Goal: Task Accomplishment & Management: Use online tool/utility

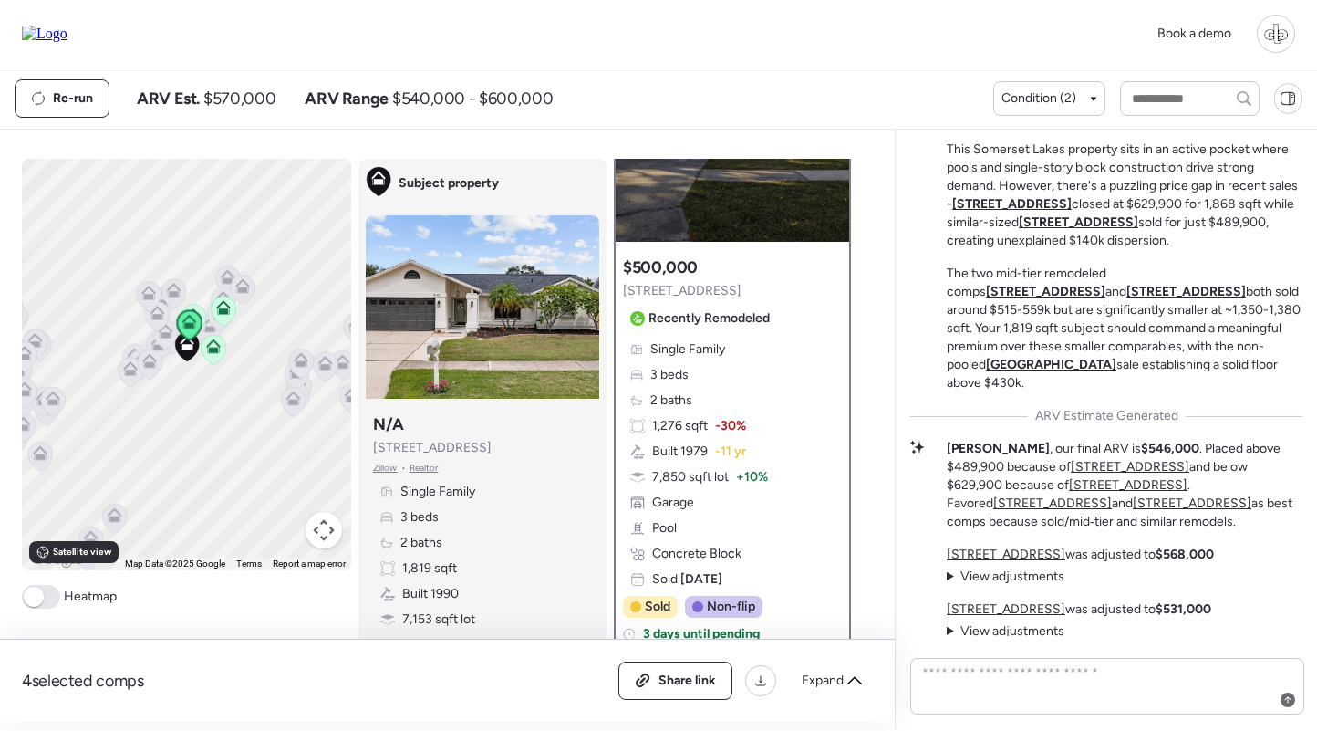
scroll to position [145, 0]
drag, startPoint x: 195, startPoint y: 88, endPoint x: 249, endPoint y: 88, distance: 53.8
click at [249, 88] on div "ARV Est. $570,000" at bounding box center [206, 99] width 139 height 22
click at [249, 88] on span "$570,000" at bounding box center [239, 99] width 72 height 22
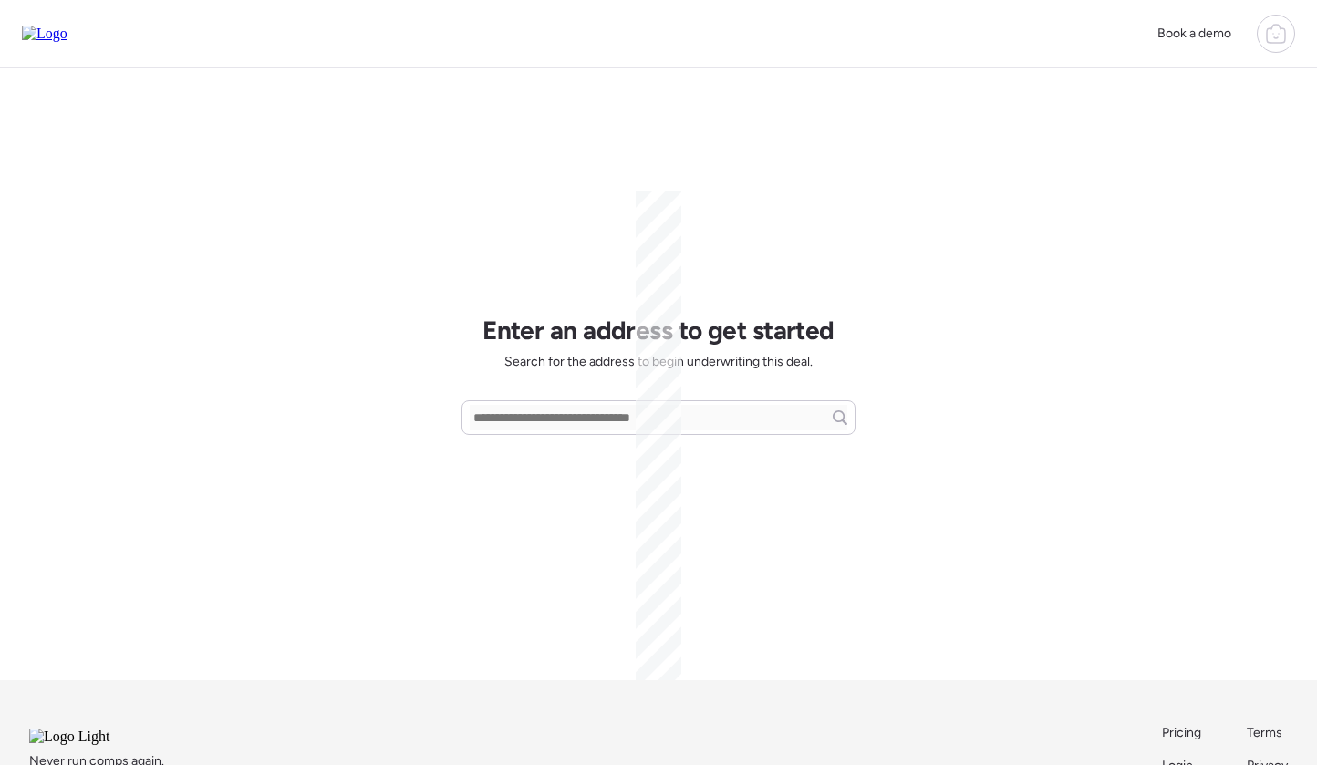
click at [1282, 29] on icon at bounding box center [1276, 35] width 18 height 15
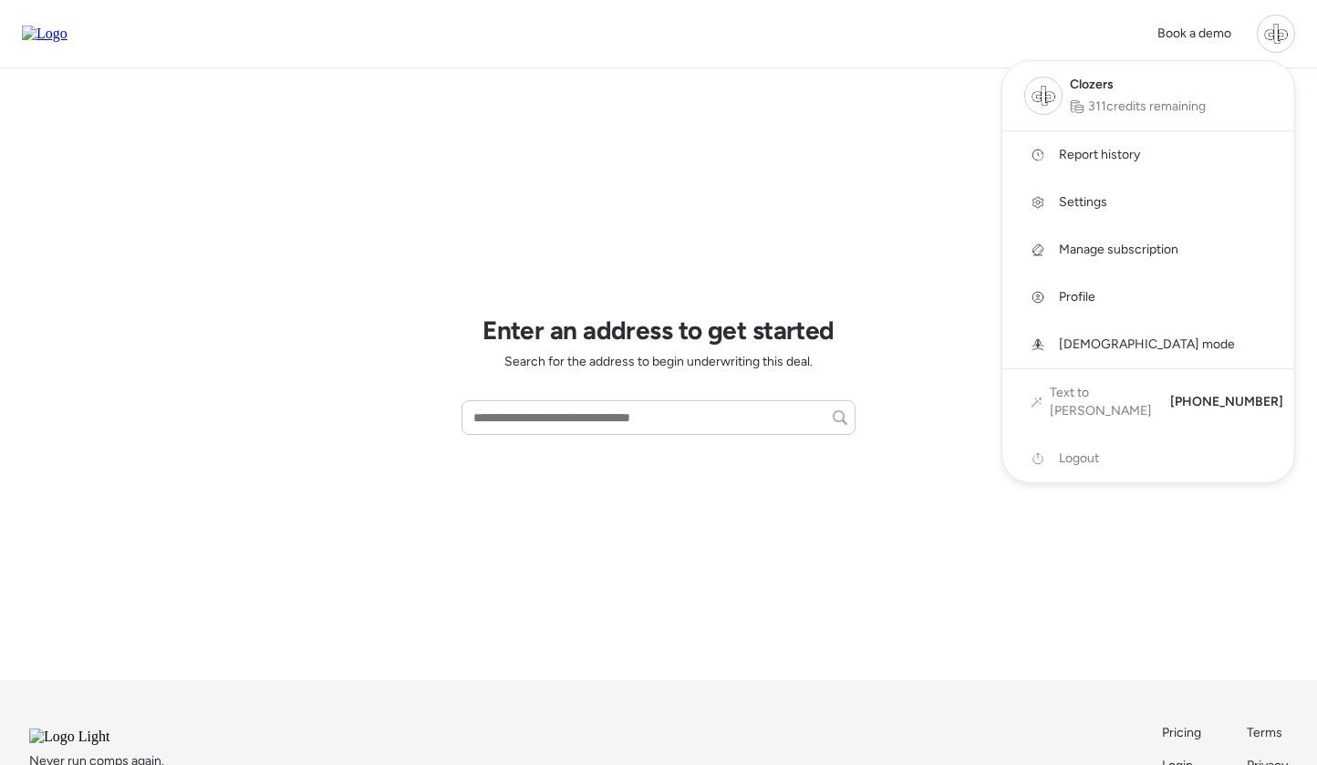
click at [1063, 157] on span "Report history" at bounding box center [1099, 155] width 81 height 18
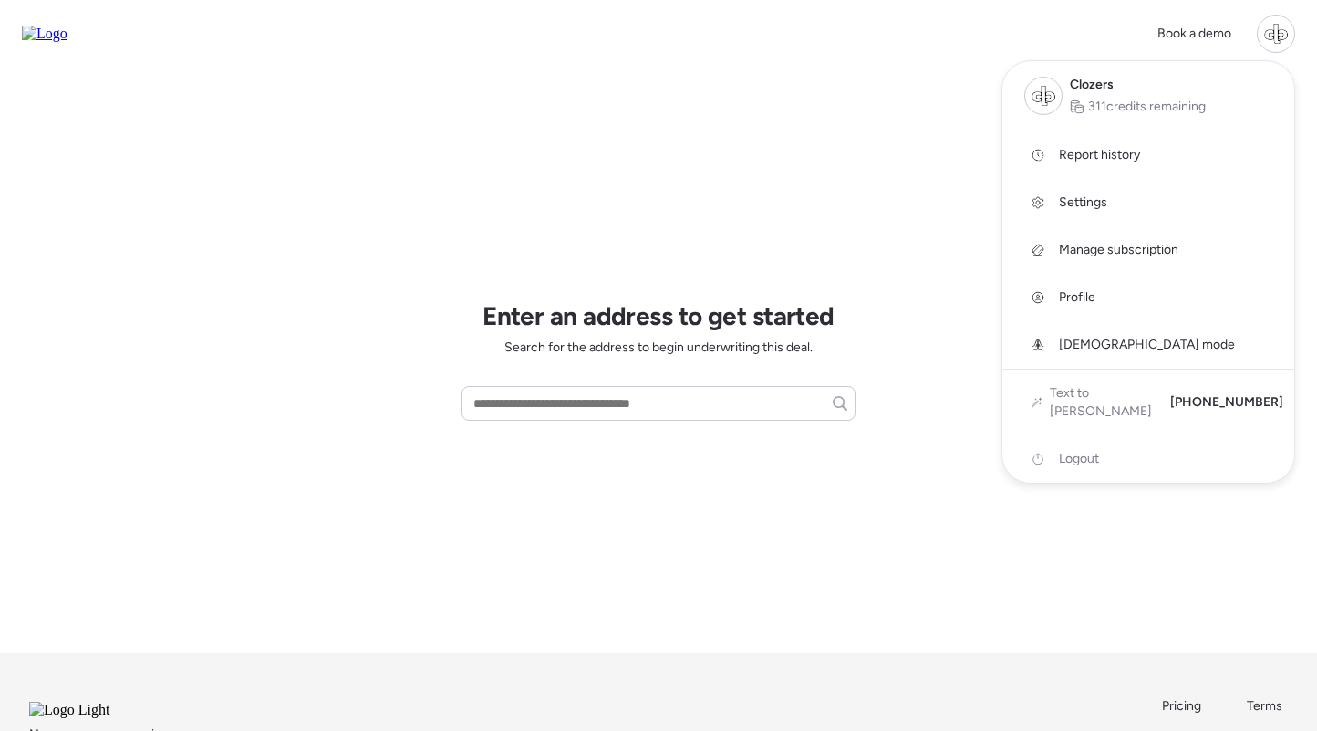
click at [911, 212] on div at bounding box center [658, 314] width 1317 height 731
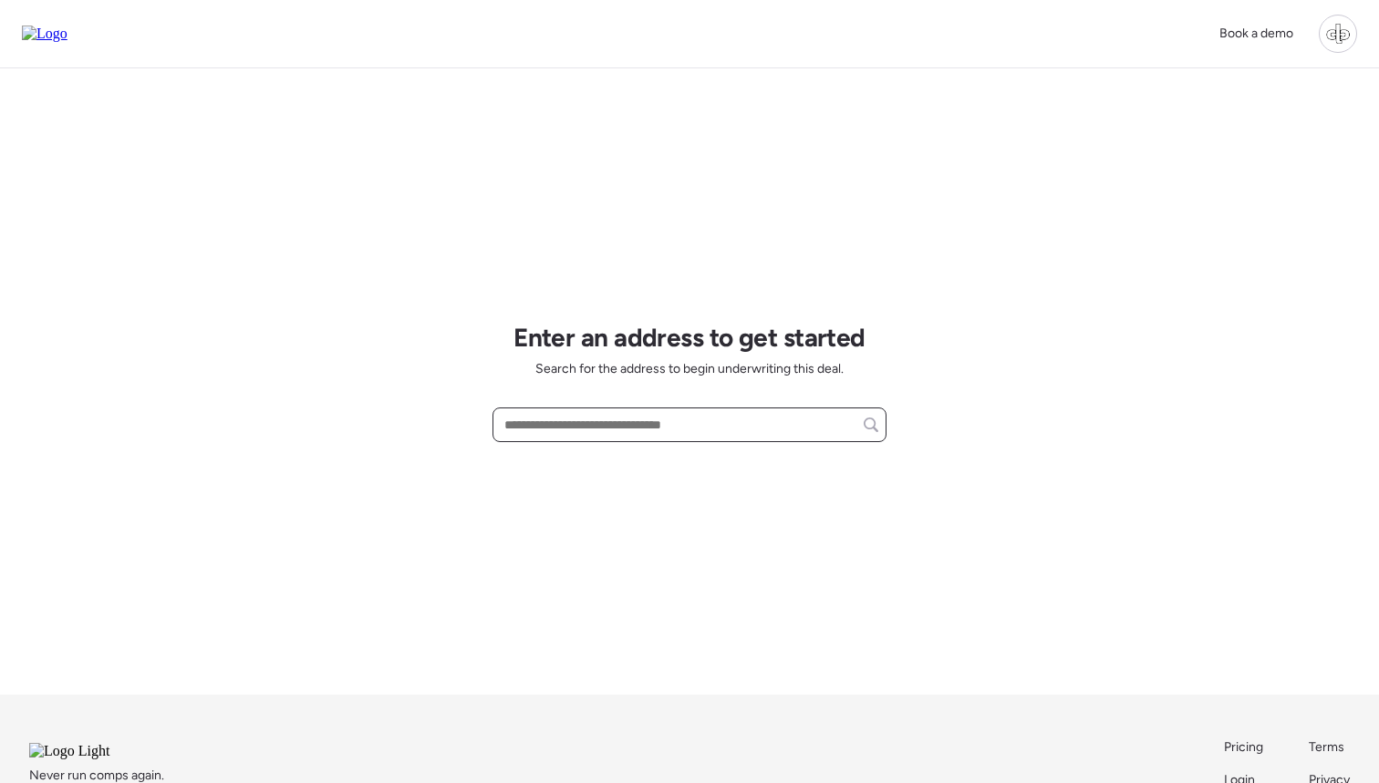
click at [595, 422] on input "text" at bounding box center [690, 425] width 378 height 26
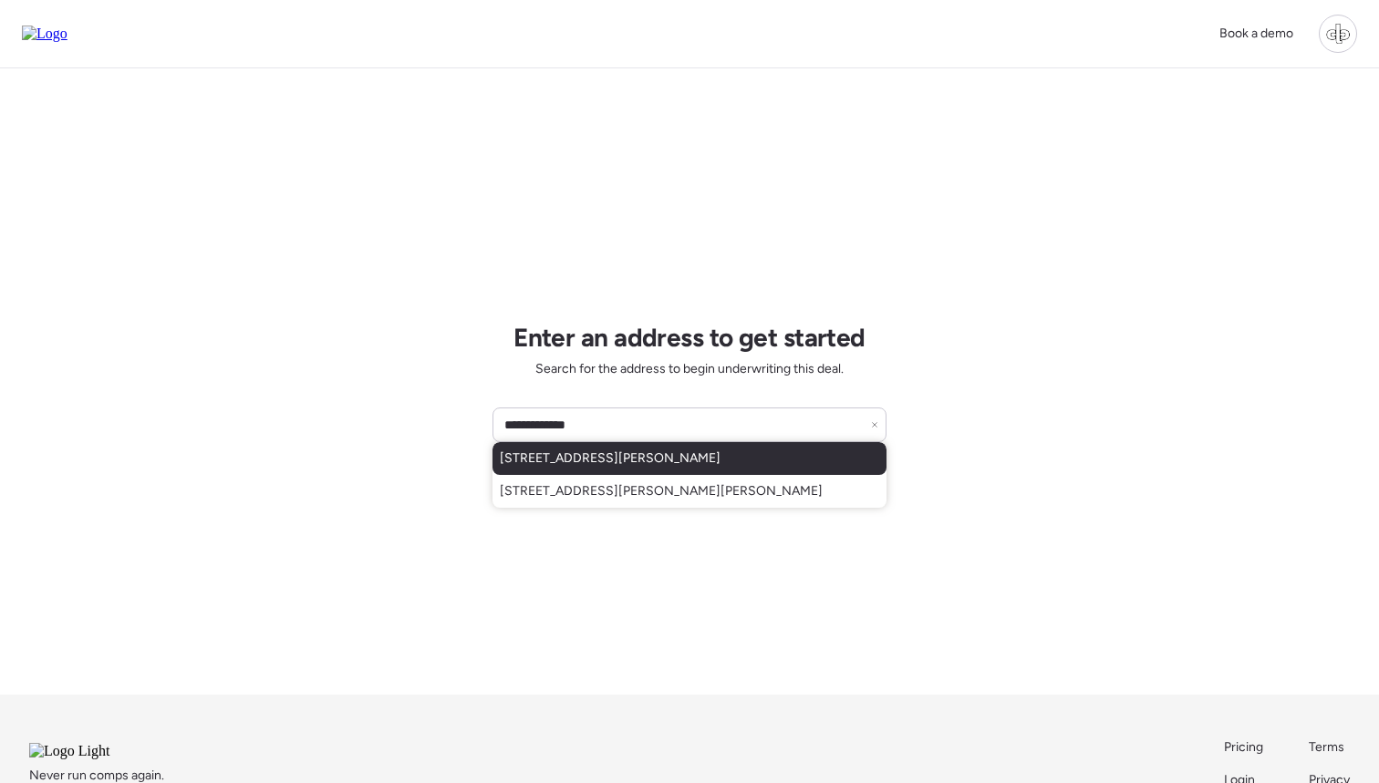
click at [695, 464] on span "[STREET_ADDRESS][PERSON_NAME]" at bounding box center [610, 459] width 221 height 18
type input "**********"
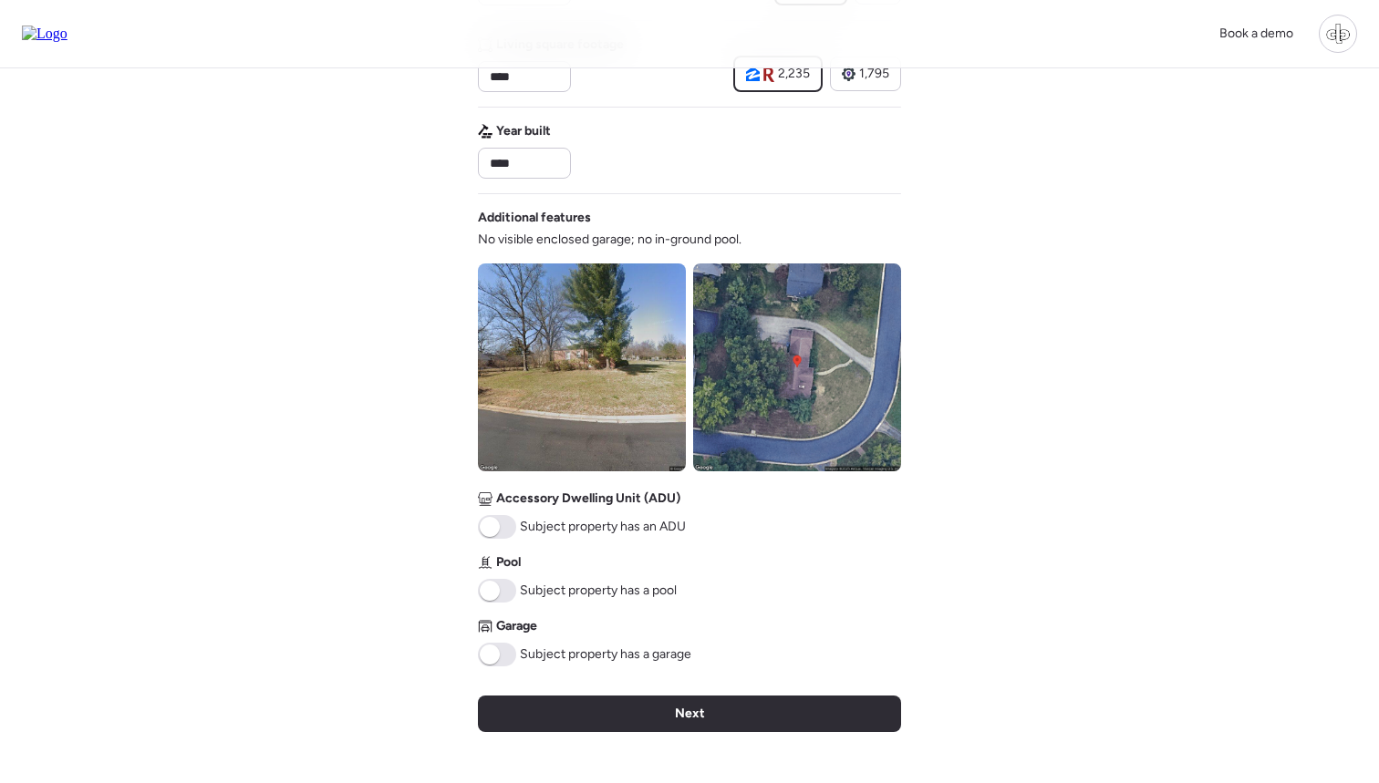
scroll to position [545, 0]
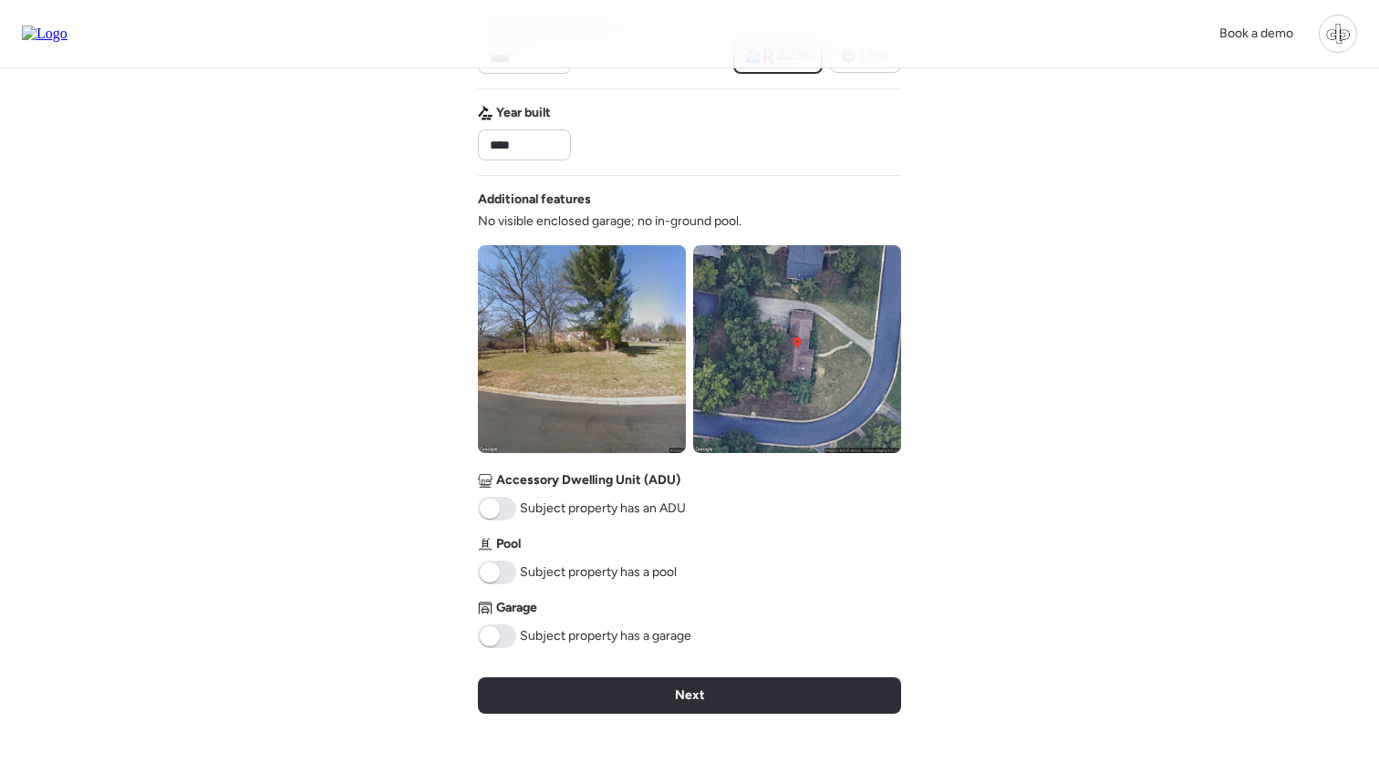
click at [553, 378] on img at bounding box center [582, 349] width 208 height 208
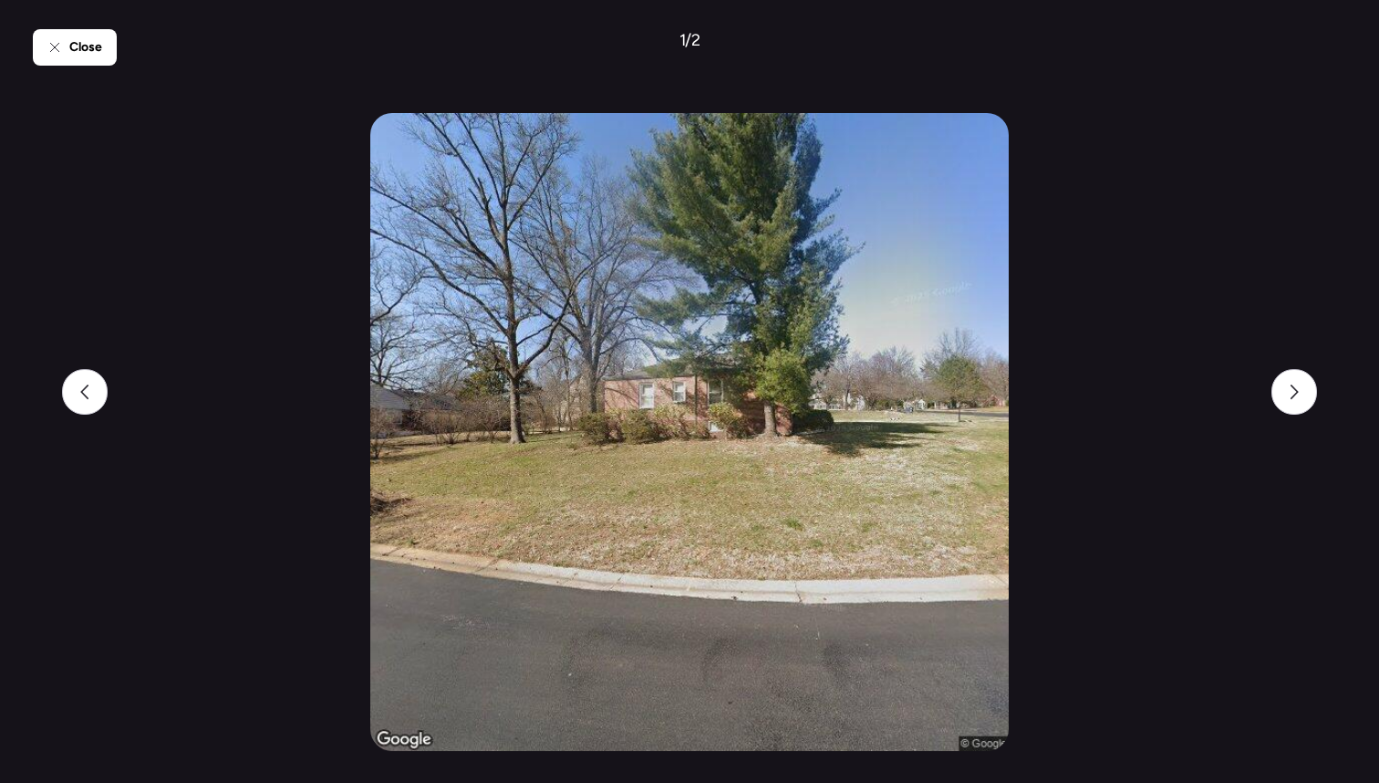
click at [94, 55] on span "Close" at bounding box center [85, 47] width 33 height 18
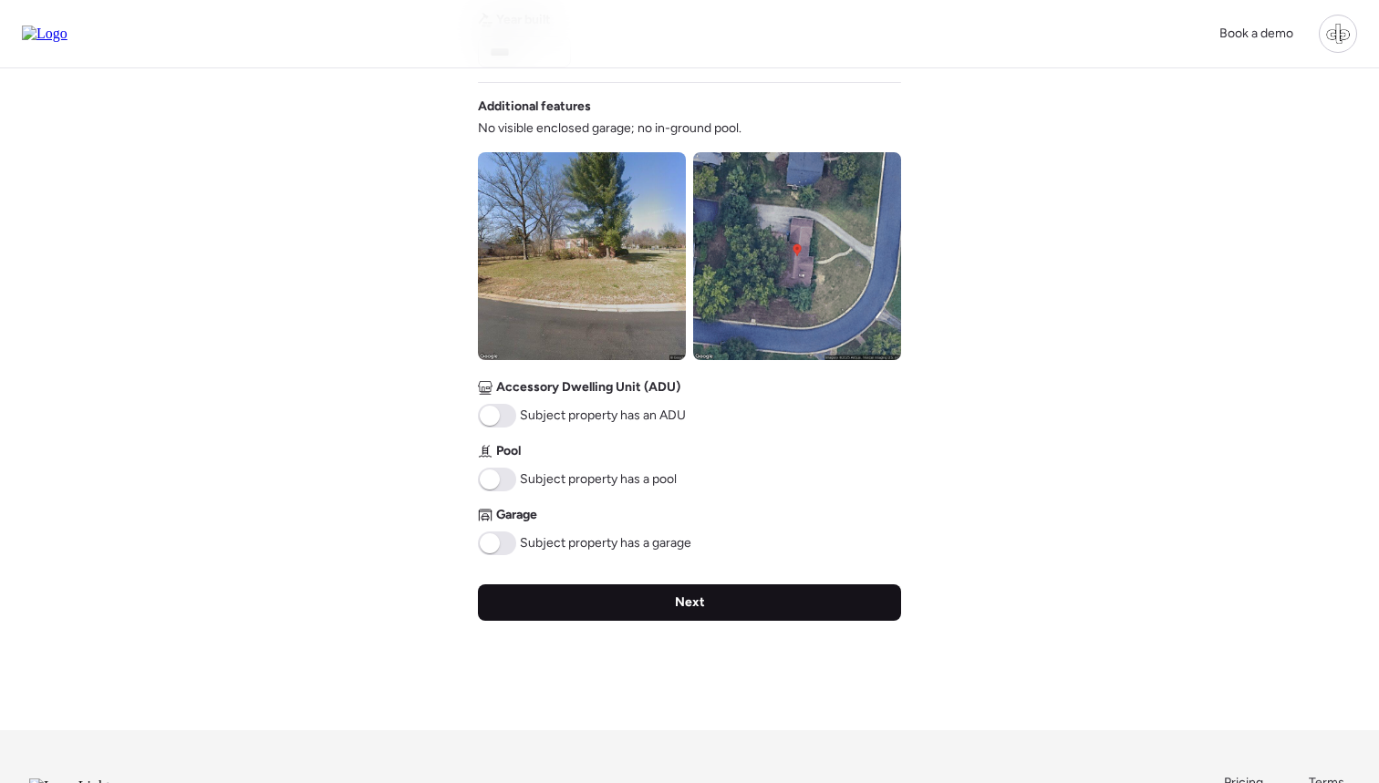
scroll to position [634, 0]
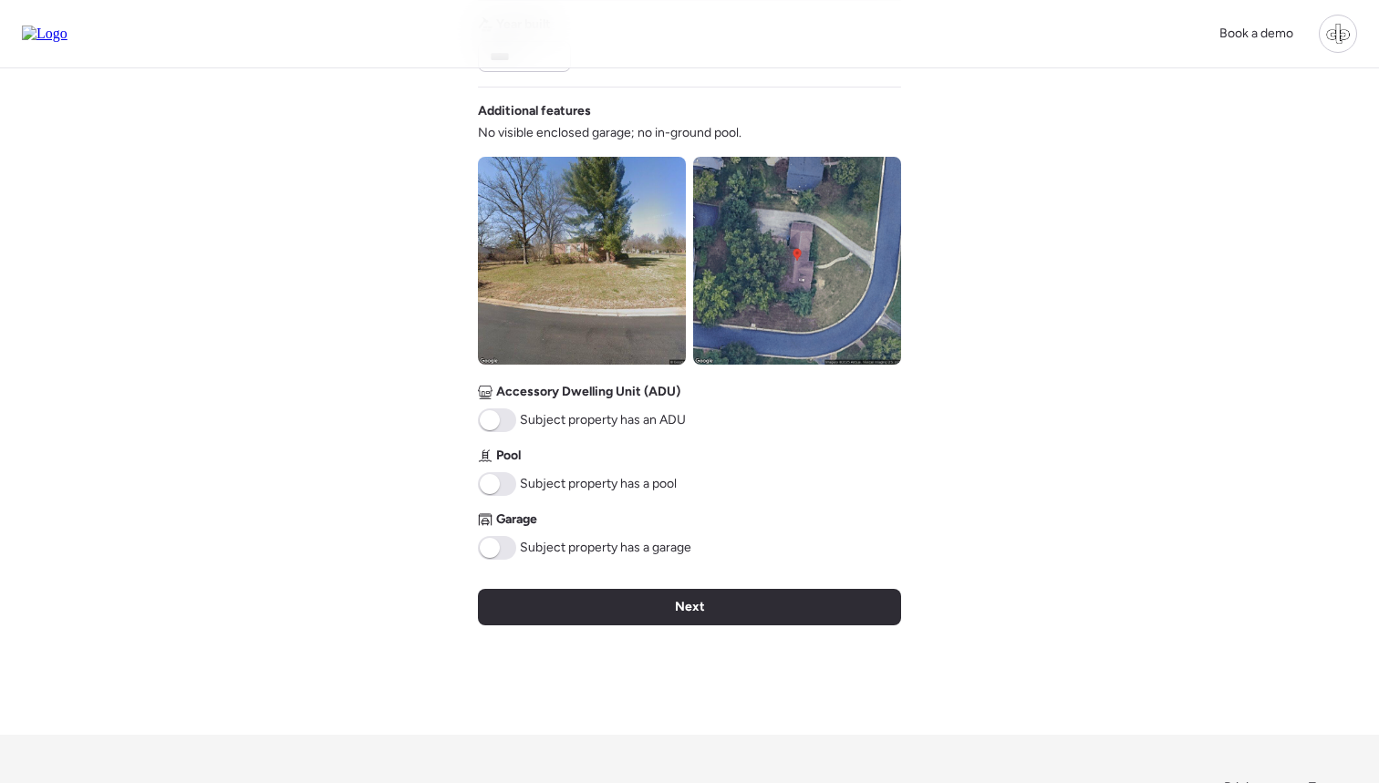
click at [615, 285] on img at bounding box center [582, 261] width 208 height 208
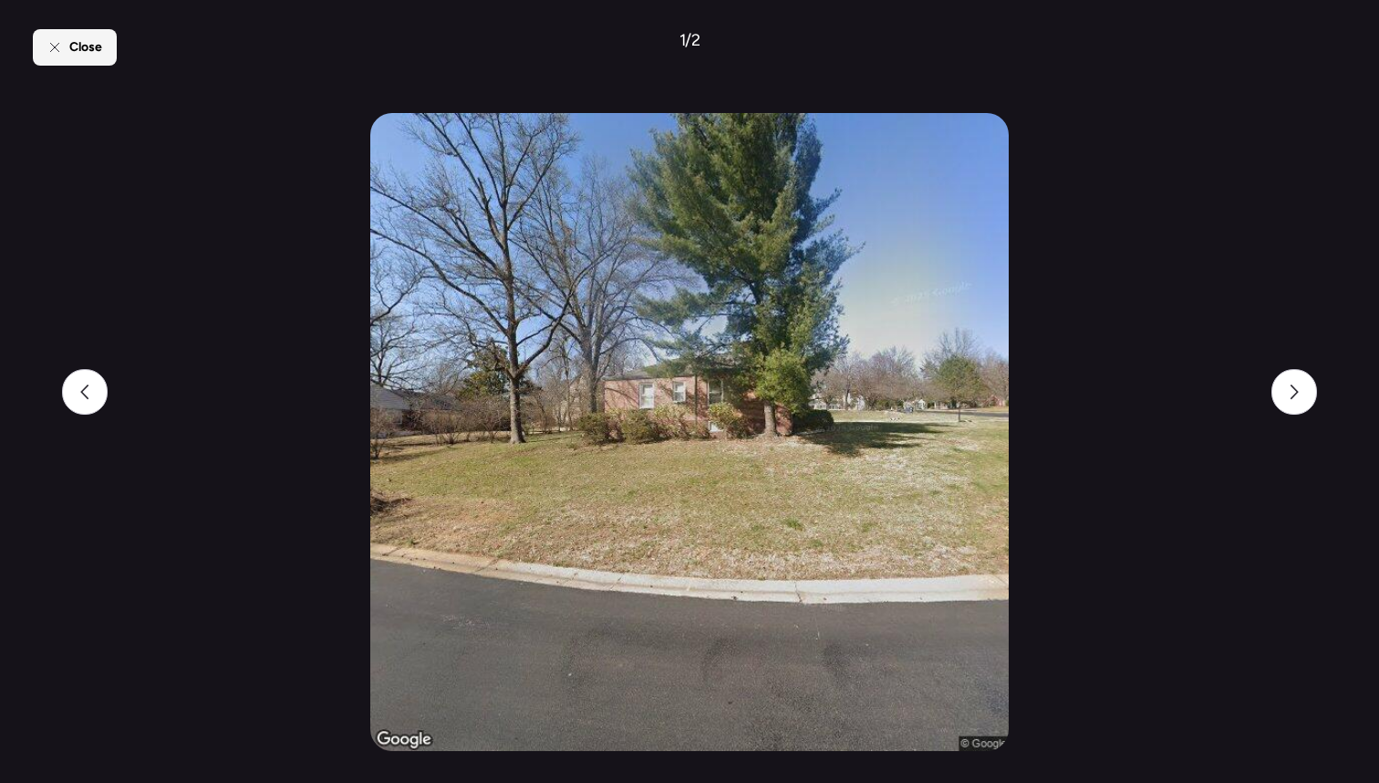
click at [61, 33] on div "Close" at bounding box center [75, 47] width 84 height 36
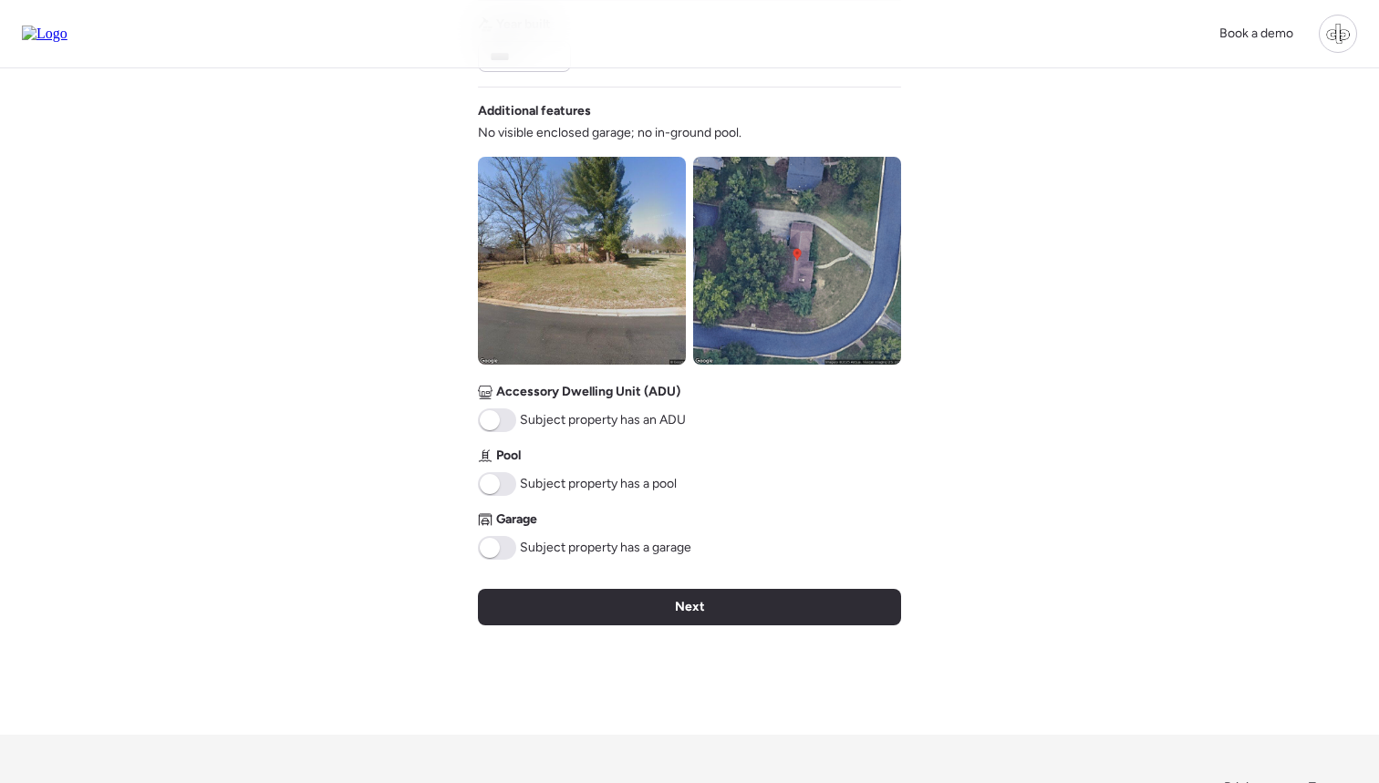
click at [499, 546] on span at bounding box center [490, 548] width 20 height 20
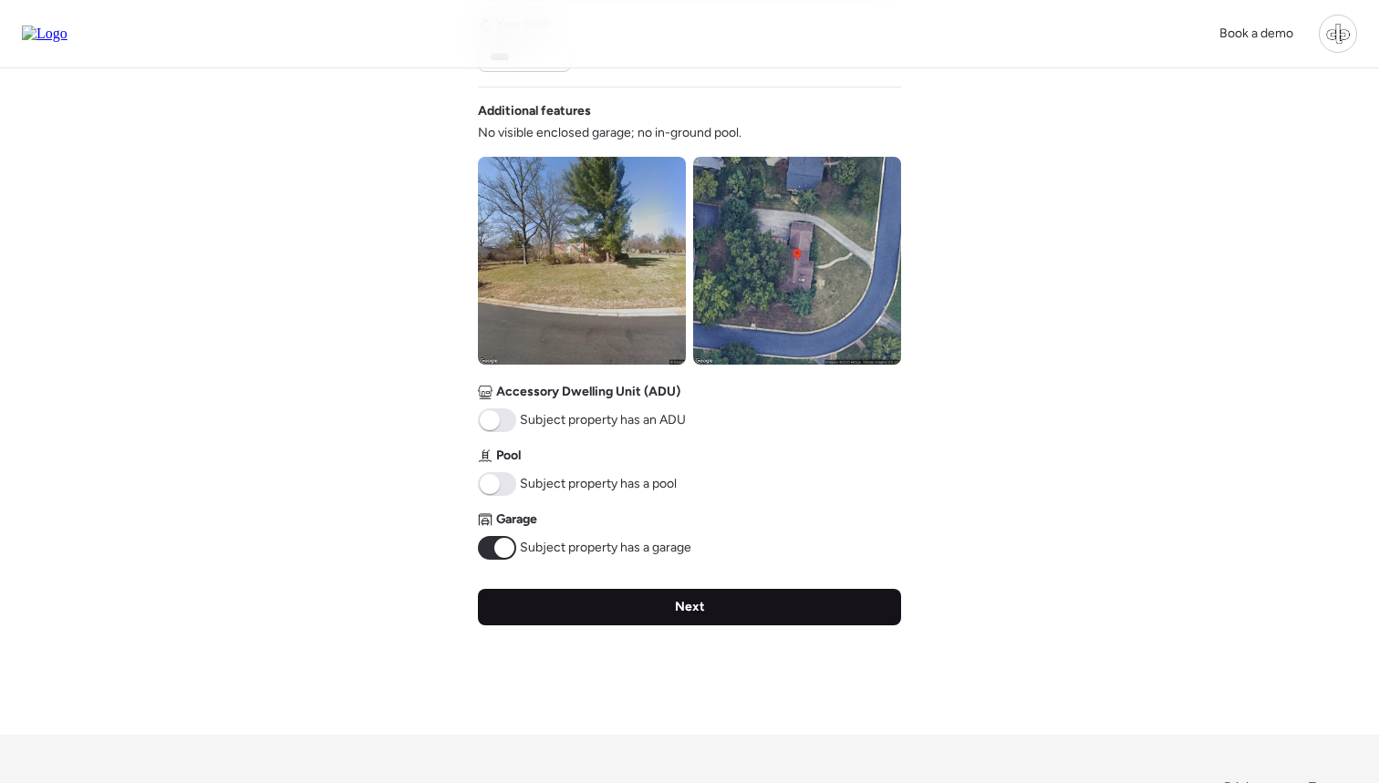
click at [688, 603] on span "Next" at bounding box center [690, 607] width 30 height 18
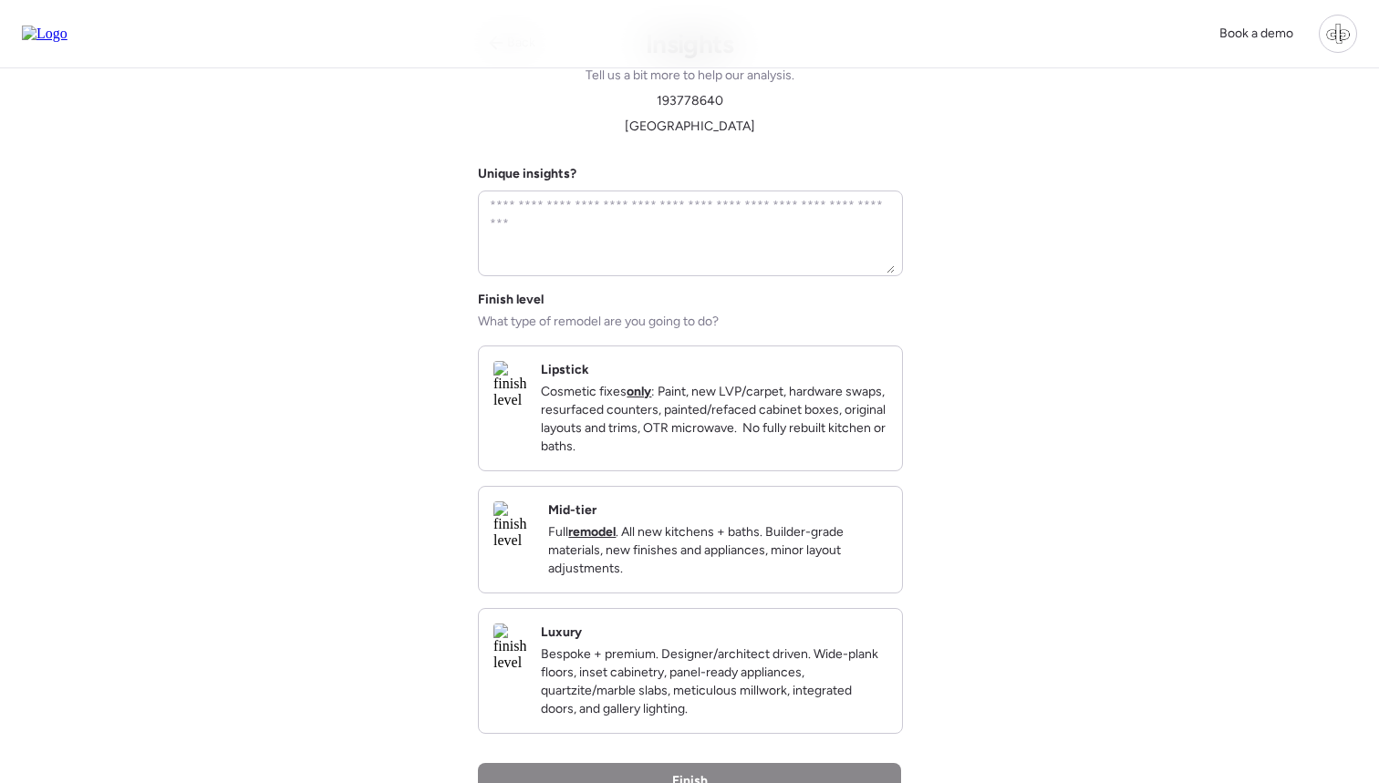
scroll to position [0, 0]
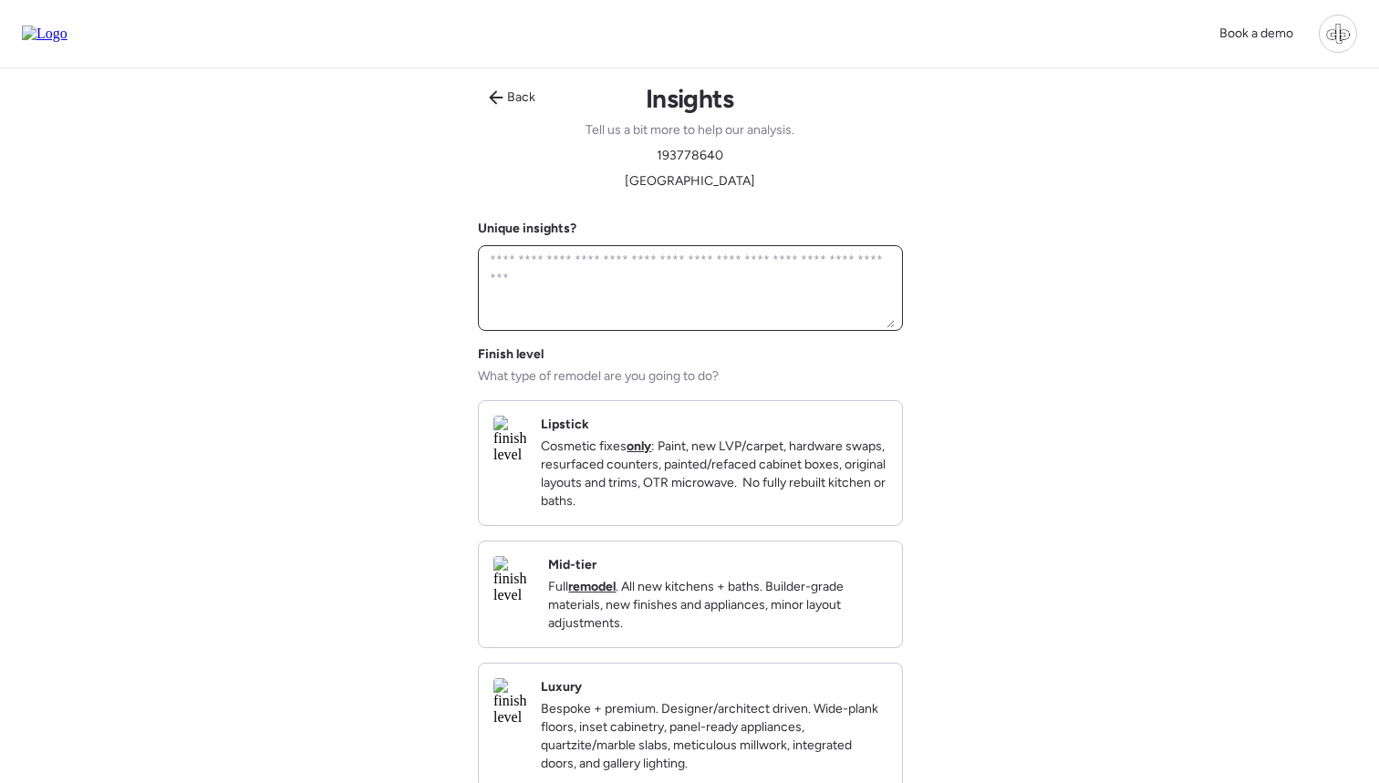
click at [687, 314] on textarea at bounding box center [690, 288] width 409 height 80
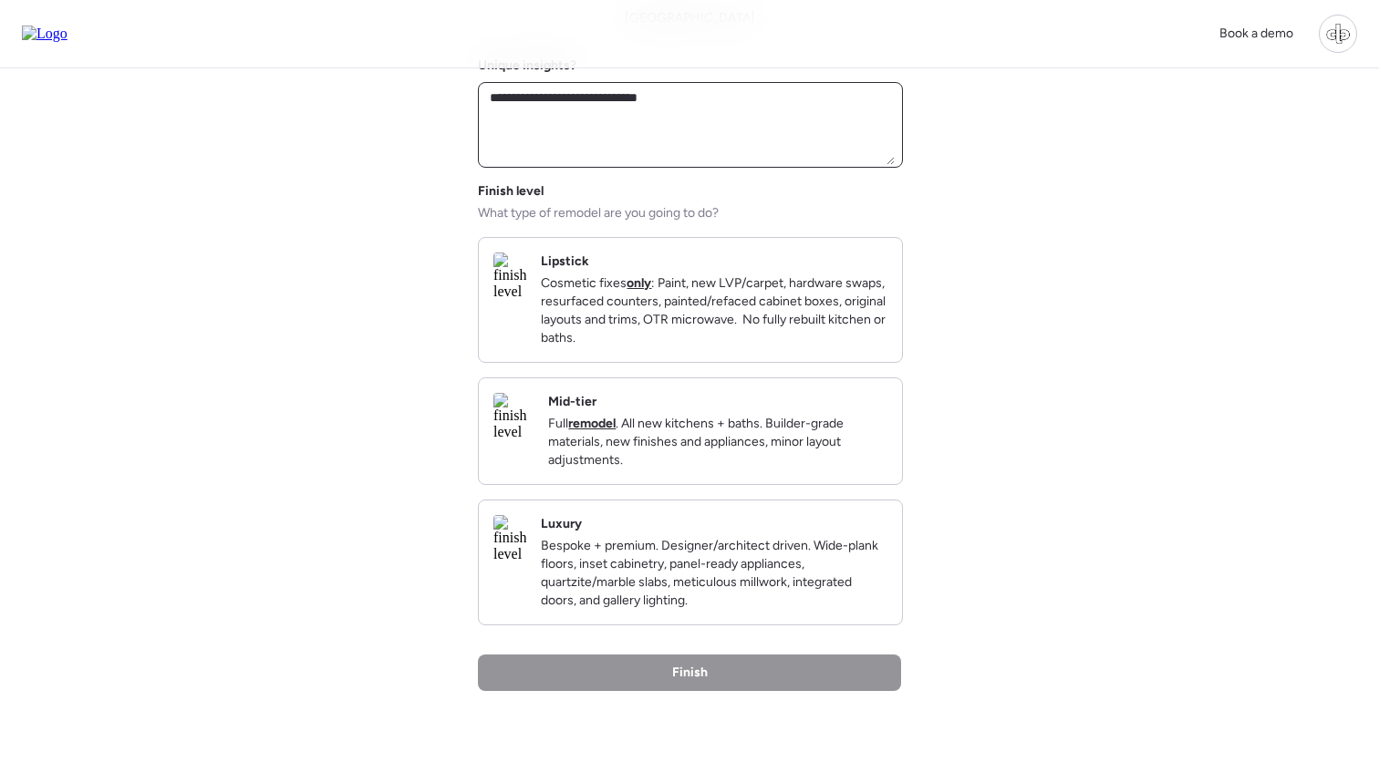
scroll to position [193, 0]
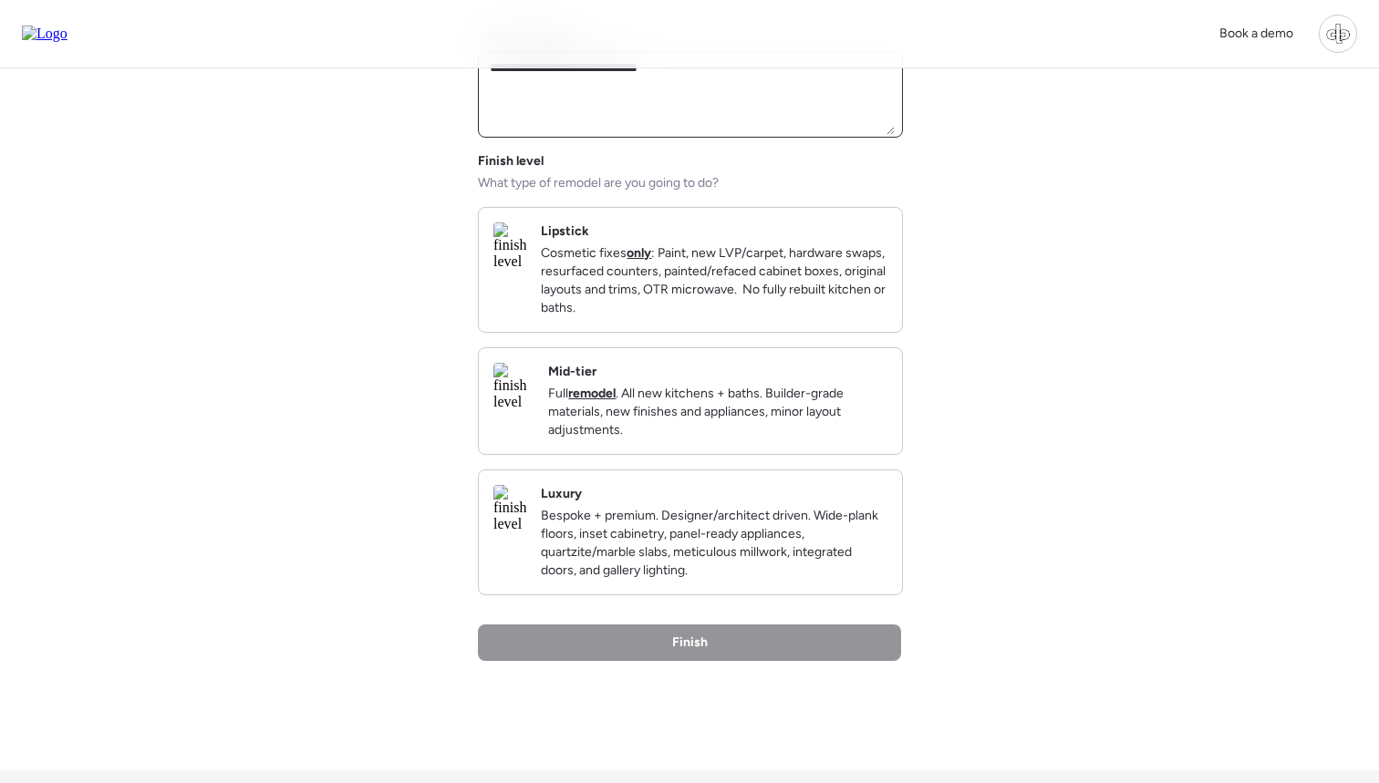
type textarea "**********"
click at [709, 427] on p "Full remodel . All new kitchens + baths. Builder-grade materials, new finishes …" at bounding box center [717, 412] width 339 height 55
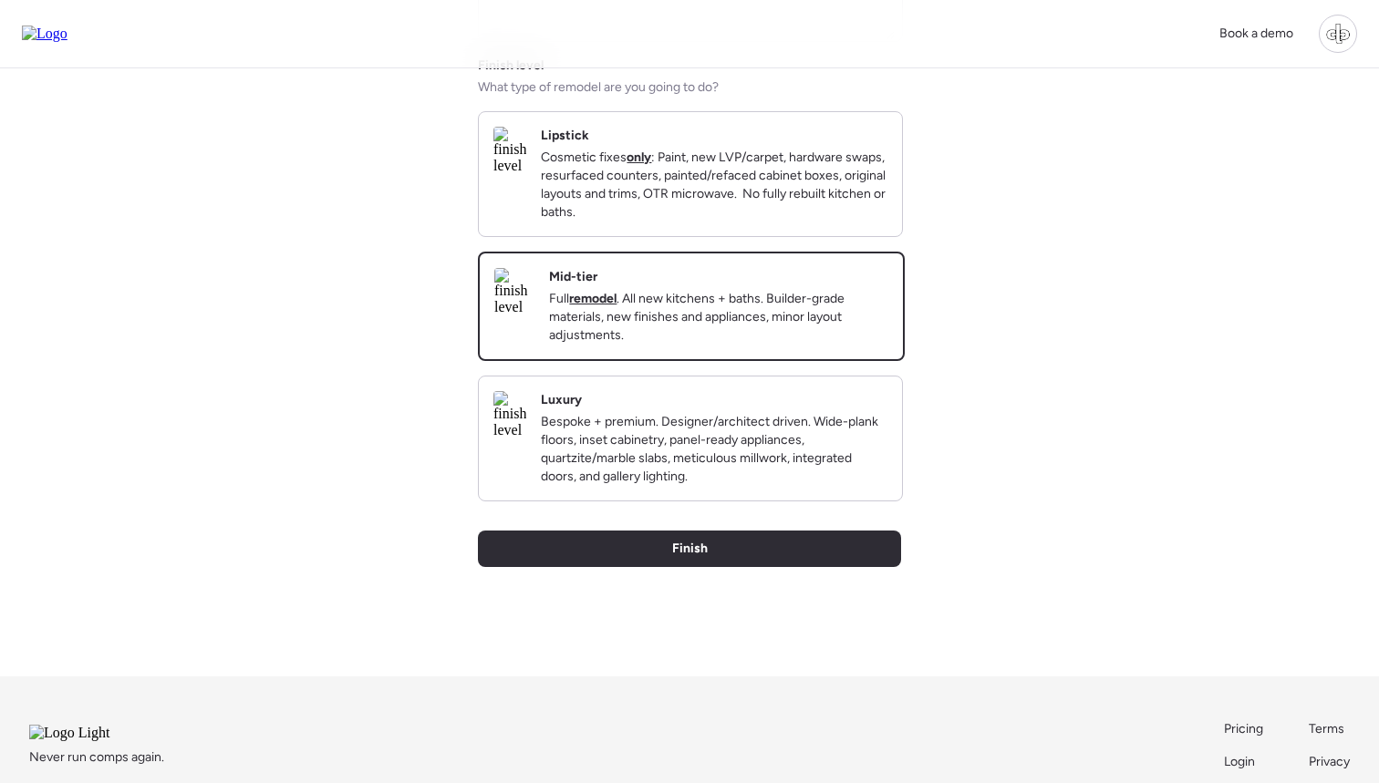
scroll to position [290, 0]
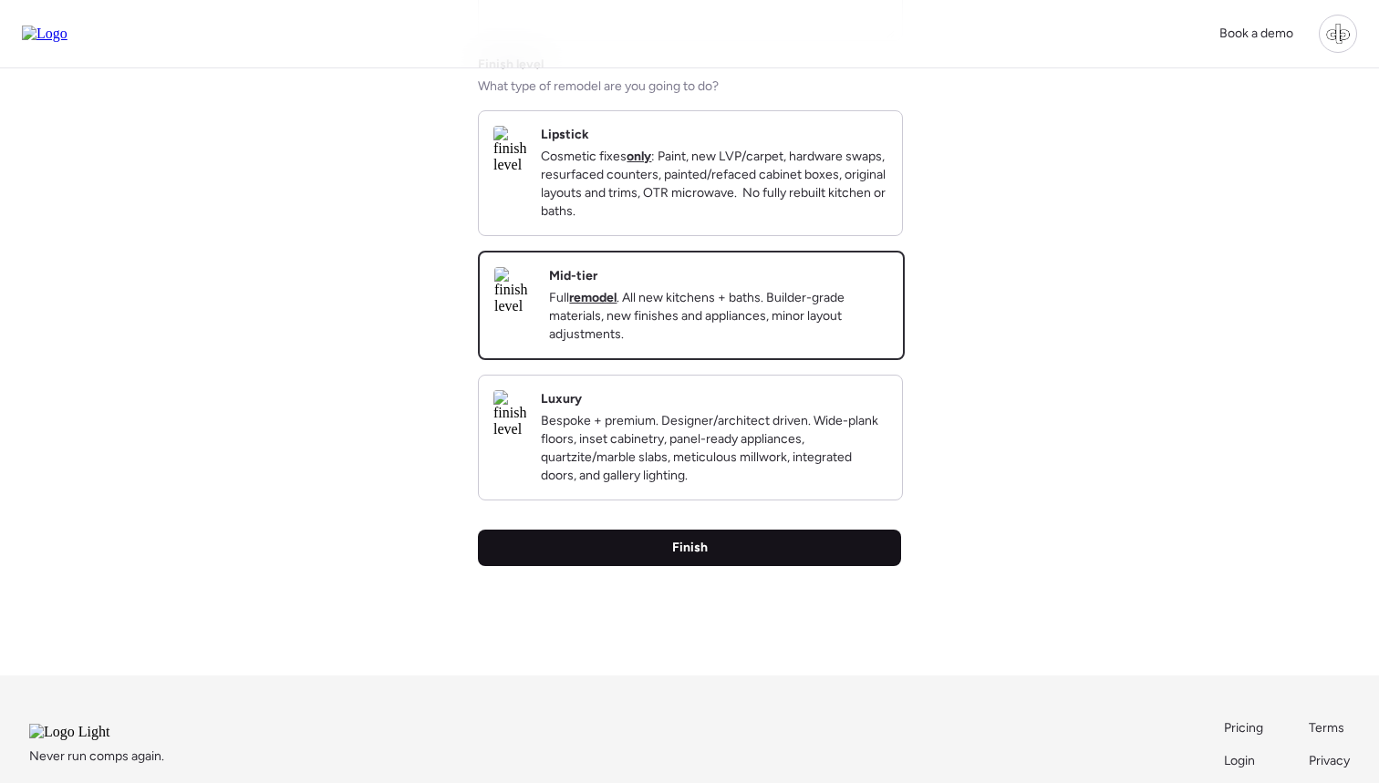
click at [681, 557] on span "Finish" at bounding box center [690, 548] width 36 height 18
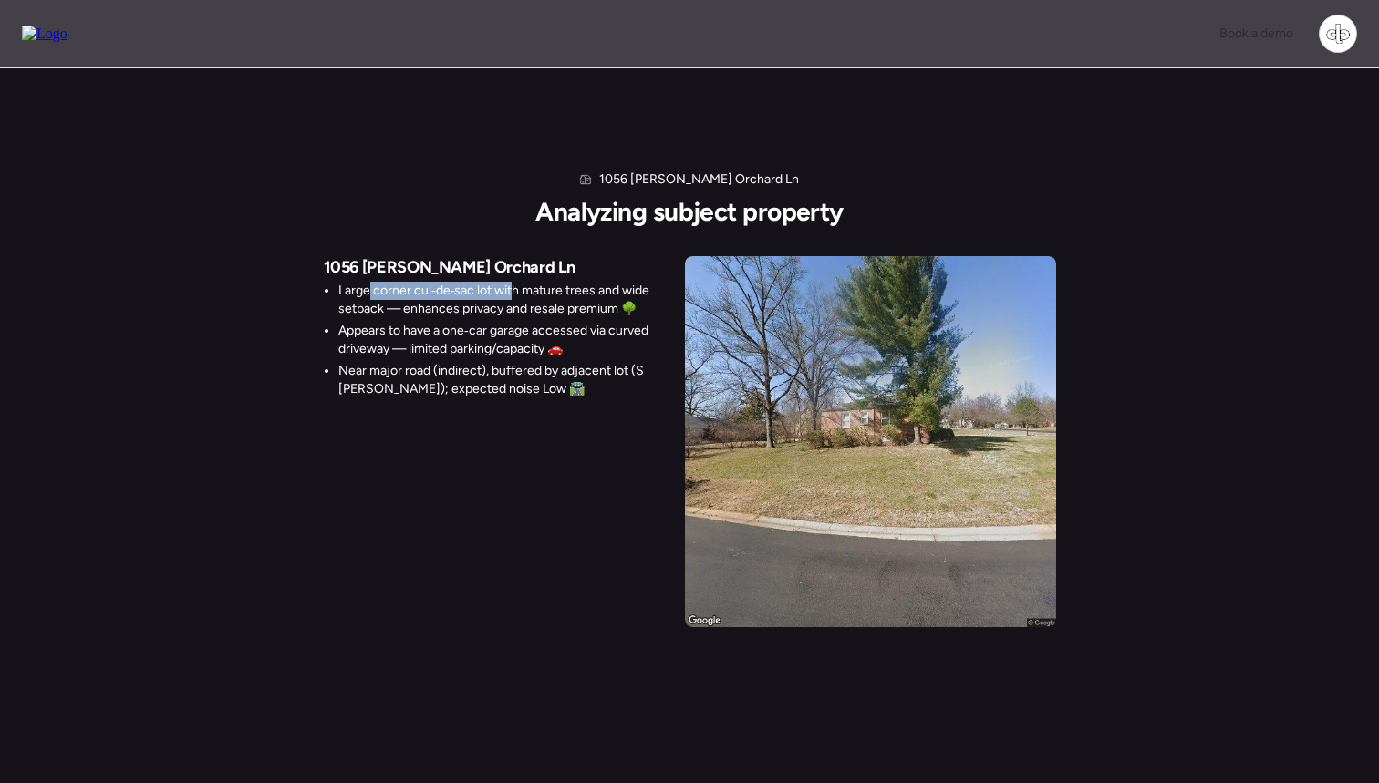
drag, startPoint x: 369, startPoint y: 291, endPoint x: 519, endPoint y: 284, distance: 149.8
click at [519, 284] on li "Large corner cul‑de‑sac lot with mature trees and wide setback — enhances priva…" at bounding box center [504, 300] width 332 height 36
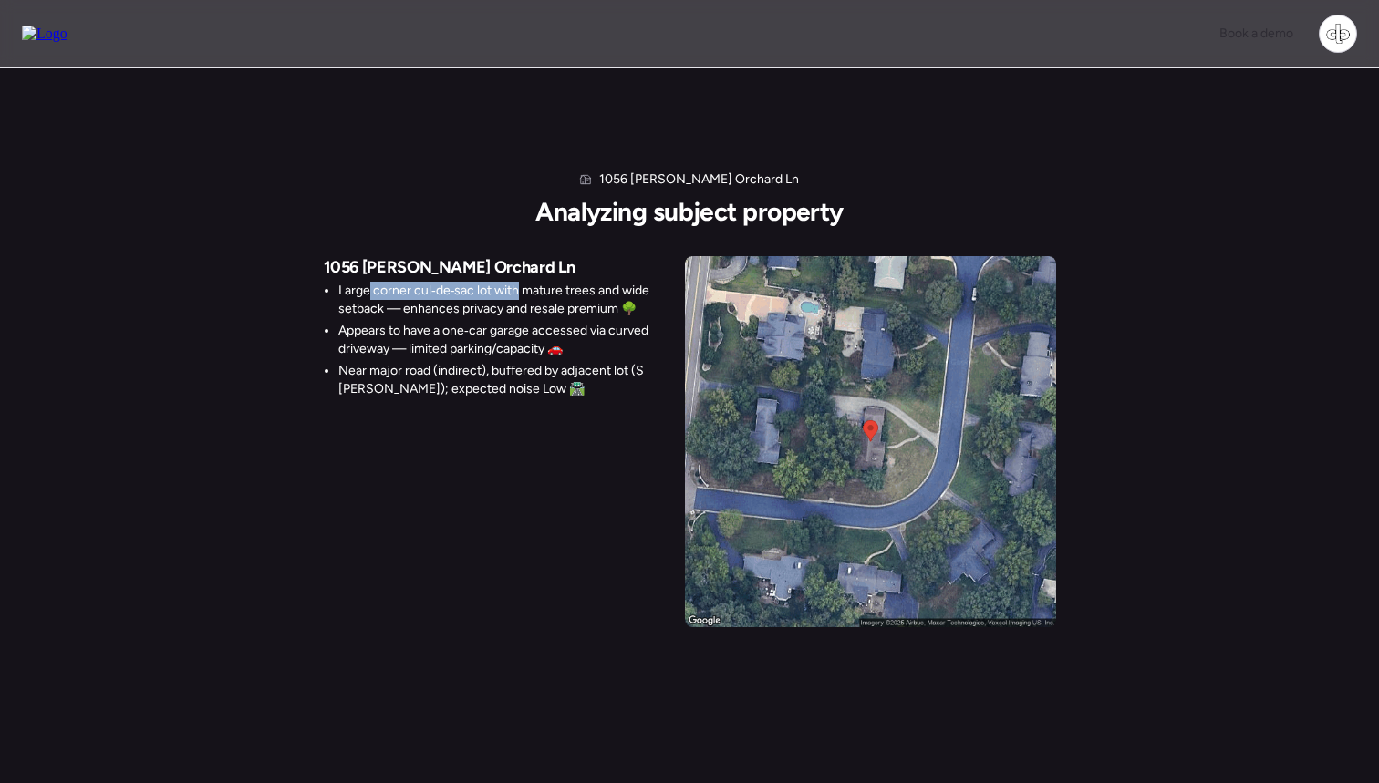
click at [519, 284] on li "Large corner cul‑de‑sac lot with mature trees and wide setback — enhances priva…" at bounding box center [504, 300] width 332 height 36
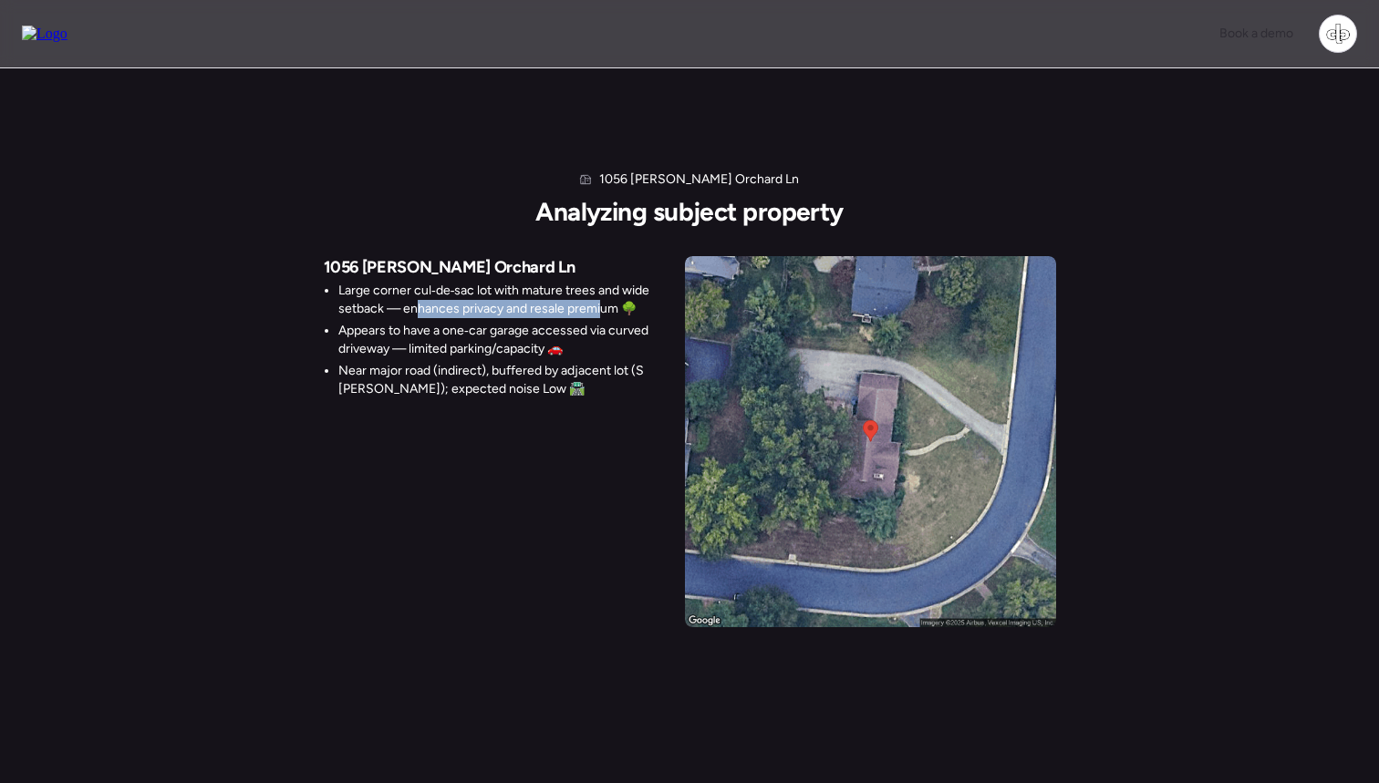
drag, startPoint x: 419, startPoint y: 306, endPoint x: 600, endPoint y: 304, distance: 181.5
click at [600, 304] on li "Large corner cul‑de‑sac lot with mature trees and wide setback — enhances priva…" at bounding box center [504, 300] width 332 height 36
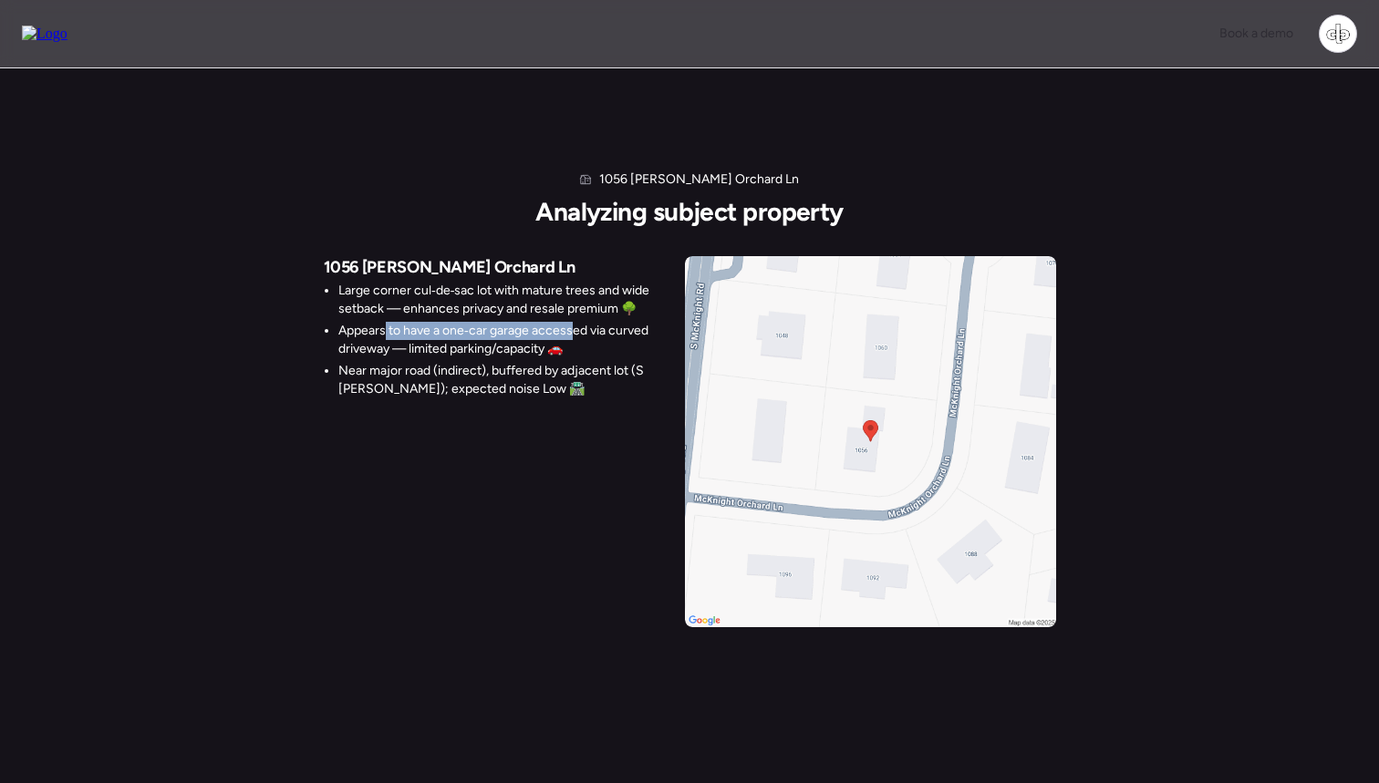
drag, startPoint x: 386, startPoint y: 330, endPoint x: 574, endPoint y: 335, distance: 187.9
click at [574, 335] on li "Appears to have a one‑car garage accessed via curved driveway — limited parking…" at bounding box center [504, 340] width 332 height 36
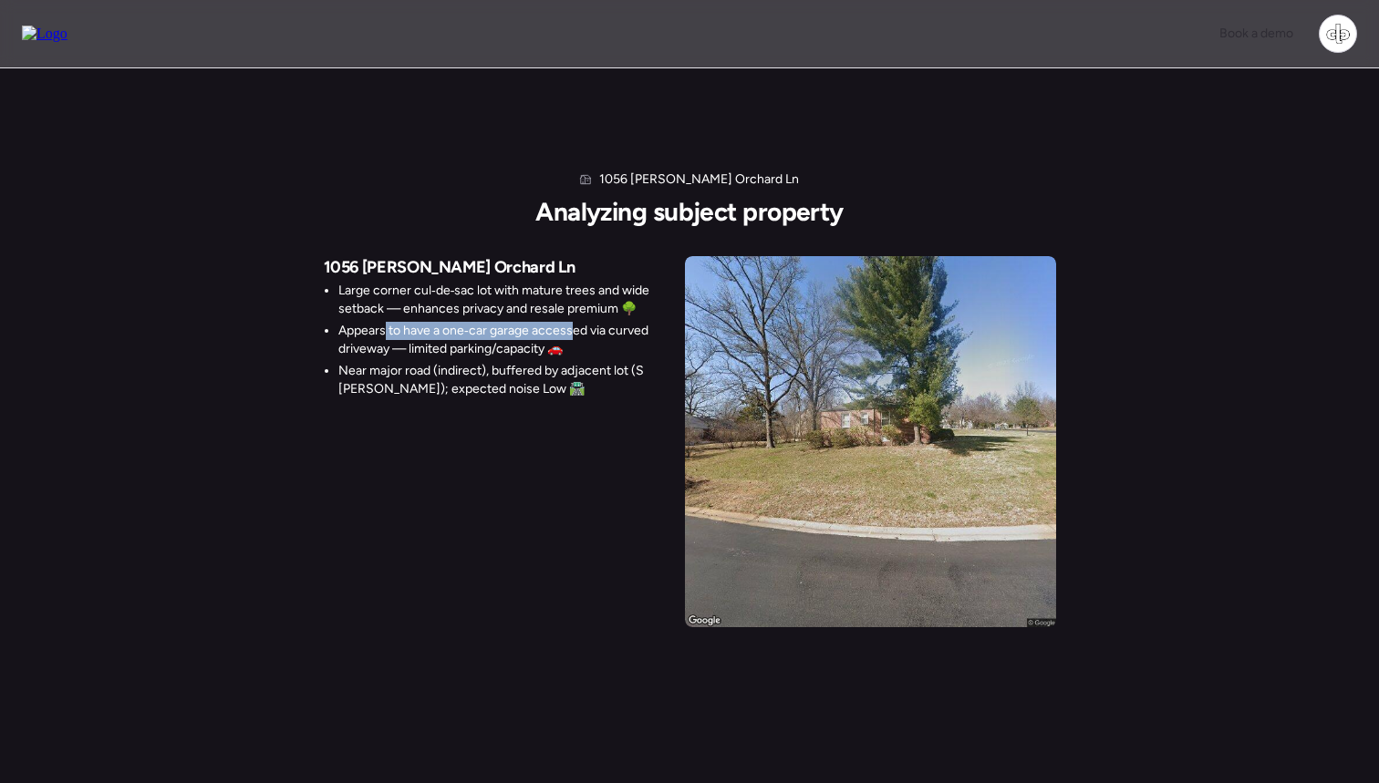
click at [574, 335] on li "Appears to have a one‑car garage accessed via curved driveway — limited parking…" at bounding box center [504, 340] width 332 height 36
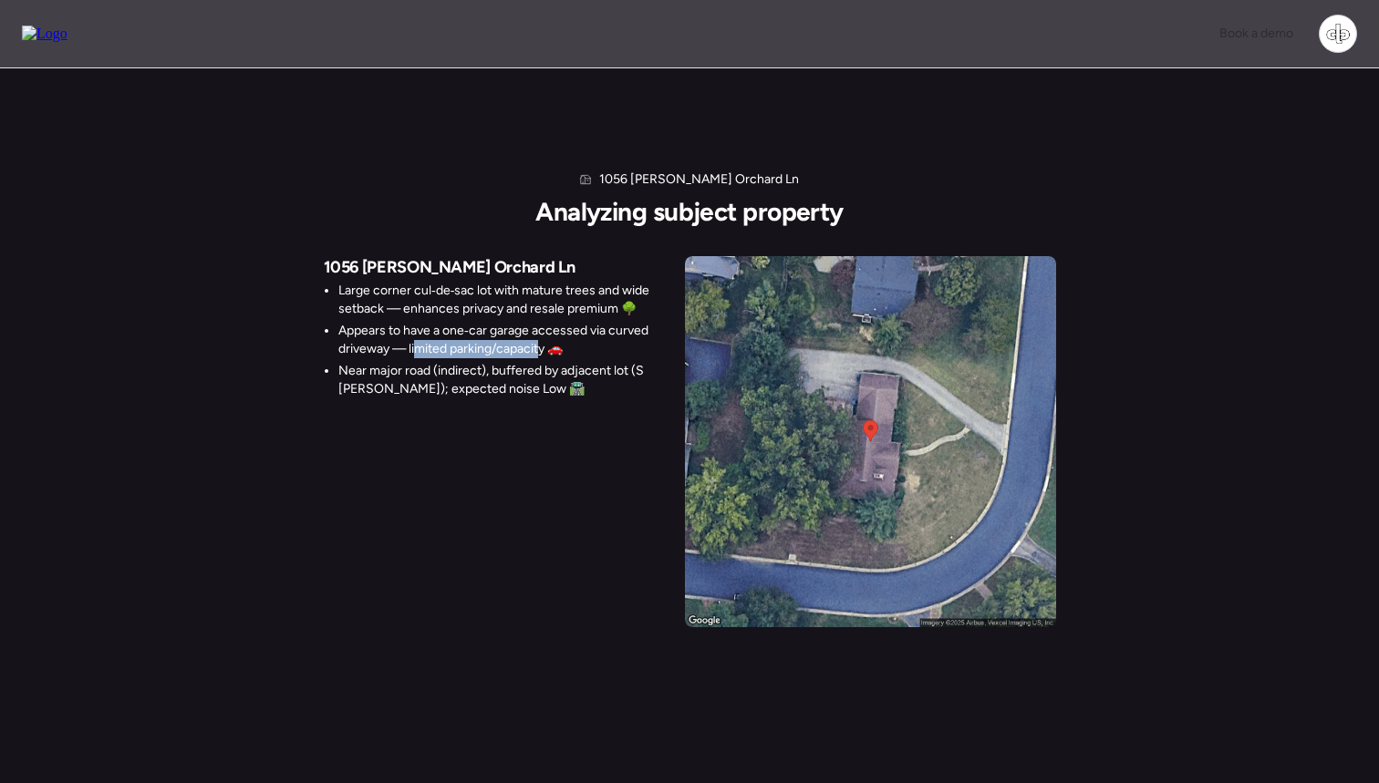
drag, startPoint x: 415, startPoint y: 349, endPoint x: 544, endPoint y: 343, distance: 128.8
click at [544, 343] on li "Appears to have a one‑car garage accessed via curved driveway — limited parking…" at bounding box center [504, 340] width 332 height 36
drag, startPoint x: 348, startPoint y: 372, endPoint x: 461, endPoint y: 368, distance: 113.2
click at [461, 368] on li "Near major road (indirect), buffered by adjacent lot (S McKnight Rd); expected …" at bounding box center [504, 380] width 332 height 36
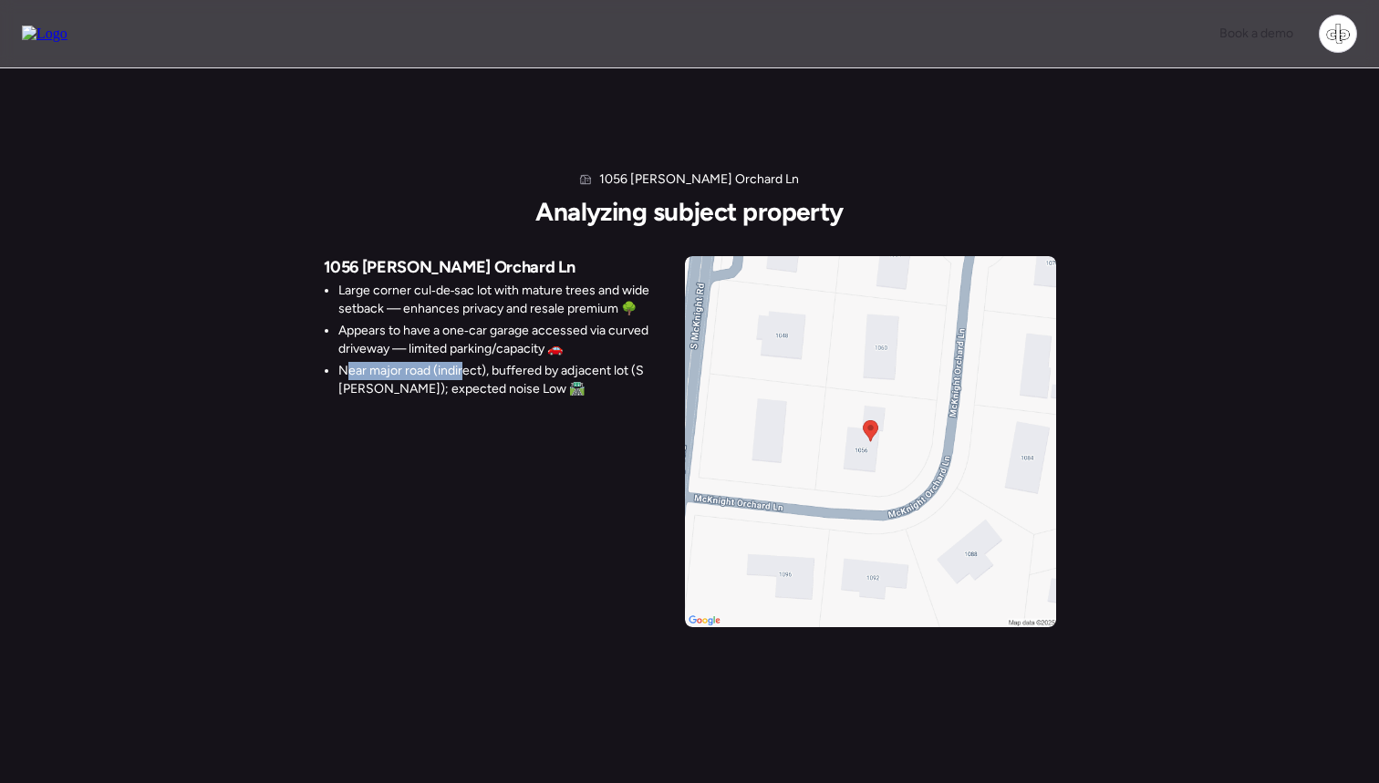
click at [461, 368] on li "Near major road (indirect), buffered by adjacent lot (S McKnight Rd); expected …" at bounding box center [504, 380] width 332 height 36
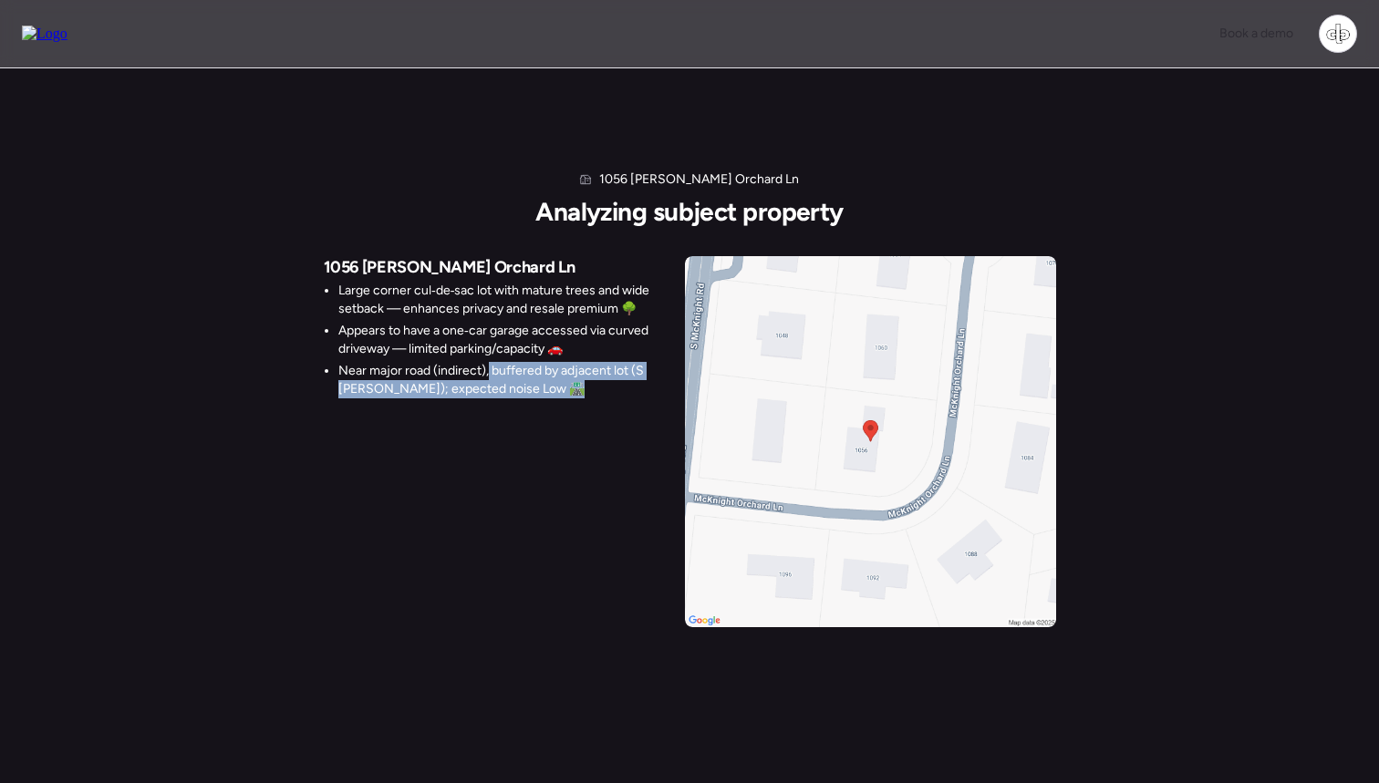
drag, startPoint x: 488, startPoint y: 370, endPoint x: 608, endPoint y: 388, distance: 121.6
click at [608, 388] on li "Near major road (indirect), buffered by adjacent lot (S McKnight Rd); expected …" at bounding box center [504, 380] width 332 height 36
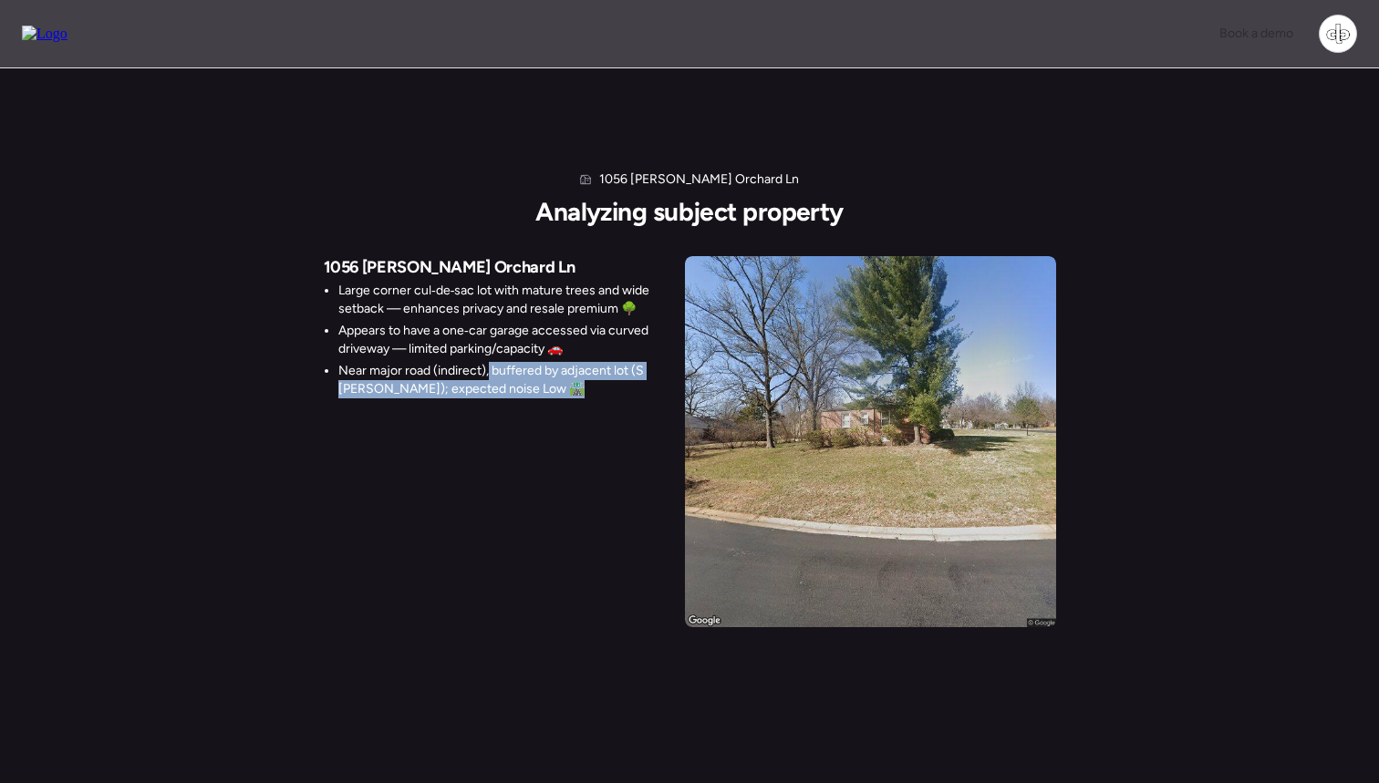
click at [608, 388] on li "Near major road (indirect), buffered by adjacent lot (S McKnight Rd); expected …" at bounding box center [504, 380] width 332 height 36
drag, startPoint x: 431, startPoint y: 392, endPoint x: 518, endPoint y: 389, distance: 86.7
click at [518, 389] on li "Near major road (indirect), buffered by adjacent lot (S McKnight Rd); expected …" at bounding box center [504, 380] width 332 height 36
click at [525, 389] on li "Near major road (indirect), buffered by adjacent lot (S McKnight Rd); expected …" at bounding box center [504, 380] width 332 height 36
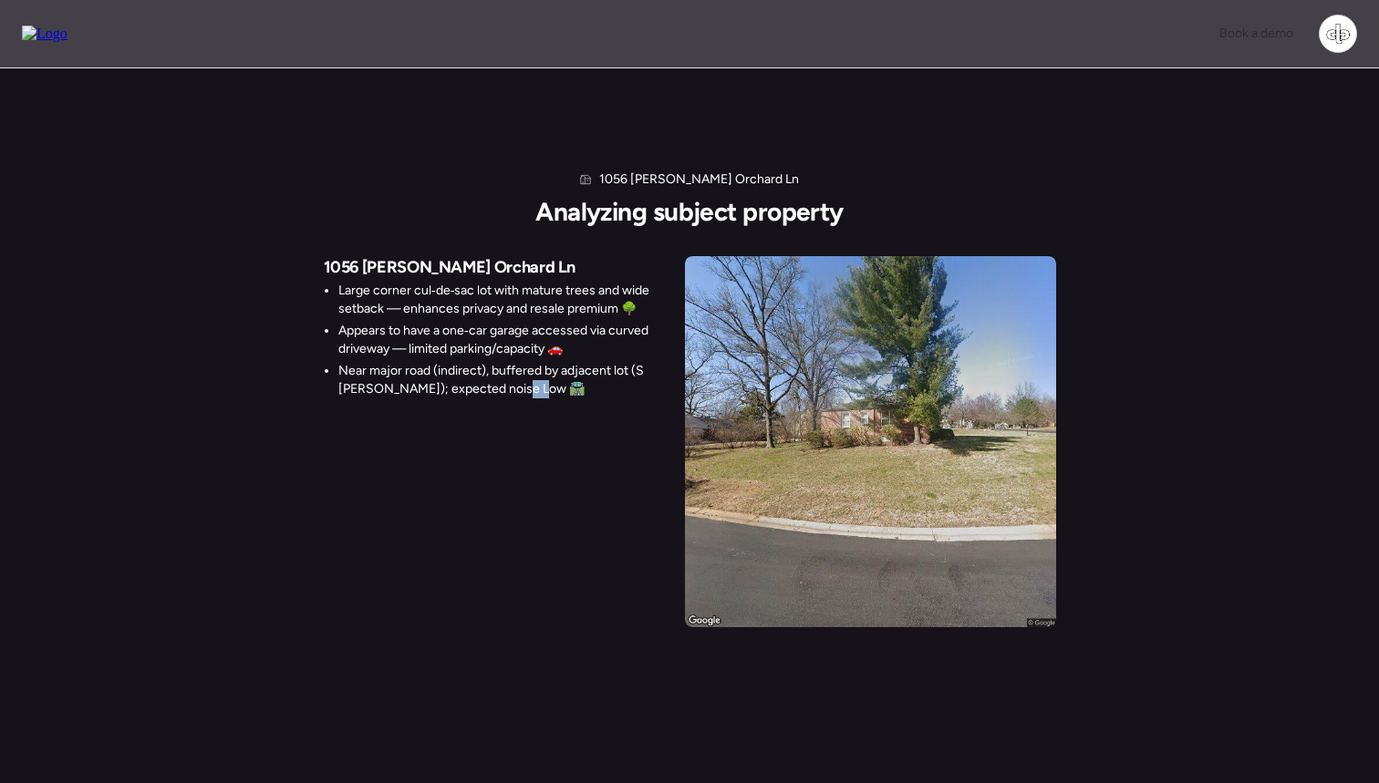
click at [525, 389] on li "Near major road (indirect), buffered by adjacent lot (S McKnight Rd); expected …" at bounding box center [504, 380] width 332 height 36
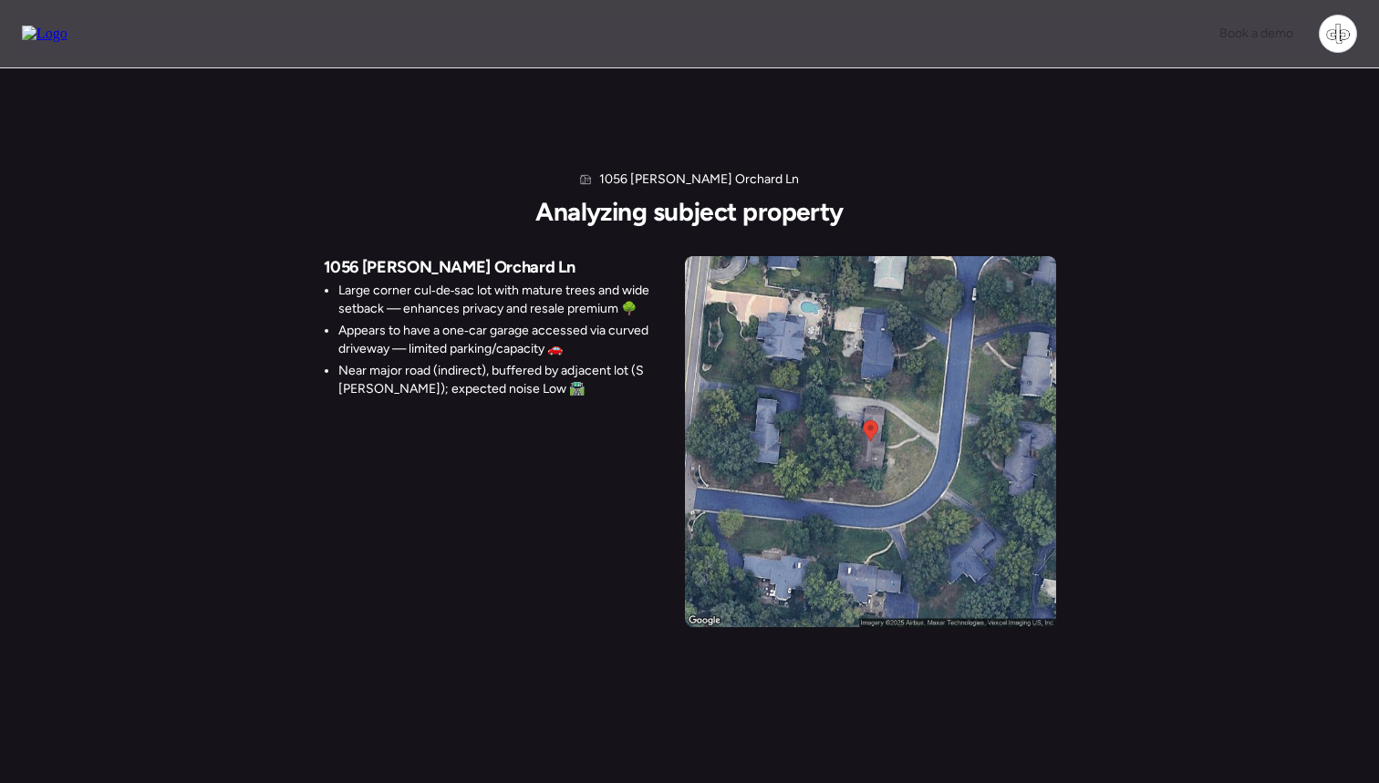
click at [592, 445] on div "1056 McKnight Orchard Ln Large corner cul‑de‑sac lot with mature trees and wide…" at bounding box center [690, 441] width 732 height 371
drag, startPoint x: 624, startPoint y: 176, endPoint x: 776, endPoint y: 174, distance: 152.3
click at [776, 174] on div "1056 McKnight Orchard Ln Analyzing subject property" at bounding box center [688, 199] width 307 height 57
copy h1 "1056 McKnight Orchard Ln"
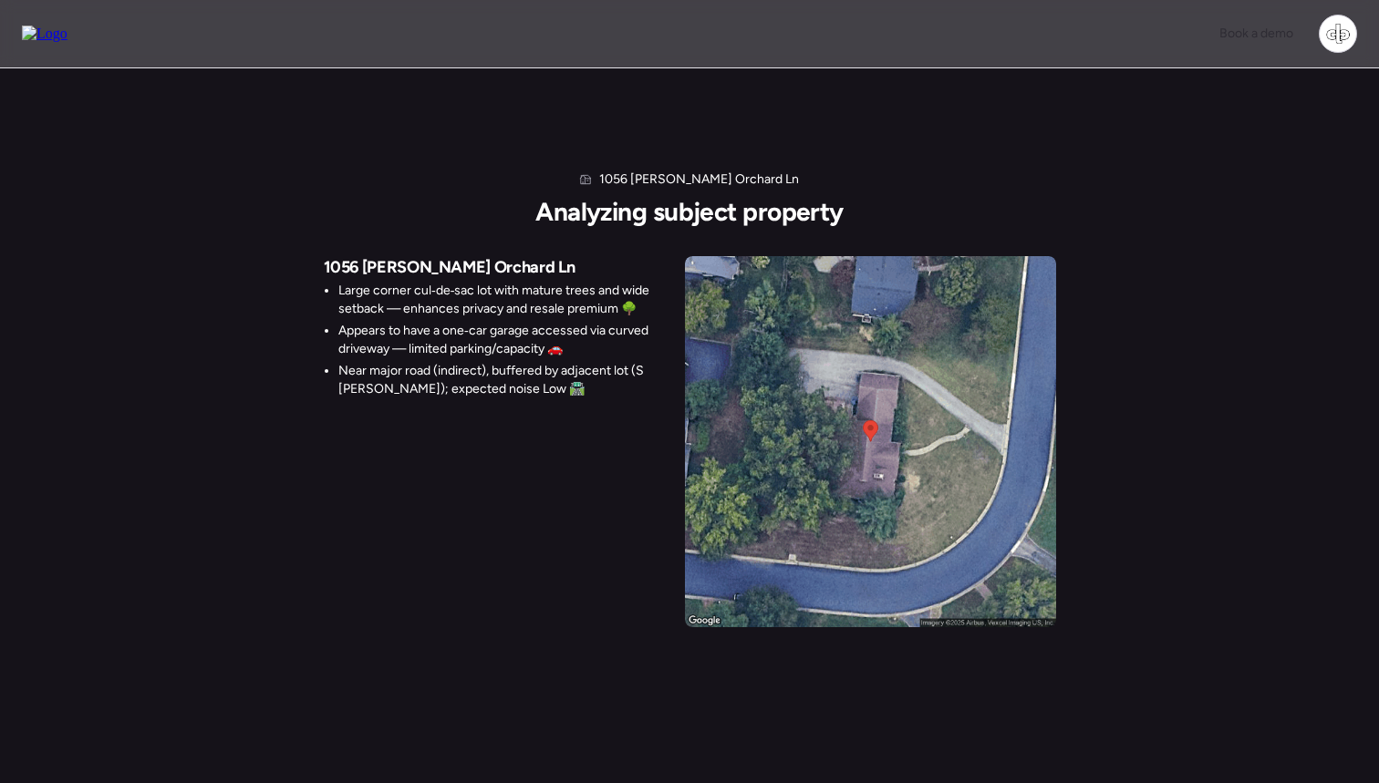
click at [578, 489] on div "1056 McKnight Orchard Ln Large corner cul‑de‑sac lot with mature trees and wide…" at bounding box center [690, 441] width 732 height 371
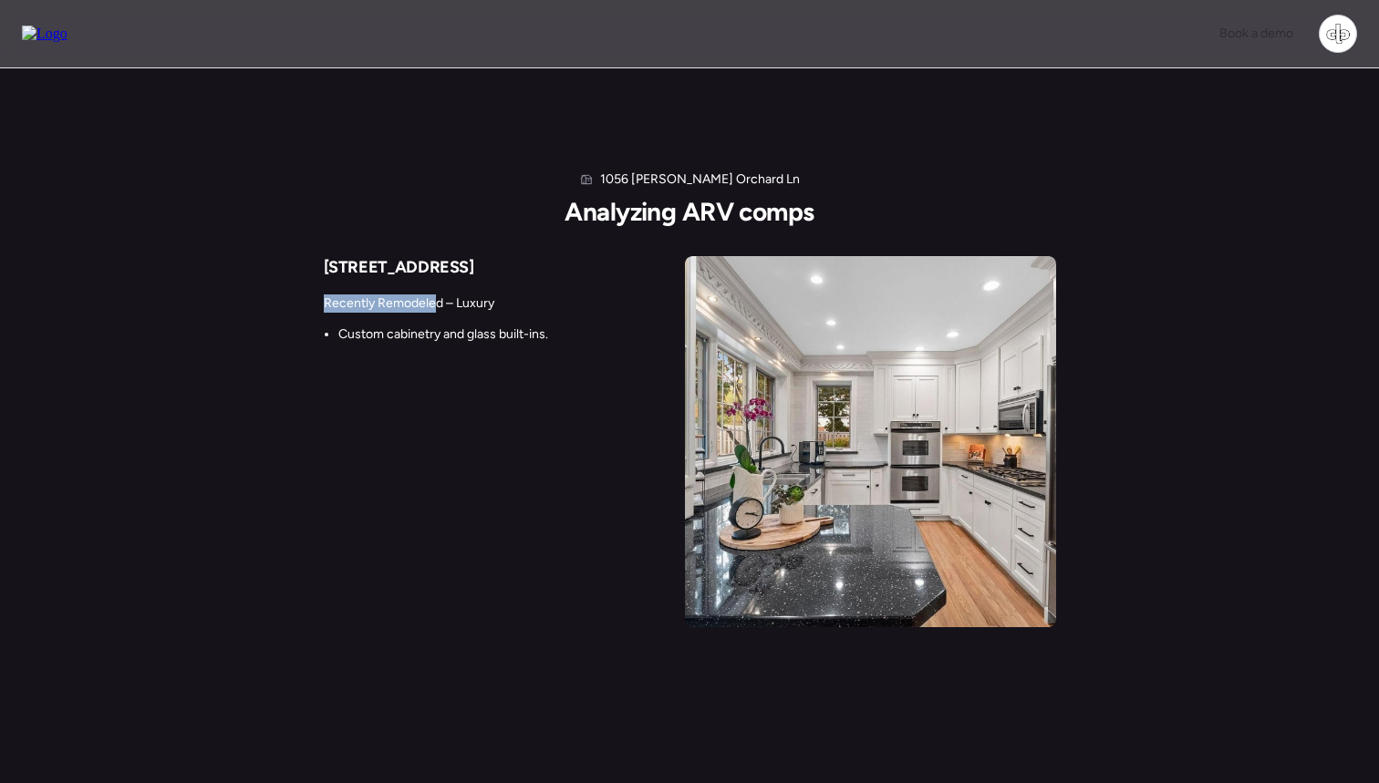
drag, startPoint x: 323, startPoint y: 302, endPoint x: 439, endPoint y: 302, distance: 115.8
click at [439, 302] on p "Recently Remodeled – Luxury" at bounding box center [459, 304] width 271 height 18
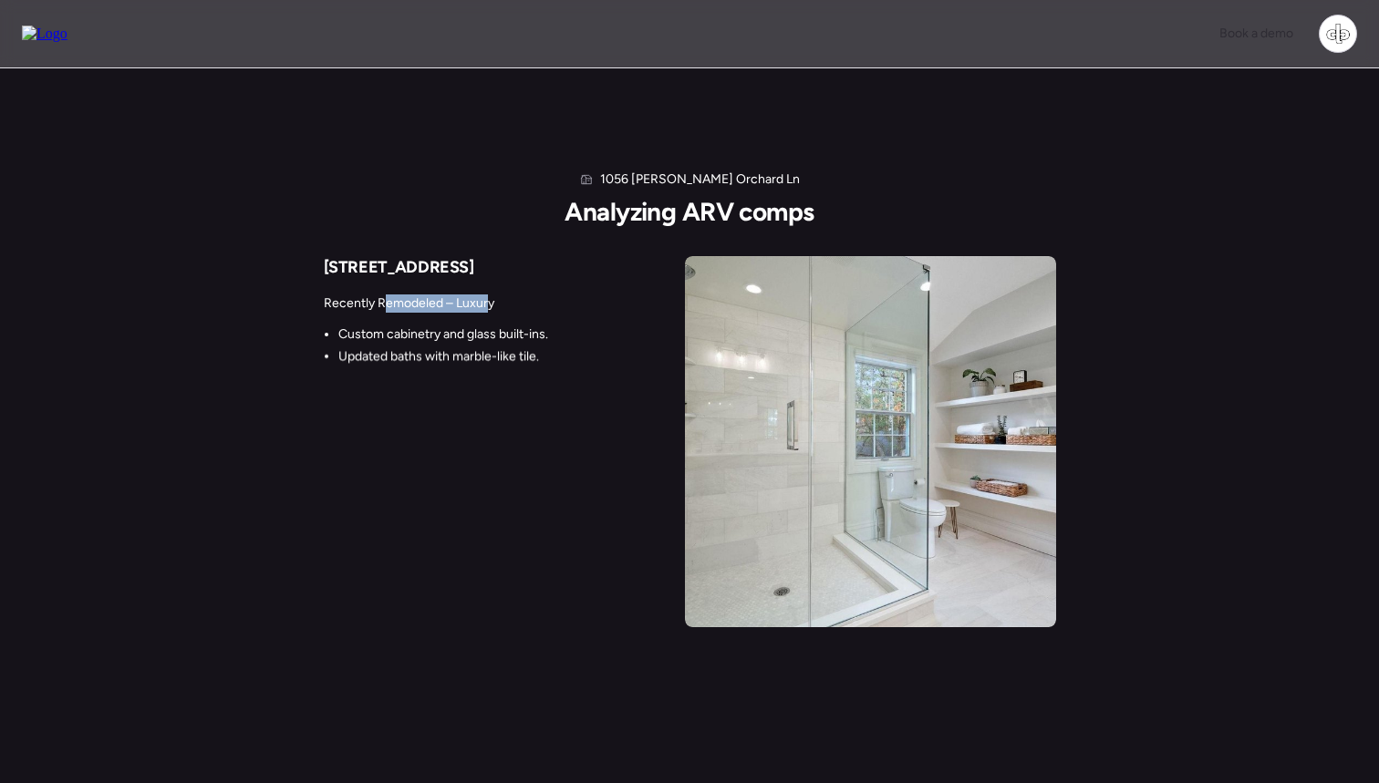
drag, startPoint x: 381, startPoint y: 306, endPoint x: 486, endPoint y: 306, distance: 104.9
click at [486, 306] on p "Recently Remodeled – Luxury" at bounding box center [459, 304] width 271 height 18
click at [490, 306] on p "Recently Remodeled – Luxury" at bounding box center [459, 304] width 271 height 18
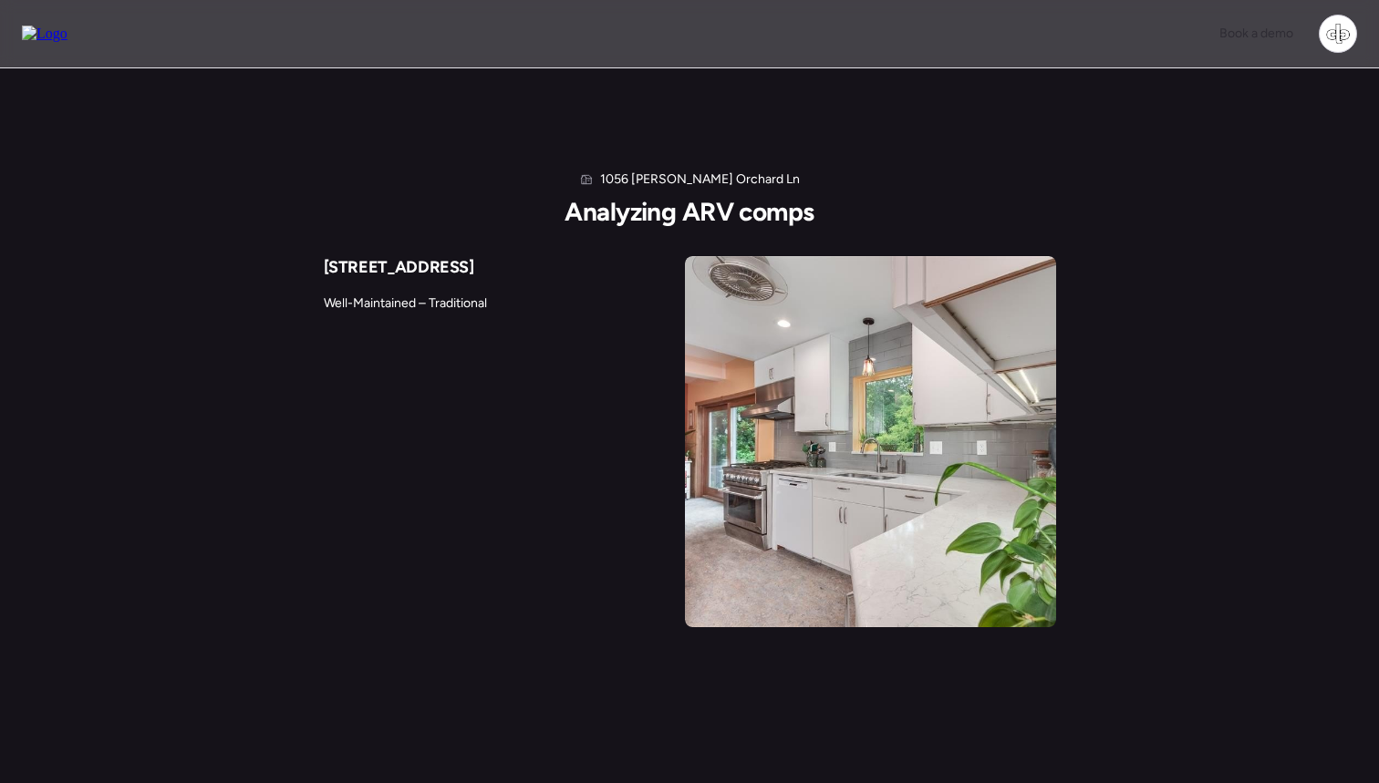
click at [344, 337] on li "Newer kitchen, quartz and tile." at bounding box center [504, 346] width 332 height 18
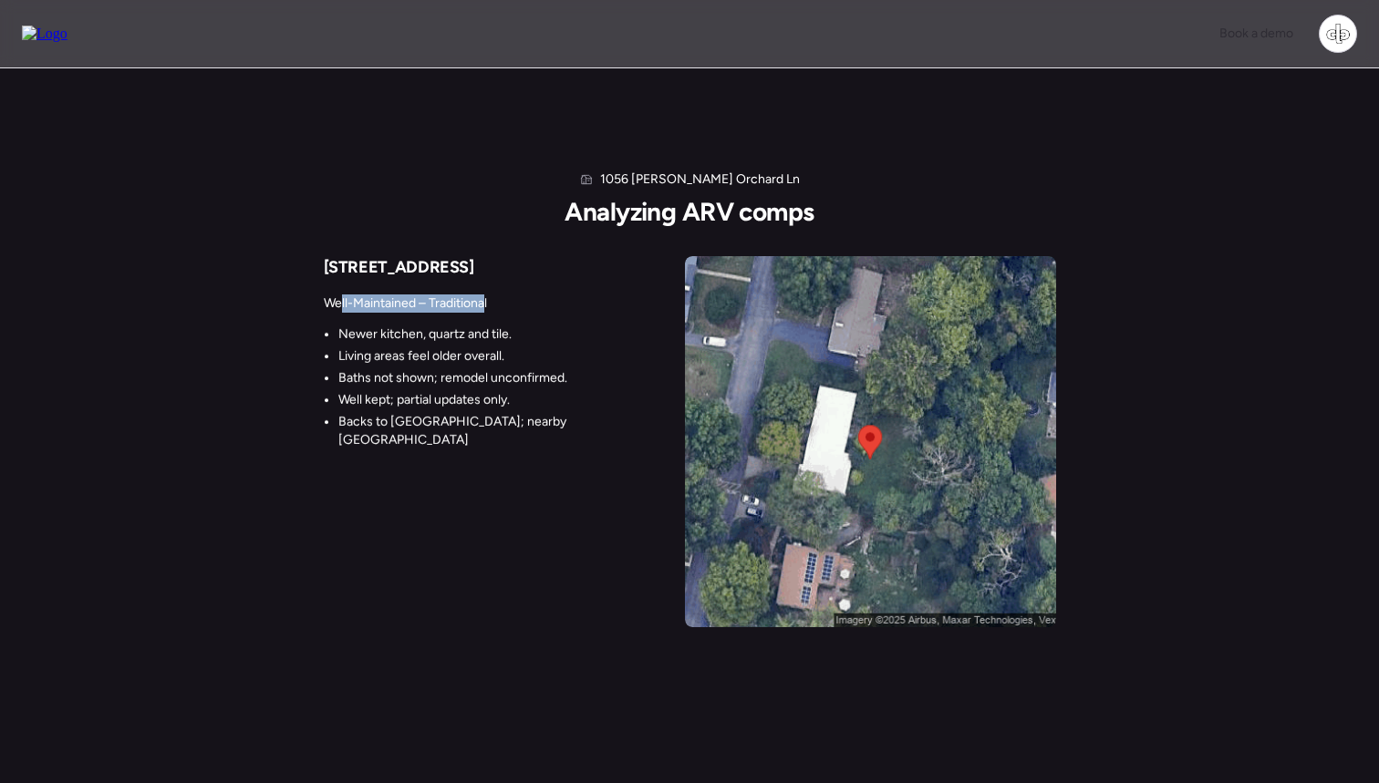
drag, startPoint x: 341, startPoint y: 303, endPoint x: 483, endPoint y: 303, distance: 142.3
click at [483, 303] on p "Well-Maintained – Traditional" at bounding box center [497, 304] width 347 height 18
click at [507, 307] on p "Well-Maintained – Traditional" at bounding box center [497, 304] width 347 height 18
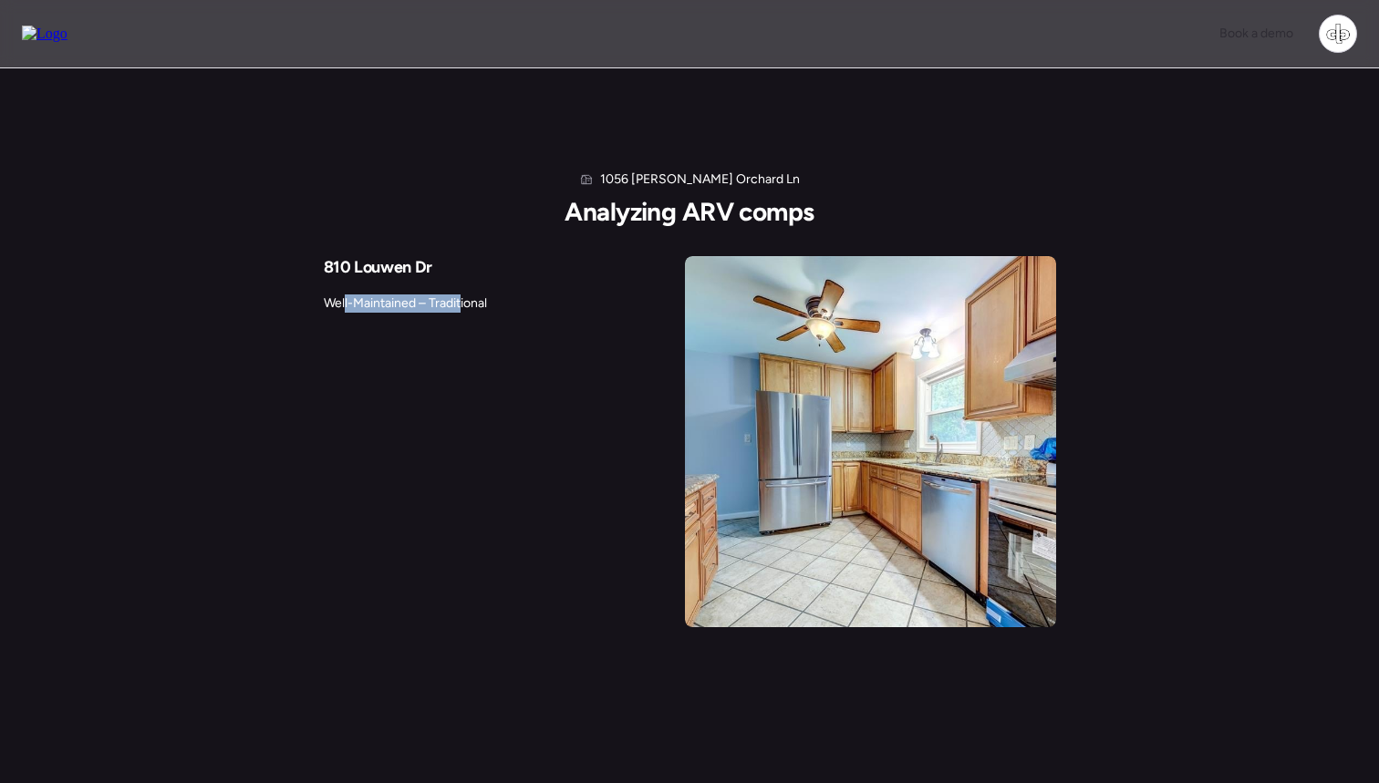
drag, startPoint x: 344, startPoint y: 306, endPoint x: 463, endPoint y: 307, distance: 119.5
click at [463, 307] on p "Well-Maintained – Traditional" at bounding box center [466, 304] width 285 height 18
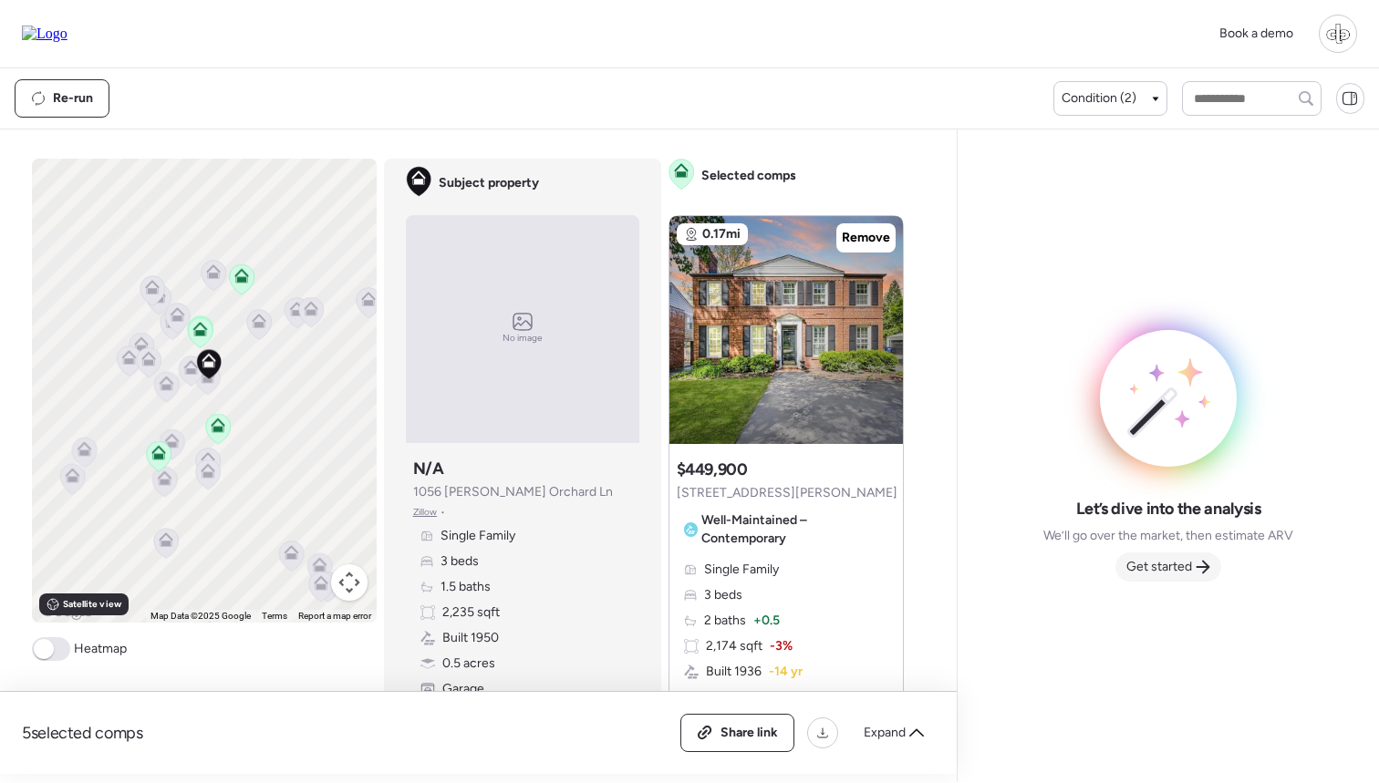
click at [1165, 572] on span "Get started" at bounding box center [1159, 567] width 66 height 18
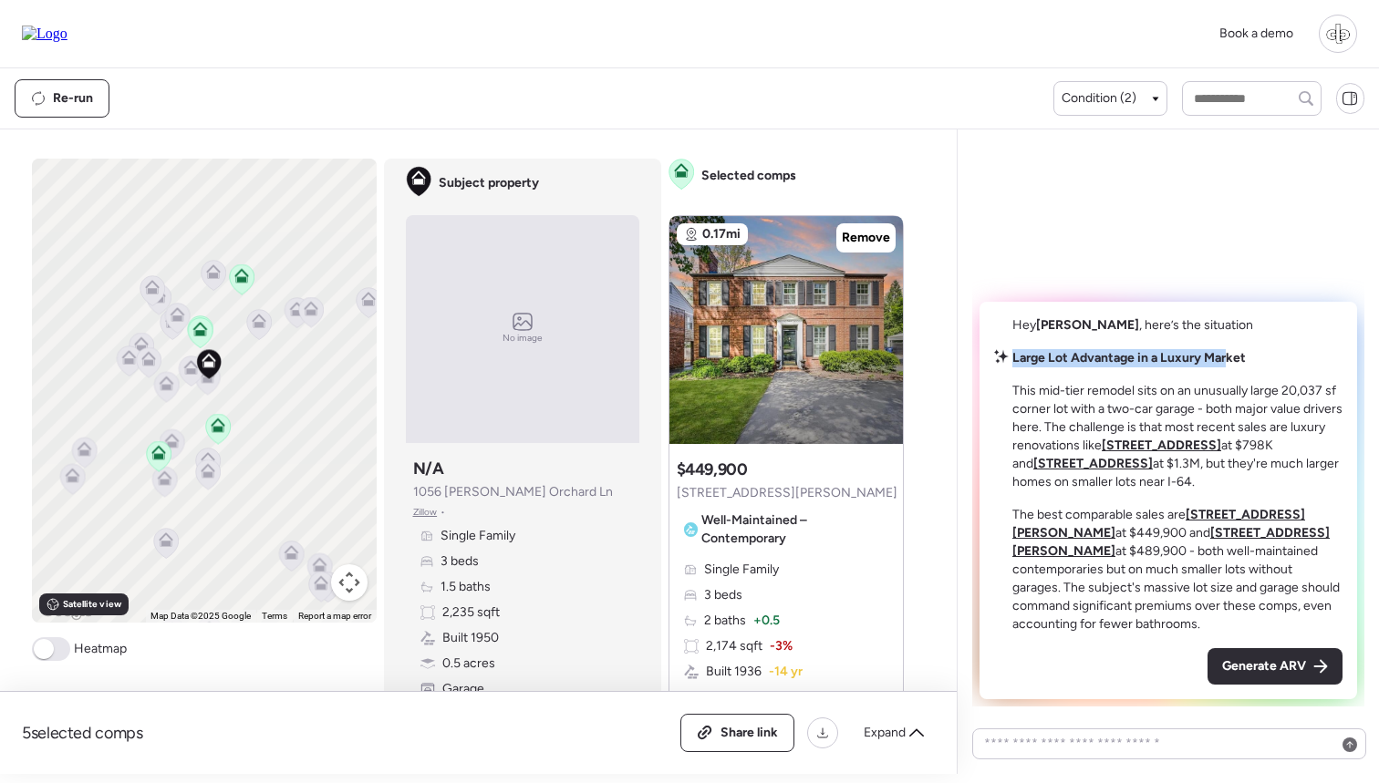
drag, startPoint x: 1025, startPoint y: 377, endPoint x: 1227, endPoint y: 378, distance: 201.6
click at [1227, 366] on strong "Large Lot Advantage in a Luxury Market" at bounding box center [1128, 358] width 233 height 16
drag, startPoint x: 1228, startPoint y: 414, endPoint x: 1300, endPoint y: 414, distance: 72.1
click at [1300, 414] on p "This mid-tier remodel sits on an unusually large 20,037 sf corner lot with a tw…" at bounding box center [1177, 436] width 330 height 109
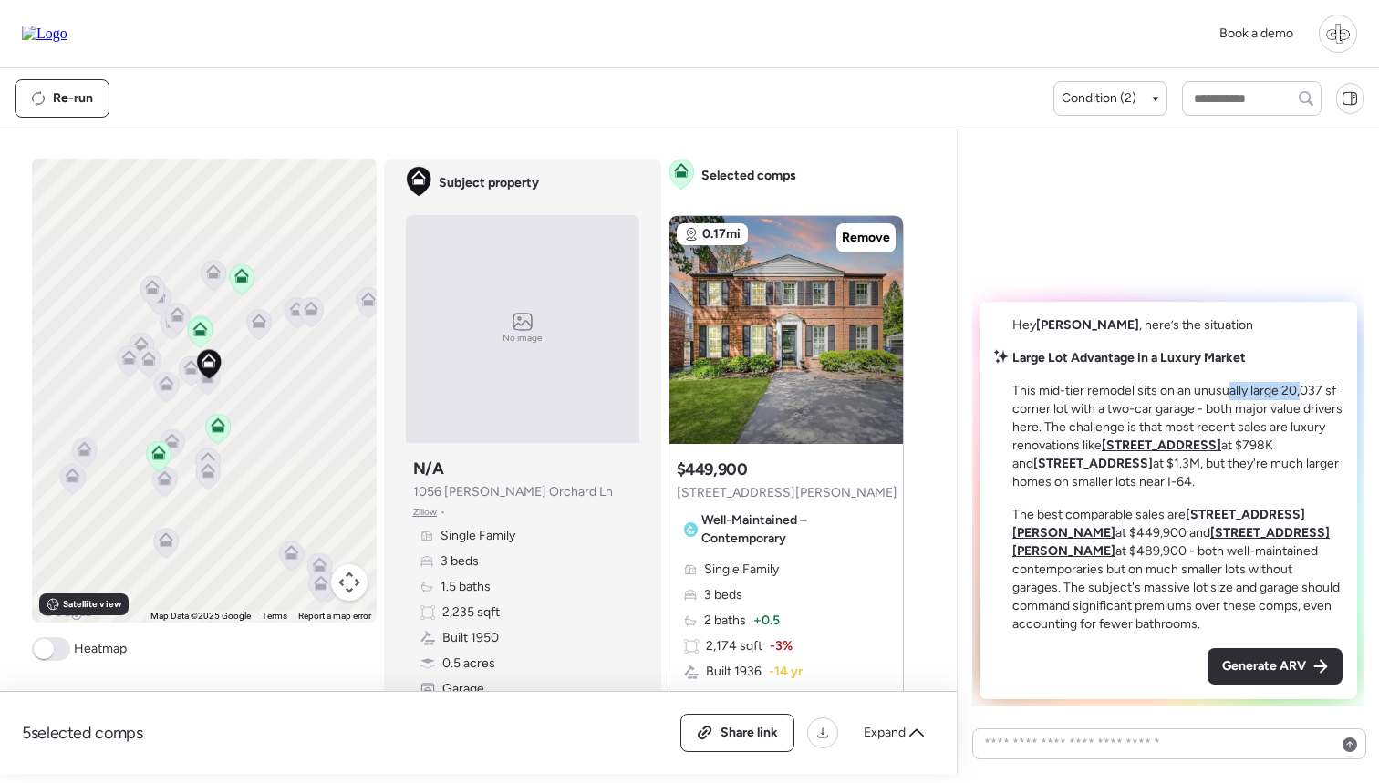
click at [1300, 414] on p "This mid-tier remodel sits on an unusually large 20,037 sf corner lot with a tw…" at bounding box center [1177, 436] width 330 height 109
drag, startPoint x: 1040, startPoint y: 405, endPoint x: 1133, endPoint y: 406, distance: 93.0
click at [1133, 406] on p "This mid-tier remodel sits on an unusually large 20,037 sf corner lot with a tw…" at bounding box center [1177, 436] width 330 height 109
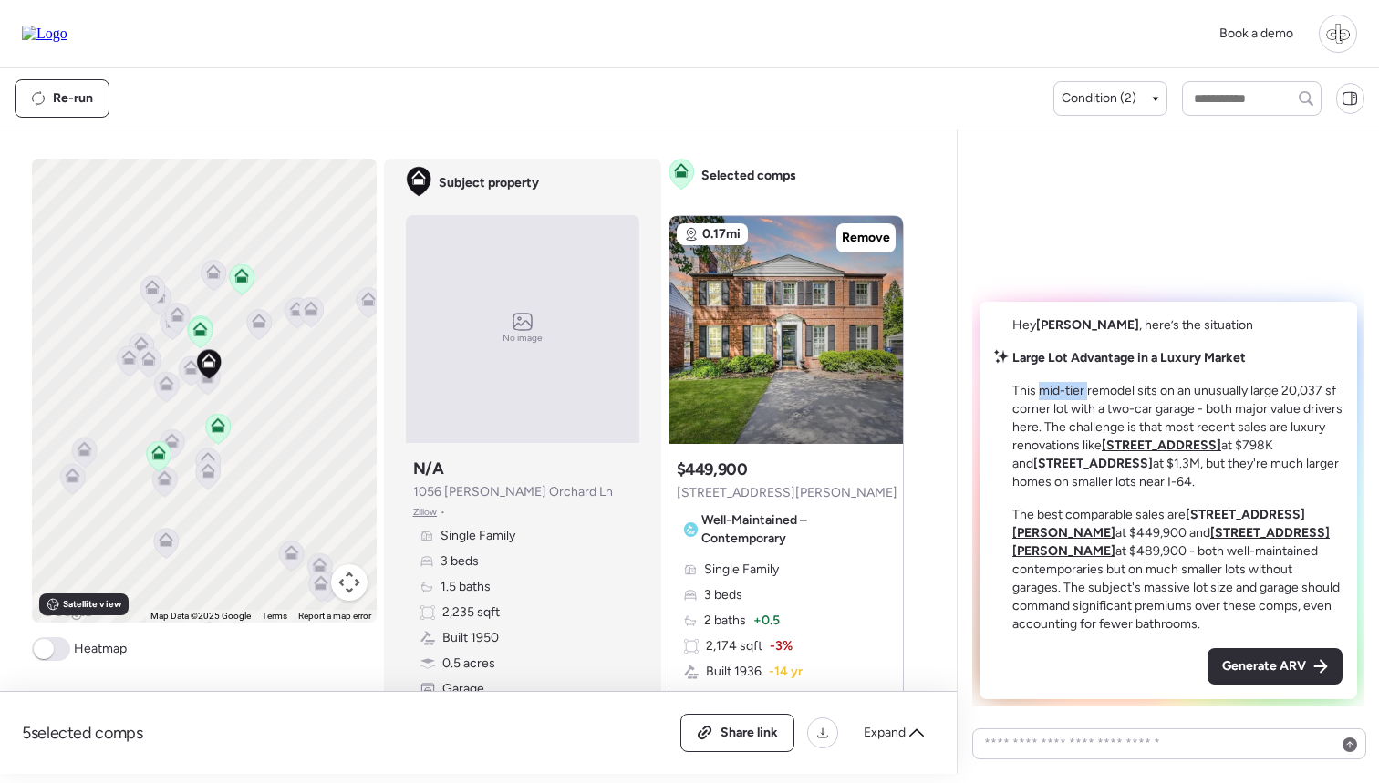
drag, startPoint x: 1040, startPoint y: 410, endPoint x: 1089, endPoint y: 410, distance: 49.3
click at [1089, 410] on p "This mid-tier remodel sits on an unusually large 20,037 sf corner lot with a tw…" at bounding box center [1177, 436] width 330 height 109
drag, startPoint x: 1159, startPoint y: 409, endPoint x: 1295, endPoint y: 412, distance: 135.9
click at [1295, 412] on p "This mid-tier remodel sits on an unusually large 20,037 sf corner lot with a tw…" at bounding box center [1177, 436] width 330 height 109
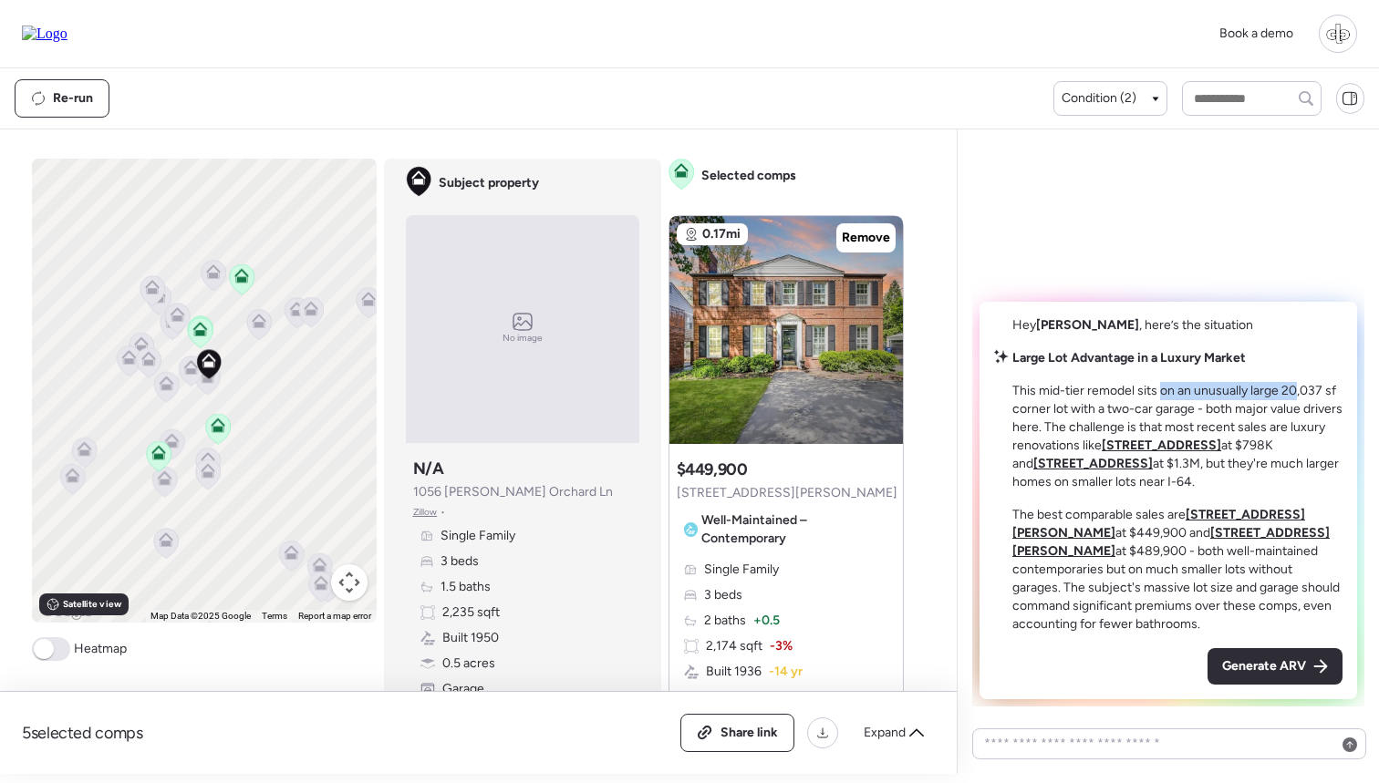
click at [1295, 412] on p "This mid-tier remodel sits on an unusually large 20,037 sf corner lot with a tw…" at bounding box center [1177, 436] width 330 height 109
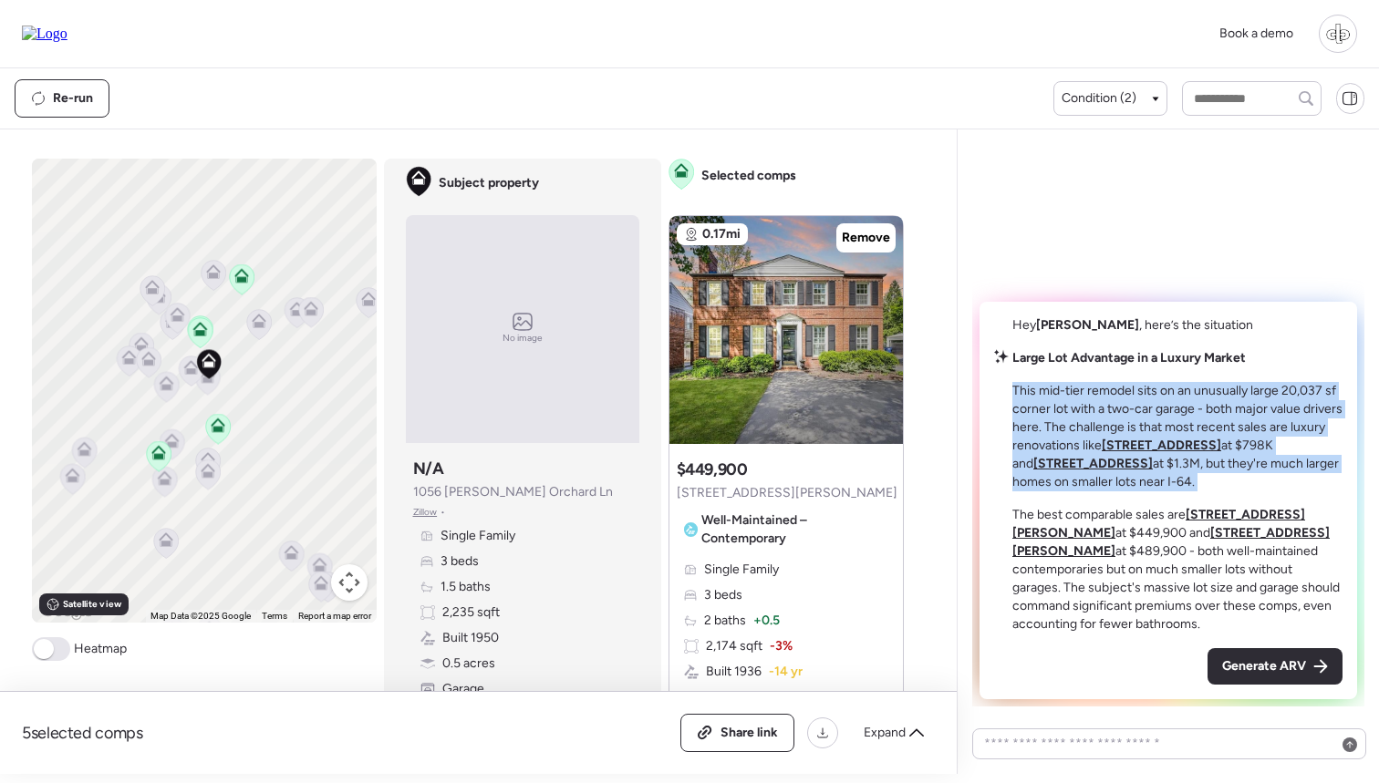
click at [1295, 412] on p "This mid-tier remodel sits on an unusually large 20,037 sf corner lot with a tw…" at bounding box center [1177, 436] width 330 height 109
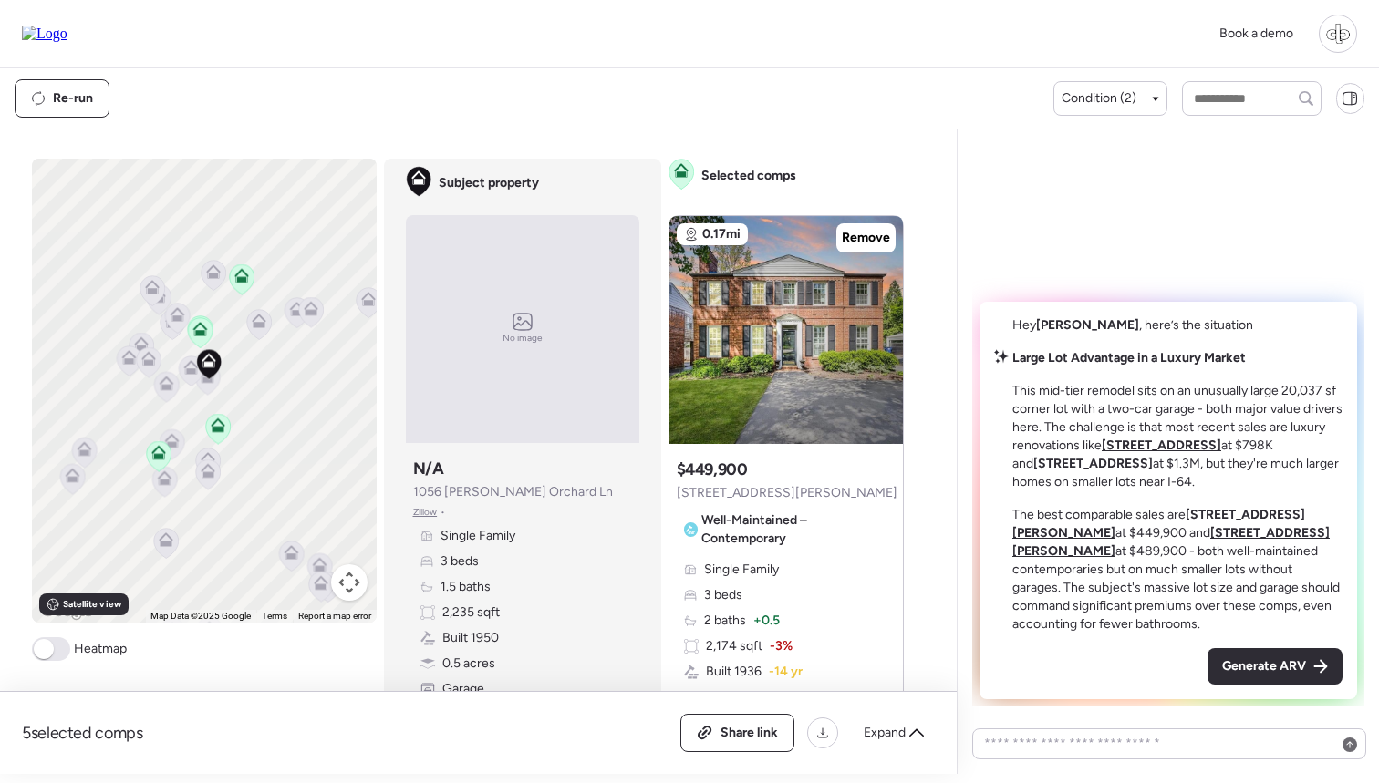
click at [1299, 403] on p "This mid-tier remodel sits on an unusually large 20,037 sf corner lot with a tw…" at bounding box center [1177, 436] width 330 height 109
drag, startPoint x: 1213, startPoint y: 429, endPoint x: 1281, endPoint y: 428, distance: 68.4
click at [1281, 428] on p "This mid-tier remodel sits on an unusually large 20,037 sf corner lot with a tw…" at bounding box center [1177, 436] width 330 height 109
drag, startPoint x: 1120, startPoint y: 439, endPoint x: 1301, endPoint y: 445, distance: 180.7
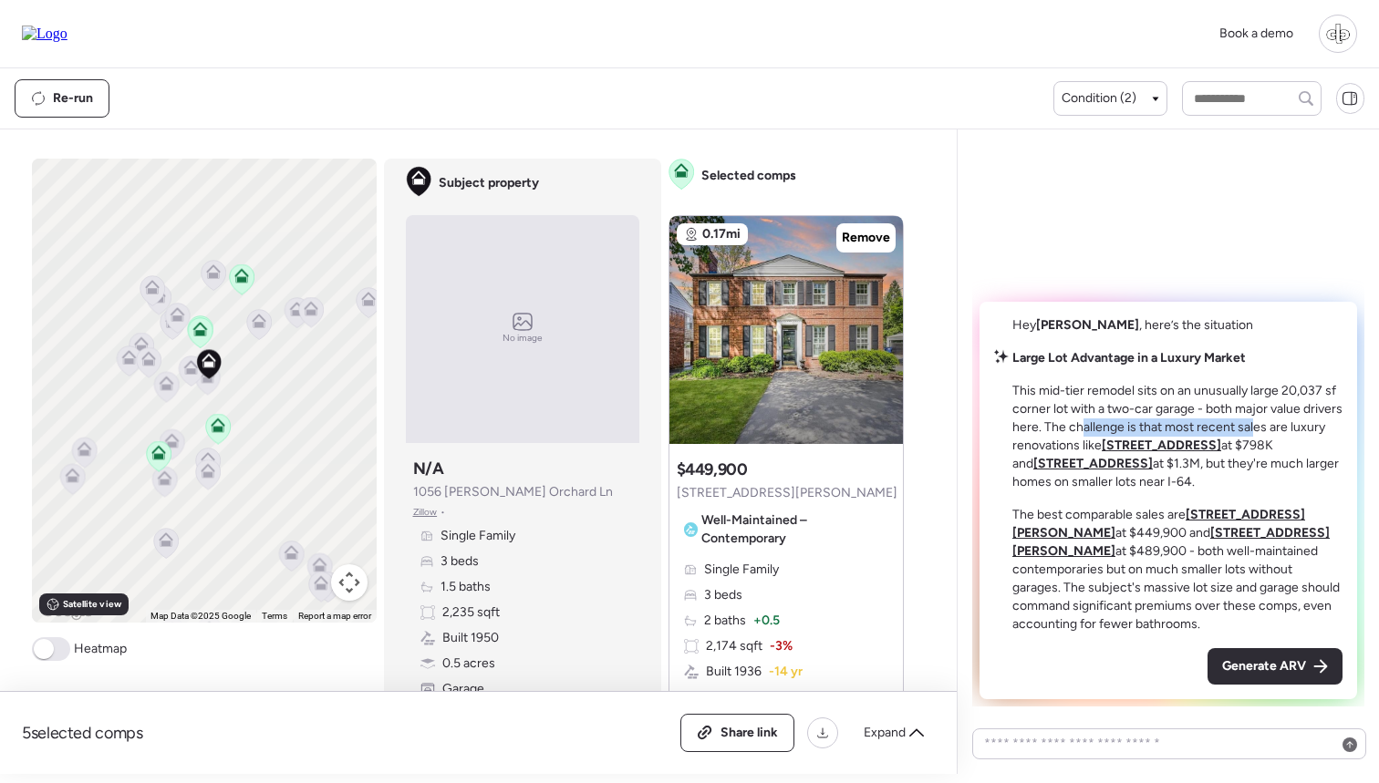
click at [1301, 446] on p "This mid-tier remodel sits on an unusually large 20,037 sf corner lot with a tw…" at bounding box center [1177, 436] width 330 height 109
click at [1301, 445] on p "This mid-tier remodel sits on an unusually large 20,037 sf corner lot with a tw…" at bounding box center [1177, 436] width 330 height 109
drag, startPoint x: 1029, startPoint y: 463, endPoint x: 1108, endPoint y: 463, distance: 79.4
click at [1108, 463] on p "This mid-tier remodel sits on an unusually large 20,037 sf corner lot with a tw…" at bounding box center [1177, 436] width 330 height 109
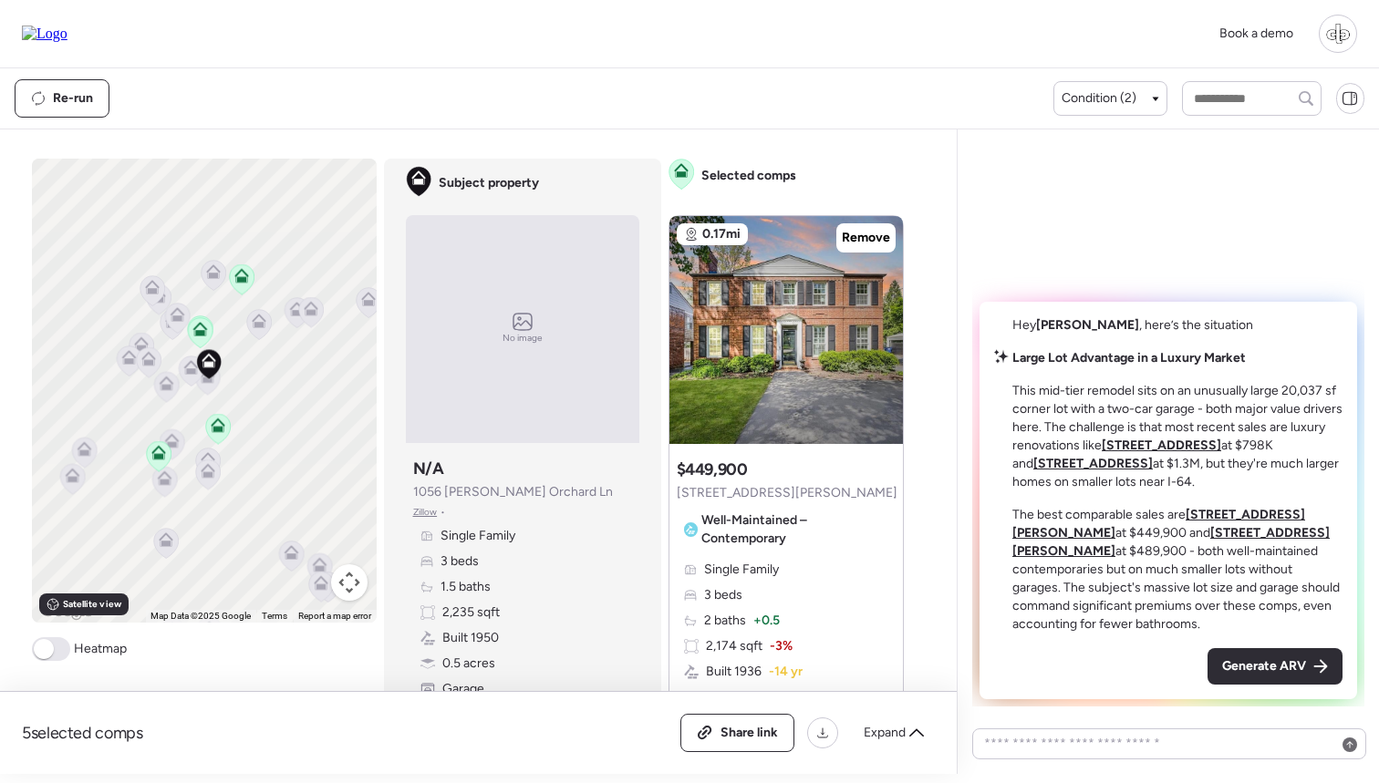
click at [1221, 453] on u "9021 Stonebridge Dr" at bounding box center [1161, 446] width 119 height 16
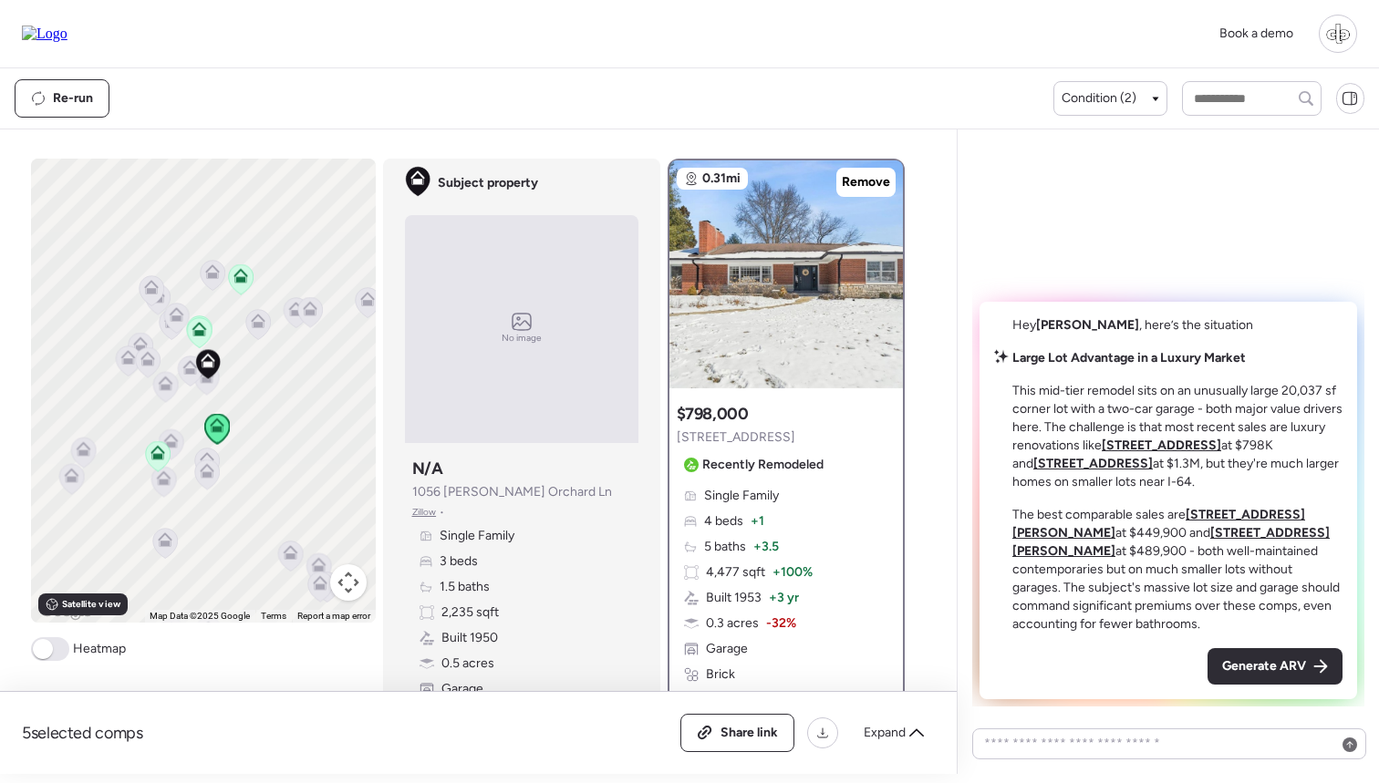
click at [1096, 472] on u "9042 Fair Oaks Crescent Ct" at bounding box center [1092, 464] width 119 height 16
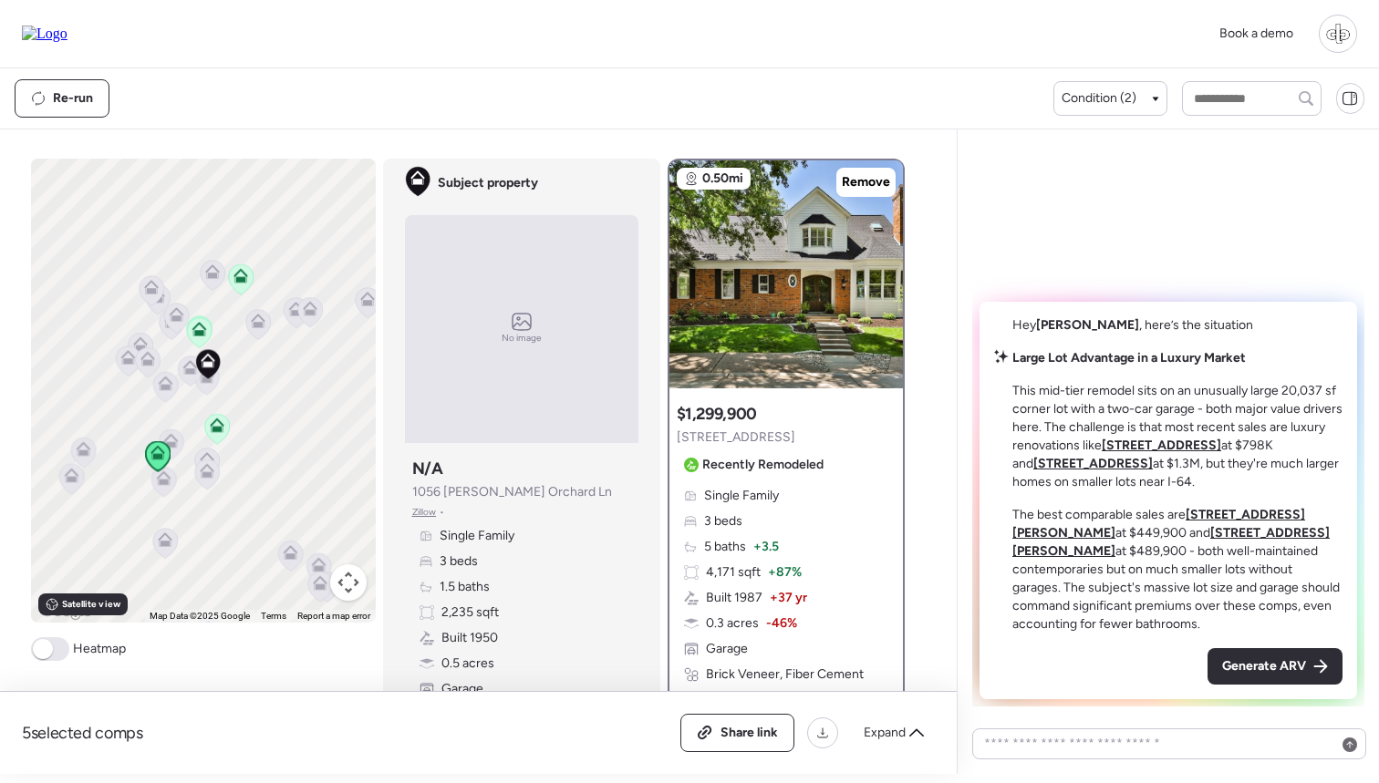
click at [1169, 453] on u "9021 Stonebridge Dr" at bounding box center [1161, 446] width 119 height 16
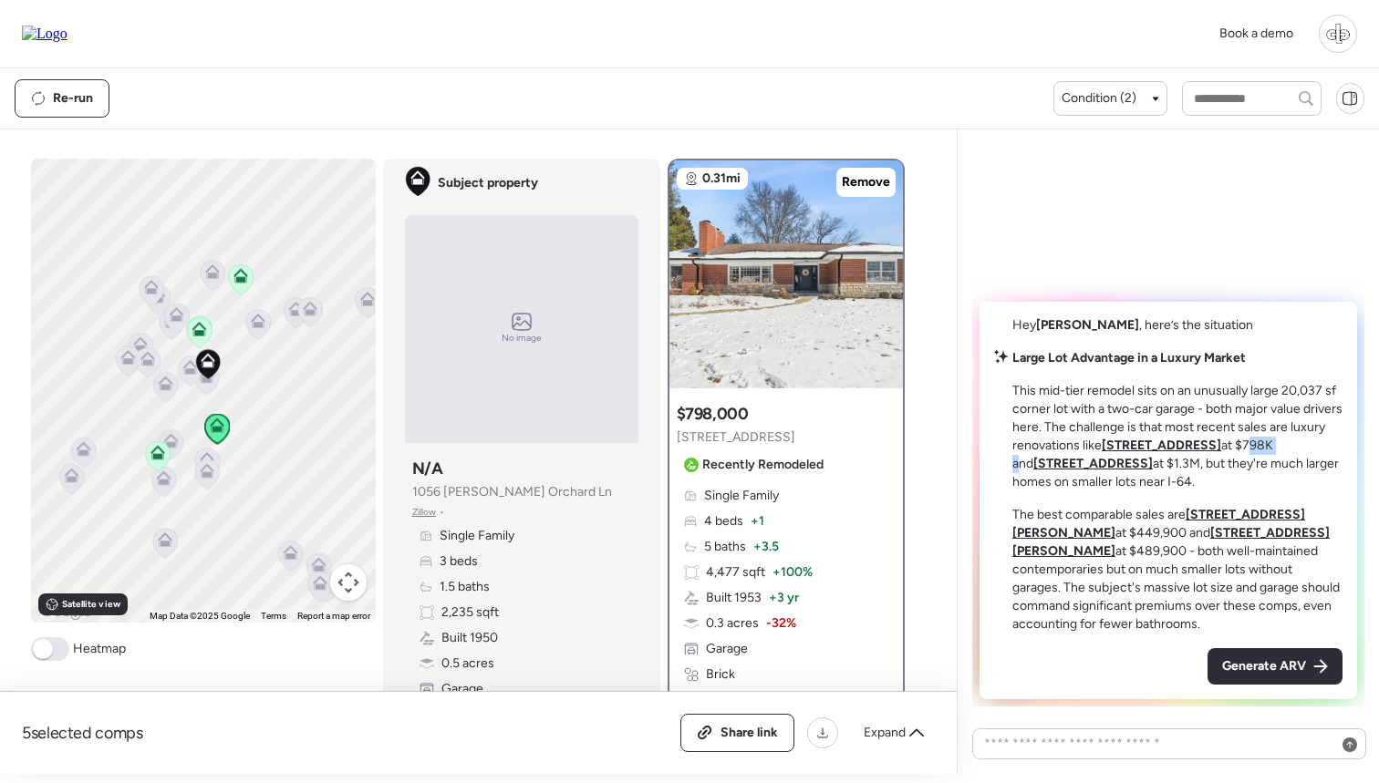
drag, startPoint x: 1287, startPoint y: 458, endPoint x: 1321, endPoint y: 459, distance: 33.8
click at [1316, 460] on p "This mid-tier remodel sits on an unusually large 20,037 sf corner lot with a tw…" at bounding box center [1177, 436] width 330 height 109
drag, startPoint x: 1321, startPoint y: 459, endPoint x: 1278, endPoint y: 459, distance: 42.9
click at [1316, 459] on p "This mid-tier remodel sits on an unusually large 20,037 sf corner lot with a tw…" at bounding box center [1177, 436] width 330 height 109
drag, startPoint x: 1195, startPoint y: 481, endPoint x: 1235, endPoint y: 481, distance: 40.1
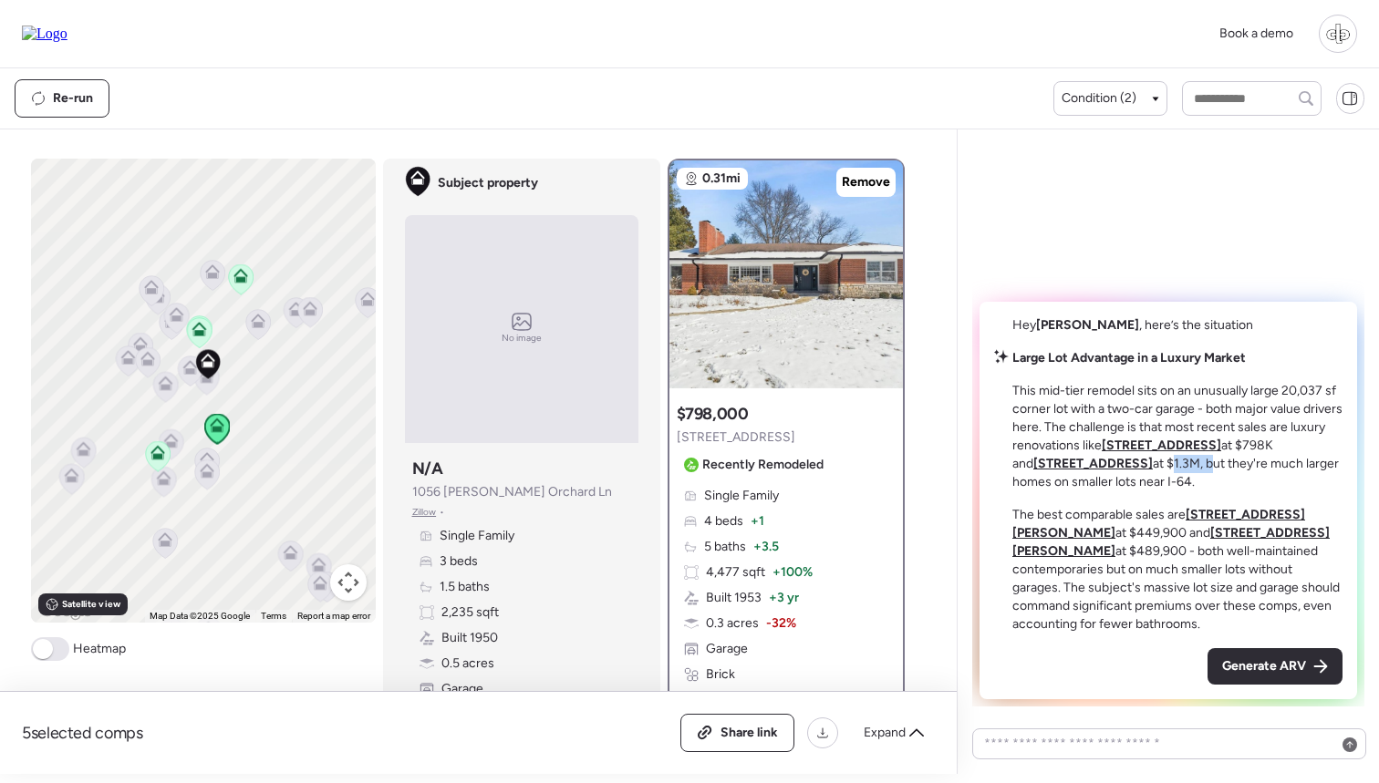
click at [1235, 481] on p "This mid-tier remodel sits on an unusually large 20,037 sf corner lot with a tw…" at bounding box center [1177, 436] width 330 height 109
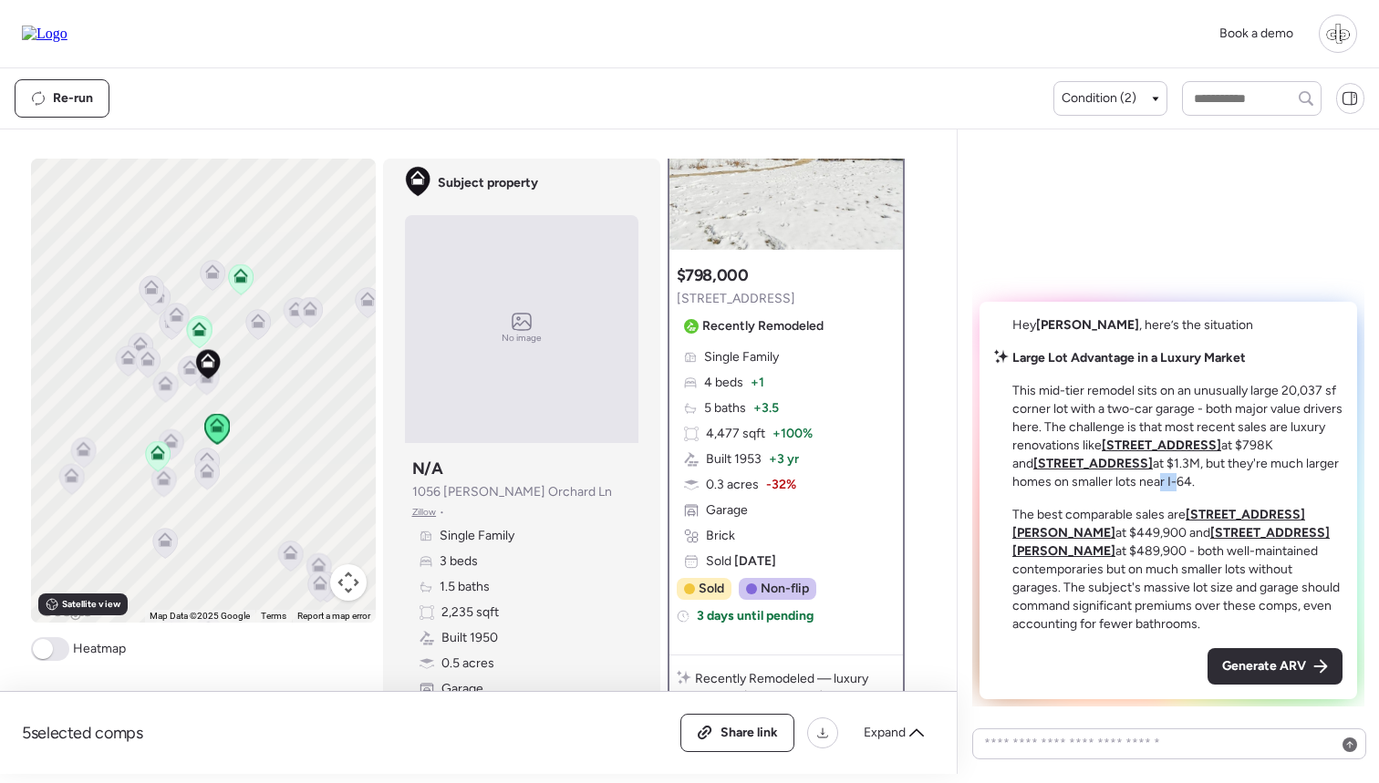
drag, startPoint x: 1186, startPoint y: 496, endPoint x: 1209, endPoint y: 496, distance: 23.7
click at [1209, 492] on p "This mid-tier remodel sits on an unusually large 20,037 sf corner lot with a tw…" at bounding box center [1177, 436] width 330 height 109
drag, startPoint x: 1067, startPoint y: 523, endPoint x: 1115, endPoint y: 523, distance: 48.3
click at [1115, 523] on div "Large Lot Advantage in a Luxury Market This mid-tier remodel sits on an unusual…" at bounding box center [1177, 491] width 330 height 285
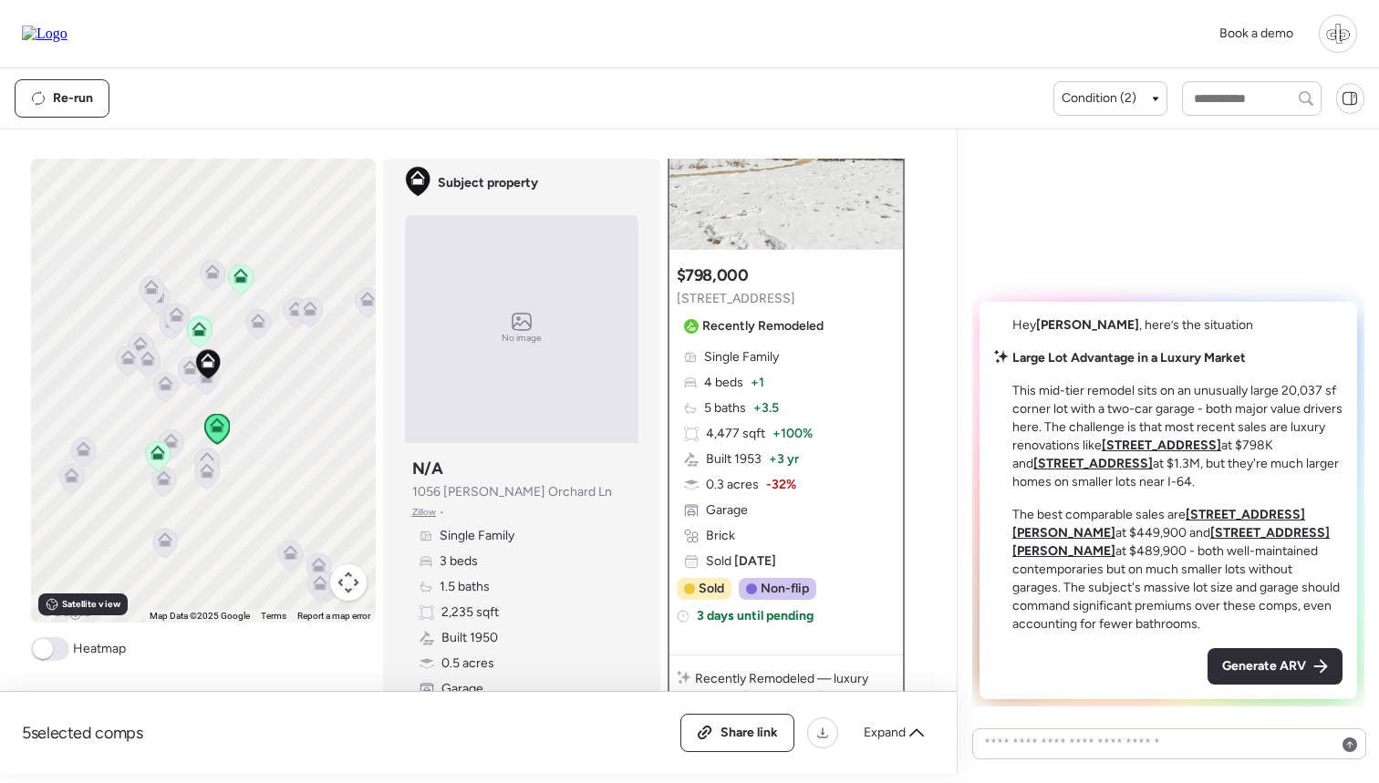
click at [1271, 536] on u "1009 S McKnight Rd" at bounding box center [1158, 524] width 293 height 34
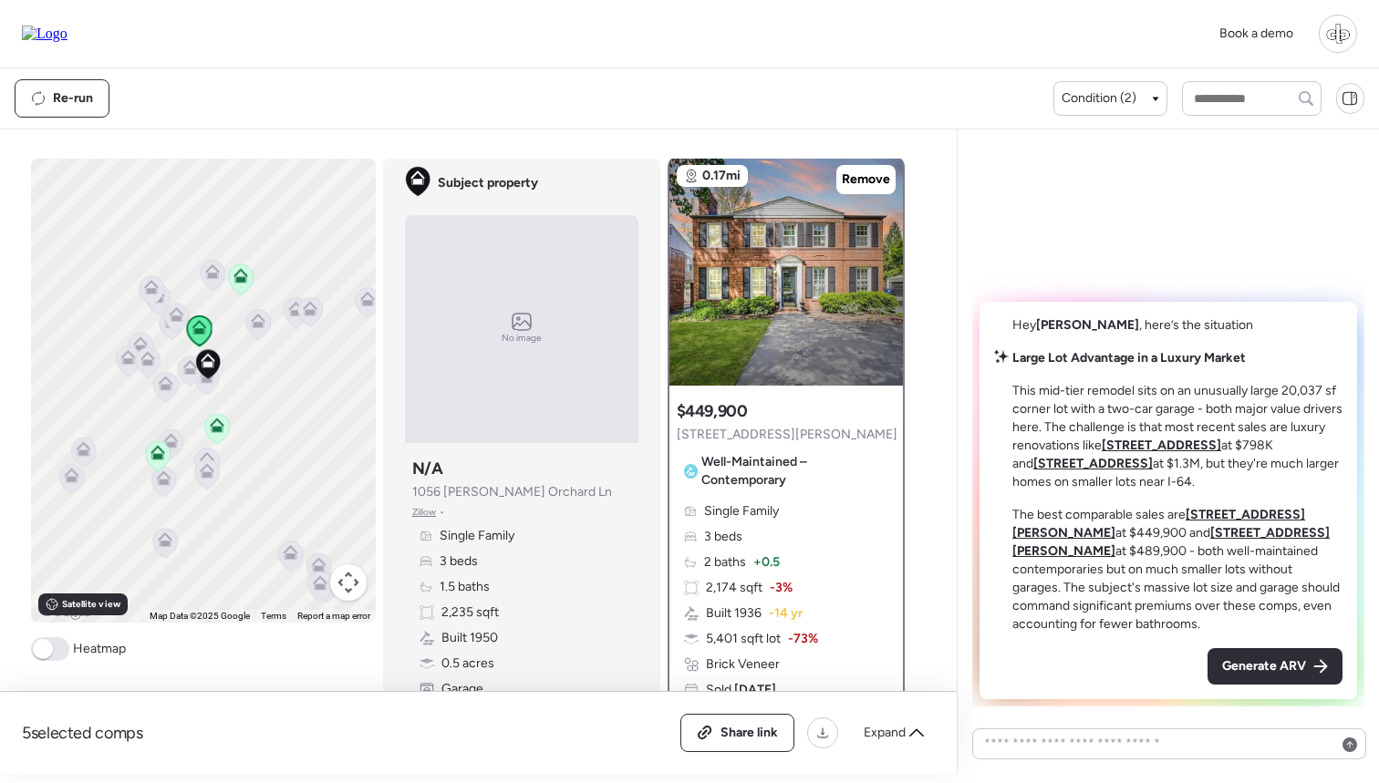
scroll to position [0, 0]
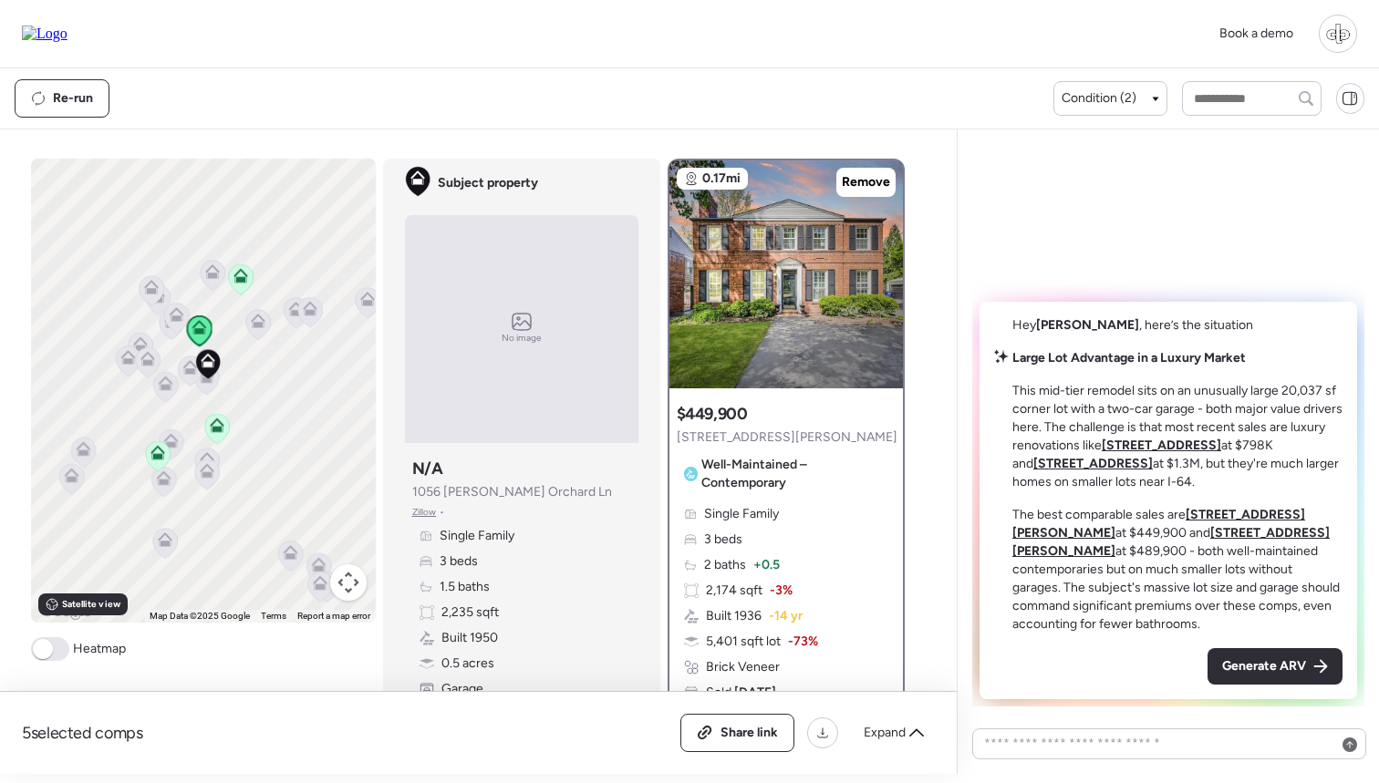
click at [1120, 554] on u "1011 S McKnight Rd" at bounding box center [1170, 542] width 317 height 34
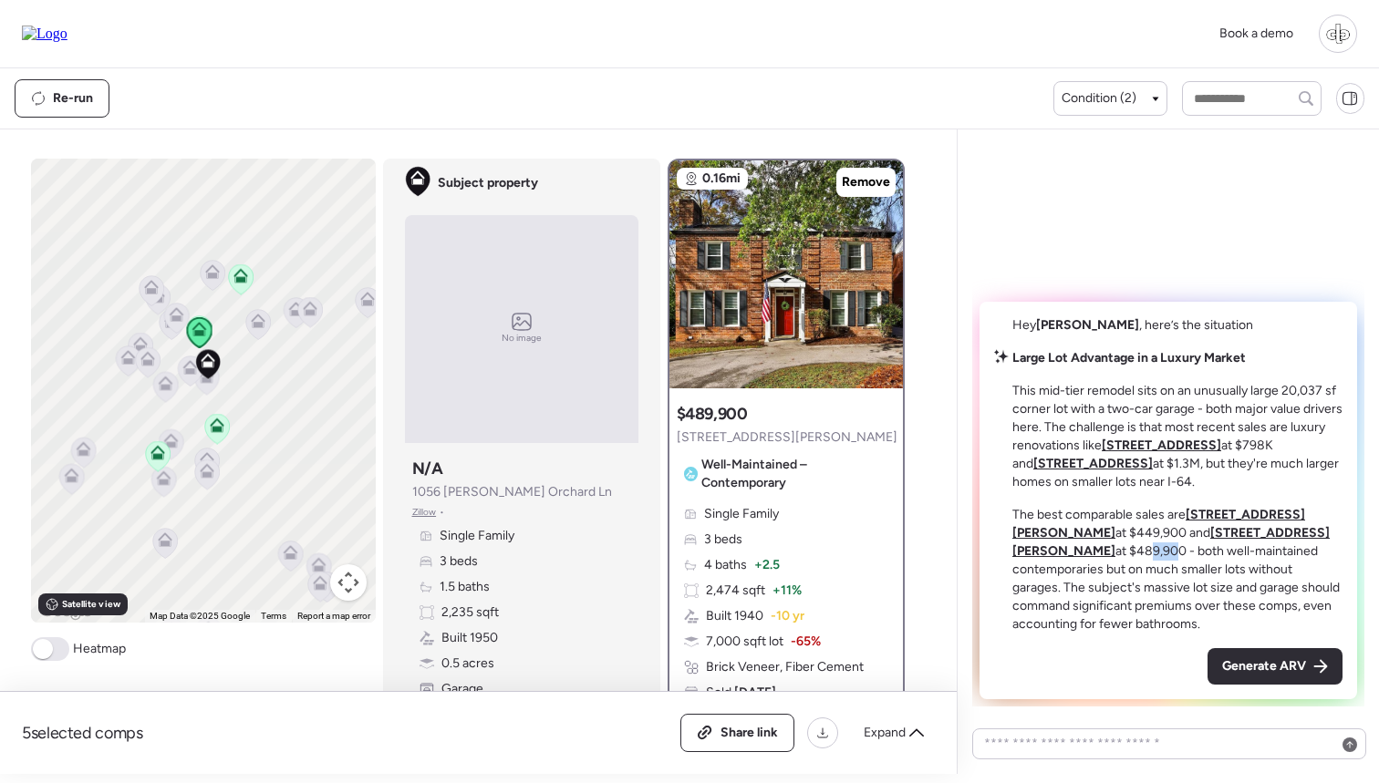
drag, startPoint x: 1241, startPoint y: 556, endPoint x: 1269, endPoint y: 556, distance: 27.4
click at [1269, 556] on p "The best comparable sales are 1009 S McKnight Rd at $449,900 and 1011 S McKnigh…" at bounding box center [1177, 570] width 330 height 128
click at [1035, 549] on p "The best comparable sales are 1009 S McKnight Rd at $449,900 and 1011 S McKnigh…" at bounding box center [1177, 570] width 330 height 128
click at [1262, 576] on p "The best comparable sales are 1009 S McKnight Rd at $449,900 and 1011 S McKnigh…" at bounding box center [1177, 570] width 330 height 128
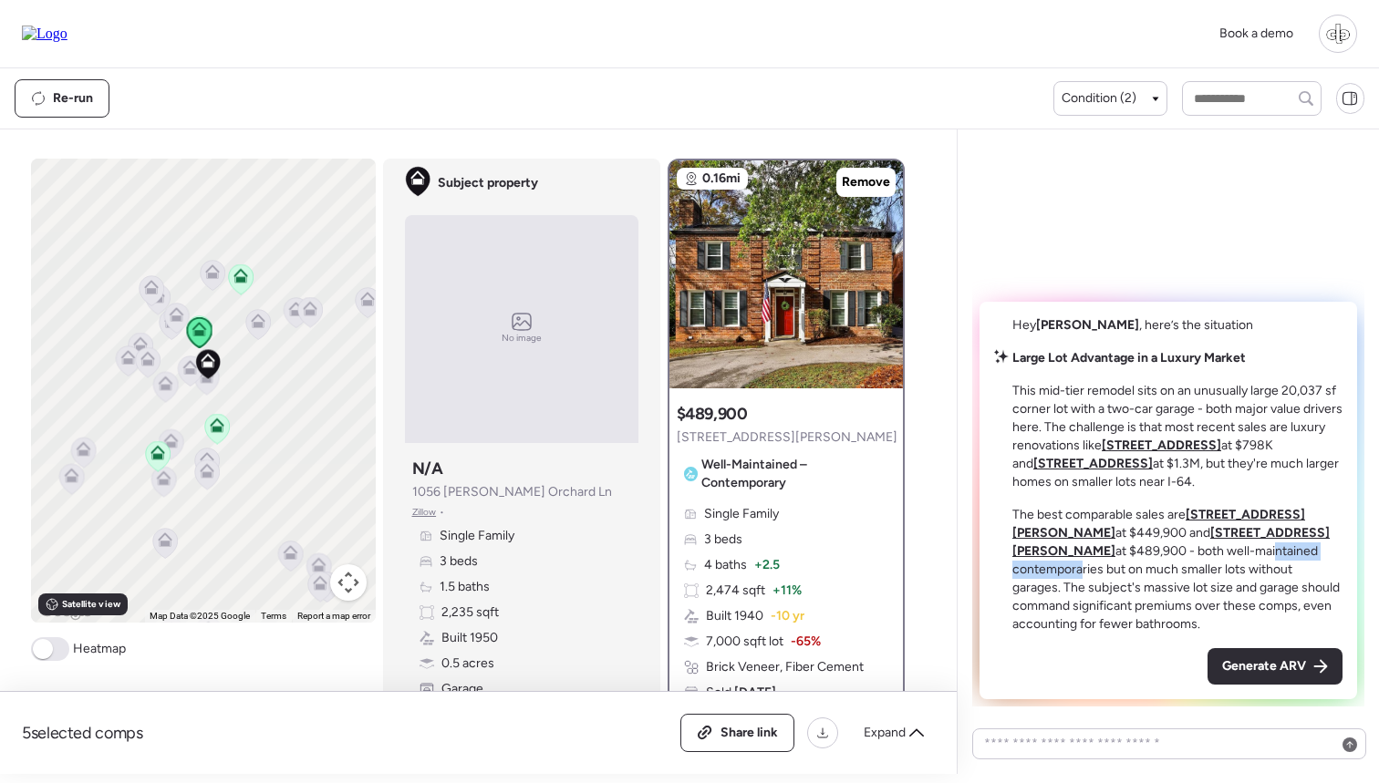
drag, startPoint x: 1055, startPoint y: 576, endPoint x: 1170, endPoint y: 575, distance: 114.9
click at [1170, 575] on p "The best comparable sales are 1009 S McKnight Rd at $449,900 and 1011 S McKnigh…" at bounding box center [1177, 570] width 330 height 128
click at [1288, 569] on p "The best comparable sales are 1009 S McKnight Rd at $449,900 and 1011 S McKnigh…" at bounding box center [1177, 570] width 330 height 128
drag, startPoint x: 1037, startPoint y: 586, endPoint x: 1141, endPoint y: 586, distance: 104.0
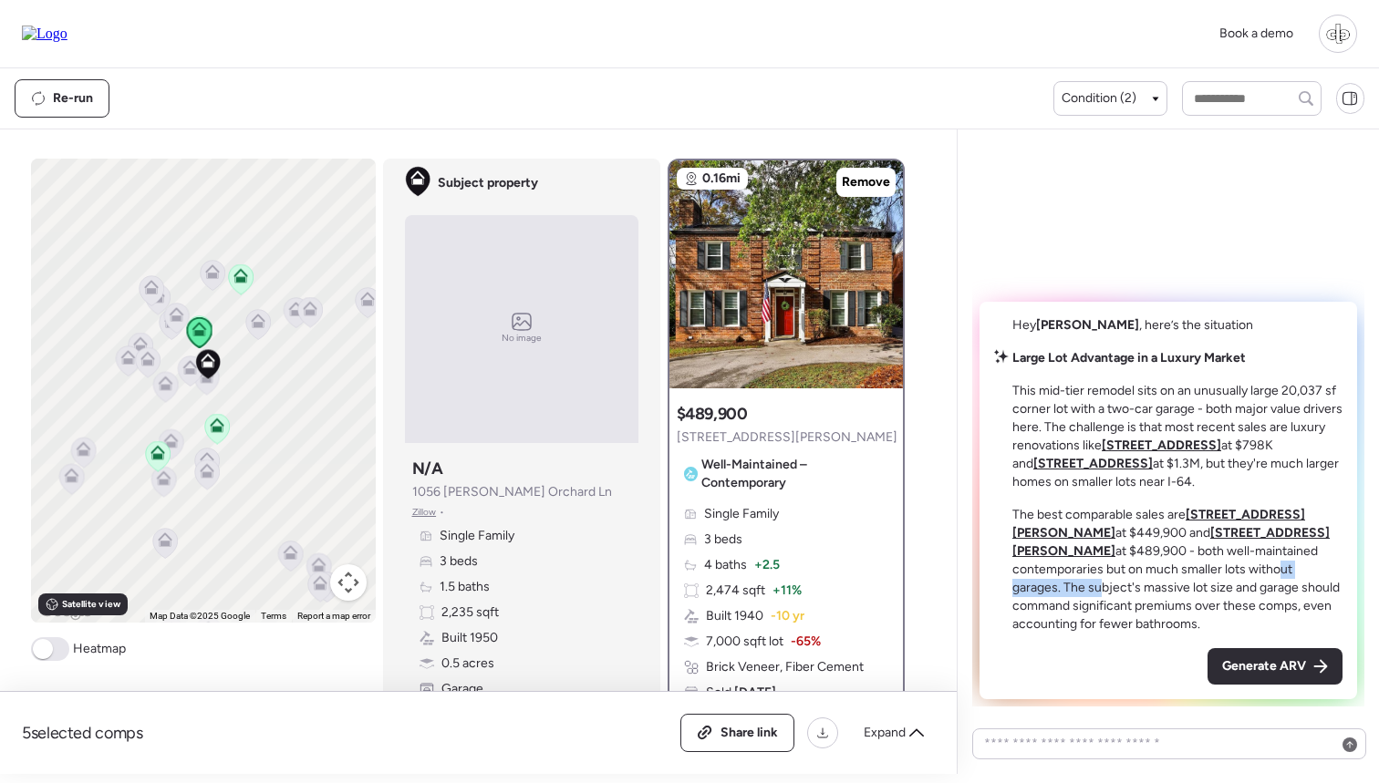
click at [1141, 586] on p "The best comparable sales are 1009 S McKnight Rd at $449,900 and 1011 S McKnigh…" at bounding box center [1177, 570] width 330 height 128
drag, startPoint x: 1156, startPoint y: 586, endPoint x: 1309, endPoint y: 596, distance: 153.6
click at [1311, 596] on p "The best comparable sales are 1009 S McKnight Rd at $449,900 and 1011 S McKnigh…" at bounding box center [1177, 570] width 330 height 128
drag, startPoint x: 1064, startPoint y: 606, endPoint x: 1316, endPoint y: 622, distance: 252.3
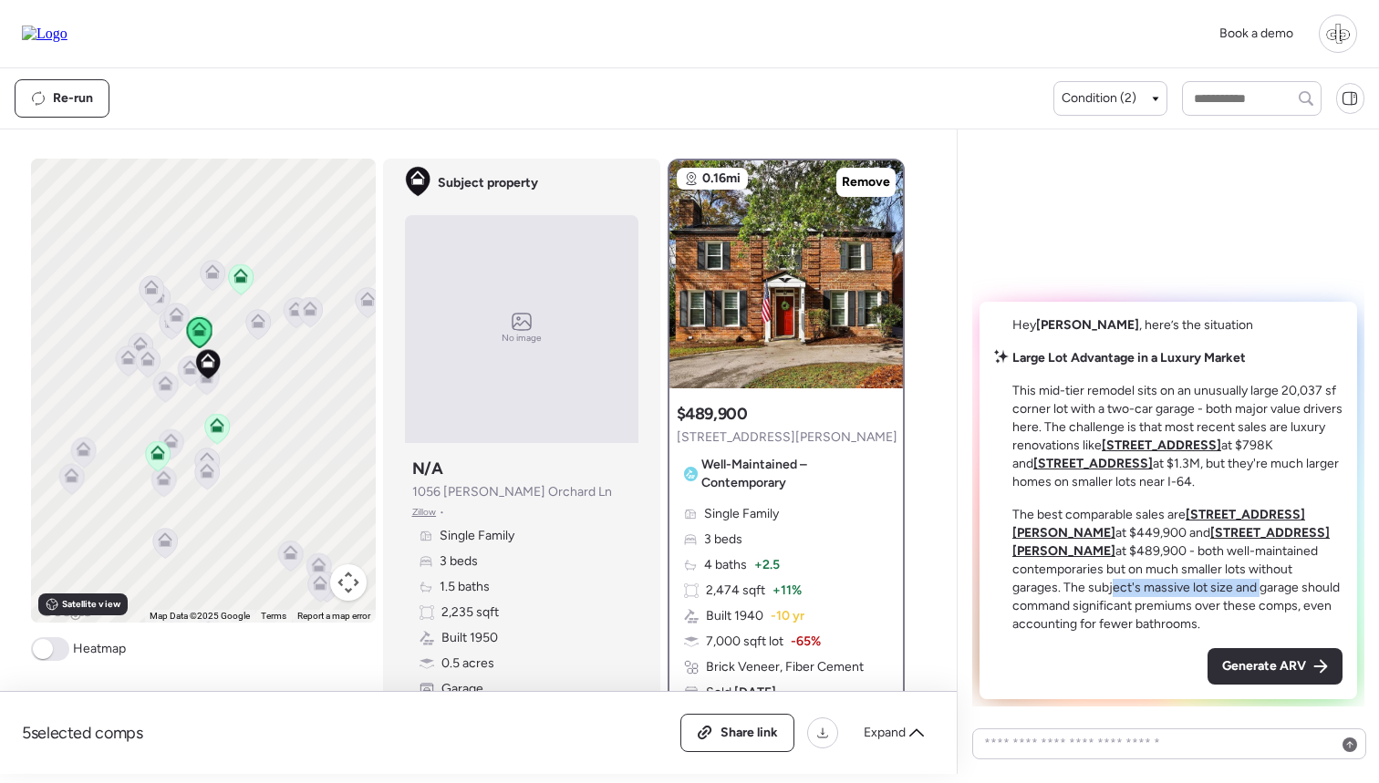
click at [1316, 622] on p "The best comparable sales are 1009 S McKnight Rd at $449,900 and 1011 S McKnigh…" at bounding box center [1177, 570] width 330 height 128
click at [1217, 534] on u "1009 S McKnight Rd" at bounding box center [1158, 524] width 293 height 34
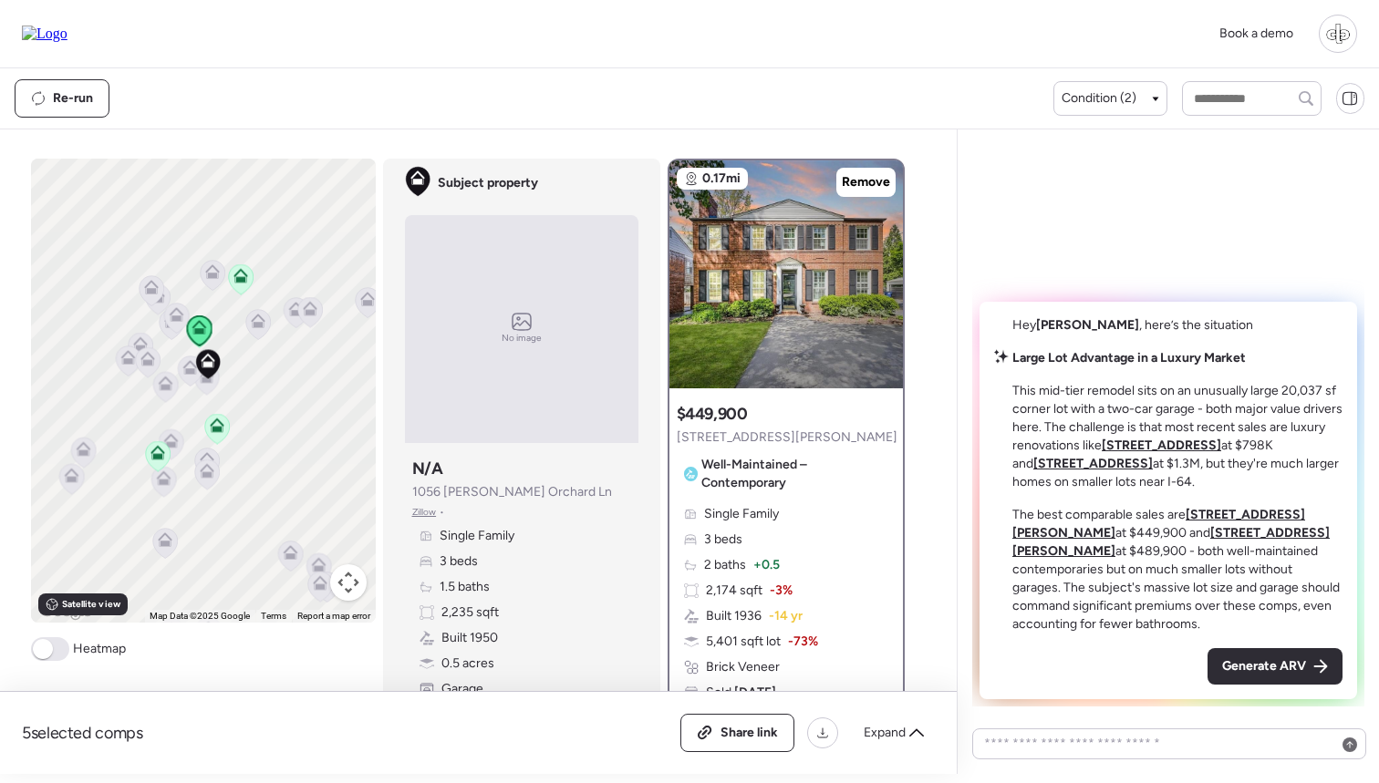
click at [1161, 551] on u "1011 S McKnight Rd" at bounding box center [1170, 542] width 317 height 34
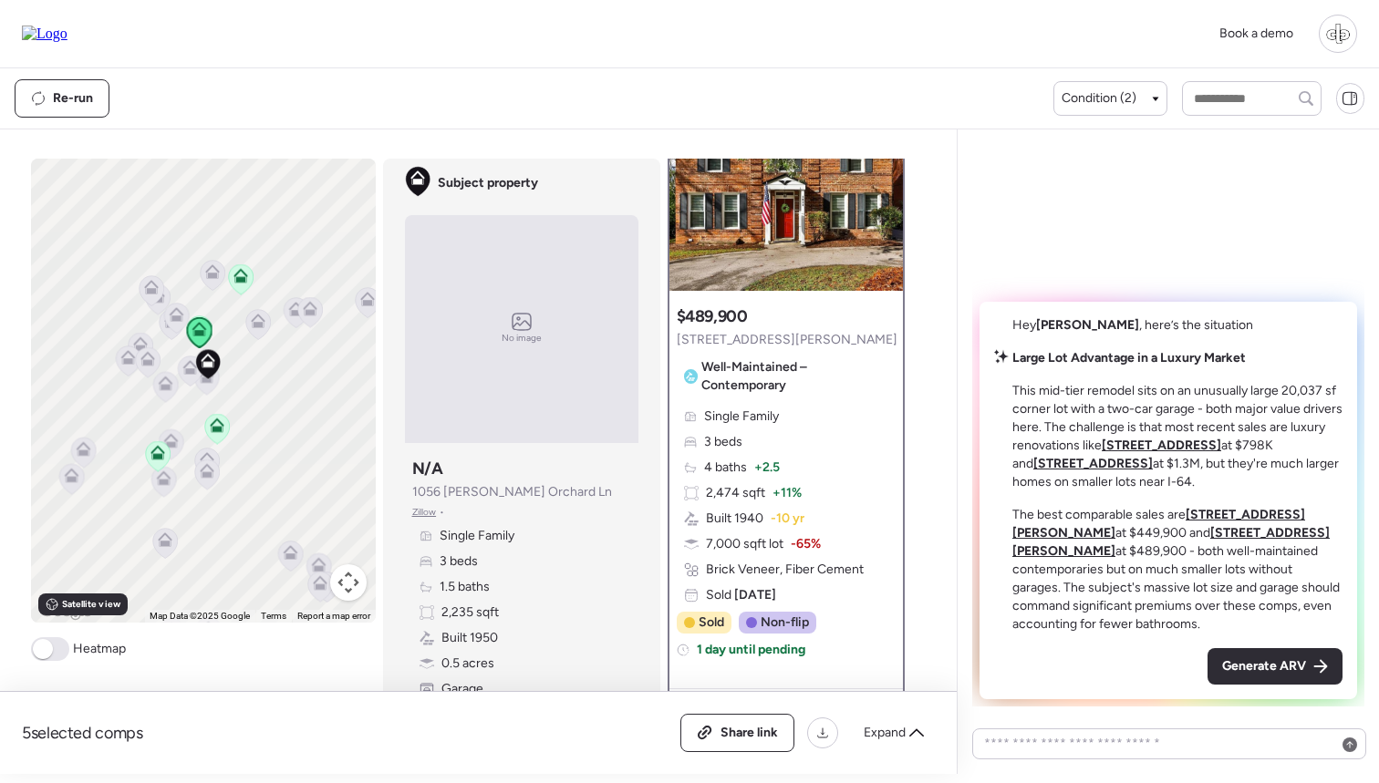
scroll to position [95, 0]
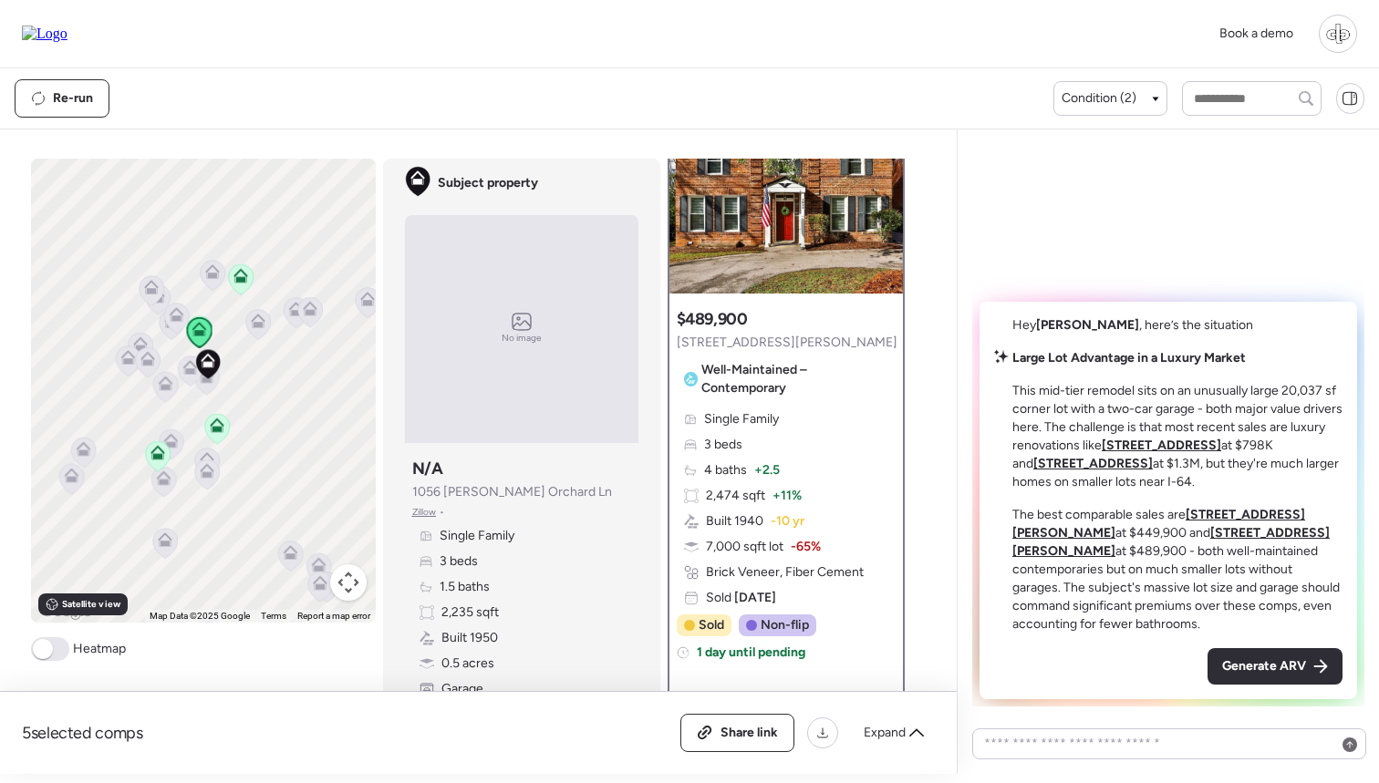
click at [1221, 453] on u "9021 Stonebridge Dr" at bounding box center [1161, 446] width 119 height 16
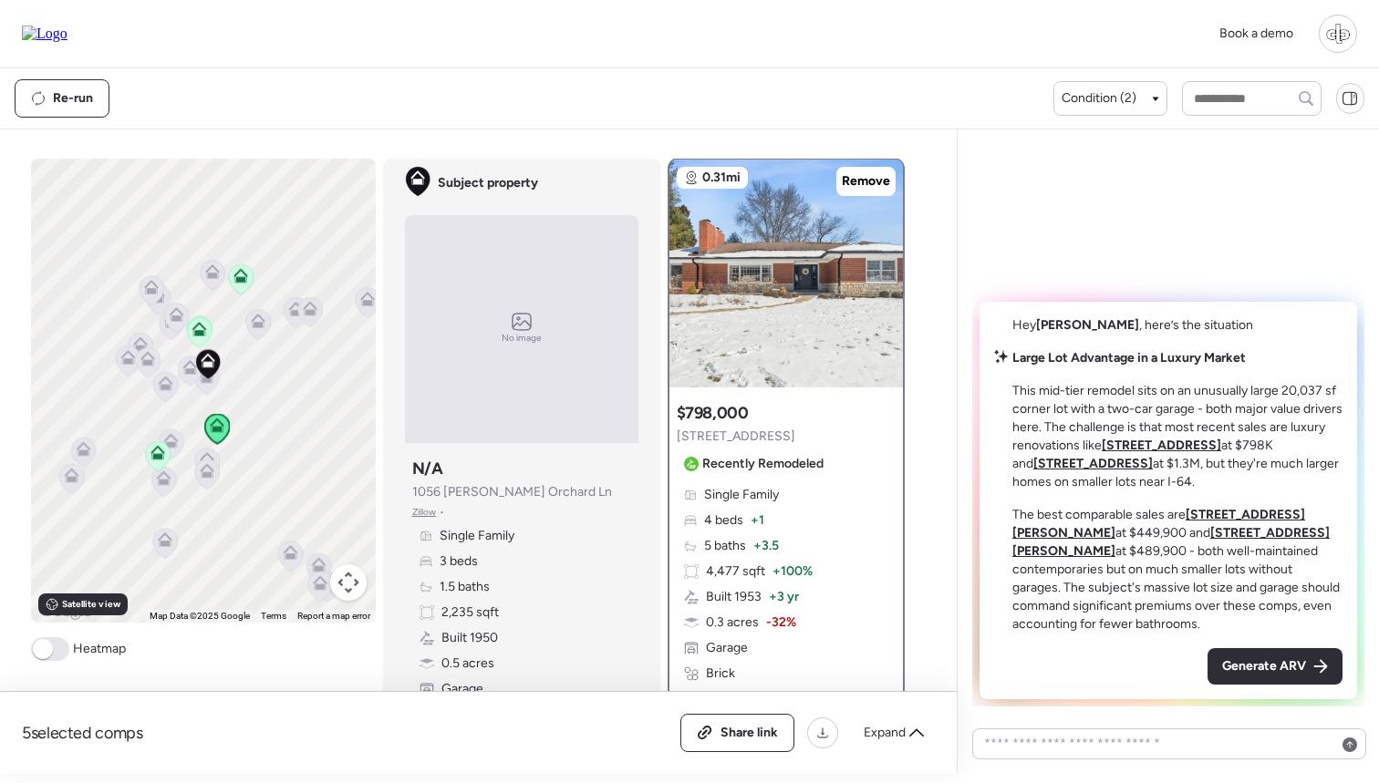
scroll to position [0, 0]
click at [1154, 549] on u "1011 S McKnight Rd" at bounding box center [1170, 542] width 317 height 34
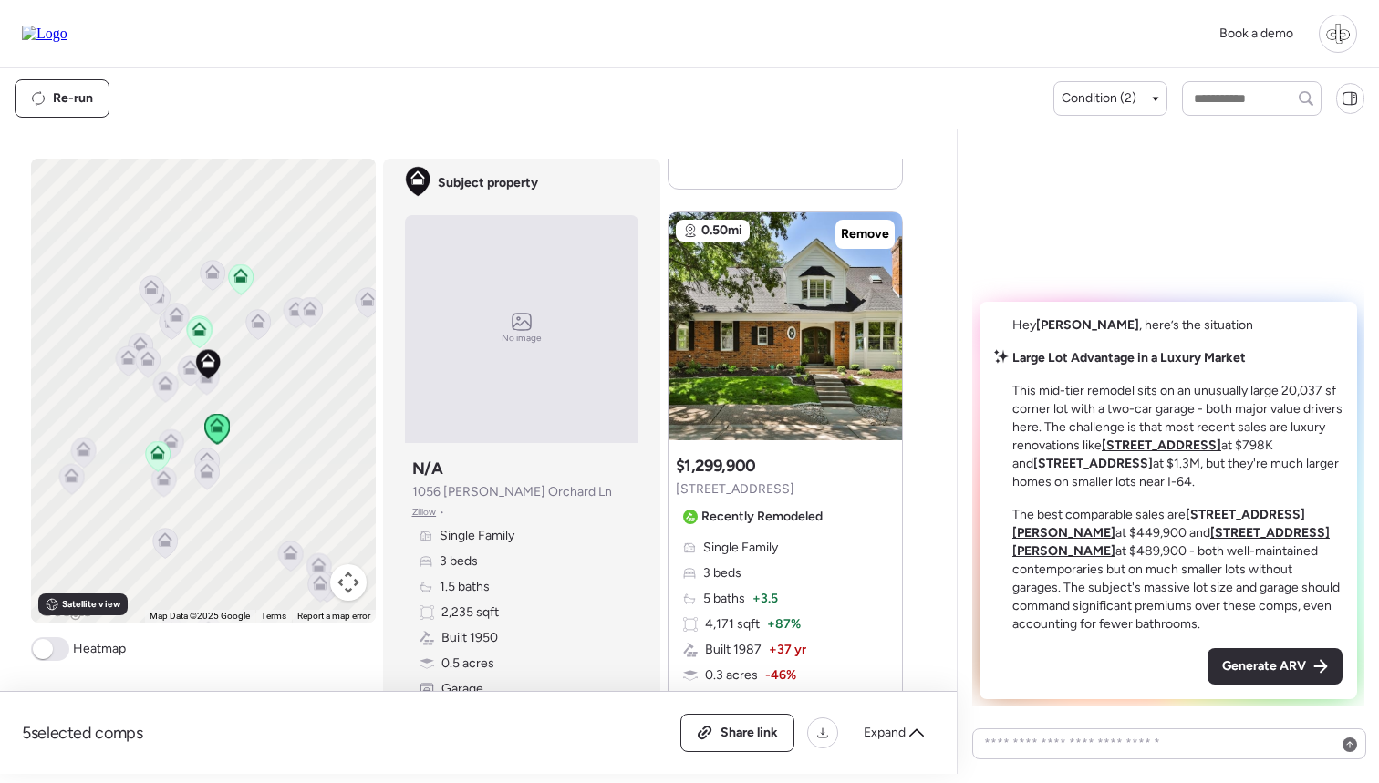
scroll to position [2654, 0]
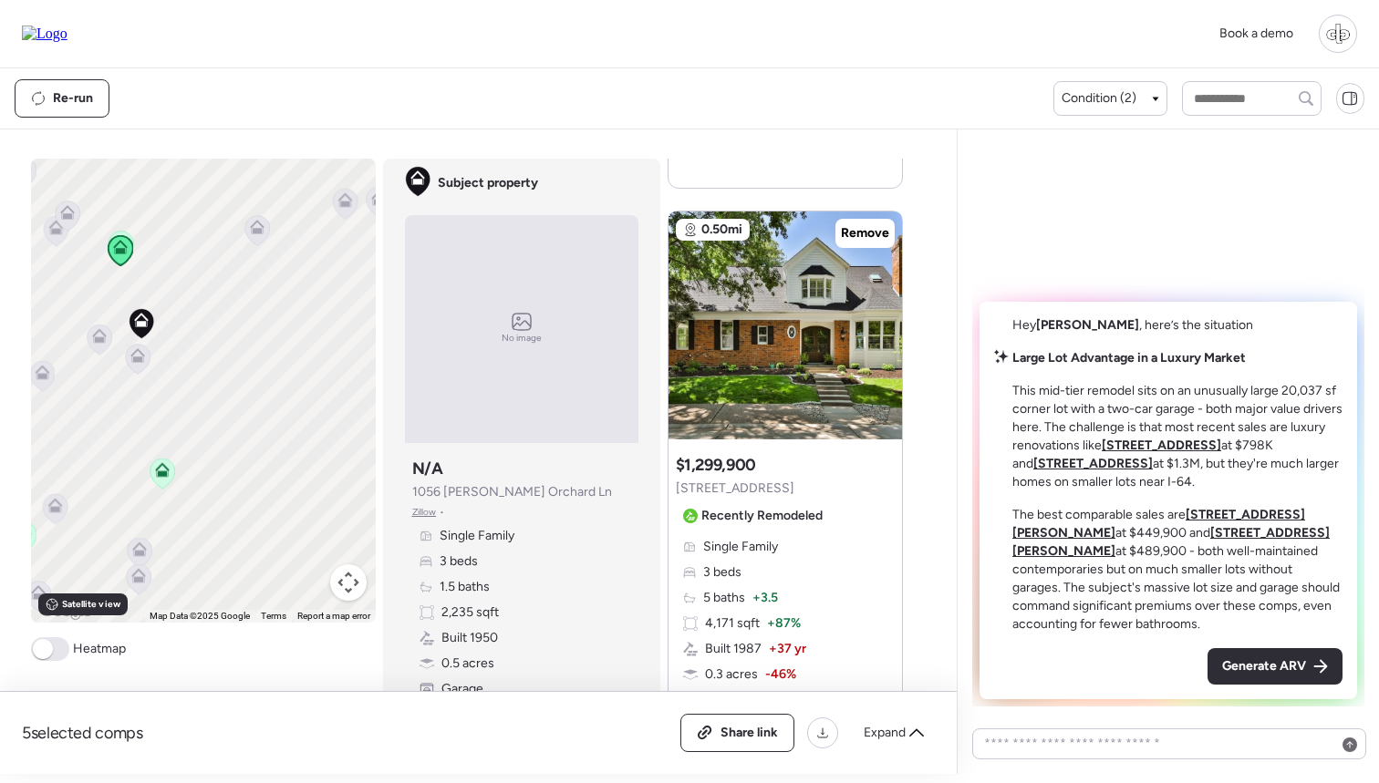
click at [136, 352] on icon at bounding box center [137, 352] width 14 height 8
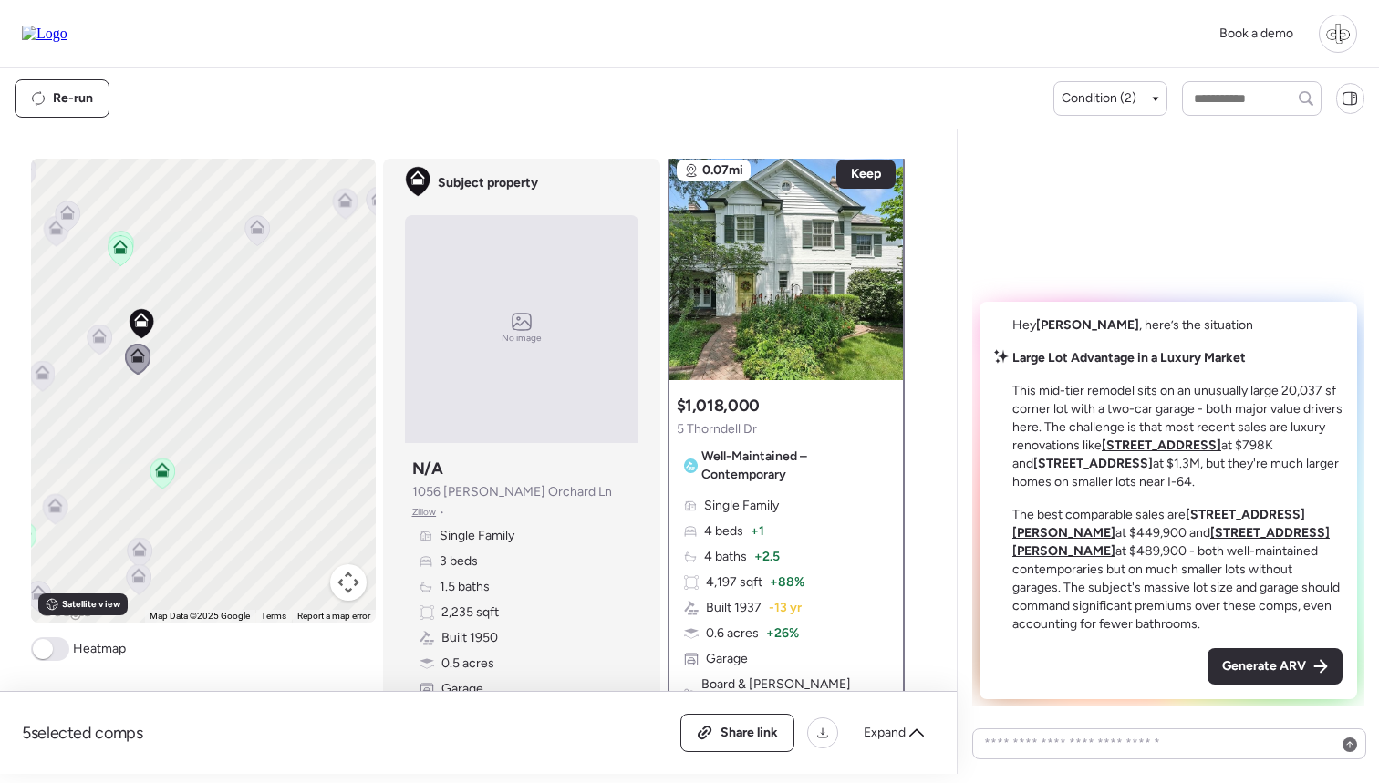
scroll to position [0, 0]
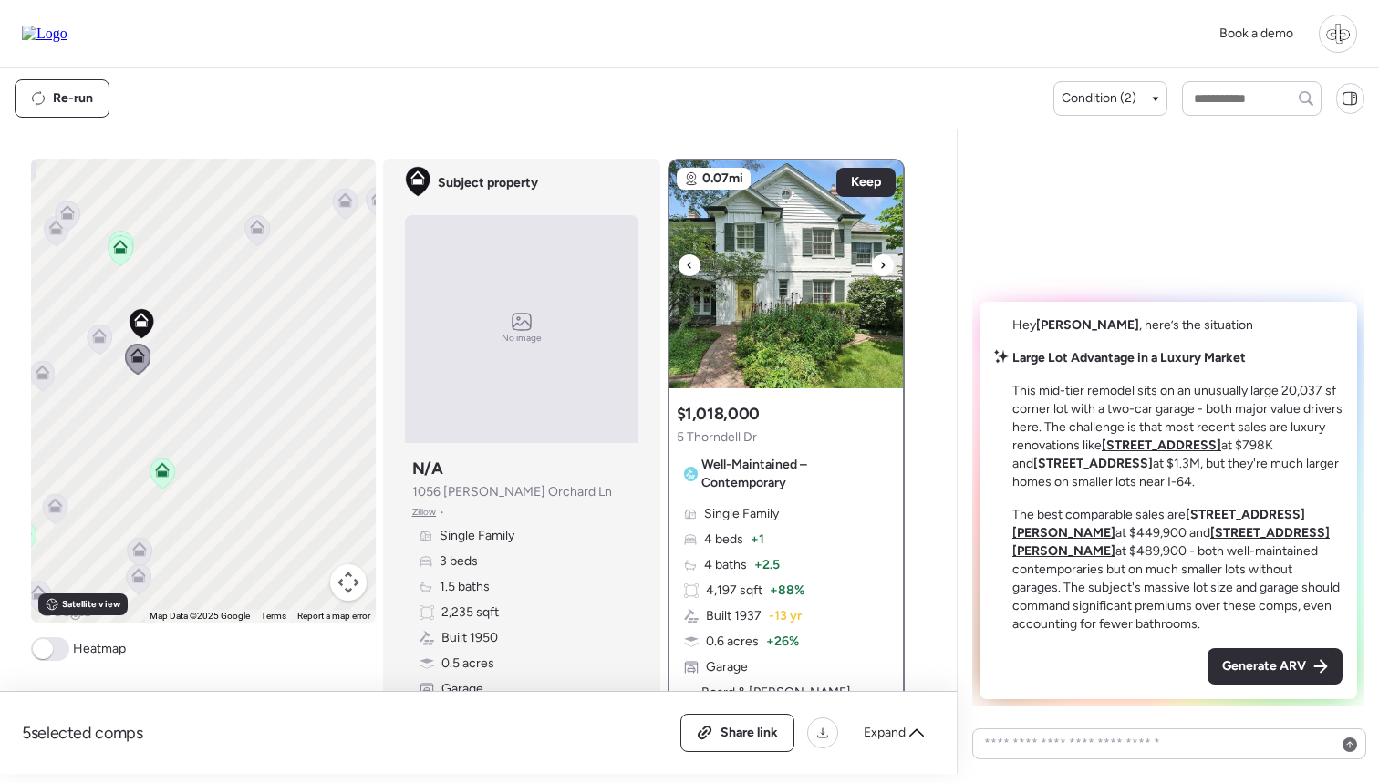
click at [799, 252] on img at bounding box center [785, 275] width 233 height 228
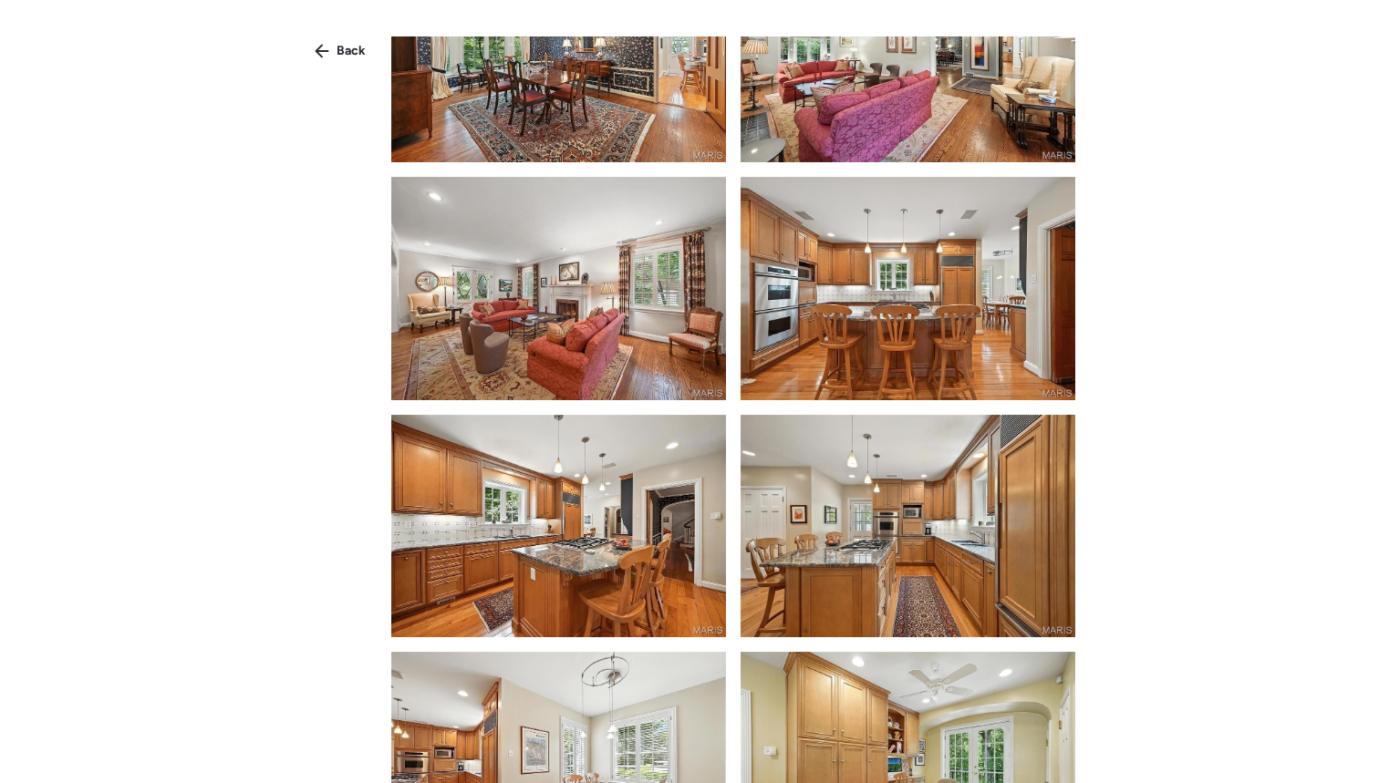
scroll to position [579, 0]
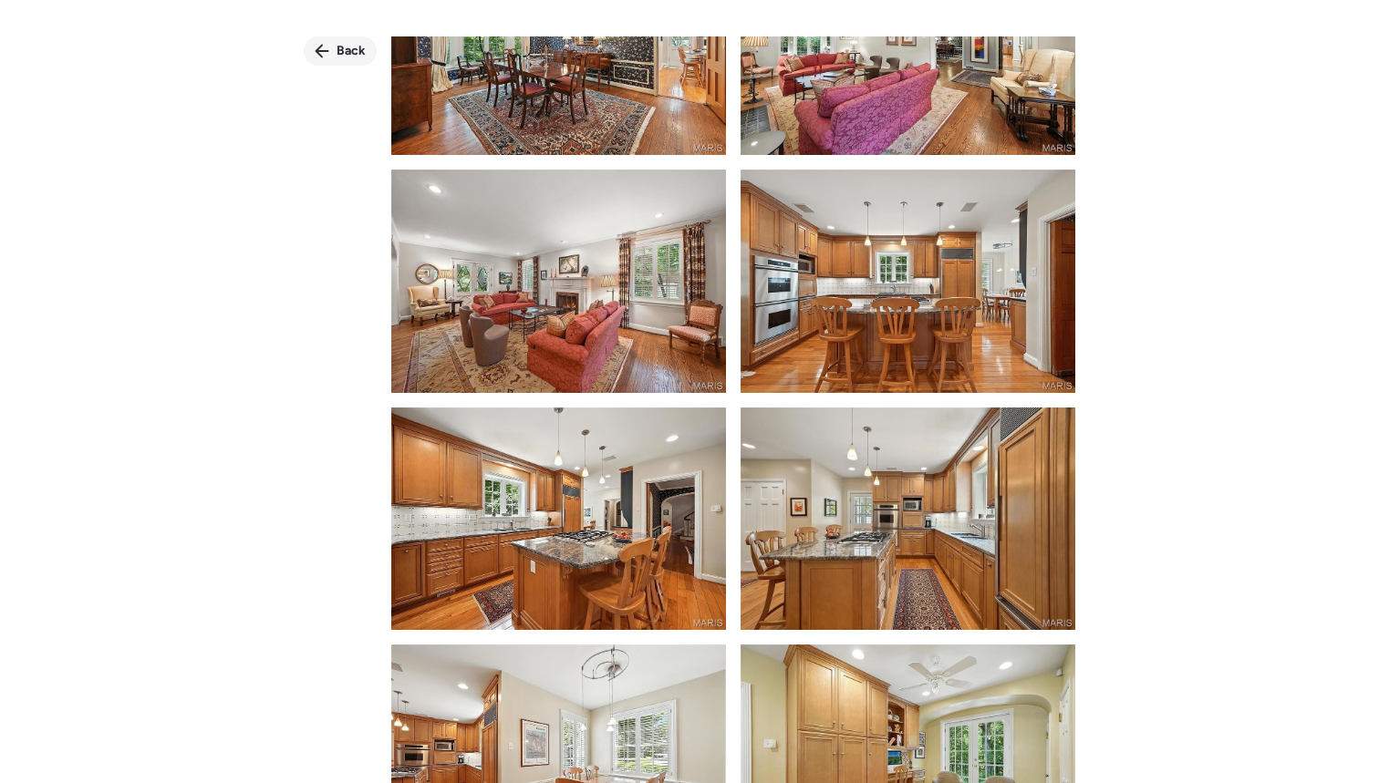
click at [352, 54] on span "Back" at bounding box center [351, 51] width 29 height 18
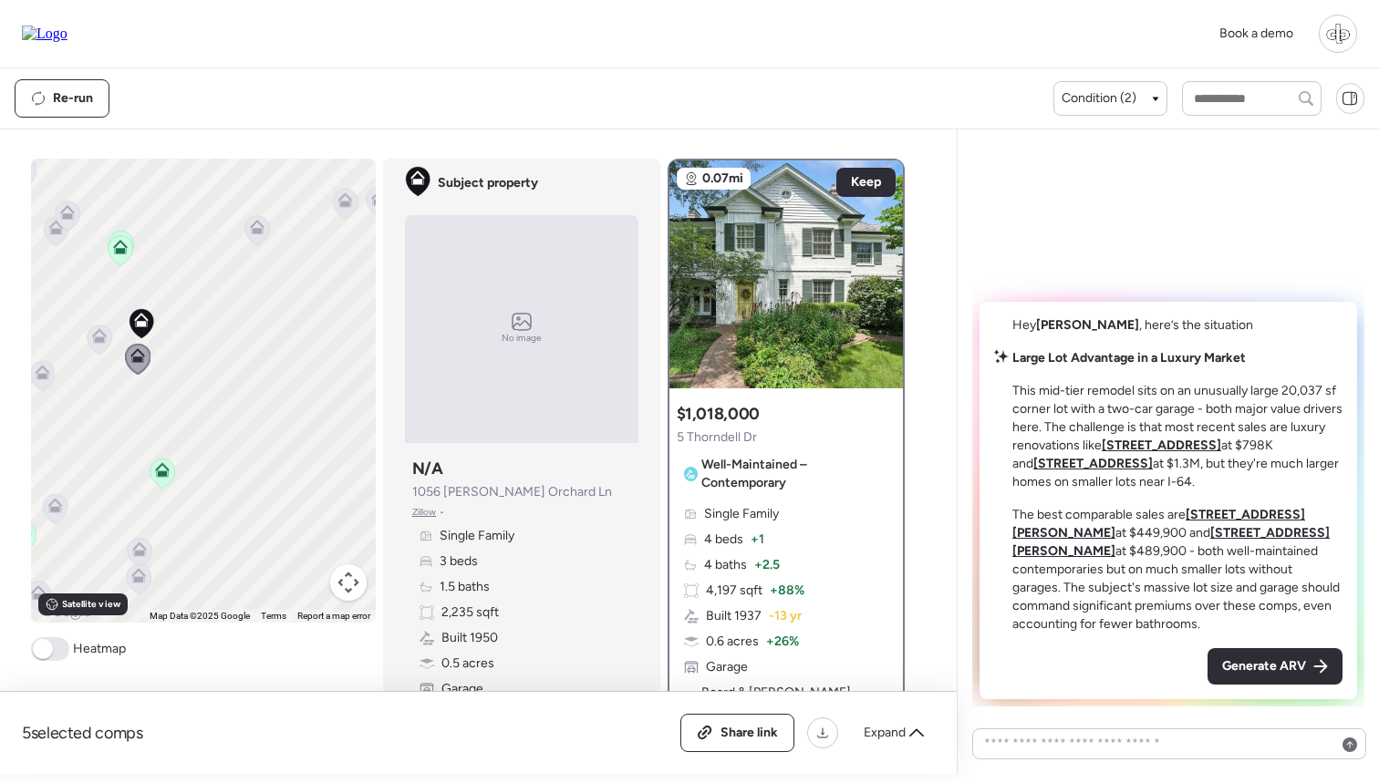
click at [87, 334] on icon at bounding box center [100, 339] width 26 height 31
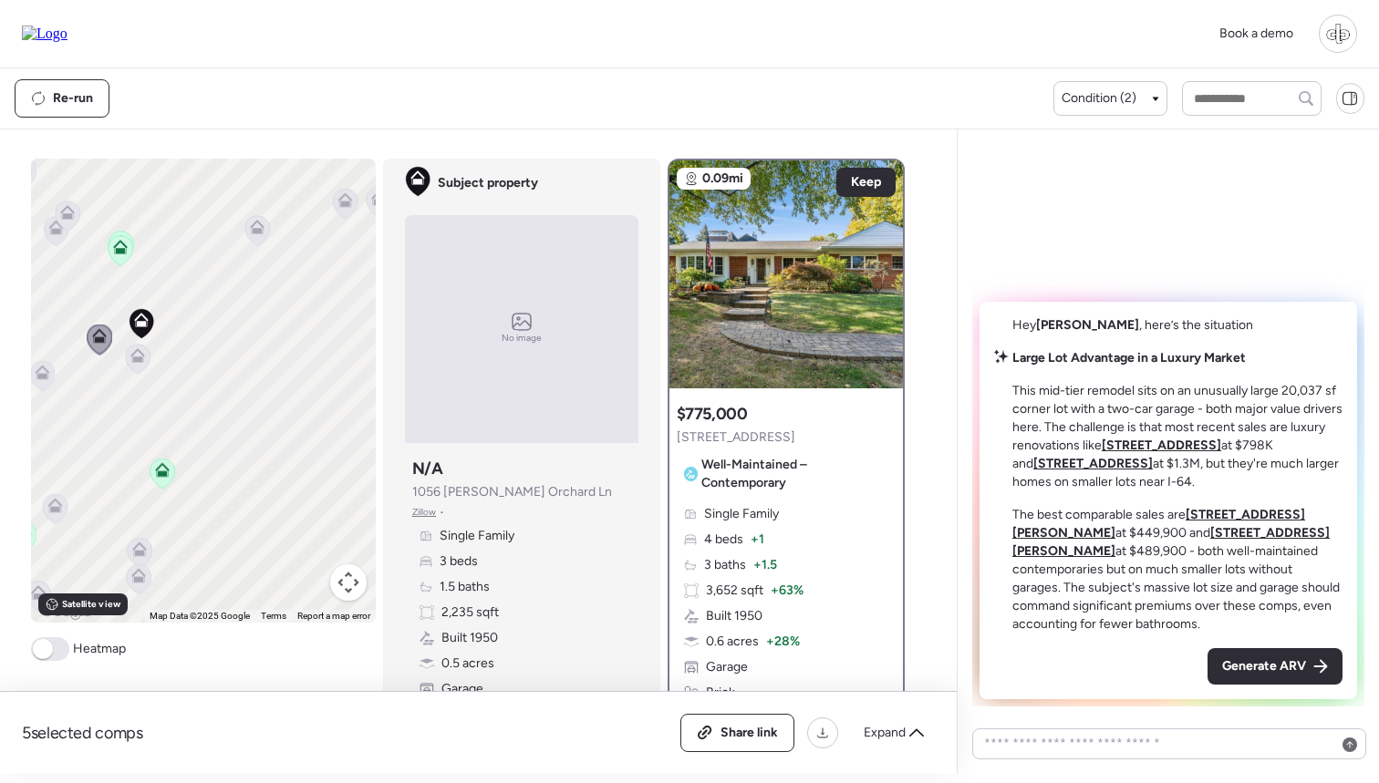
scroll to position [0, 0]
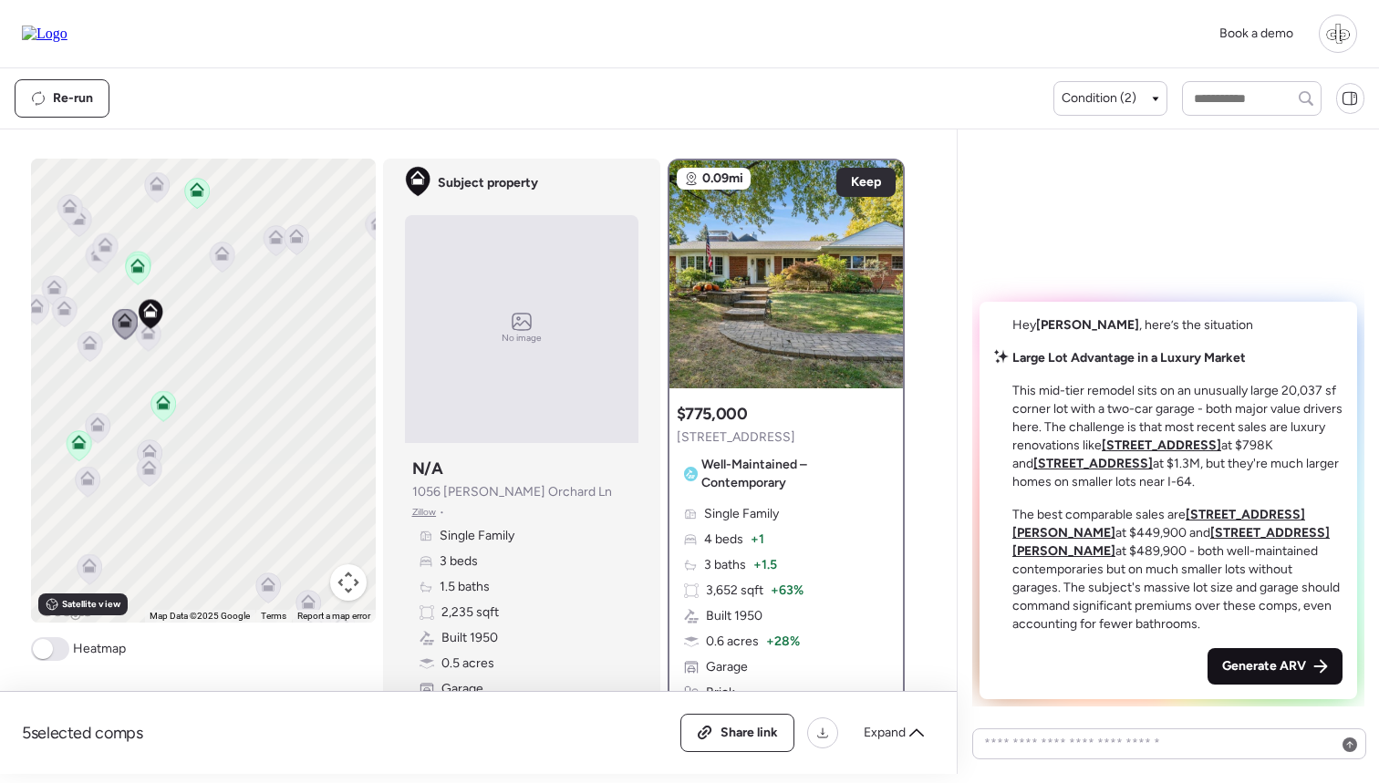
click at [1251, 668] on span "Generate ARV" at bounding box center [1264, 667] width 84 height 18
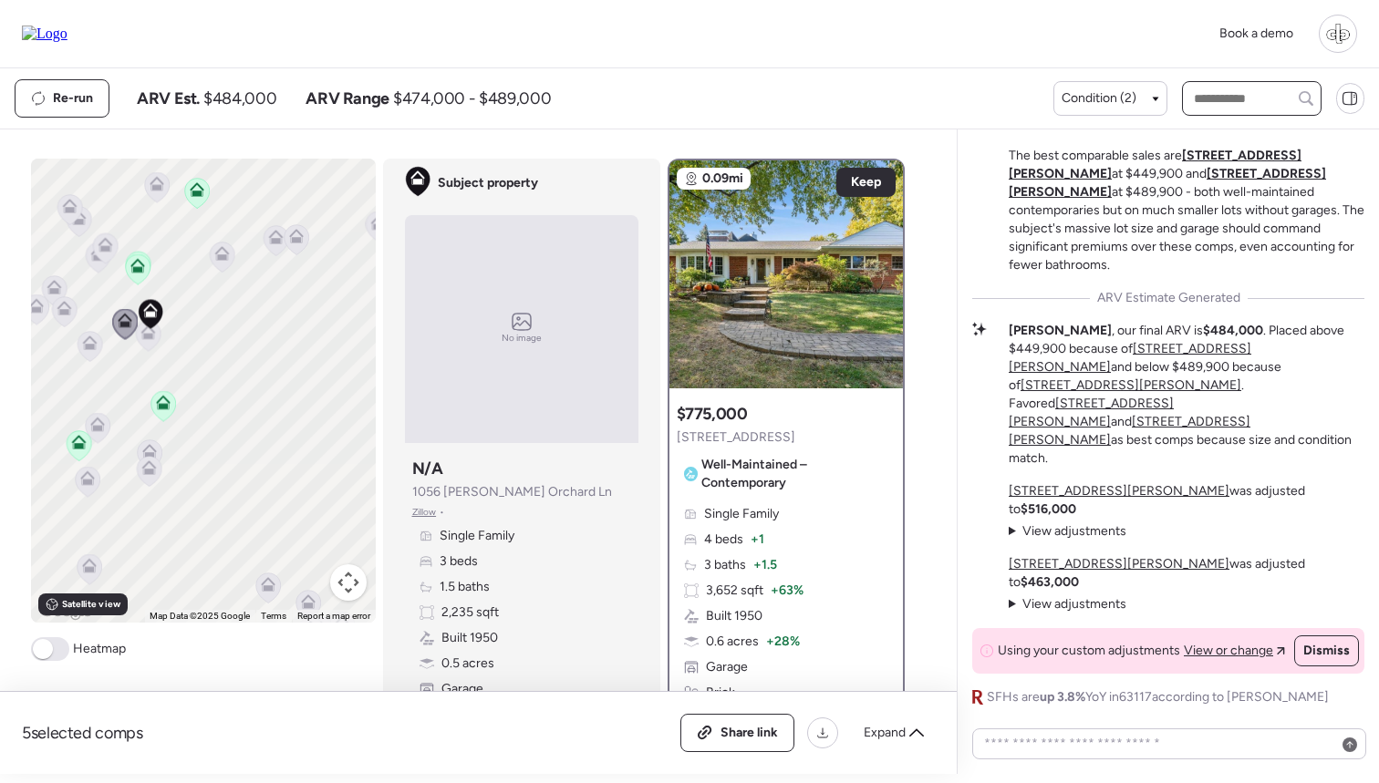
click at [1218, 93] on input "text" at bounding box center [1251, 99] width 123 height 26
type input "***"
click at [1244, 140] on span "9063 Monmouth Dr, Saint Louis, MO 63117" at bounding box center [1248, 132] width 119 height 18
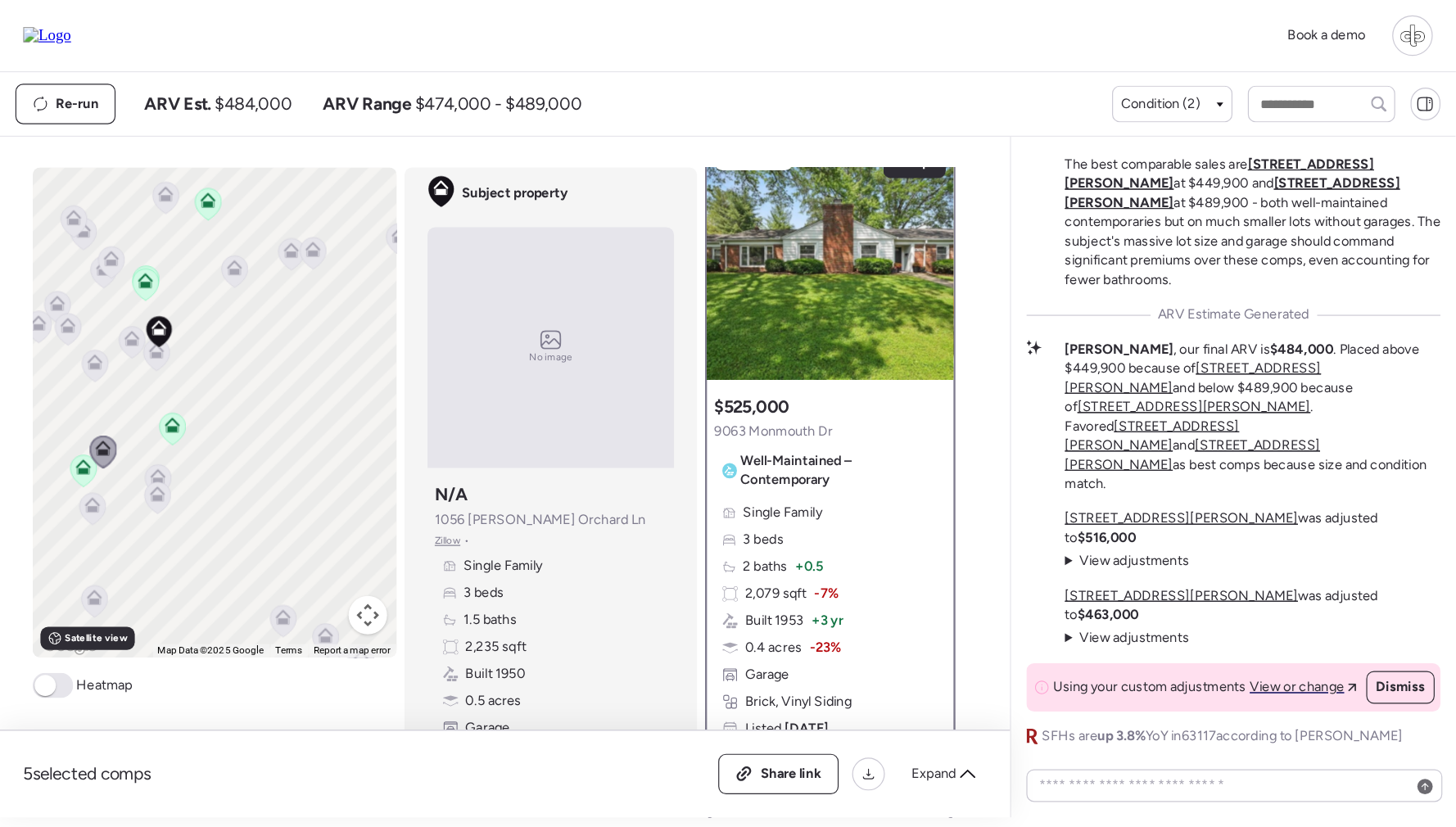
scroll to position [31, 0]
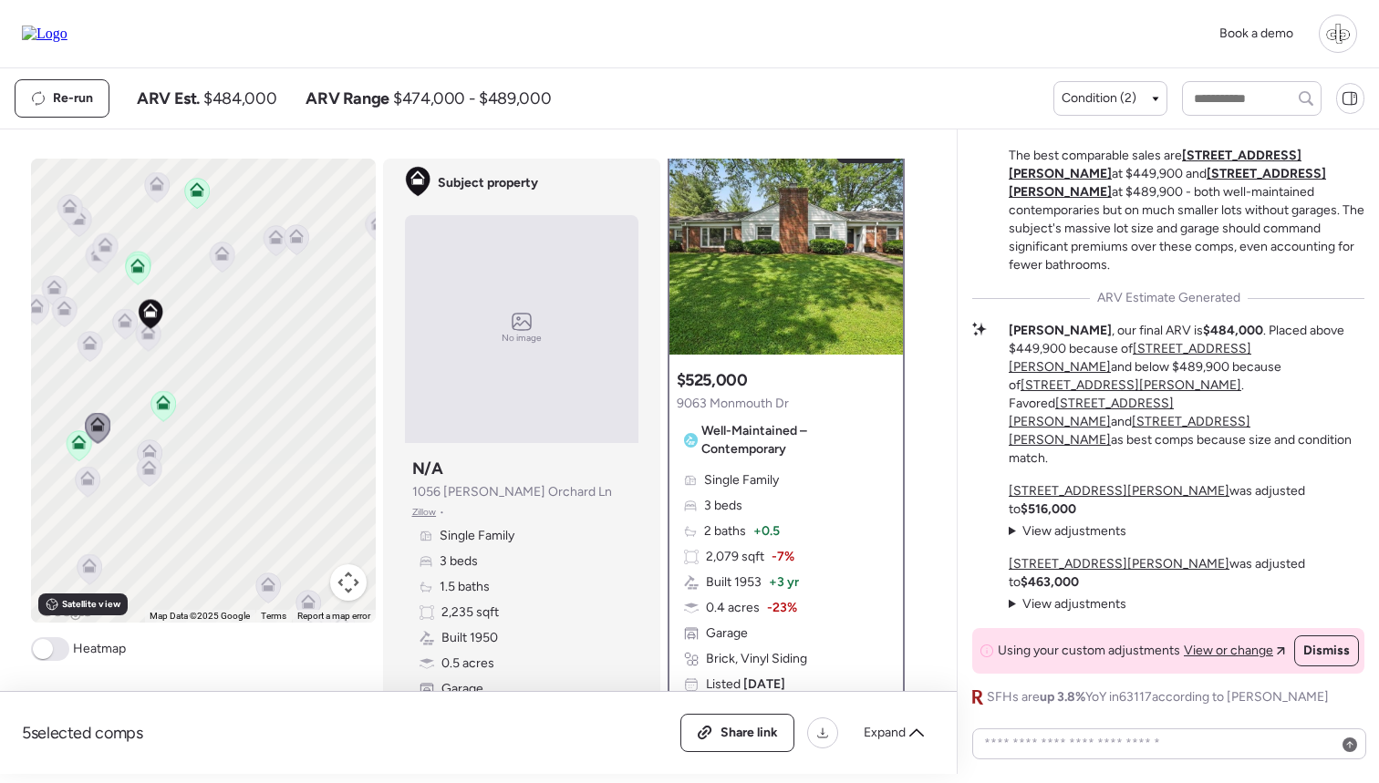
click at [645, 524] on div "Subject property No image Subject property N/A 1056 McKnight Orchard Ln Zillow …" at bounding box center [521, 447] width 277 height 576
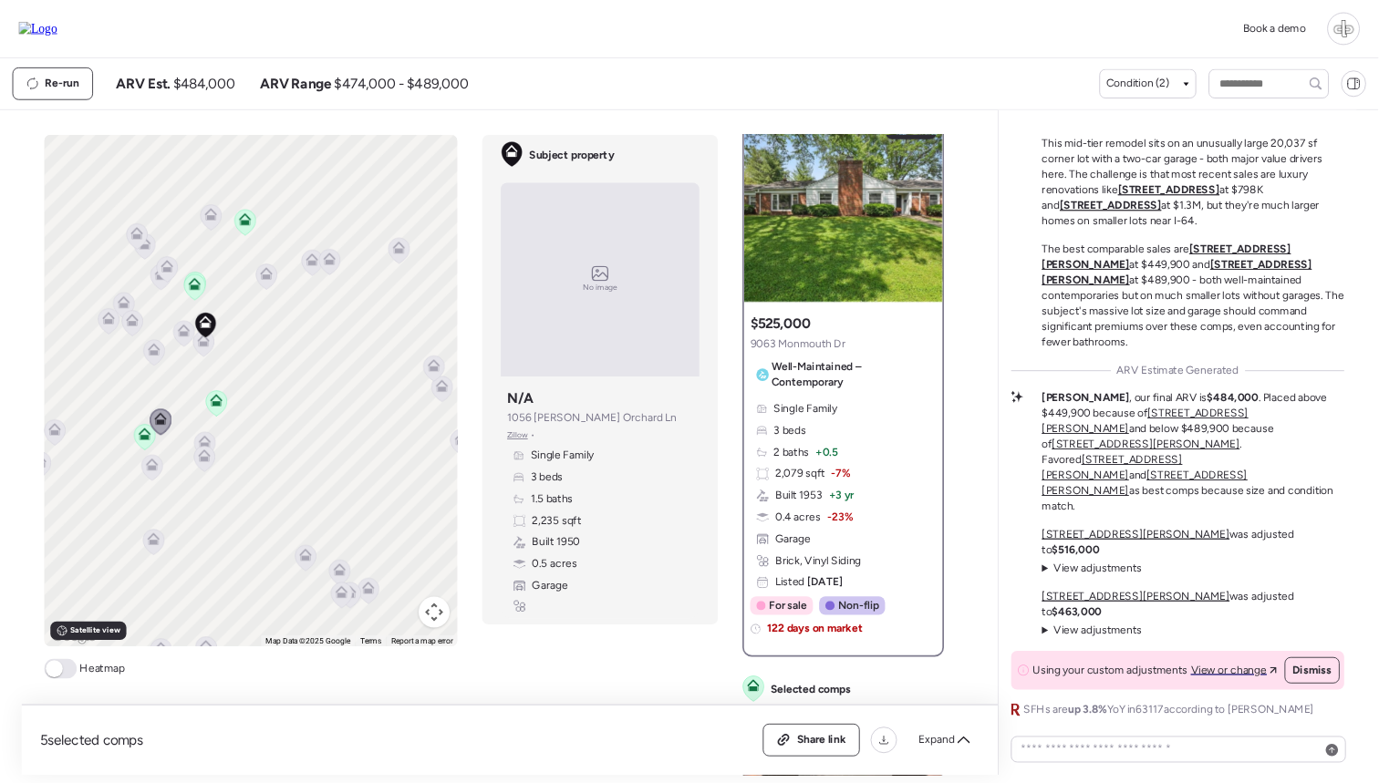
scroll to position [33, 0]
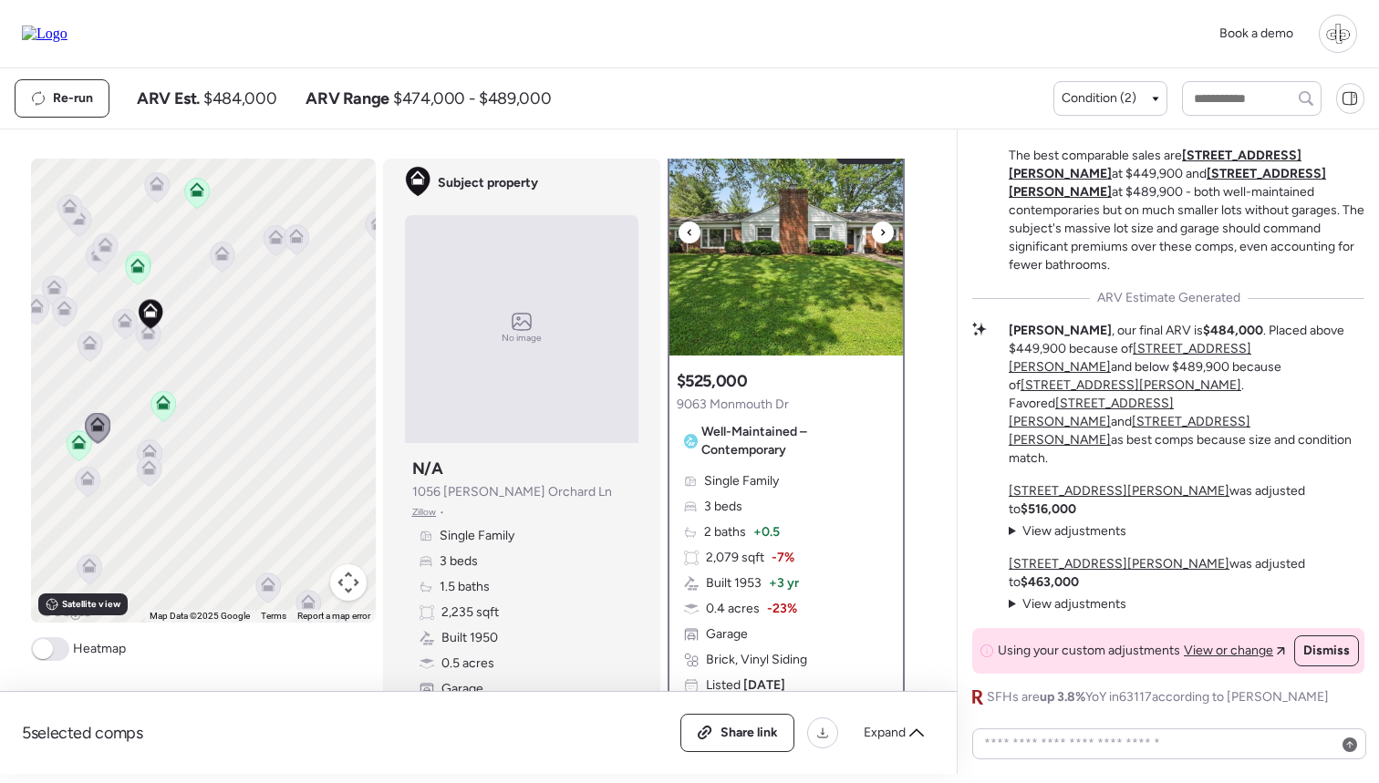
click at [784, 317] on img at bounding box center [785, 242] width 233 height 228
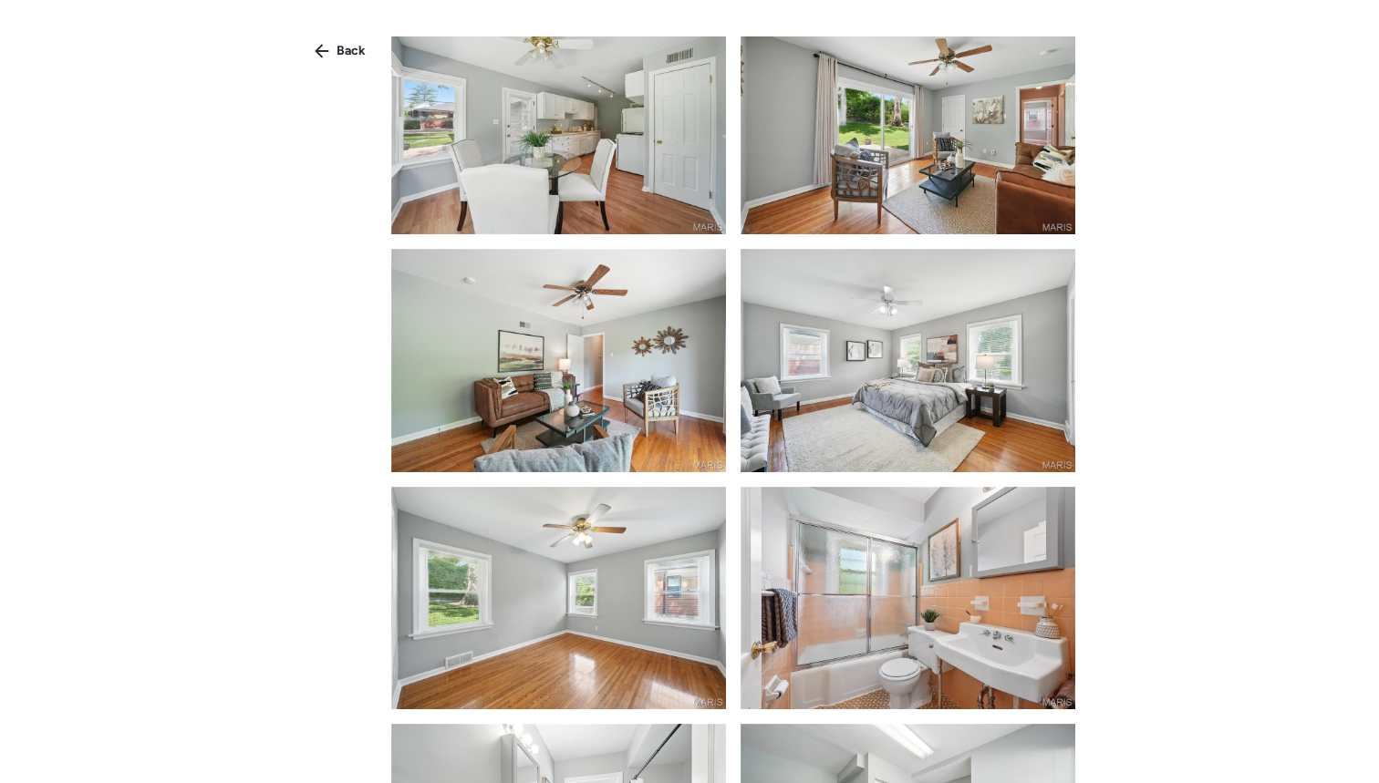
scroll to position [1041, 0]
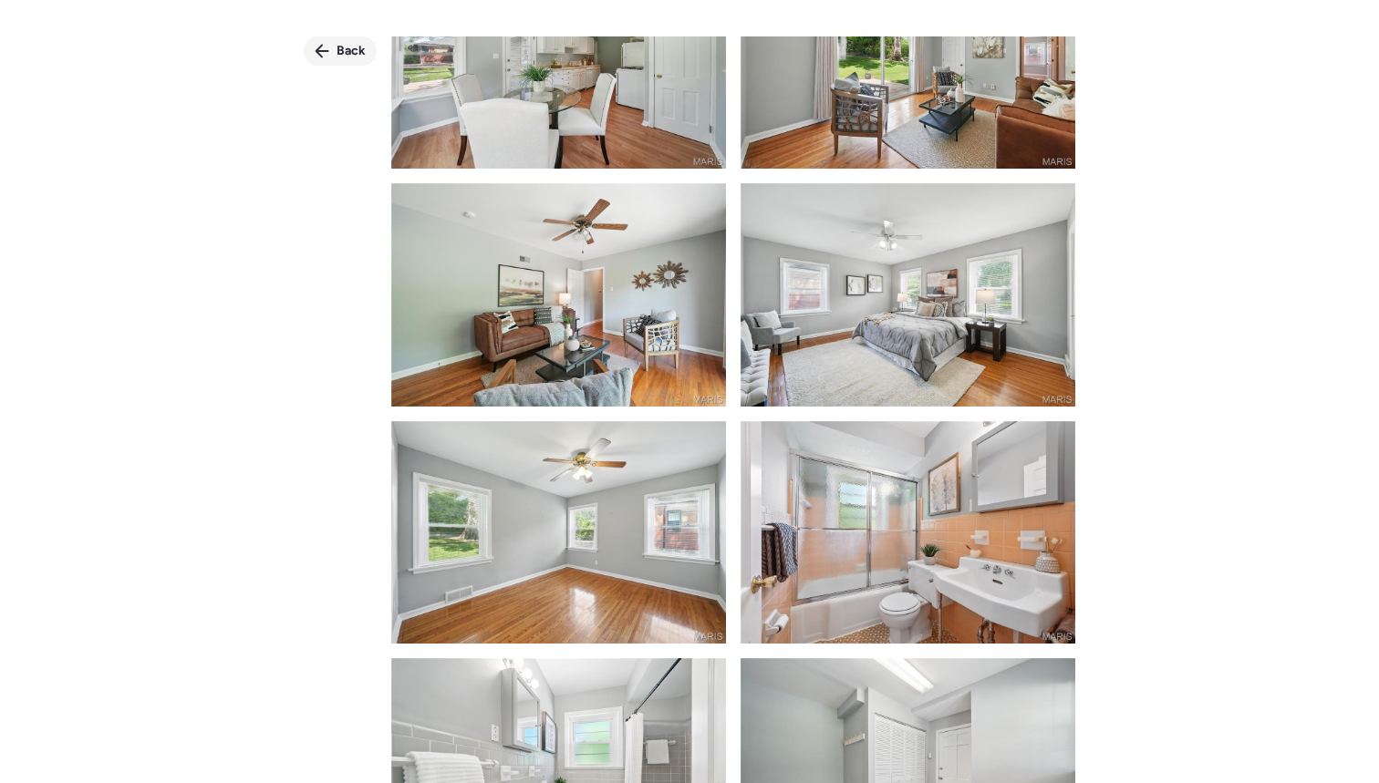
click at [337, 57] on span "Back" at bounding box center [351, 51] width 29 height 18
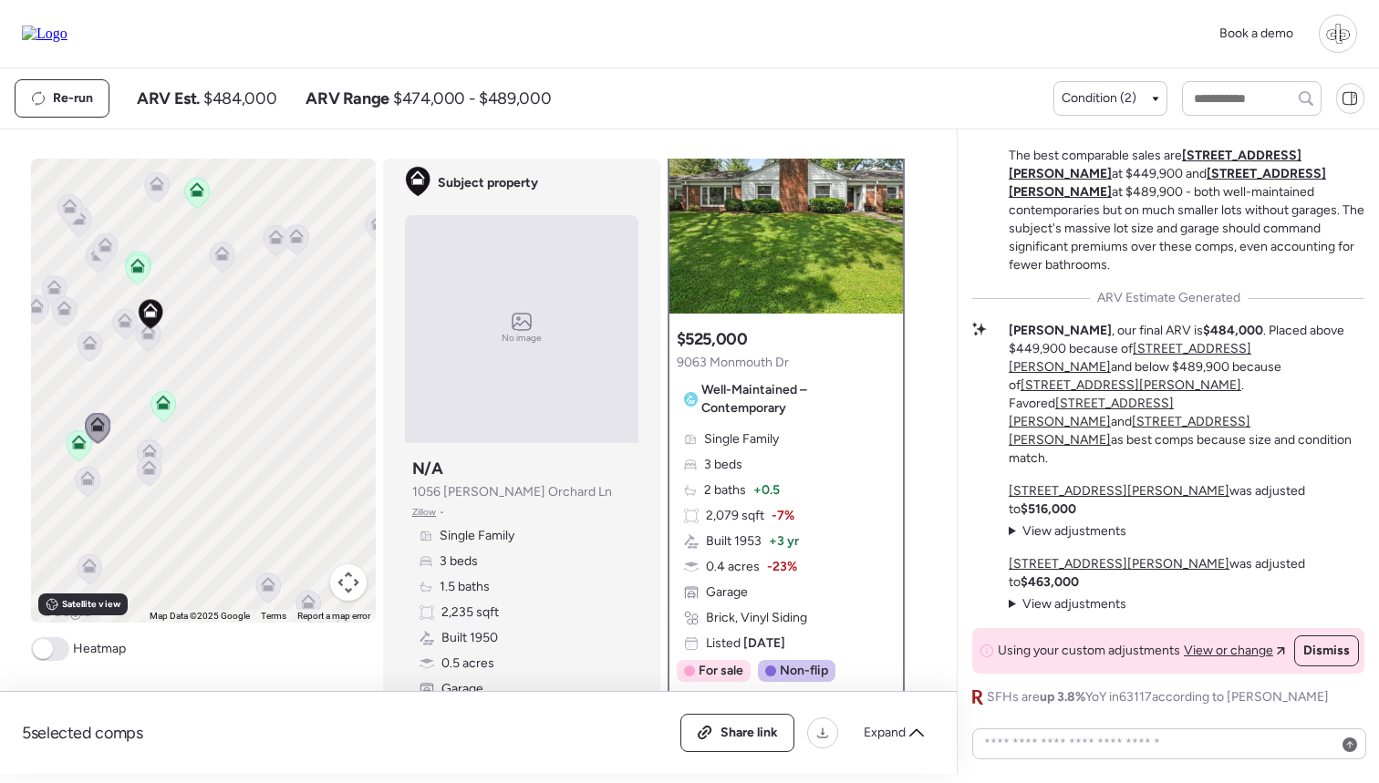
scroll to position [87, 0]
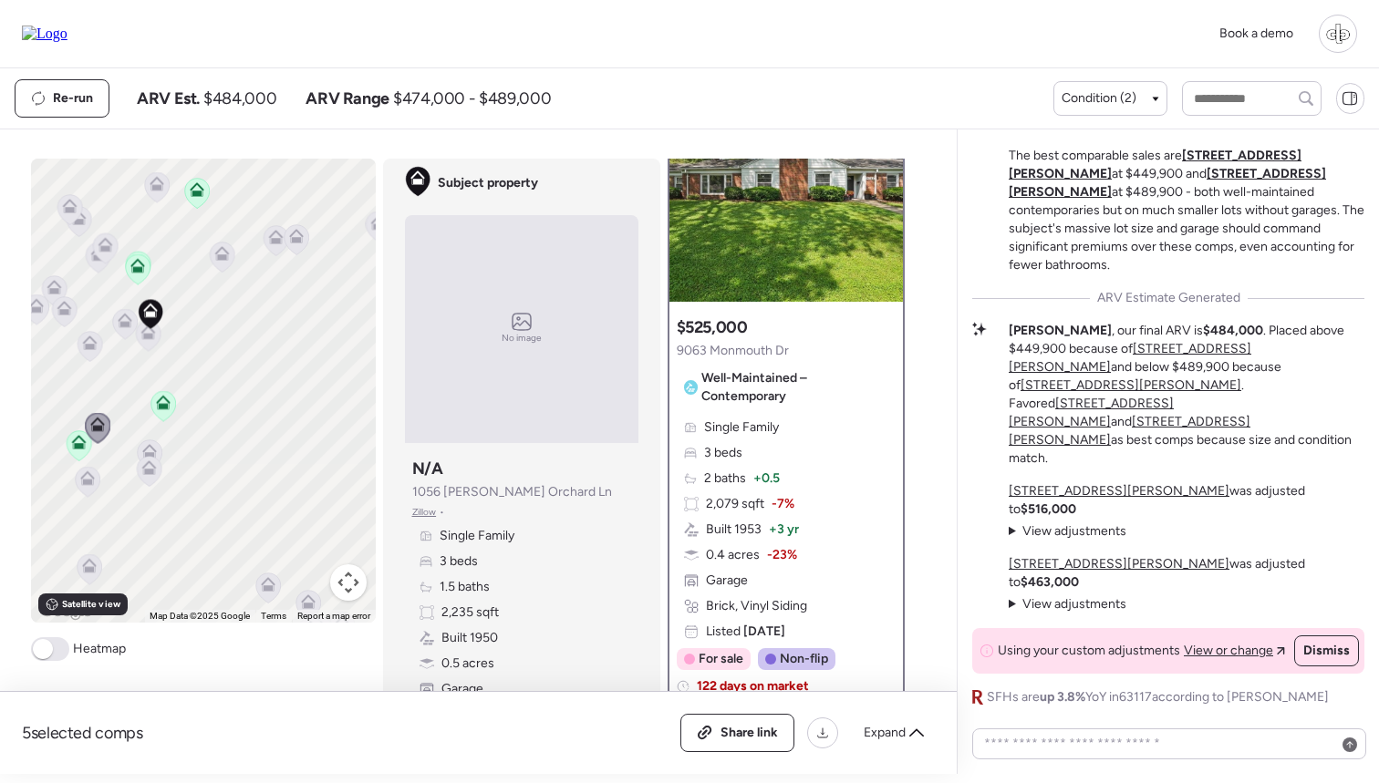
click at [135, 271] on icon at bounding box center [137, 268] width 12 height 5
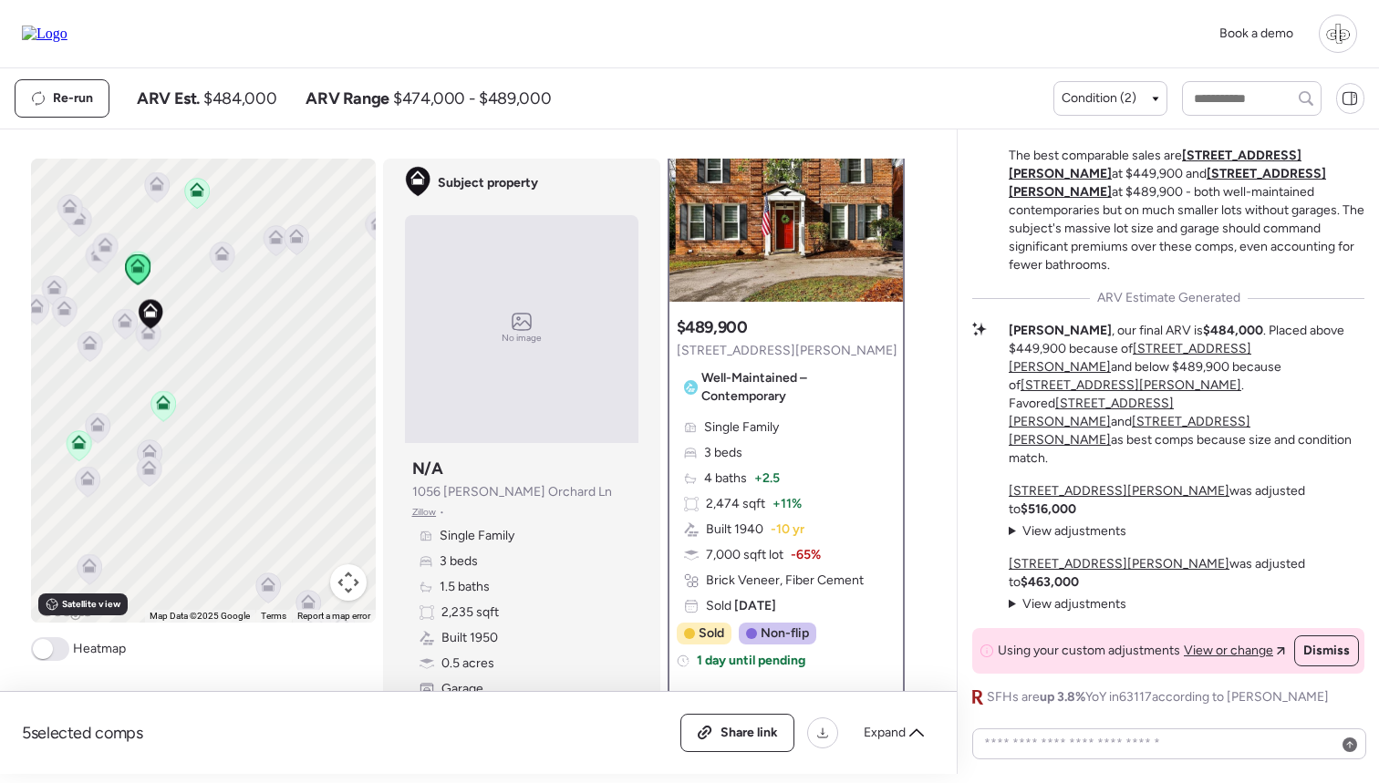
scroll to position [0, 0]
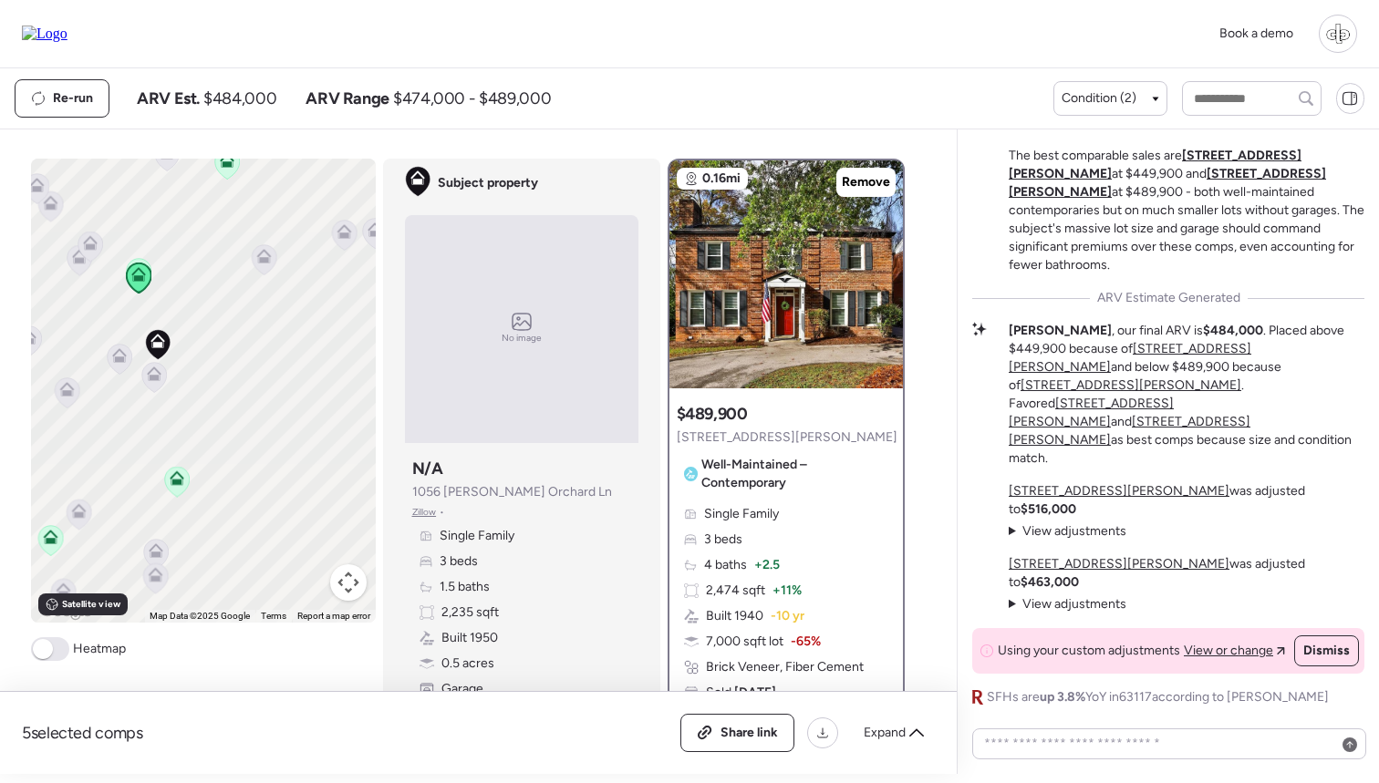
click at [80, 523] on icon at bounding box center [79, 515] width 25 height 30
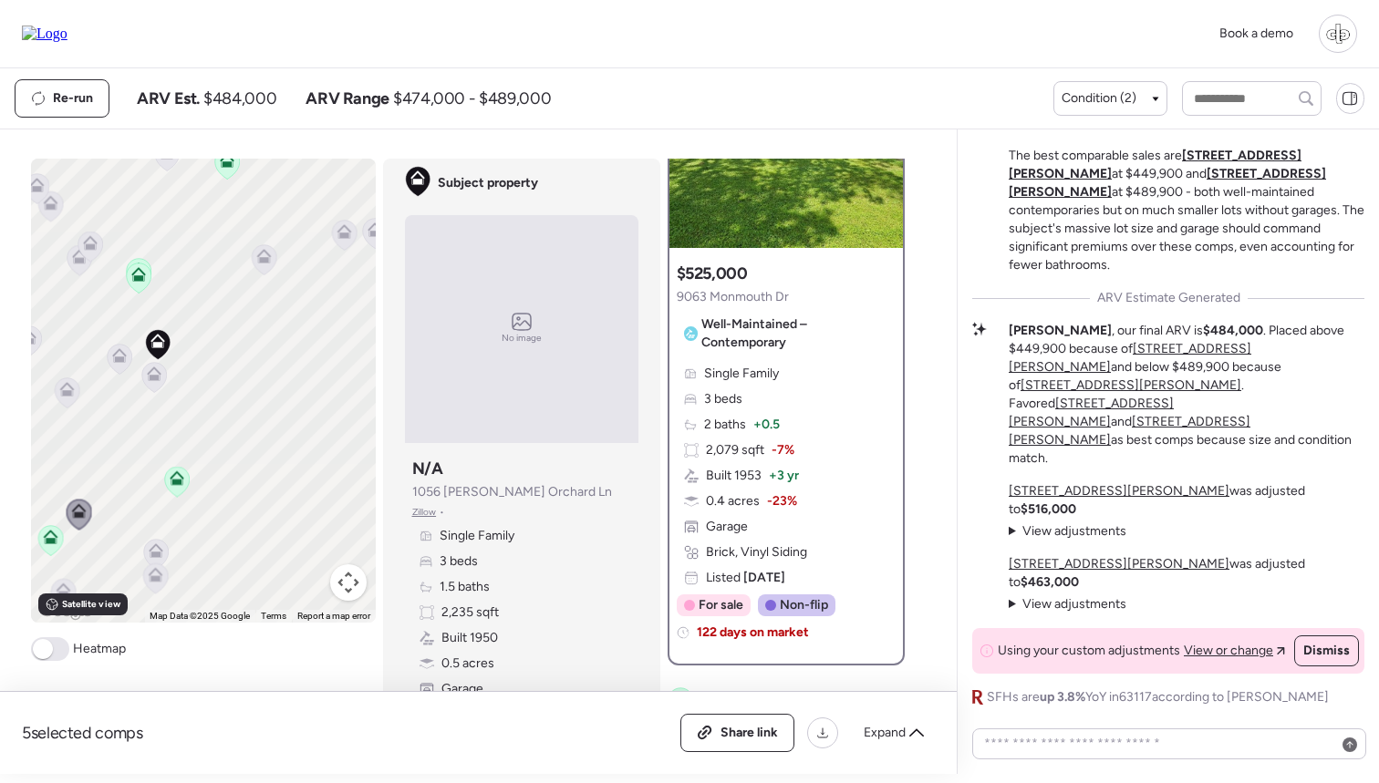
scroll to position [145, 0]
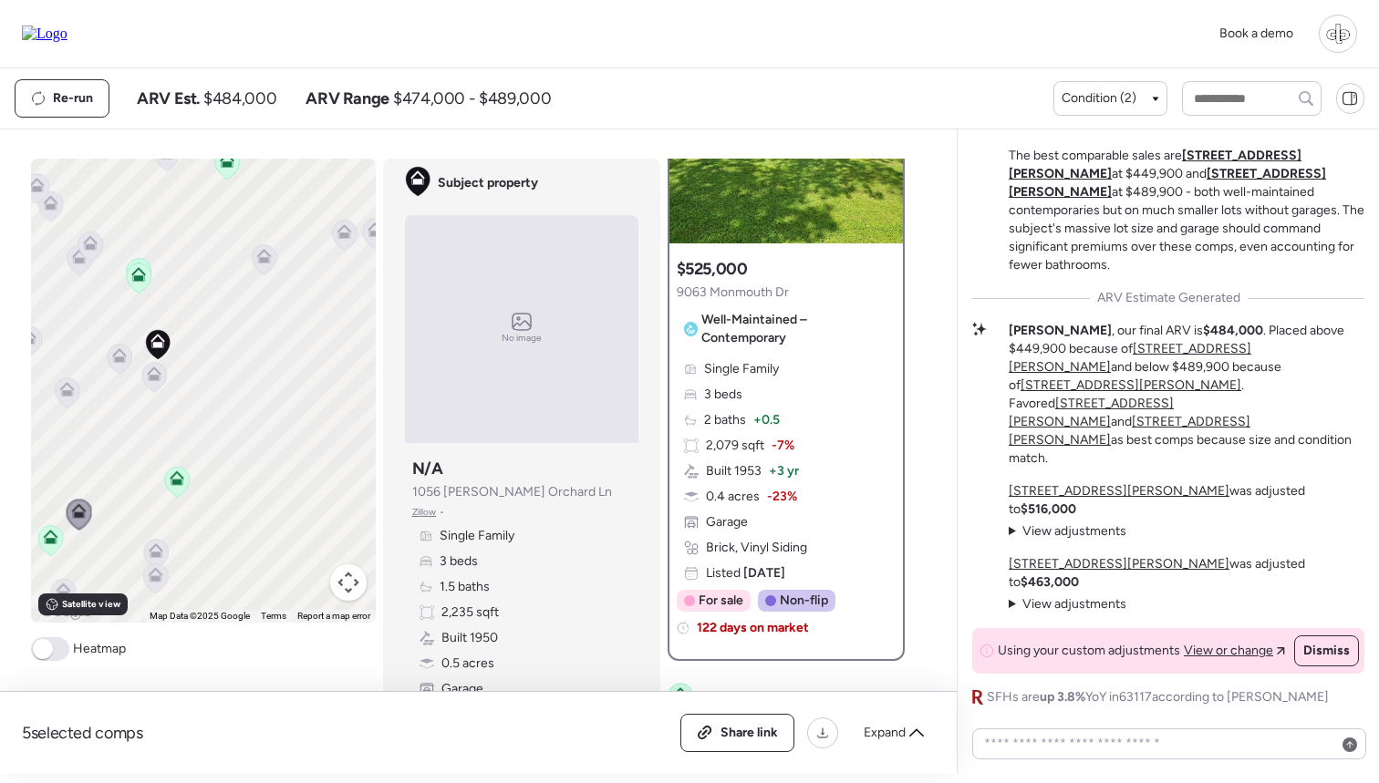
click at [715, 409] on div "Single Family 3 beds 2 baths + 0.5 2,079 sqft -7% Built 1953 + 3 yr 0.4 acres -…" at bounding box center [786, 471] width 219 height 223
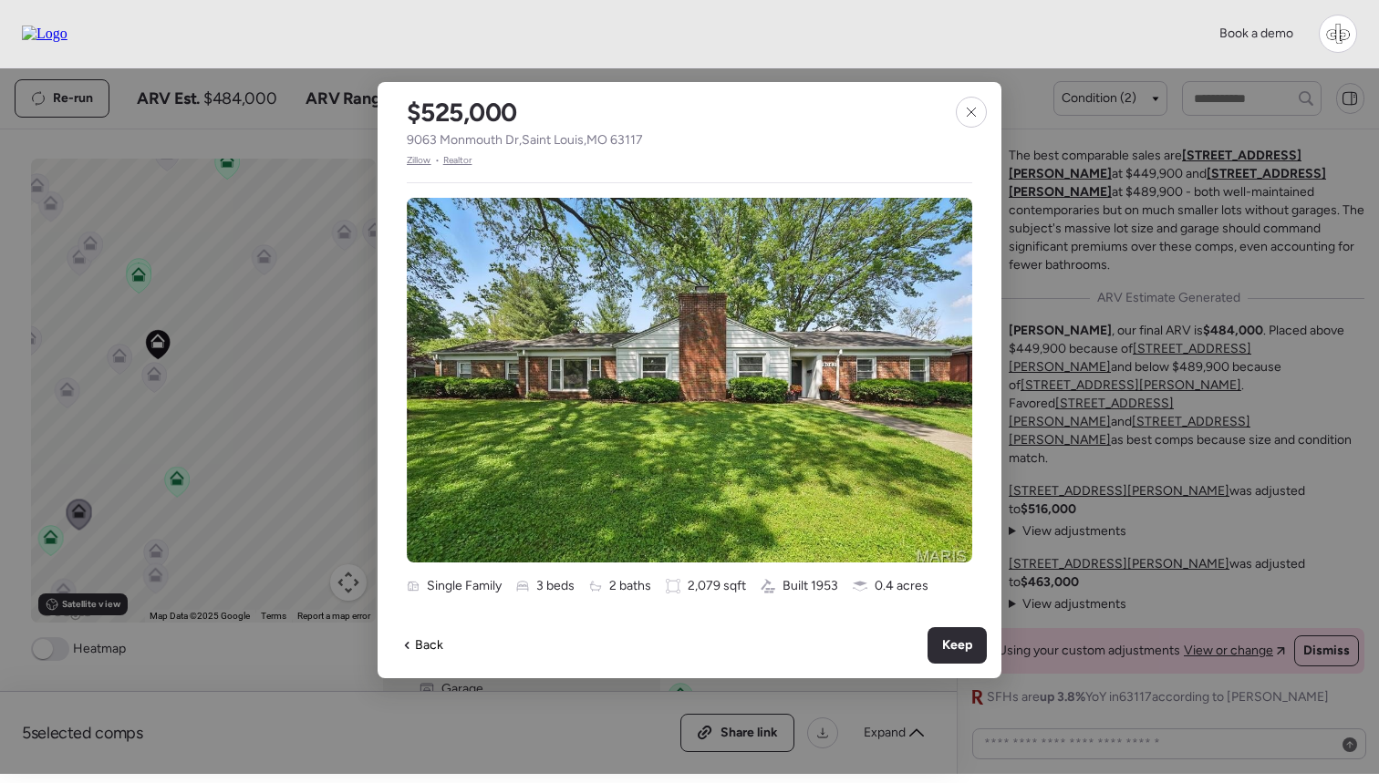
click at [421, 165] on span "Zillow" at bounding box center [419, 160] width 25 height 15
click at [972, 109] on icon at bounding box center [971, 112] width 15 height 15
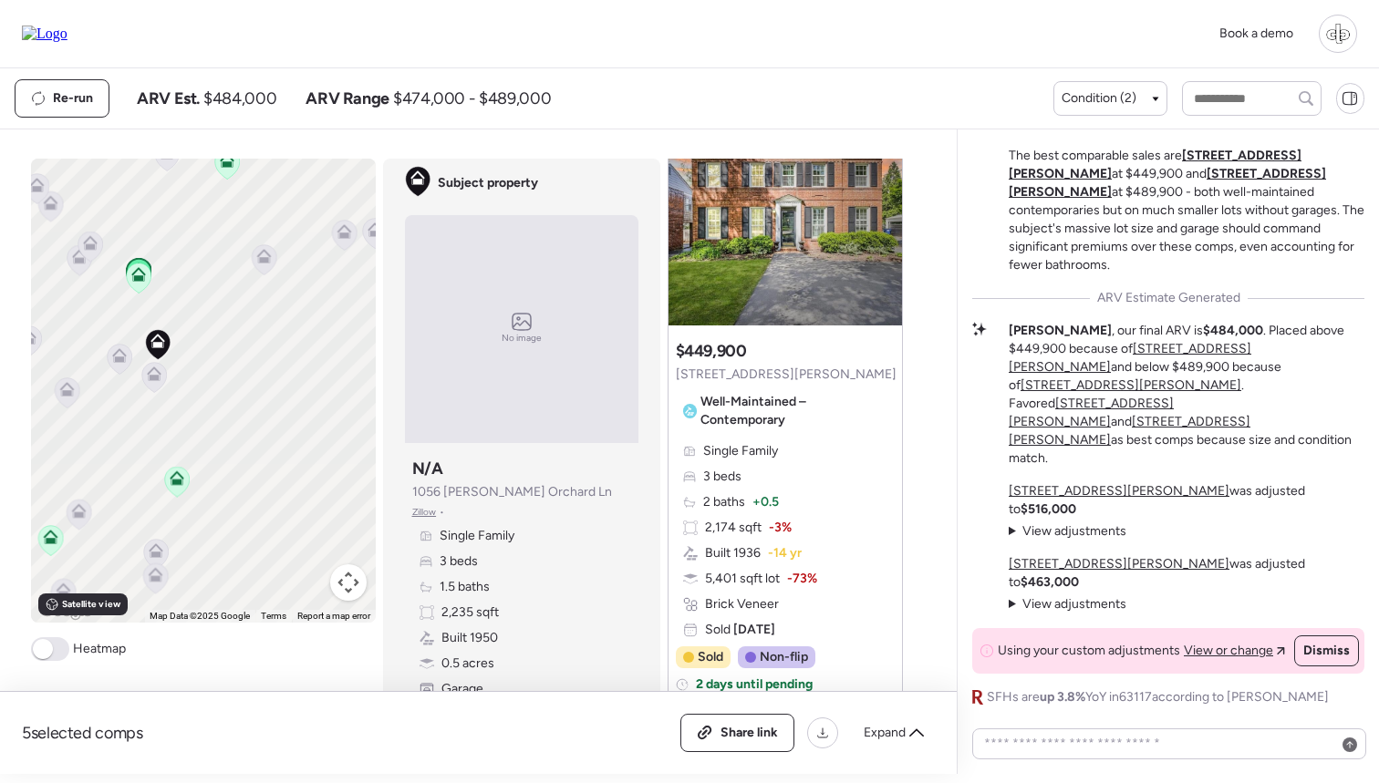
scroll to position [794, 0]
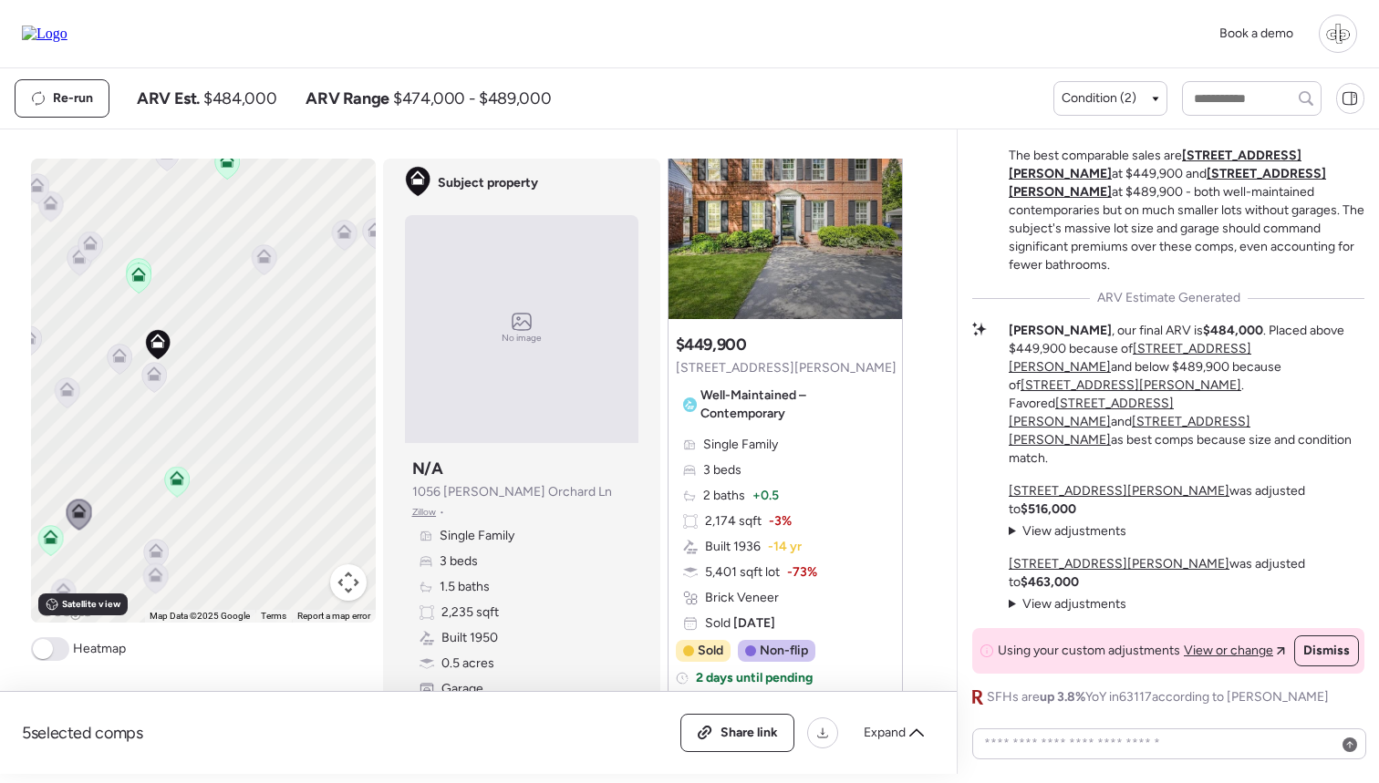
click at [1059, 539] on span "View adjustments" at bounding box center [1074, 532] width 104 height 16
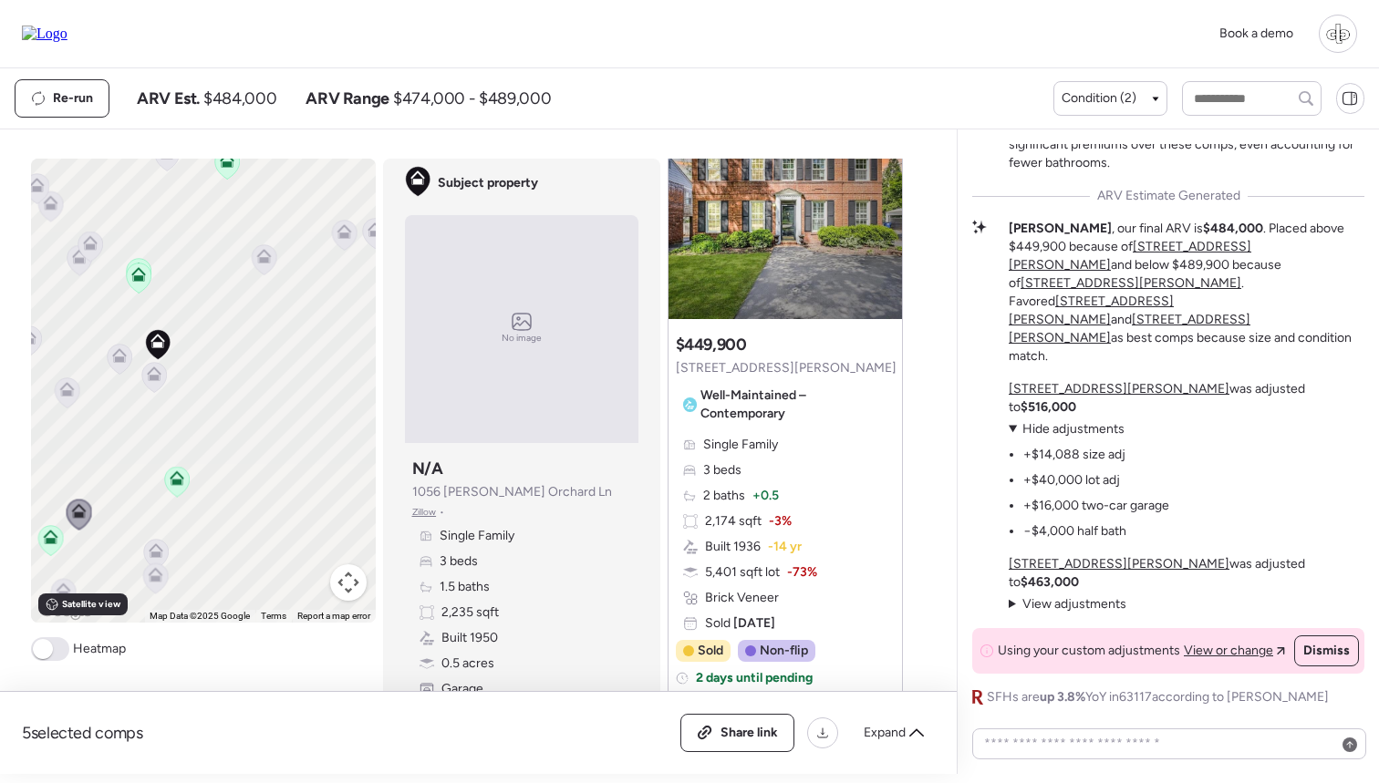
click at [1062, 397] on u "1009 S McKnight Rd" at bounding box center [1119, 389] width 221 height 16
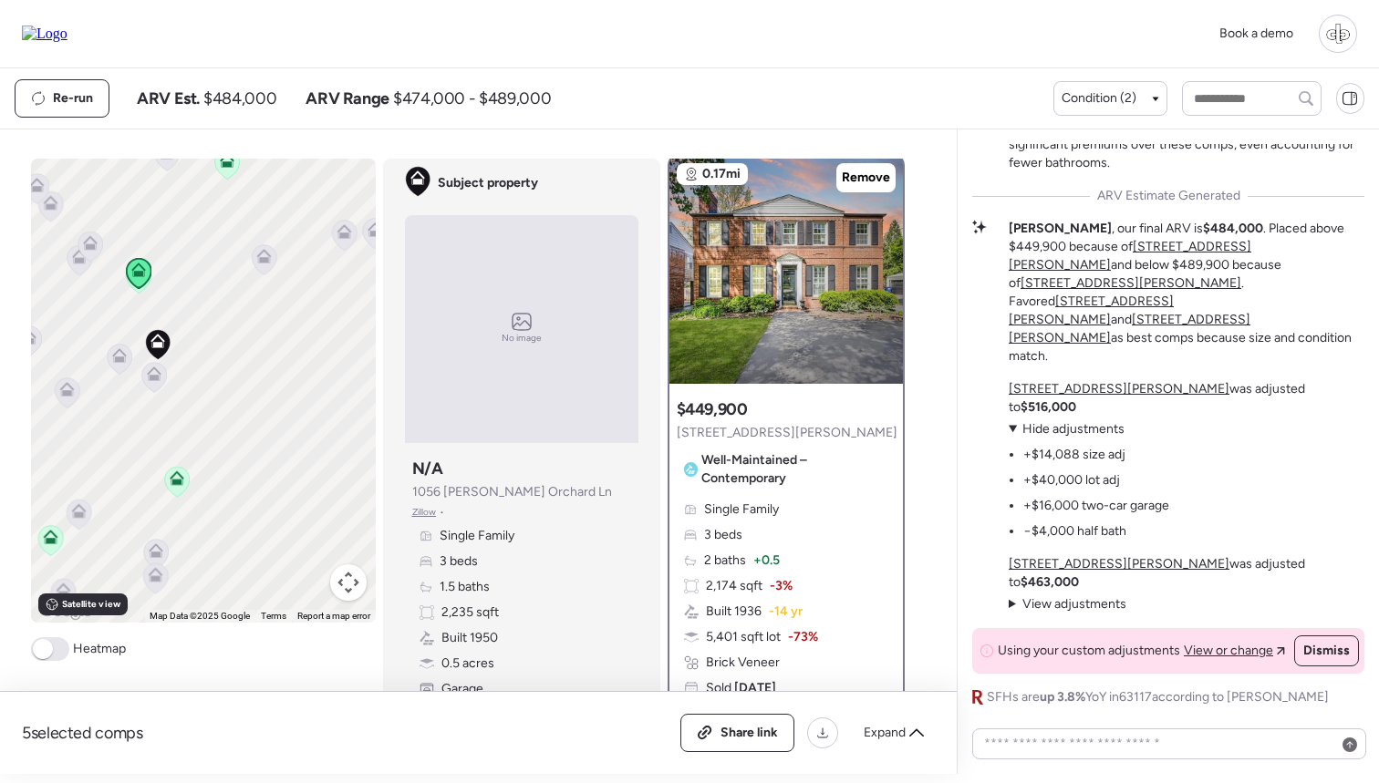
scroll to position [0, 0]
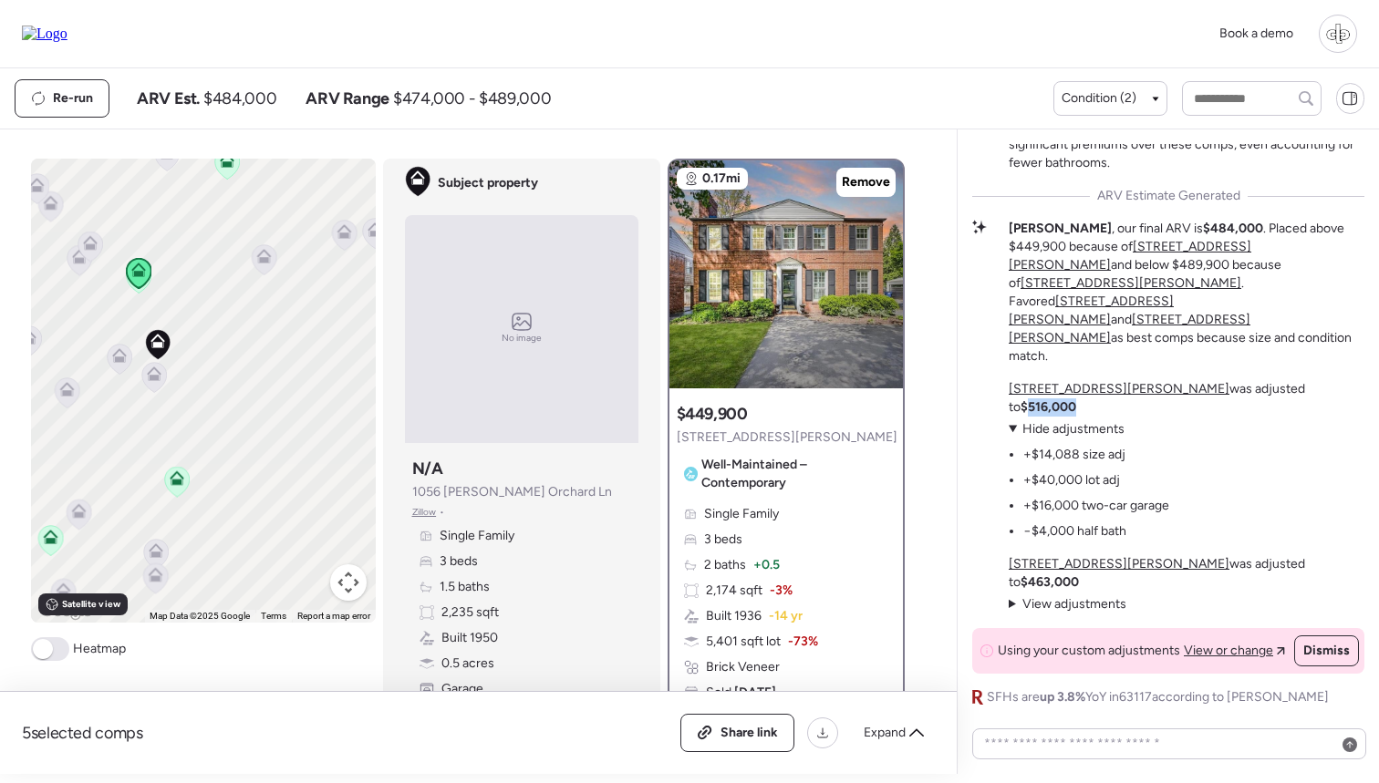
drag, startPoint x: 1227, startPoint y: 425, endPoint x: 1281, endPoint y: 425, distance: 54.7
click at [1281, 425] on div "1009 S McKnight Rd was adjusted to $516,000 View adjustments Hide adjustments +…" at bounding box center [1187, 496] width 356 height 233
drag, startPoint x: 1034, startPoint y: 499, endPoint x: 1082, endPoint y: 499, distance: 47.4
click at [1082, 490] on li "+$40,000 lot adj" at bounding box center [1071, 481] width 97 height 18
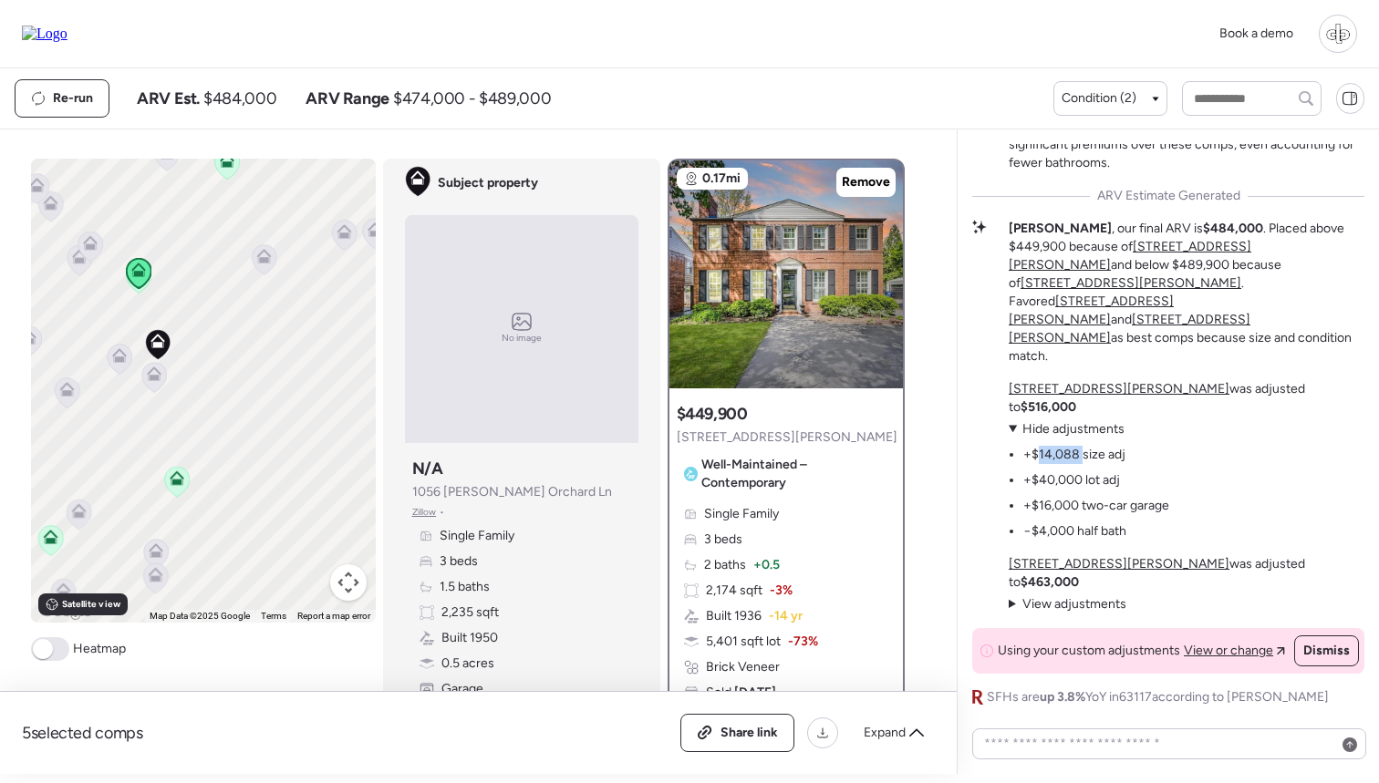
drag, startPoint x: 1036, startPoint y: 469, endPoint x: 1084, endPoint y: 470, distance: 47.4
click at [1084, 464] on li "+$14,088 size adj" at bounding box center [1074, 455] width 102 height 18
drag, startPoint x: 1035, startPoint y: 528, endPoint x: 1082, endPoint y: 528, distance: 46.5
click at [1082, 515] on li "+$16,000 two-car garage" at bounding box center [1096, 506] width 146 height 18
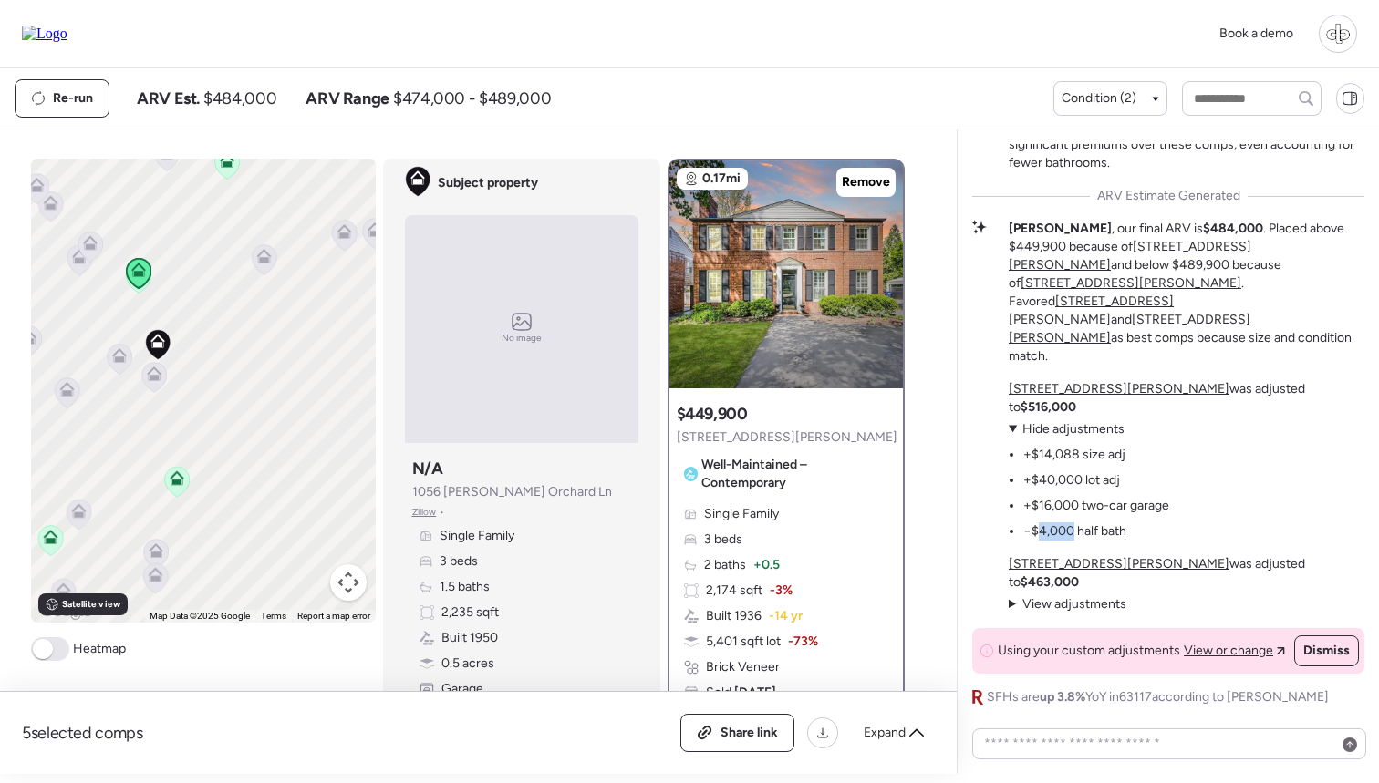
drag, startPoint x: 1036, startPoint y: 545, endPoint x: 1075, endPoint y: 545, distance: 39.2
click at [1075, 541] on li "−$4,000 half bath" at bounding box center [1074, 532] width 103 height 18
click at [1074, 601] on span "View adjustments" at bounding box center [1074, 604] width 104 height 16
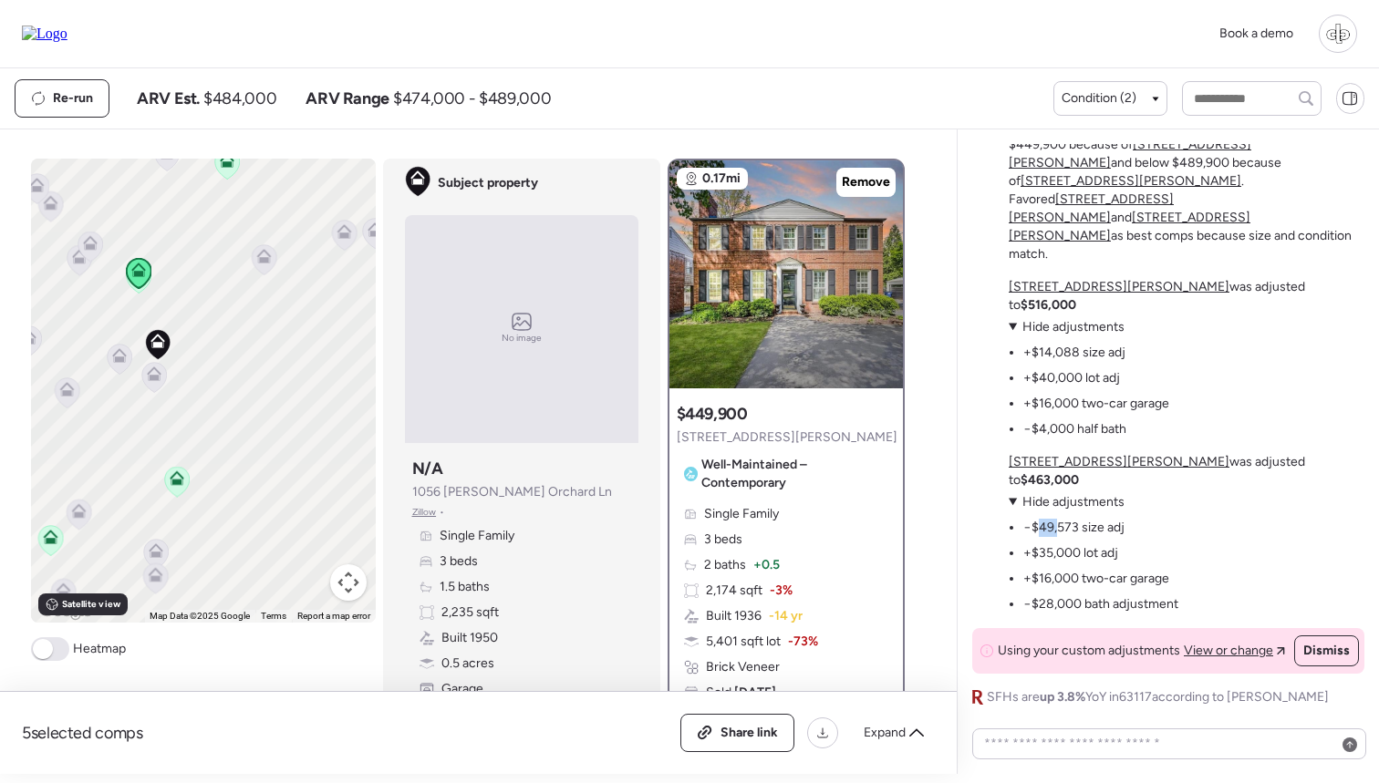
drag, startPoint x: 1039, startPoint y: 530, endPoint x: 1082, endPoint y: 529, distance: 42.9
click at [1082, 529] on li "−$49,573 size adj" at bounding box center [1073, 528] width 101 height 18
drag, startPoint x: 1053, startPoint y: 549, endPoint x: 1084, endPoint y: 549, distance: 31.0
click at [1081, 549] on li "+$35,000 lot adj" at bounding box center [1070, 554] width 95 height 18
drag, startPoint x: 1045, startPoint y: 596, endPoint x: 1095, endPoint y: 596, distance: 50.2
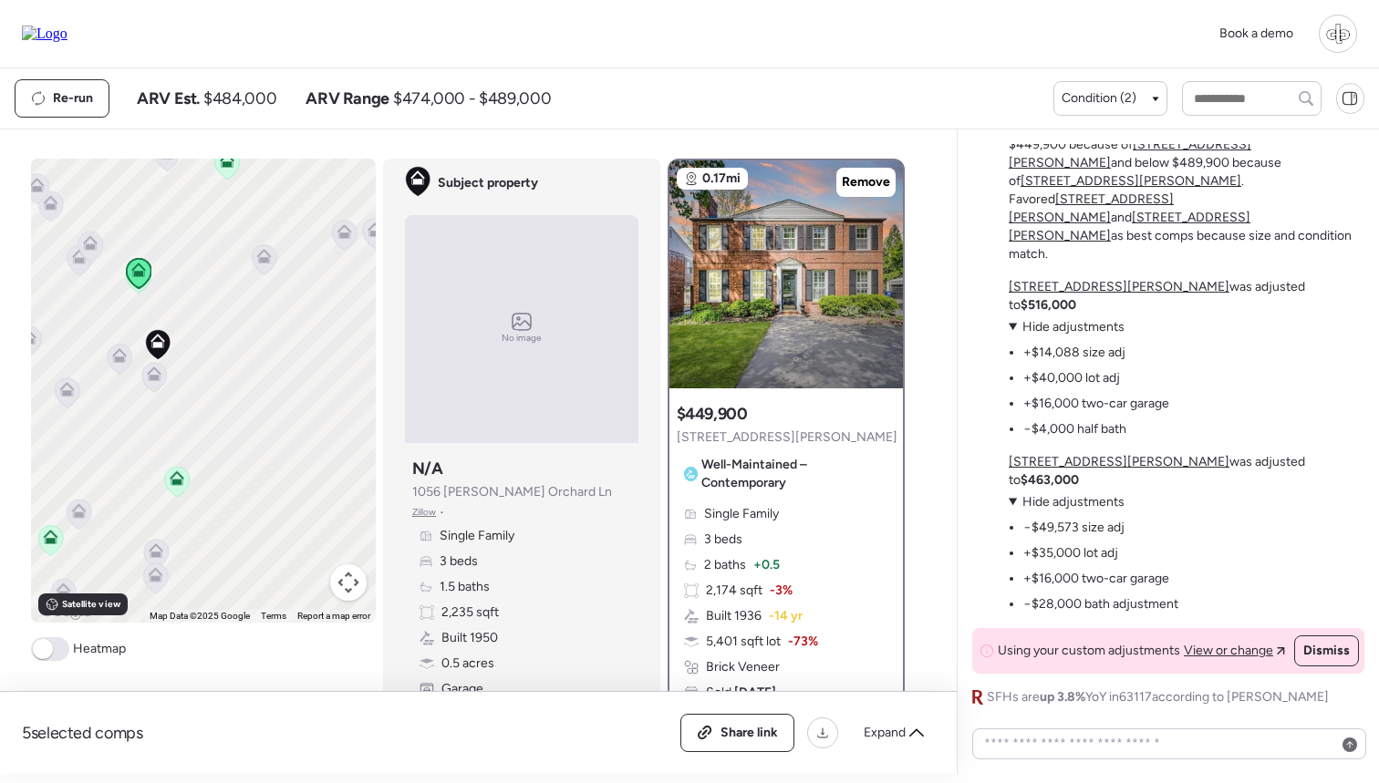
click at [1085, 596] on ul "−$49,573 size adj +$35,000 lot adj +$16,000 two-car garage −$28,000 bath adjust…" at bounding box center [1094, 563] width 170 height 102
click at [1195, 264] on p "Liam , our final ARV is $484,000 . Placed above $449,900 because of 1009 S McKn…" at bounding box center [1187, 191] width 356 height 146
drag, startPoint x: 1132, startPoint y: 221, endPoint x: 1188, endPoint y: 220, distance: 56.6
click at [1188, 220] on p "Liam , our final ARV is $484,000 . Placed above $449,900 because of 1009 S McKn…" at bounding box center [1187, 191] width 356 height 146
click at [1203, 134] on strong "$484,000" at bounding box center [1233, 127] width 60 height 16
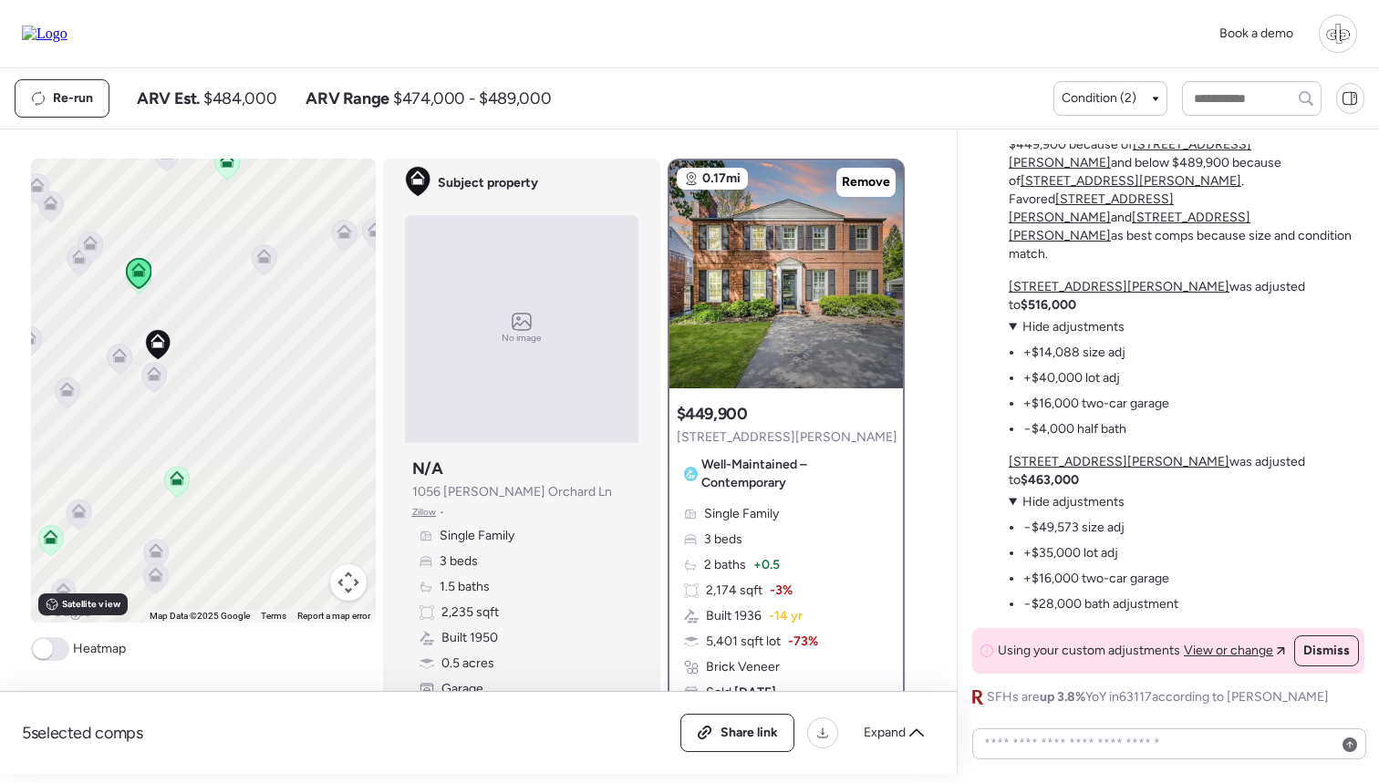
drag, startPoint x: 1137, startPoint y: 223, endPoint x: 1190, endPoint y: 223, distance: 52.9
click at [1203, 134] on strong "$484,000" at bounding box center [1233, 127] width 60 height 16
click at [1088, 738] on textarea at bounding box center [1169, 744] width 378 height 26
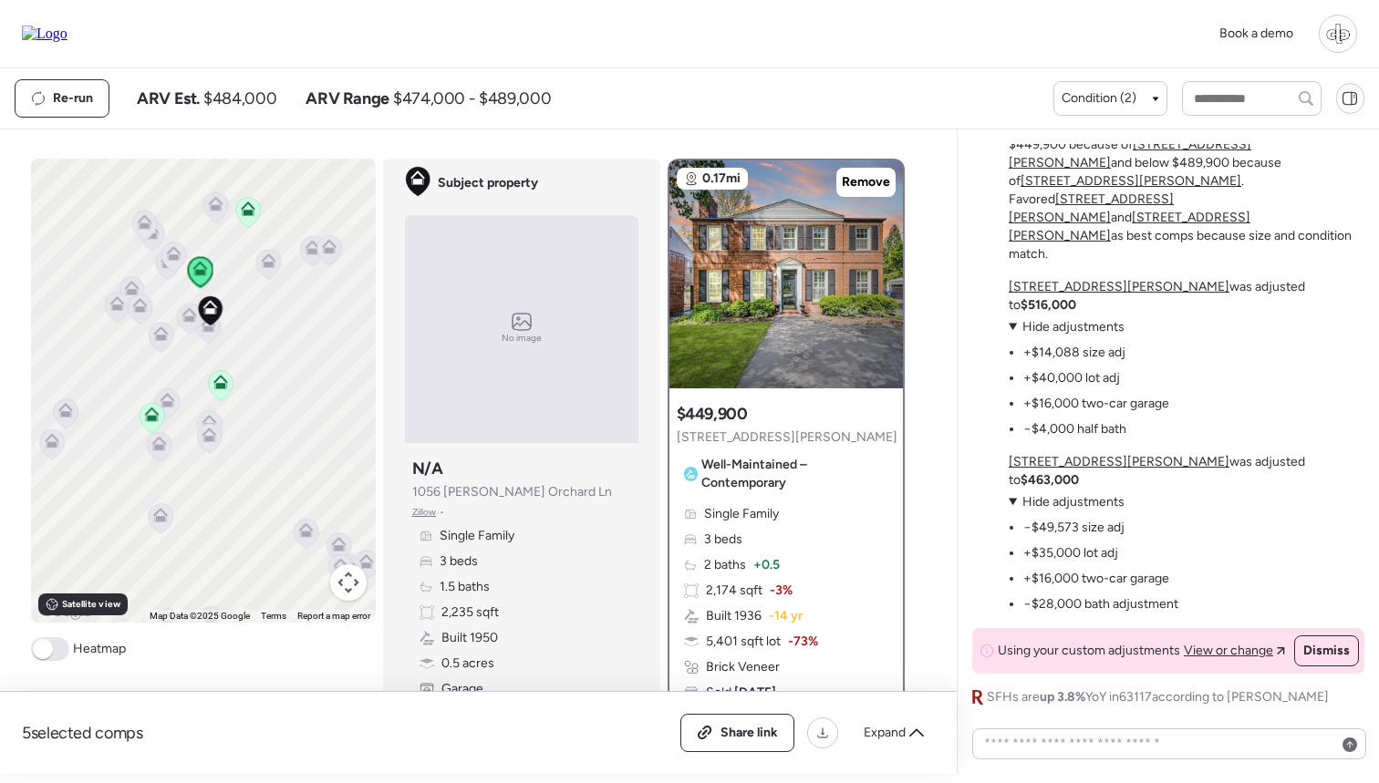
drag, startPoint x: 246, startPoint y: 247, endPoint x: 248, endPoint y: 314, distance: 66.6
click at [248, 314] on div "To navigate, press the arrow keys. To activate drag with keyboard, press Alt + …" at bounding box center [203, 391] width 345 height 464
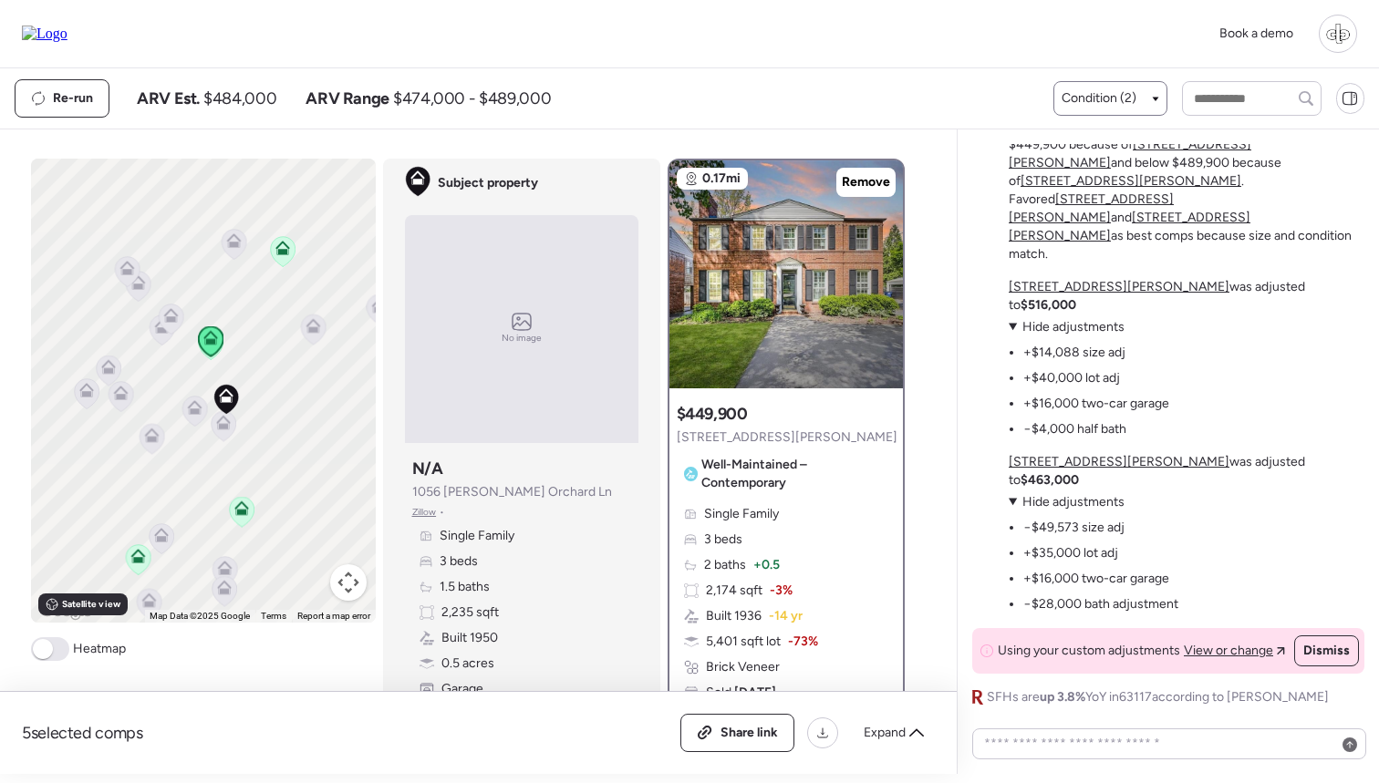
click at [1095, 101] on span "Condition (2)" at bounding box center [1099, 98] width 75 height 18
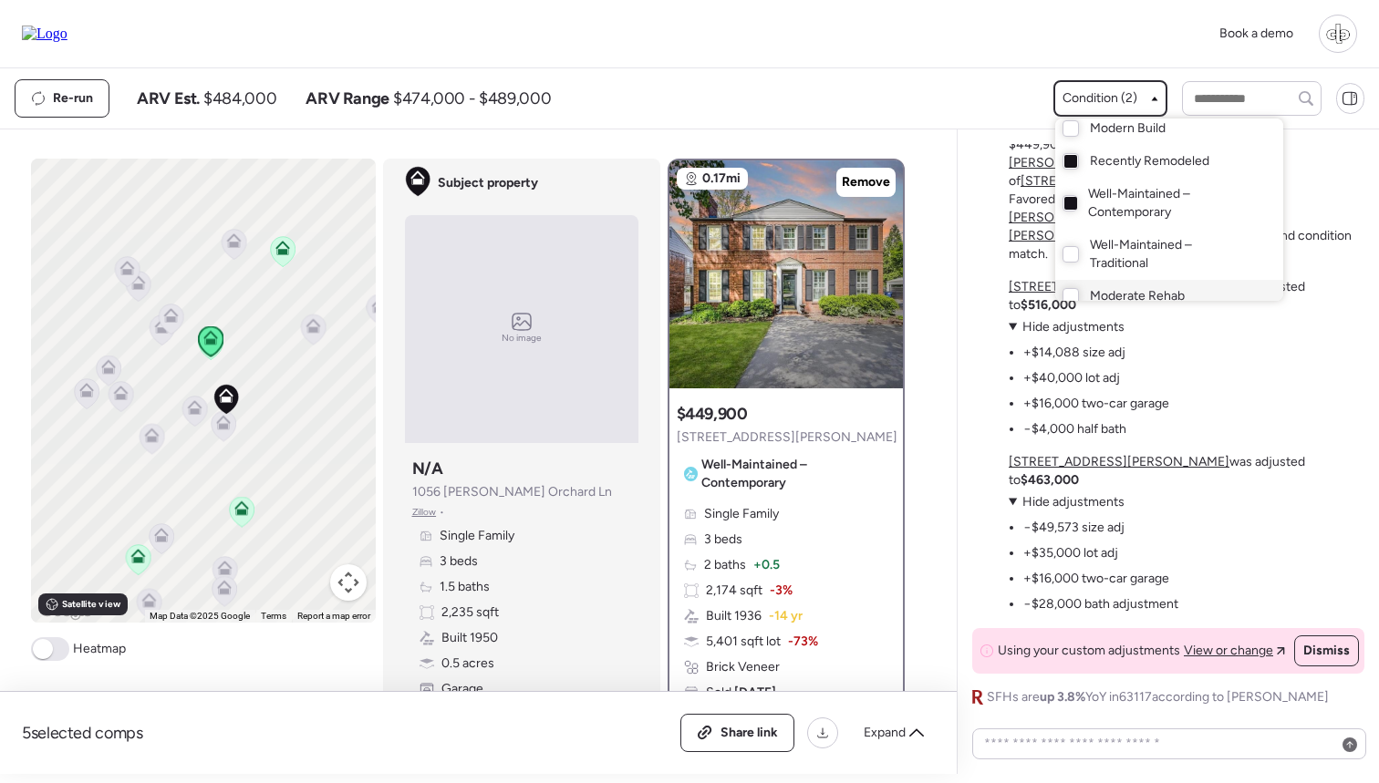
scroll to position [1, 0]
click at [1132, 205] on span "Well-Maintained – Contemporary" at bounding box center [1167, 209] width 159 height 36
click at [290, 349] on div at bounding box center [689, 340] width 1379 height 783
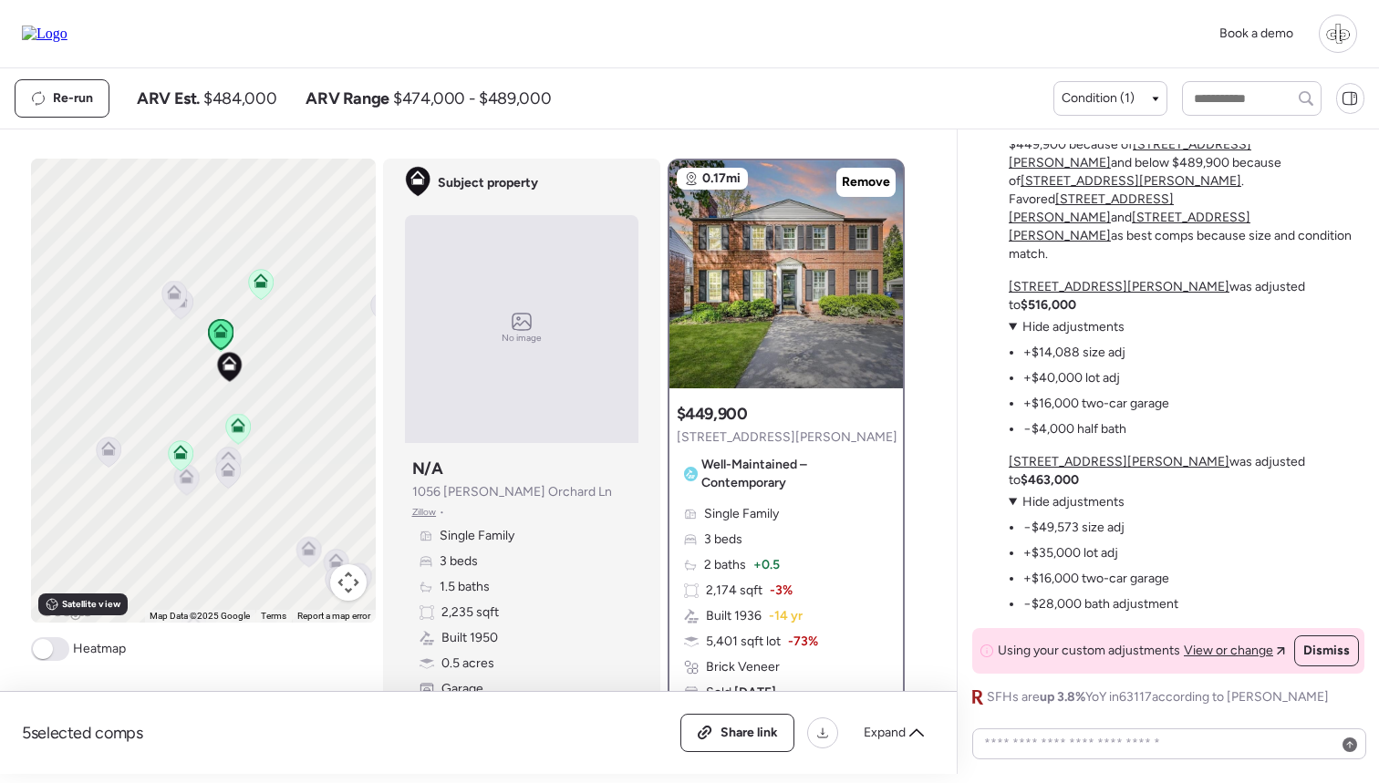
click at [241, 429] on icon at bounding box center [238, 428] width 12 height 5
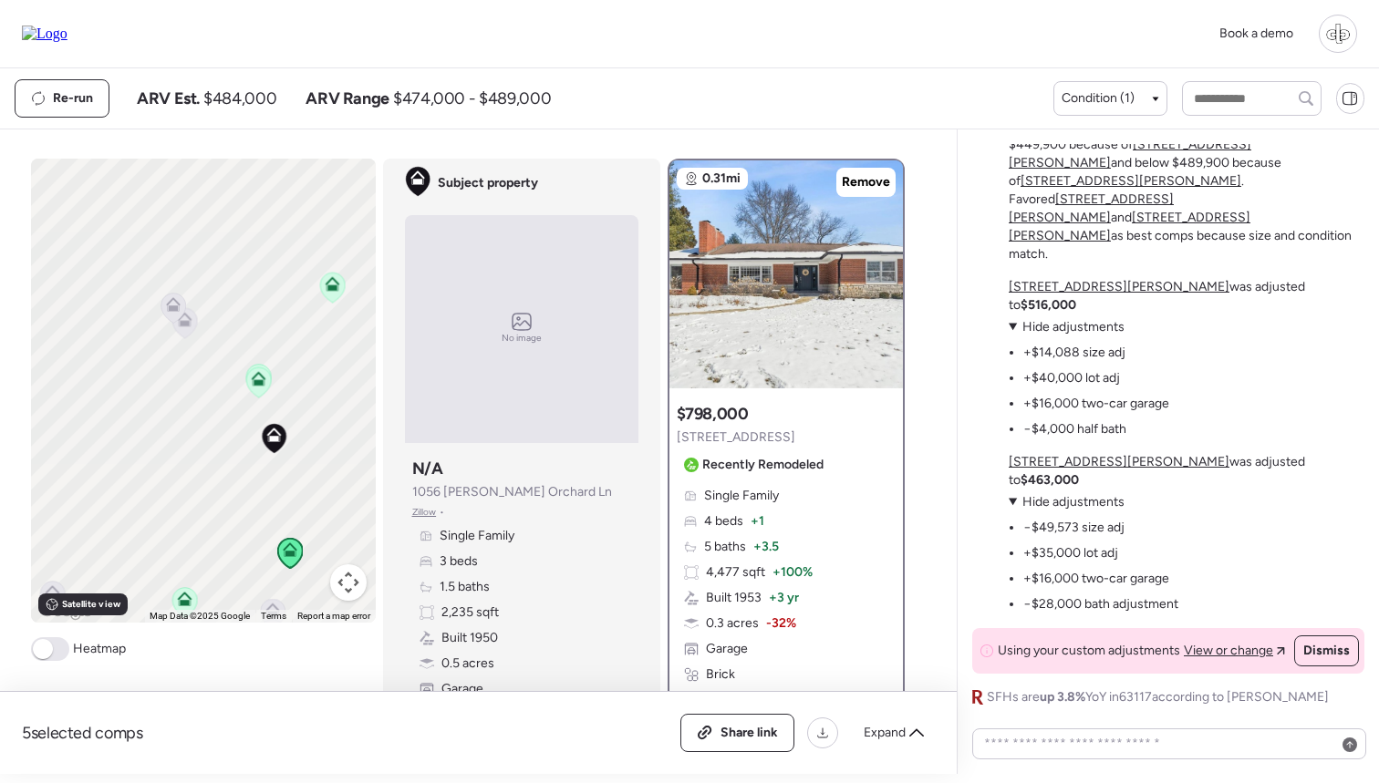
click at [174, 308] on icon at bounding box center [173, 308] width 12 height 5
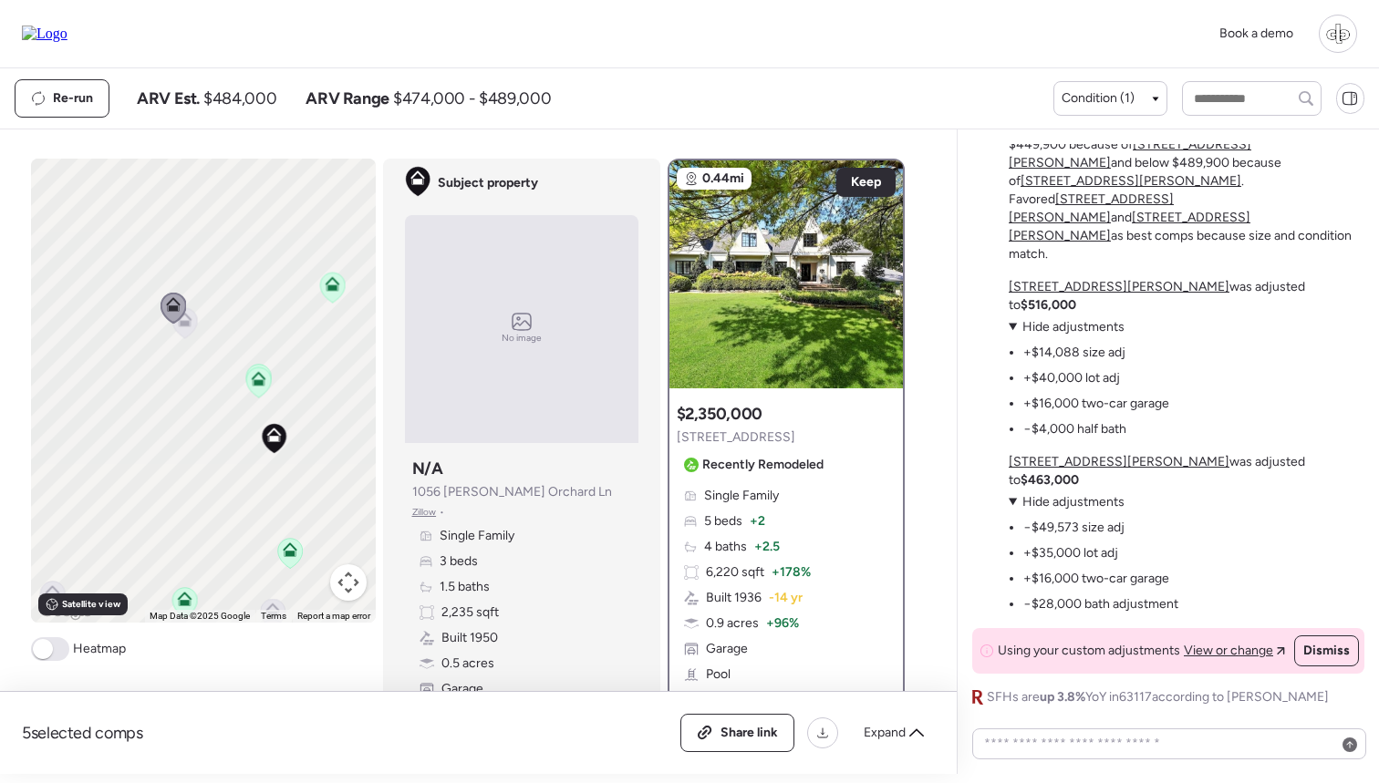
click at [186, 334] on icon at bounding box center [184, 323] width 25 height 30
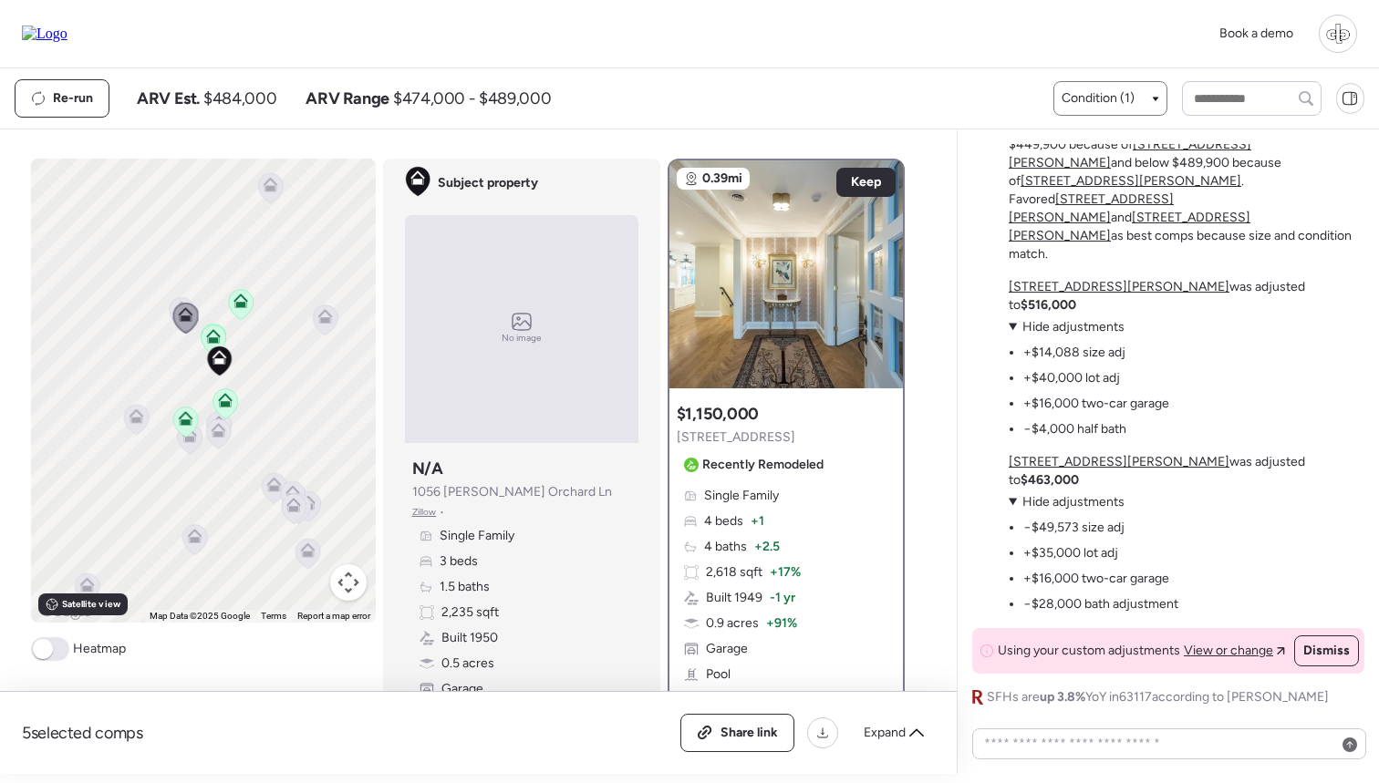
click at [1090, 101] on span "Condition (1)" at bounding box center [1098, 98] width 73 height 18
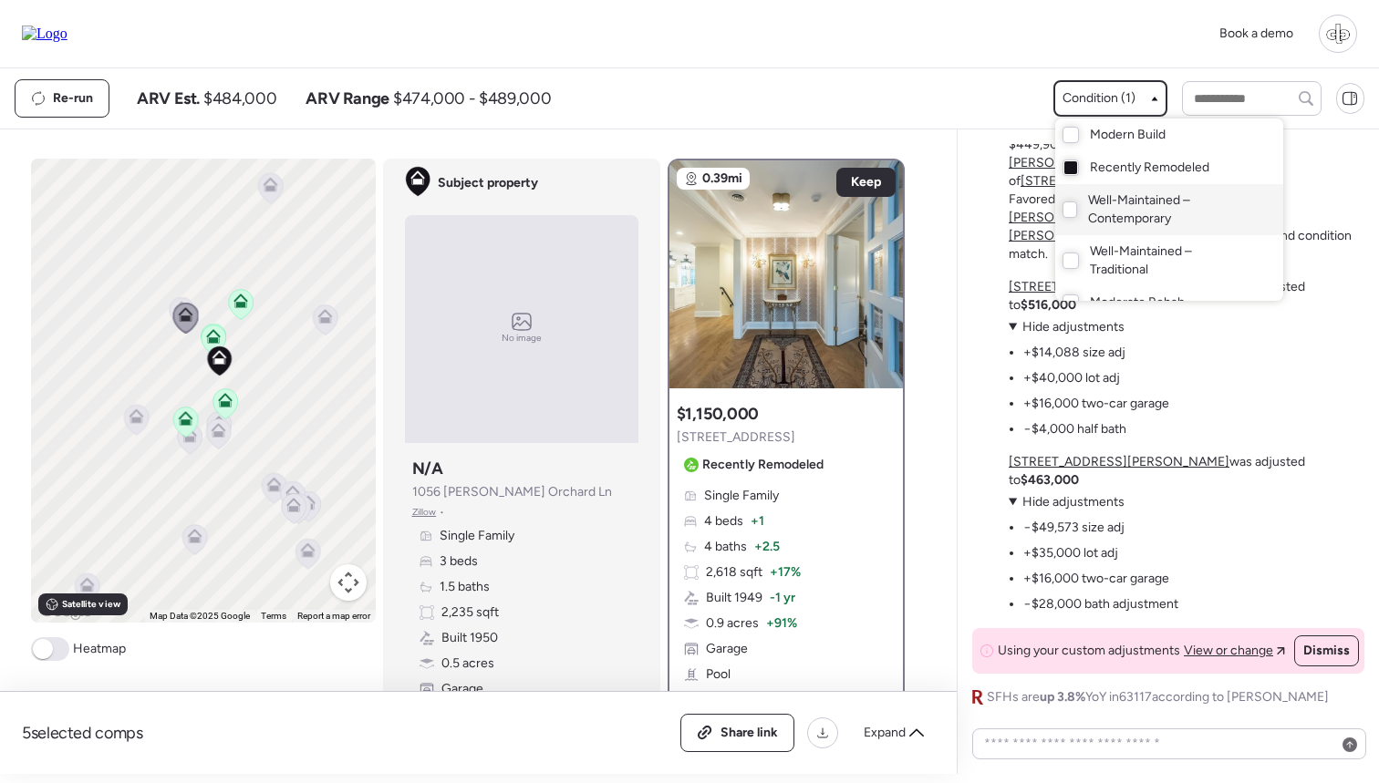
click at [1094, 215] on span "Well-Maintained – Contemporary" at bounding box center [1167, 210] width 159 height 36
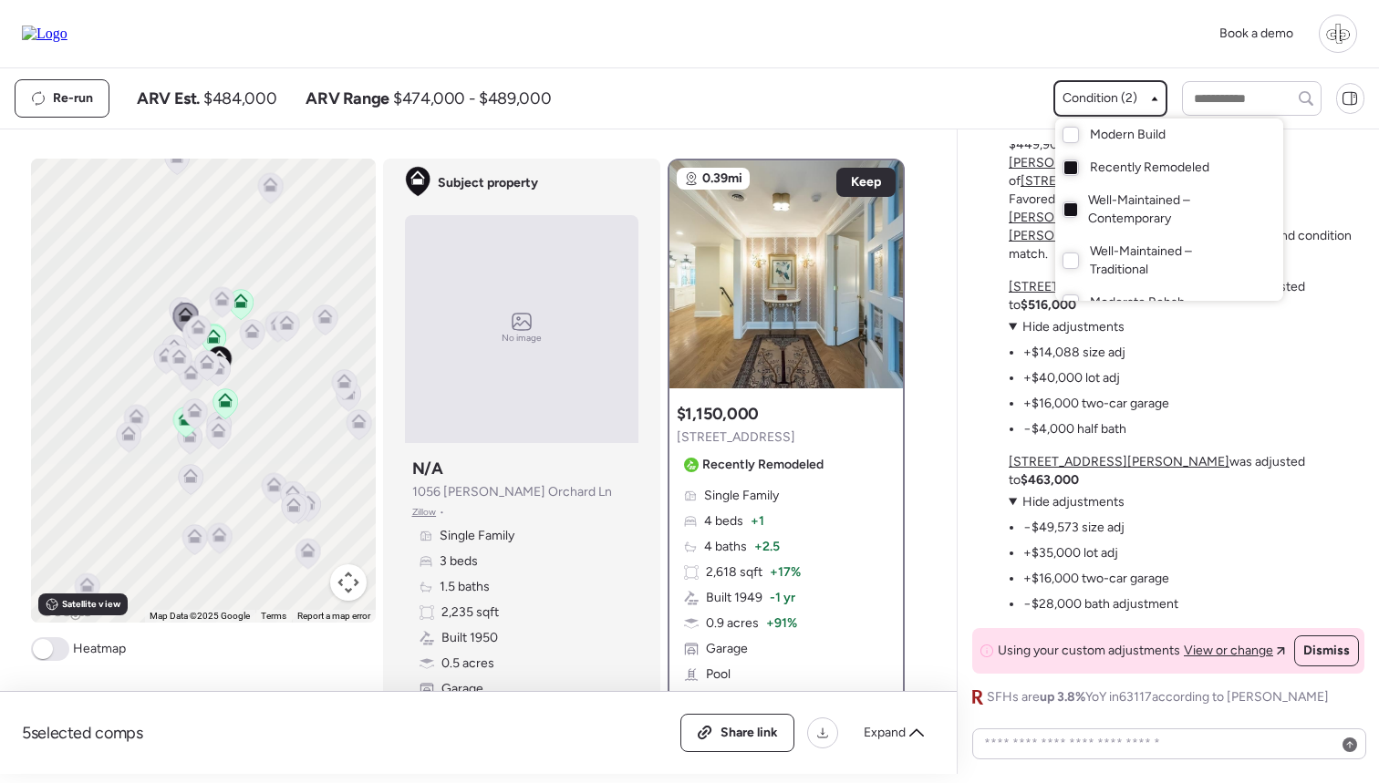
scroll to position [0, 0]
click at [269, 376] on div at bounding box center [689, 340] width 1379 height 783
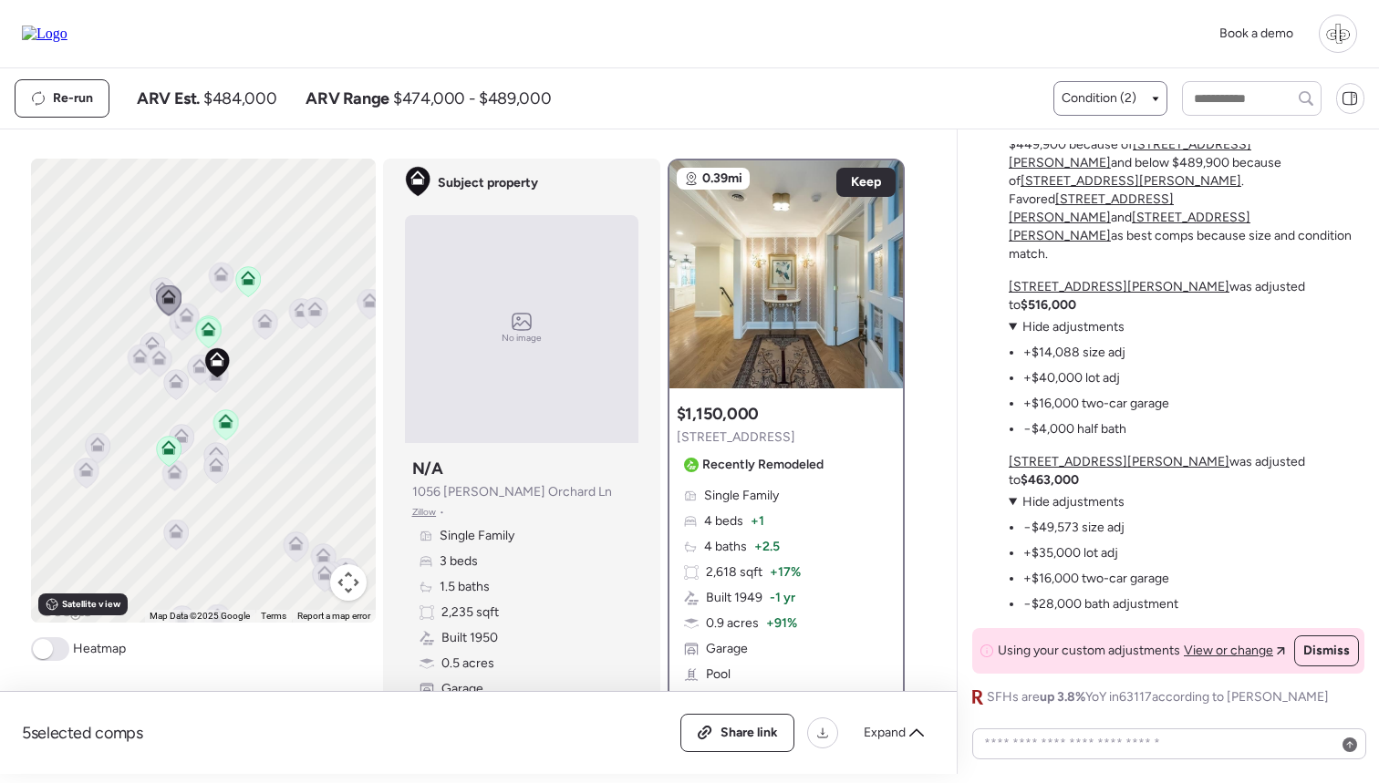
click at [1113, 96] on span "Condition (2)" at bounding box center [1099, 98] width 75 height 18
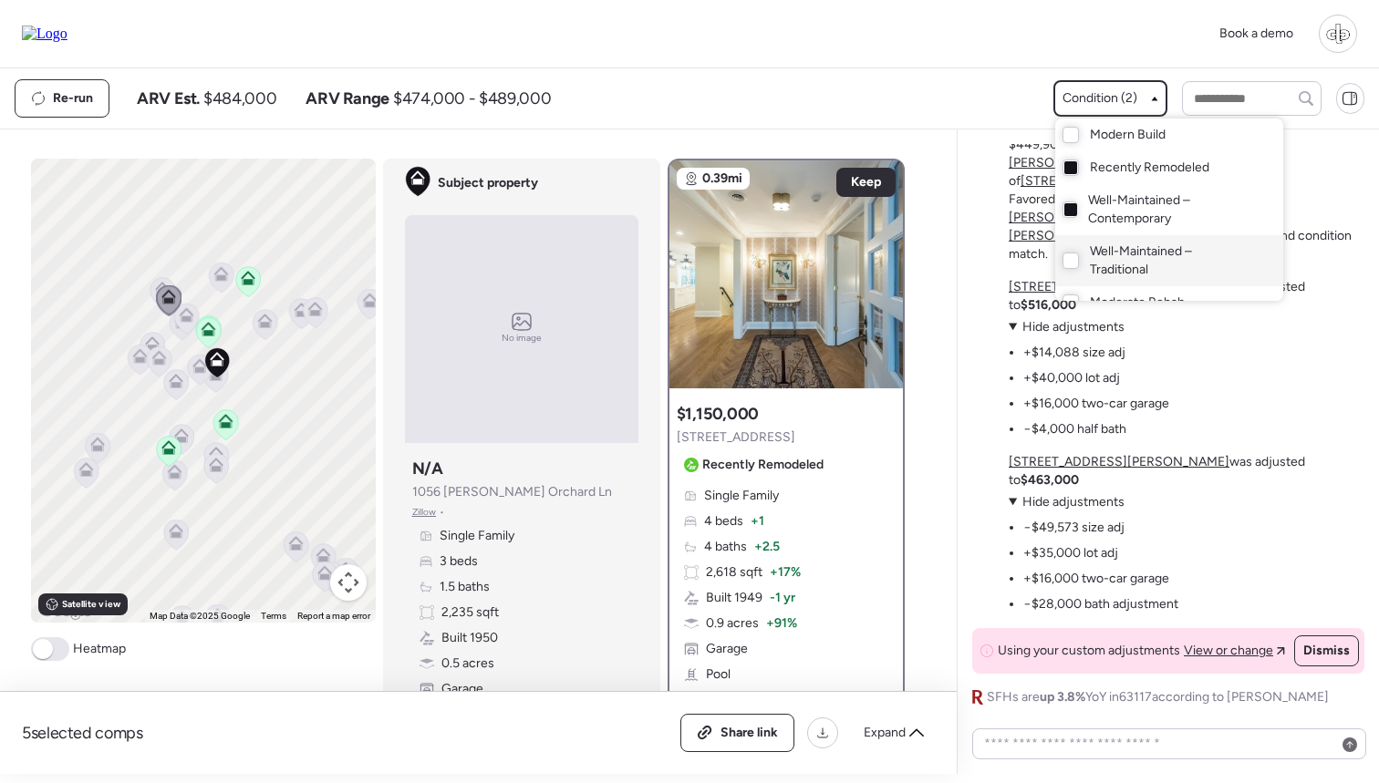
scroll to position [47, 0]
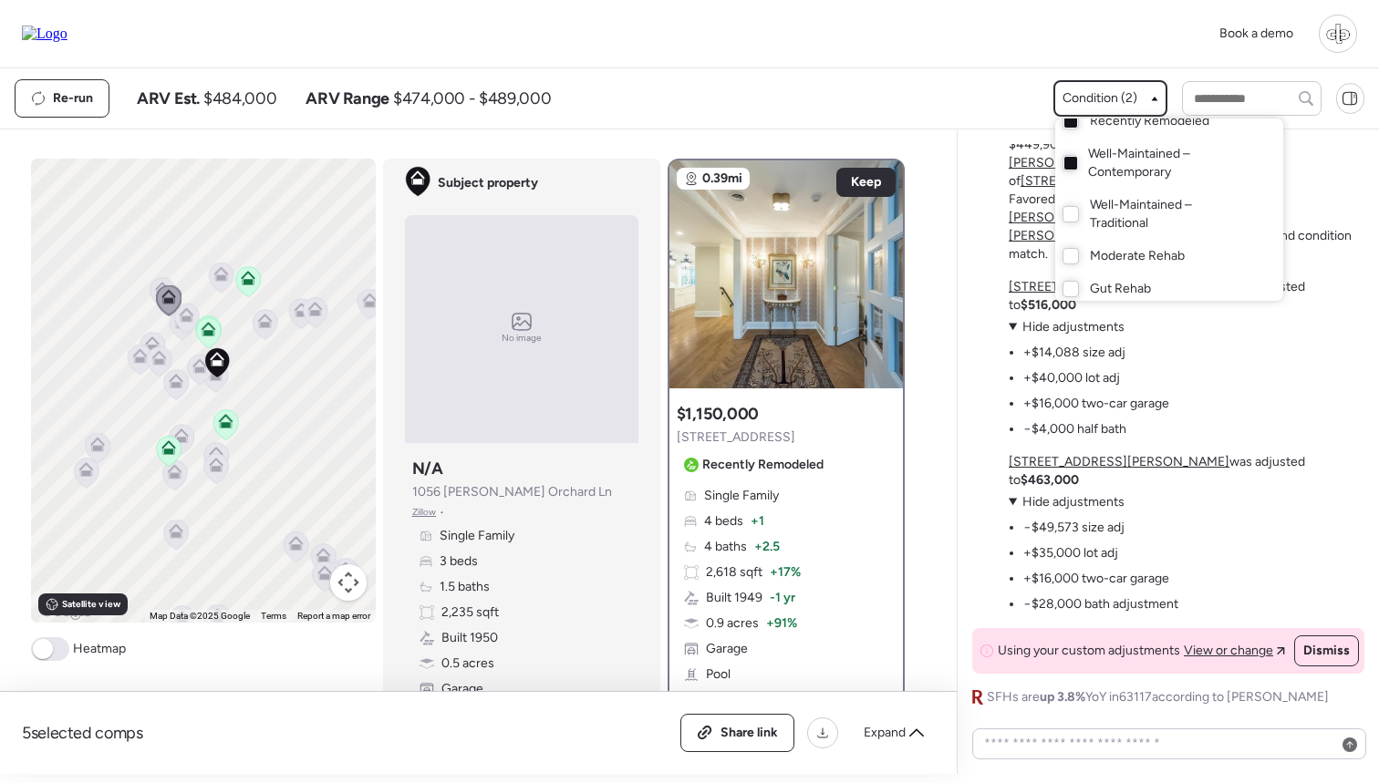
click at [271, 389] on div at bounding box center [689, 340] width 1379 height 783
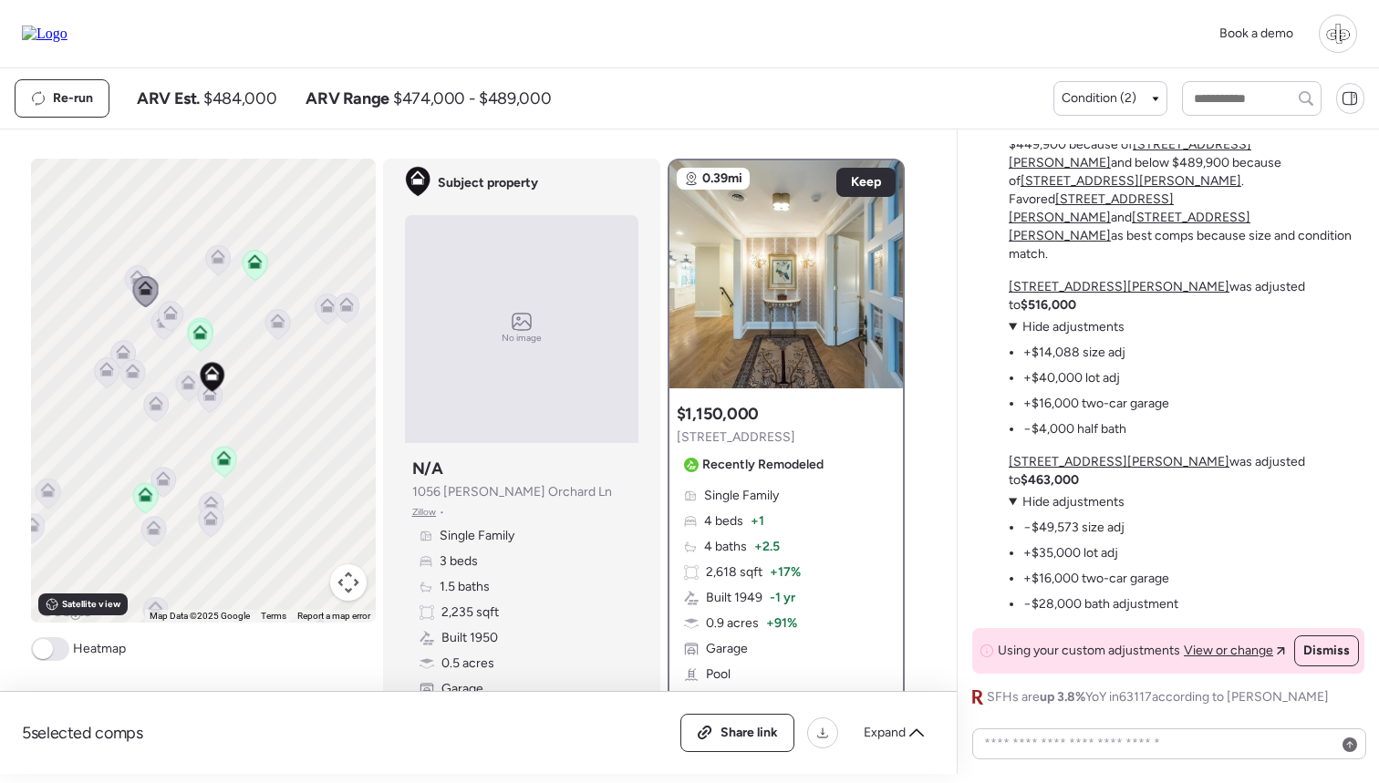
click at [182, 383] on icon at bounding box center [188, 379] width 14 height 8
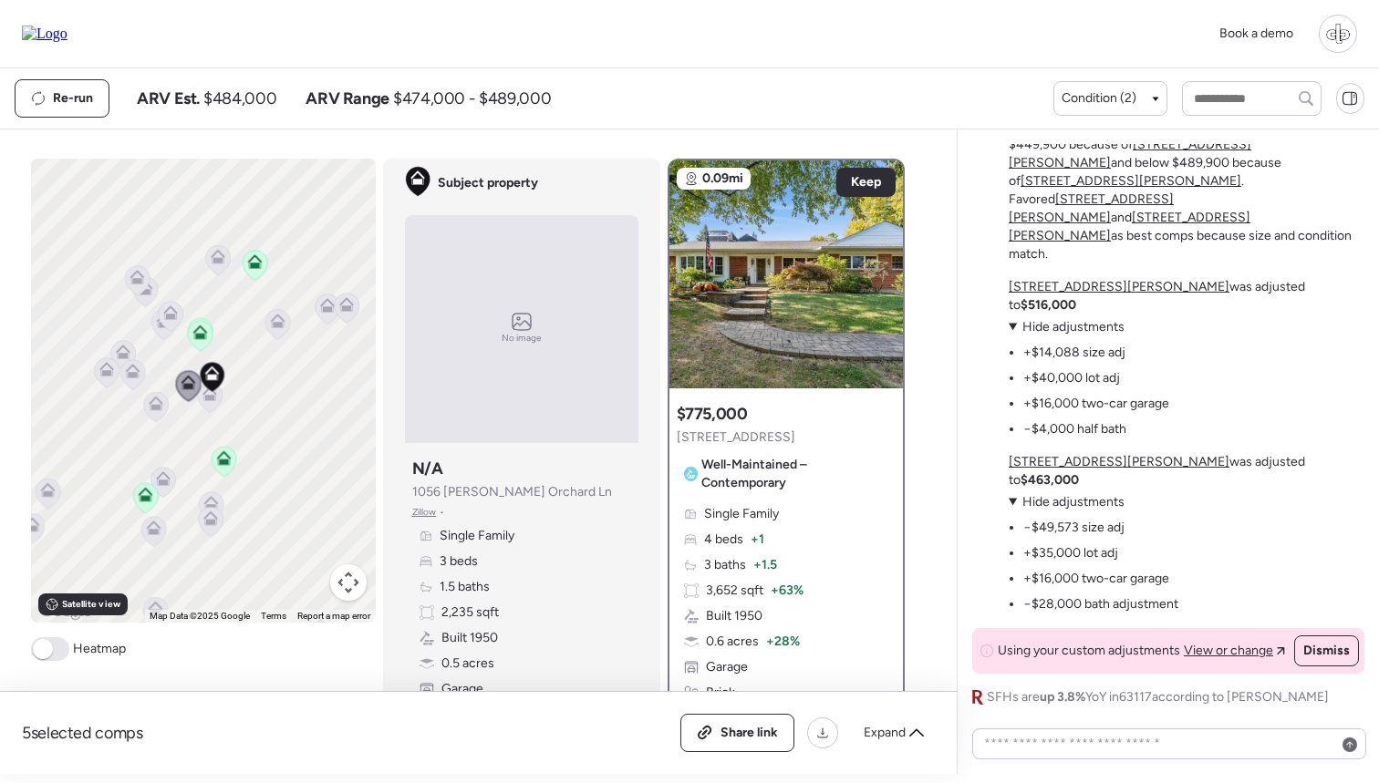
click at [99, 371] on icon at bounding box center [106, 369] width 15 height 15
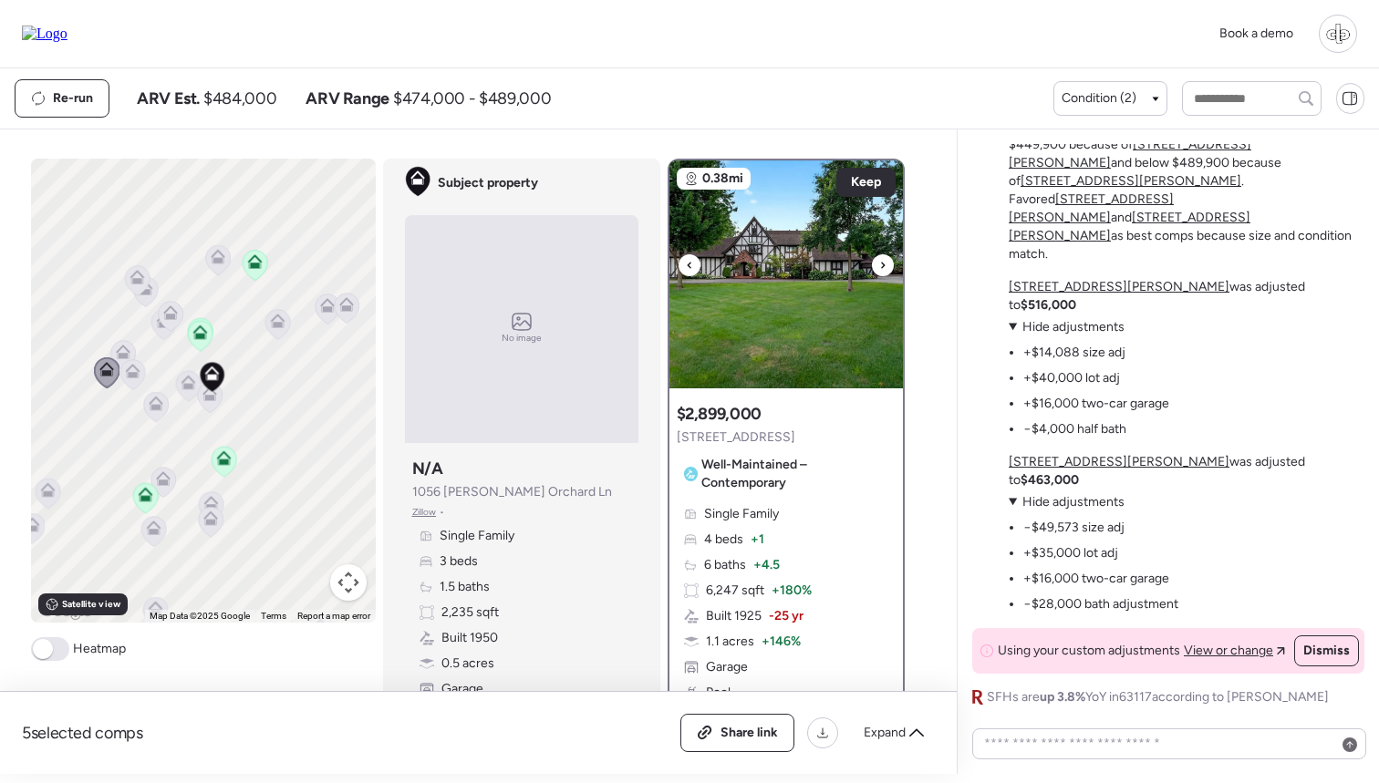
click at [869, 166] on img at bounding box center [785, 275] width 233 height 228
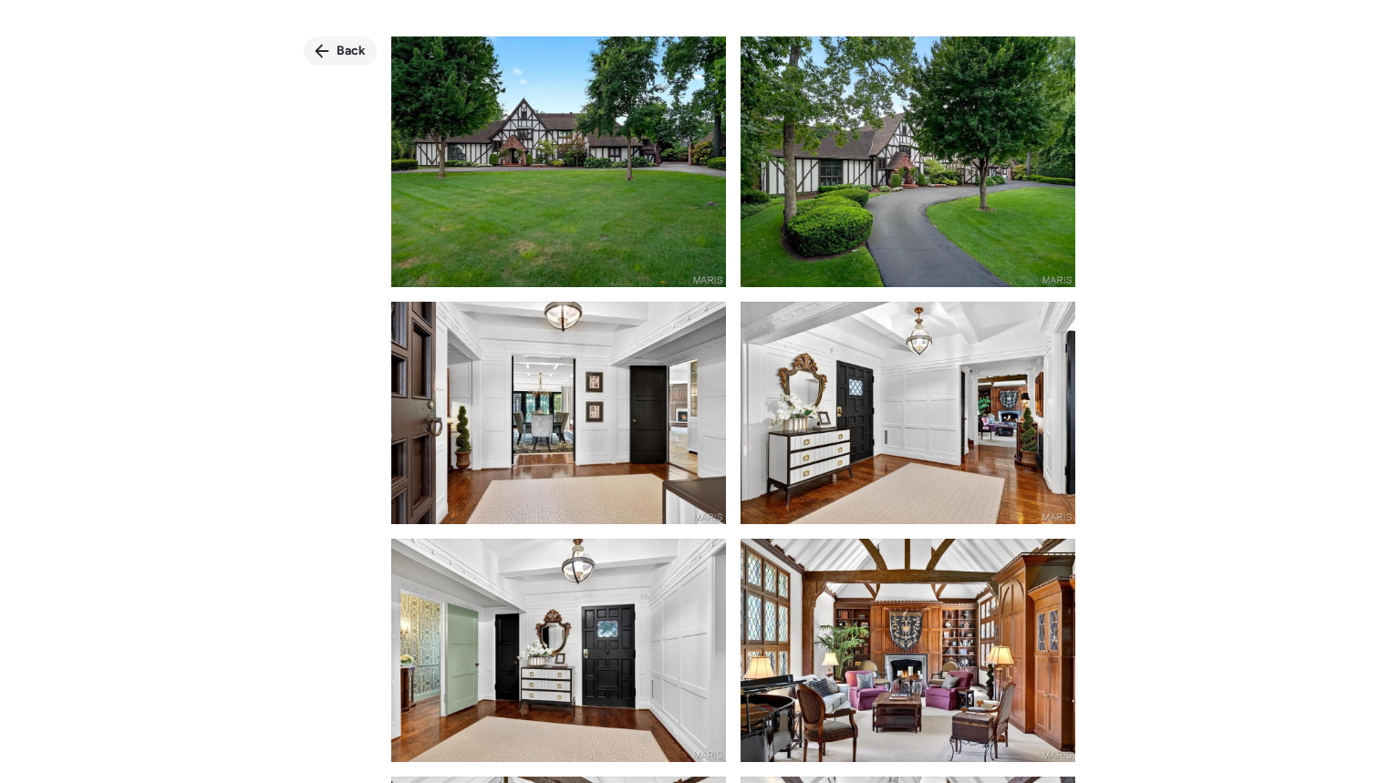
click at [317, 48] on icon at bounding box center [322, 51] width 15 height 15
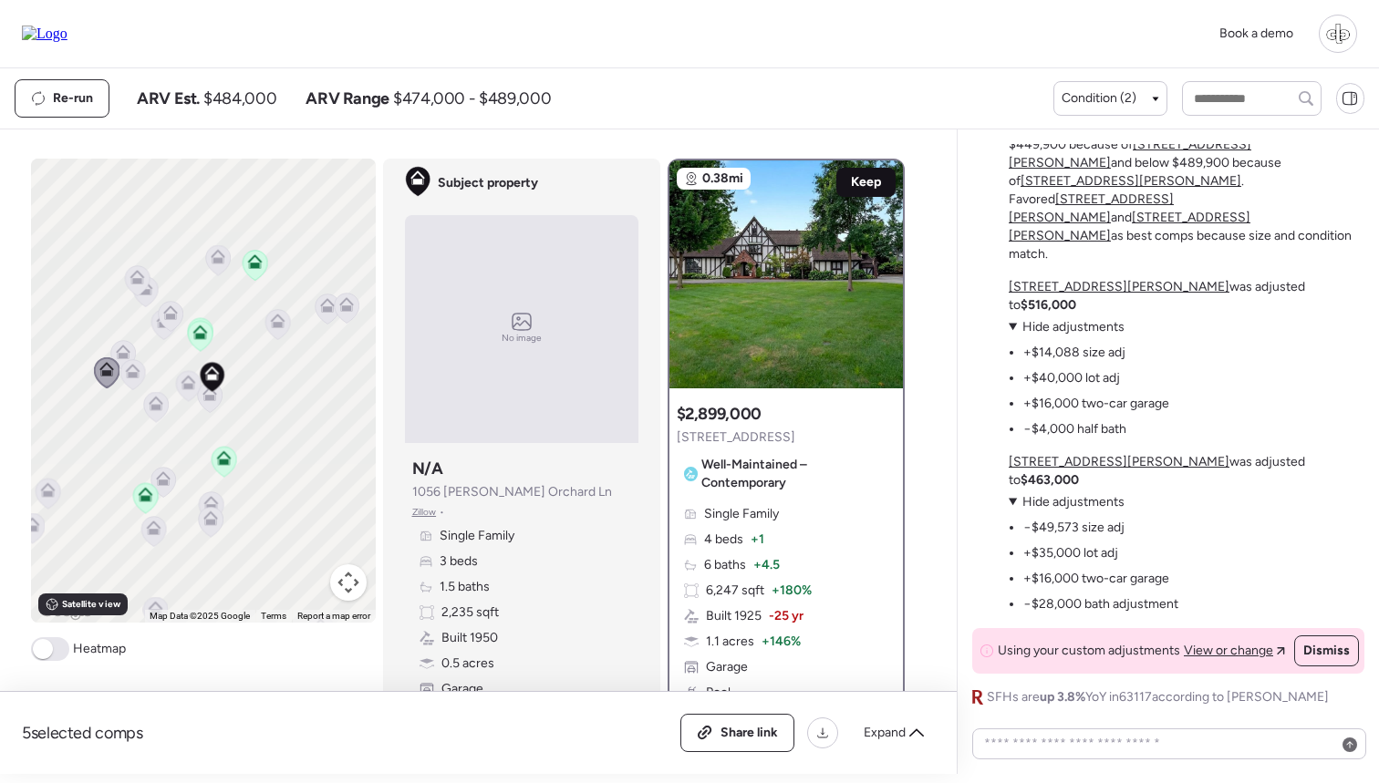
click at [863, 184] on span "Keep" at bounding box center [866, 182] width 30 height 18
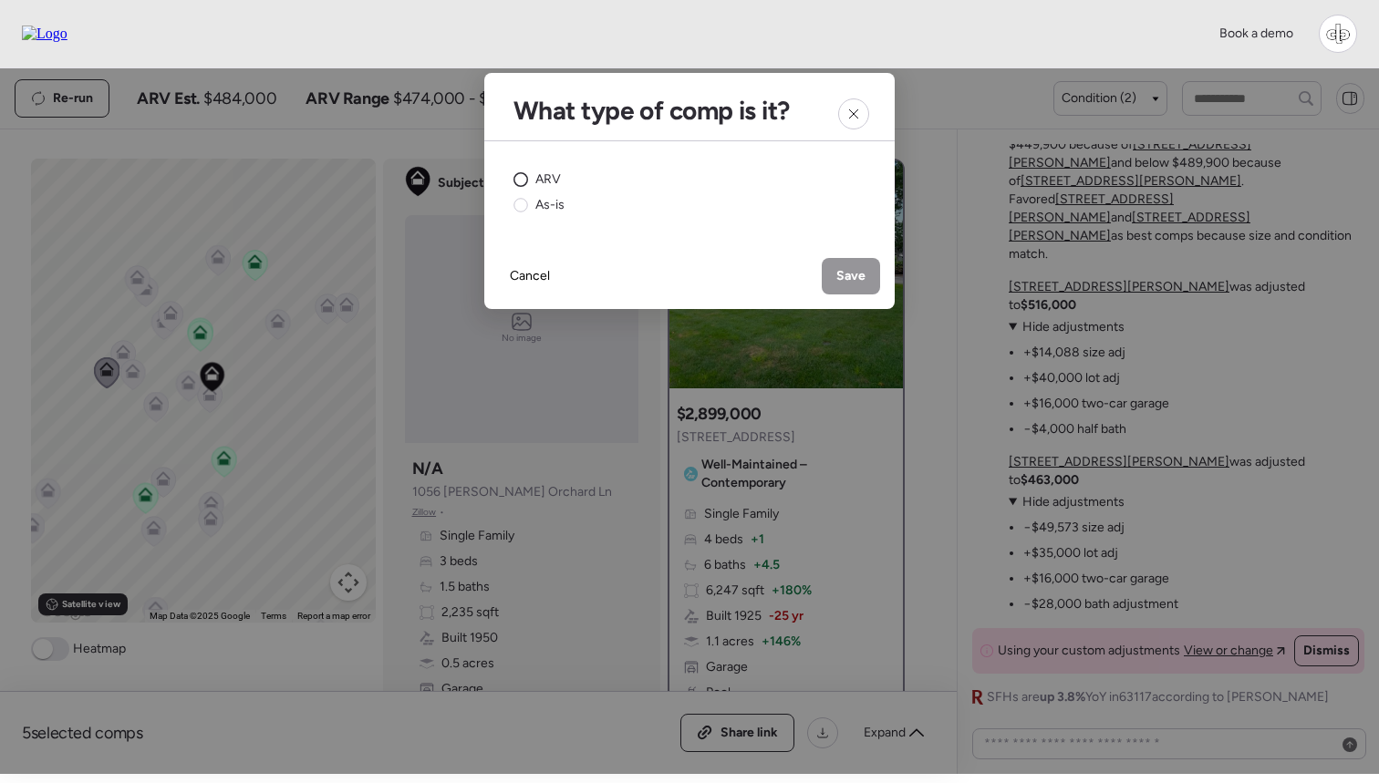
click at [538, 182] on span "ARV" at bounding box center [548, 180] width 26 height 18
click at [851, 270] on span "Save" at bounding box center [850, 276] width 29 height 18
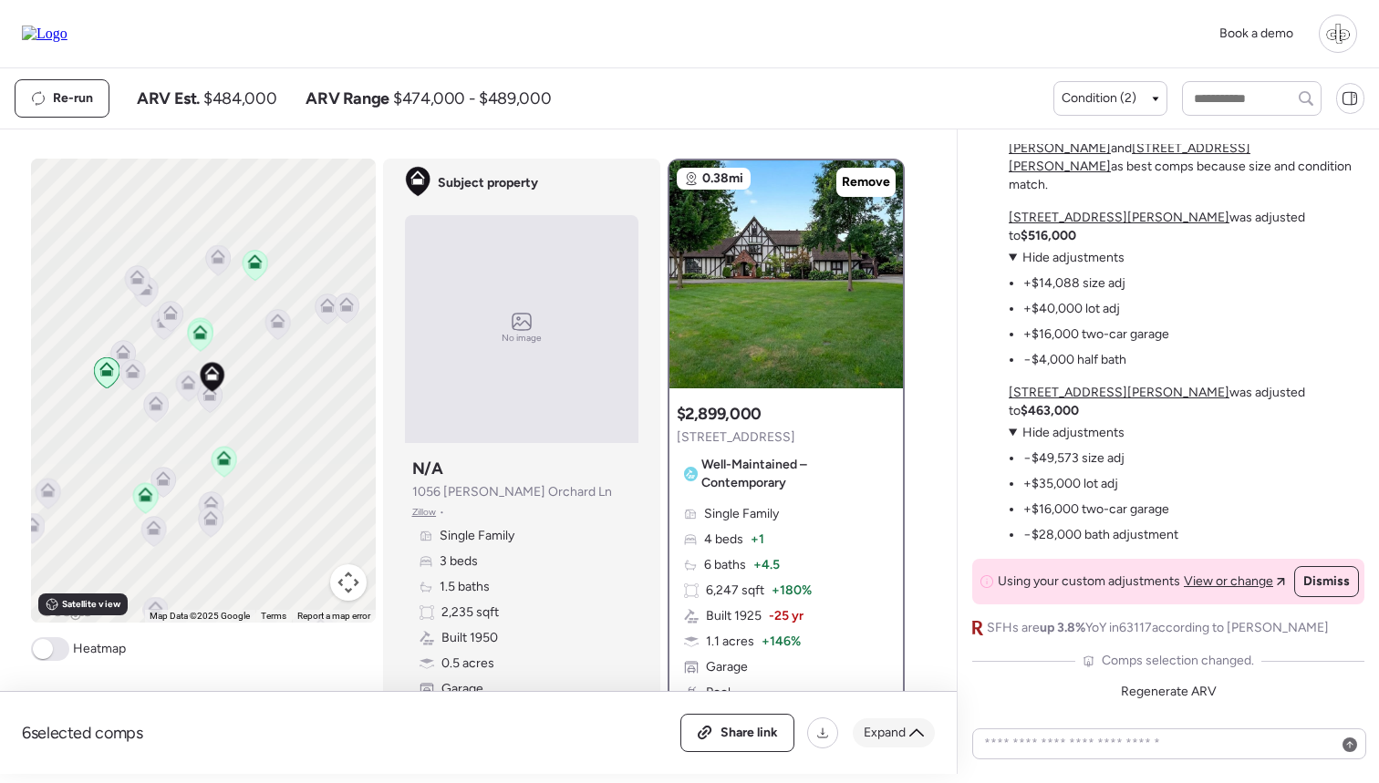
click at [897, 733] on span "Expand" at bounding box center [885, 733] width 42 height 18
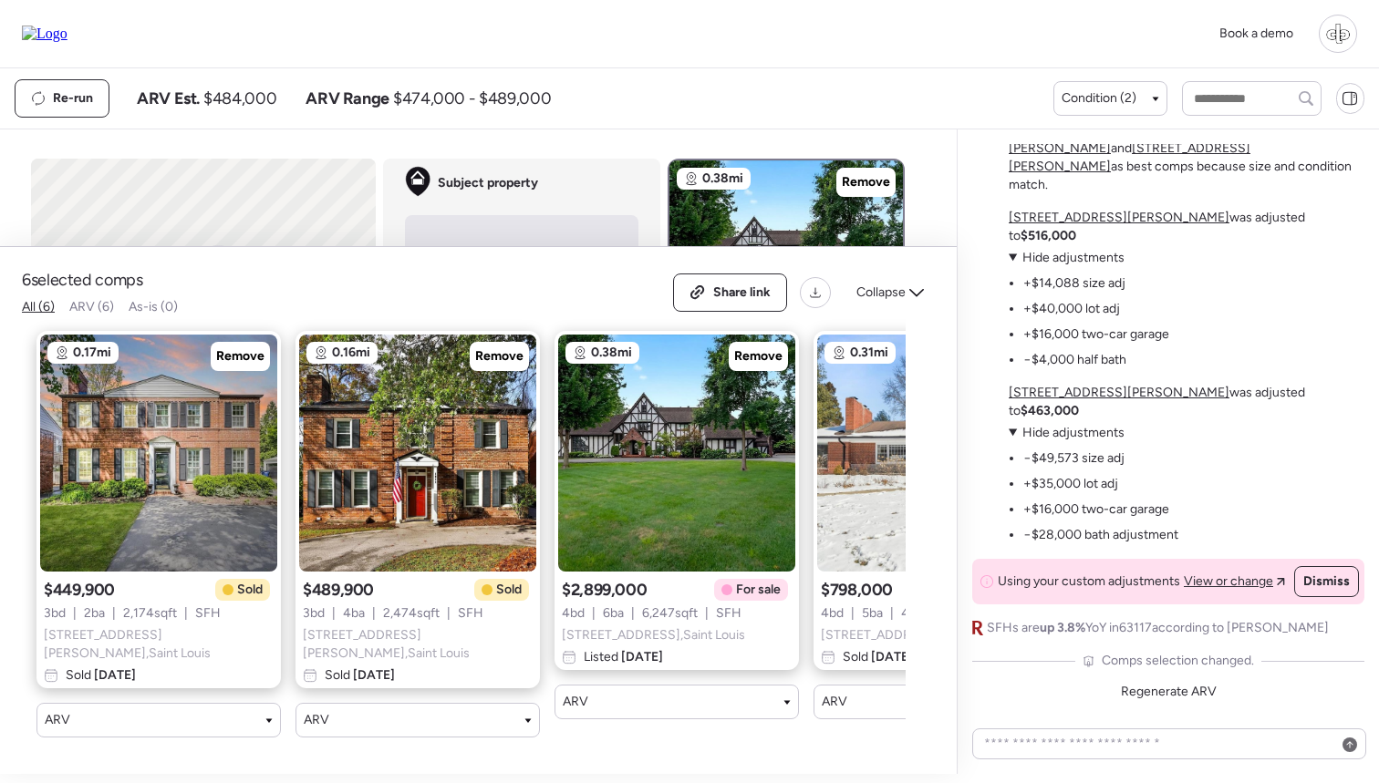
scroll to position [0, 0]
click at [495, 366] on span "Remove" at bounding box center [499, 357] width 48 height 18
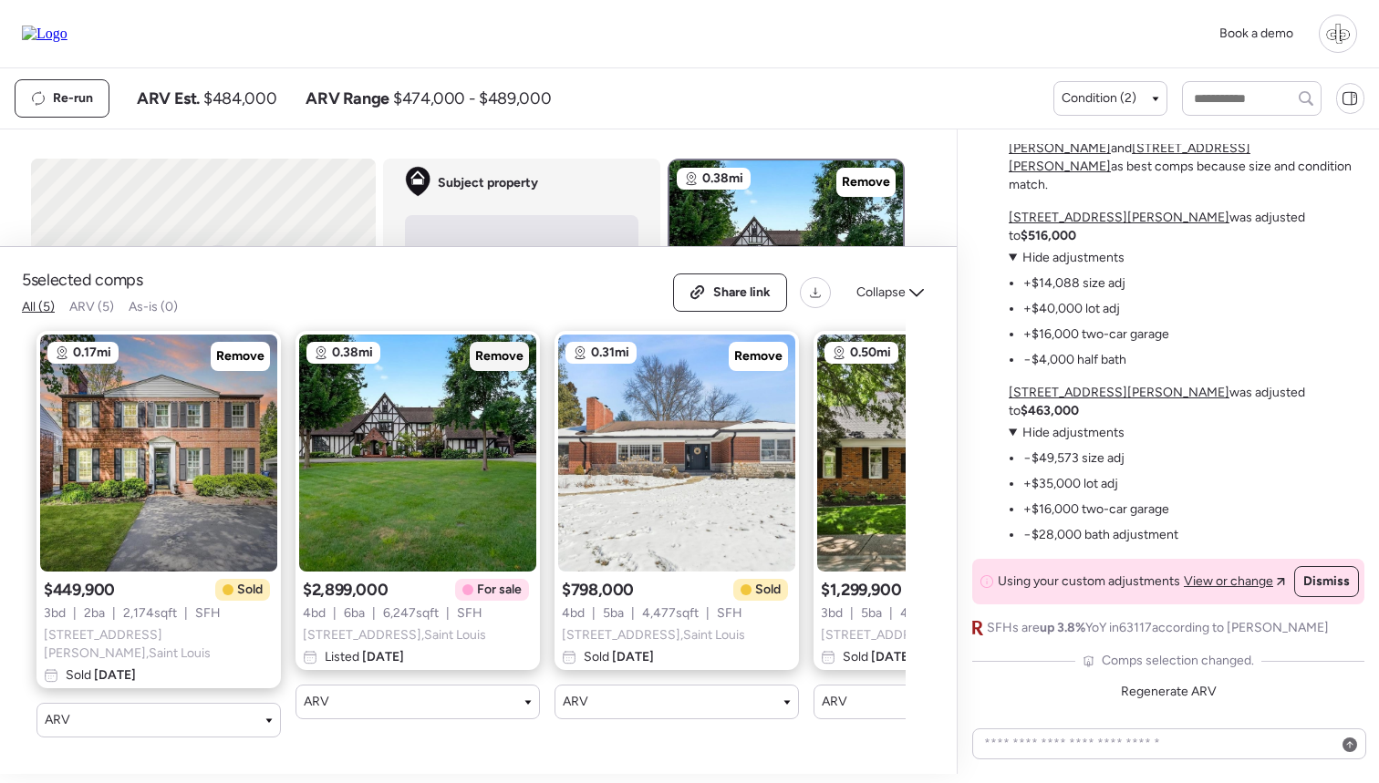
click at [503, 366] on span "Remove" at bounding box center [499, 357] width 48 height 18
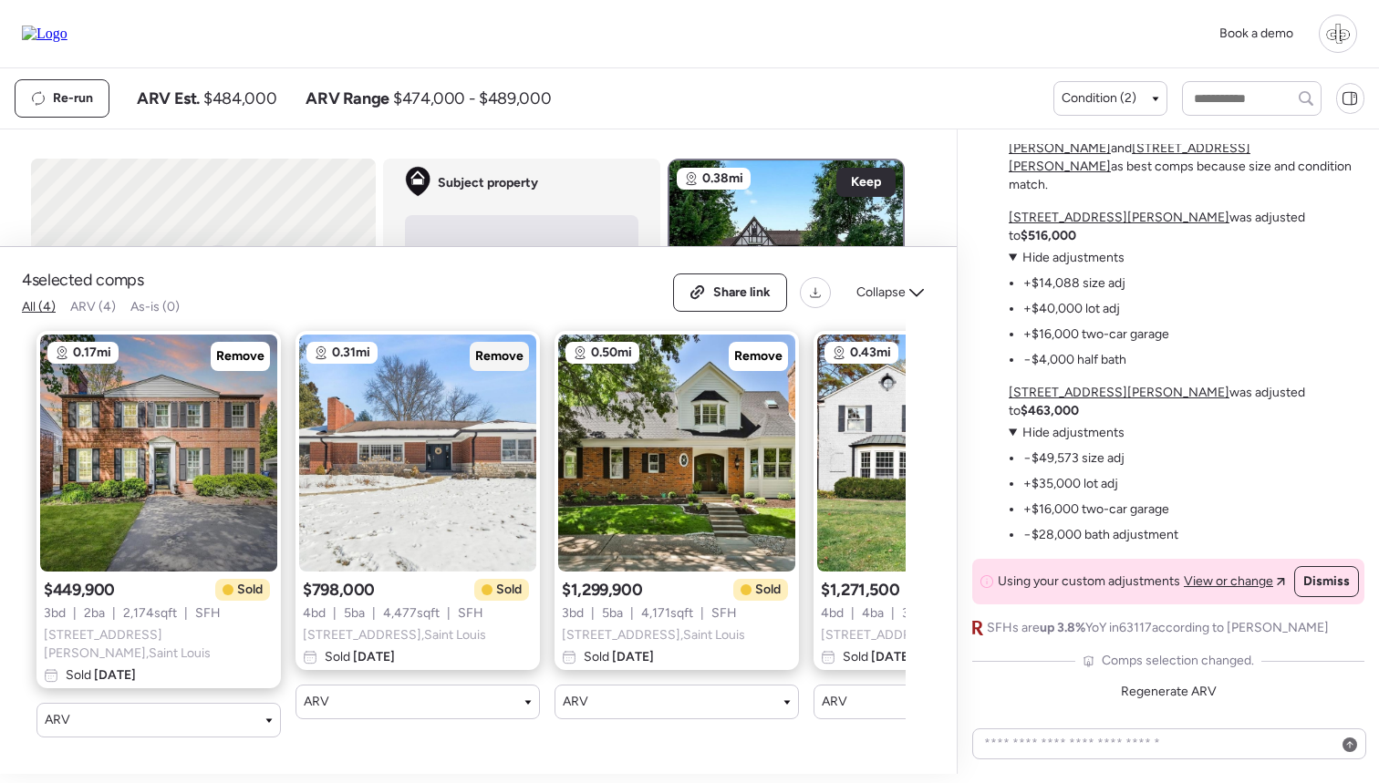
click at [516, 366] on span "Remove" at bounding box center [499, 357] width 48 height 18
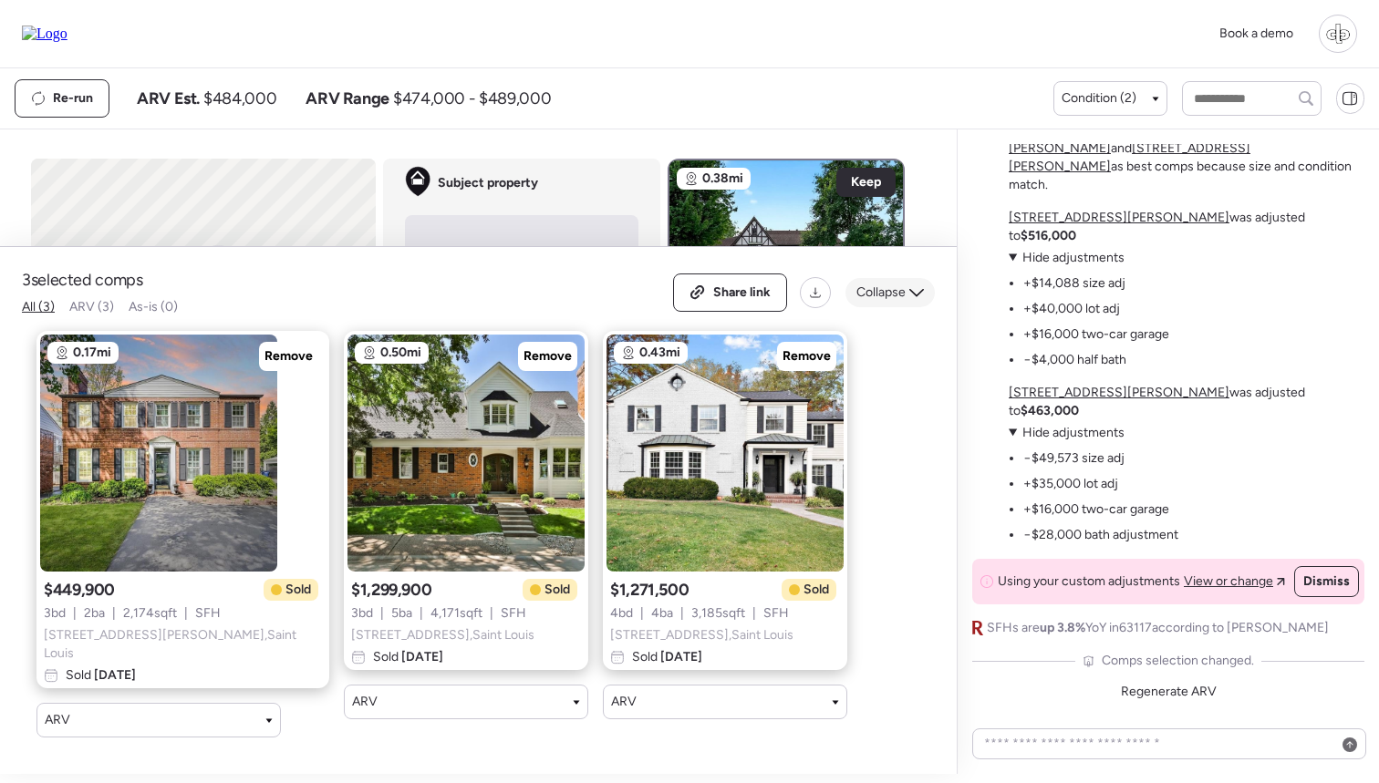
click at [907, 307] on div "Collapse" at bounding box center [889, 292] width 89 height 29
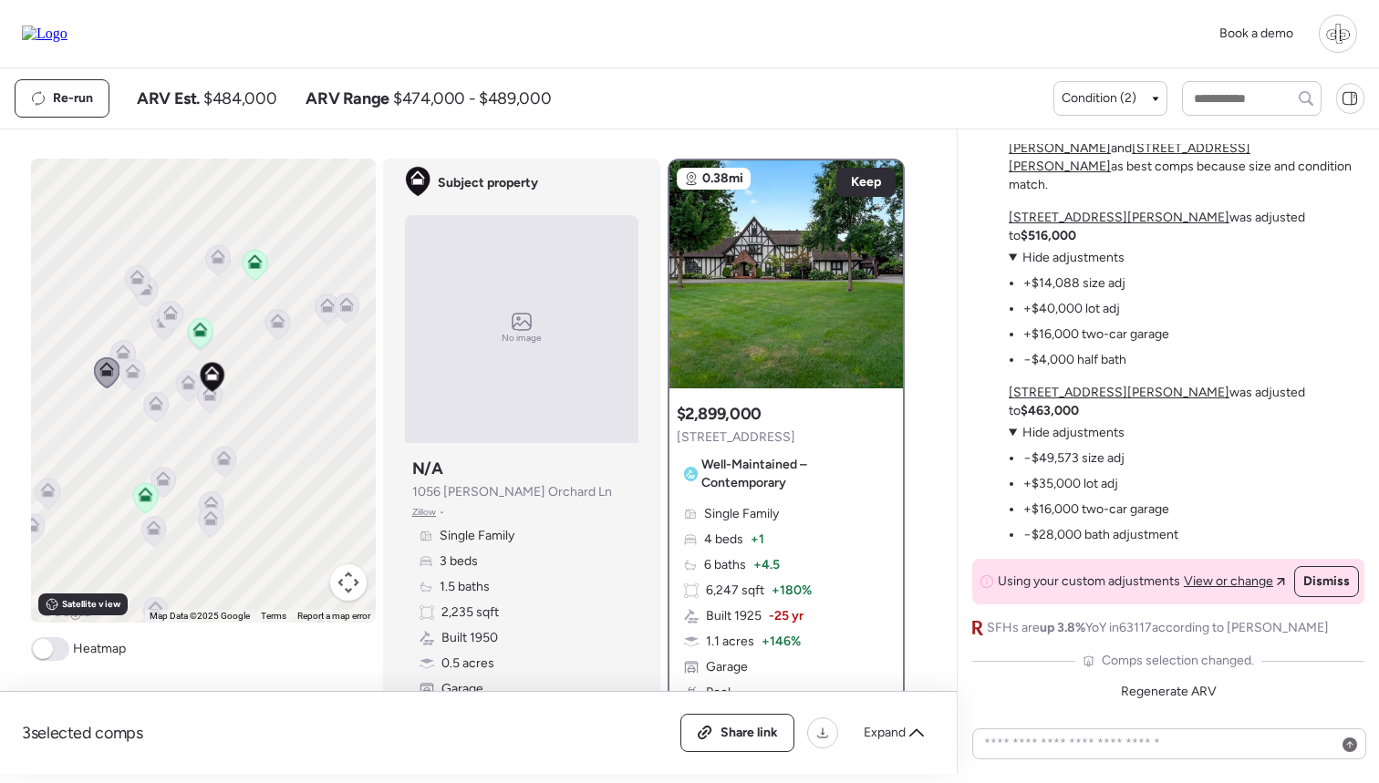
click at [136, 380] on icon at bounding box center [132, 374] width 25 height 30
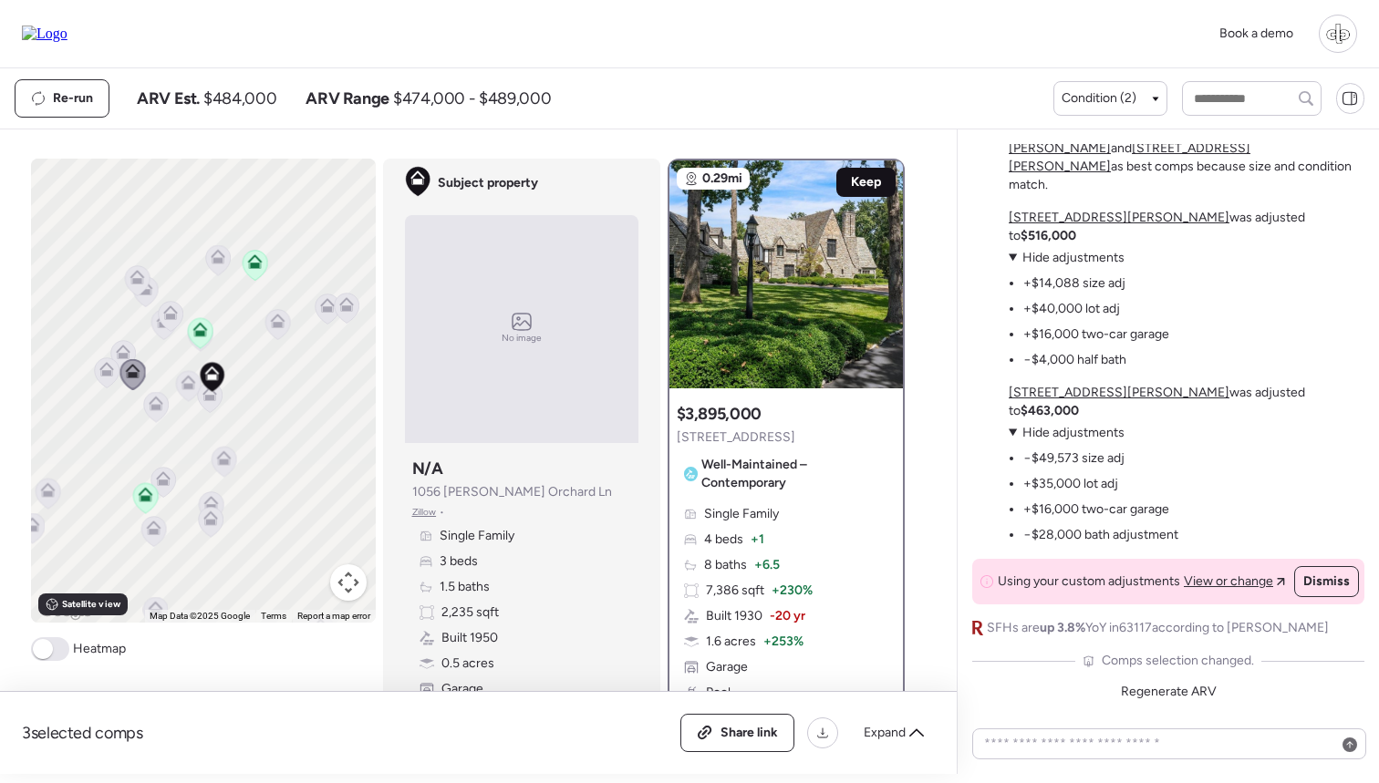
click at [882, 187] on div "Keep" at bounding box center [865, 182] width 59 height 29
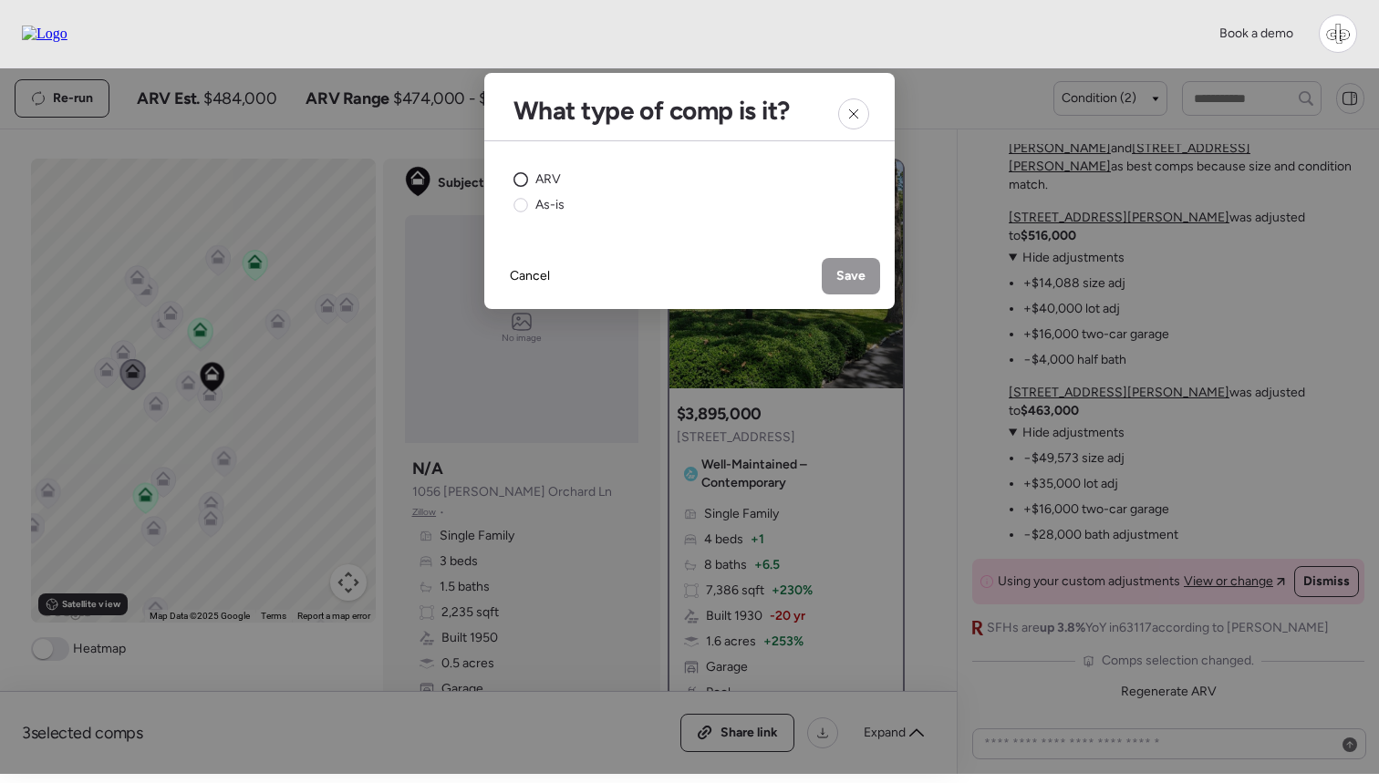
click at [532, 175] on div "ARV" at bounding box center [536, 180] width 47 height 18
click at [847, 274] on span "Save" at bounding box center [850, 276] width 29 height 18
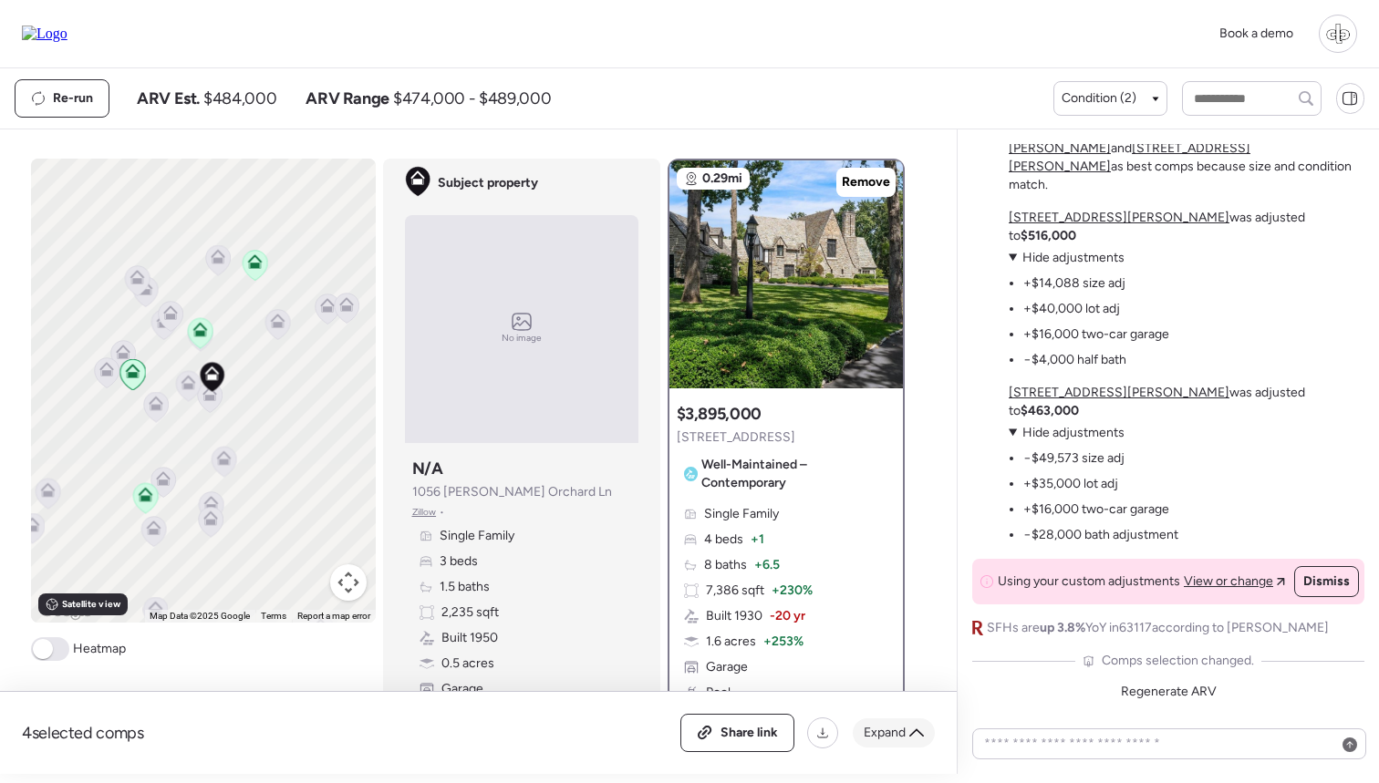
click at [895, 736] on span "Expand" at bounding box center [885, 733] width 42 height 18
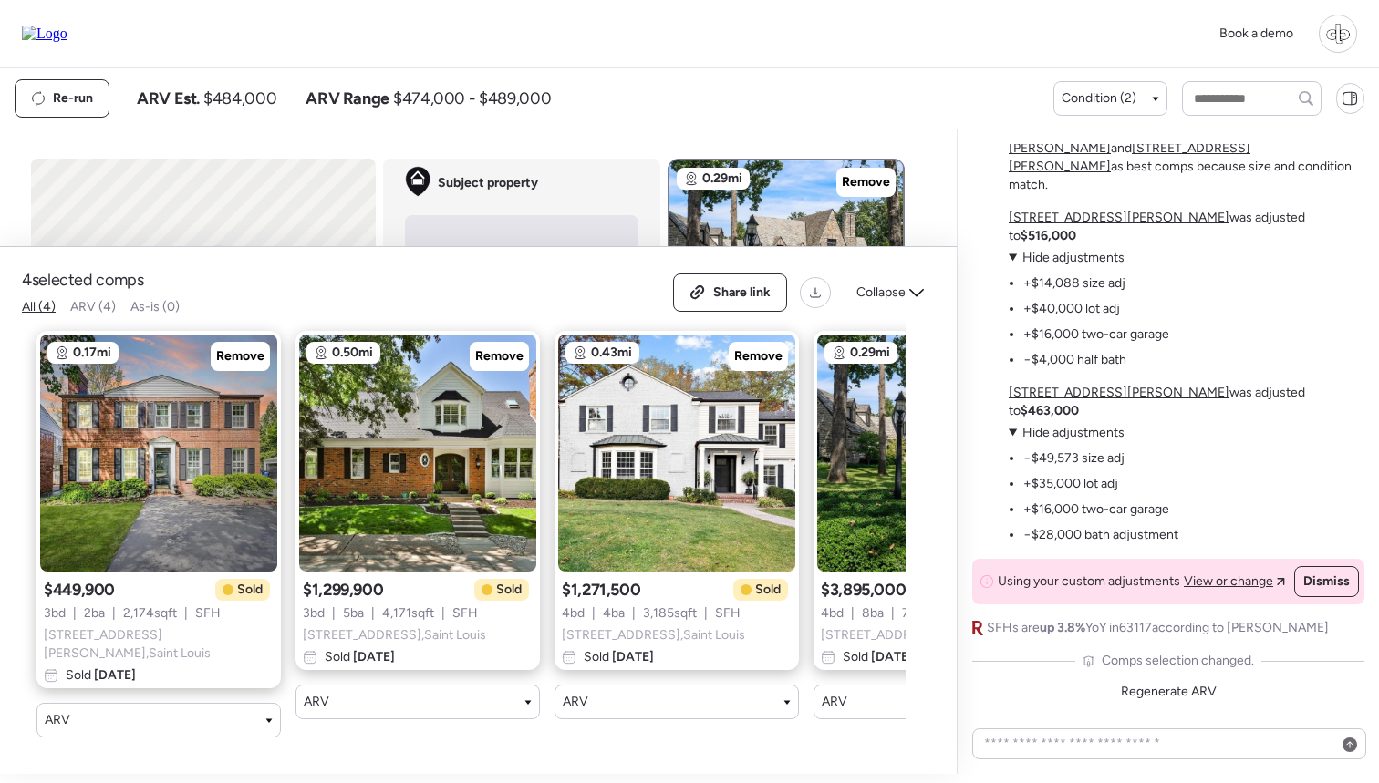
click at [84, 315] on span "ARV (4)" at bounding box center [93, 307] width 46 height 16
drag, startPoint x: 134, startPoint y: 330, endPoint x: 165, endPoint y: 330, distance: 31.0
click at [165, 315] on span "As-is (0)" at bounding box center [154, 307] width 49 height 16
click at [890, 302] on span "Collapse" at bounding box center [880, 293] width 49 height 18
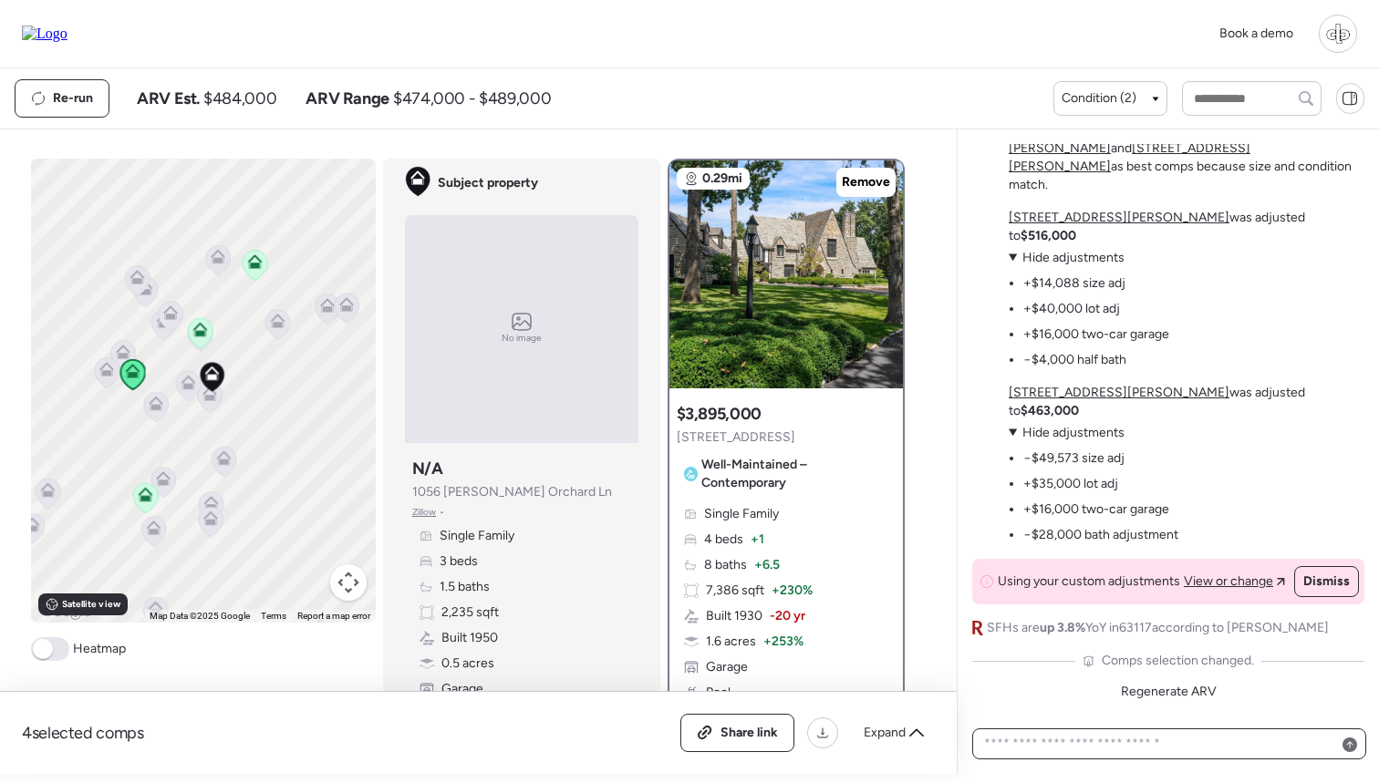
click at [1073, 748] on textarea at bounding box center [1169, 744] width 378 height 26
click at [54, 648] on span at bounding box center [50, 650] width 38 height 24
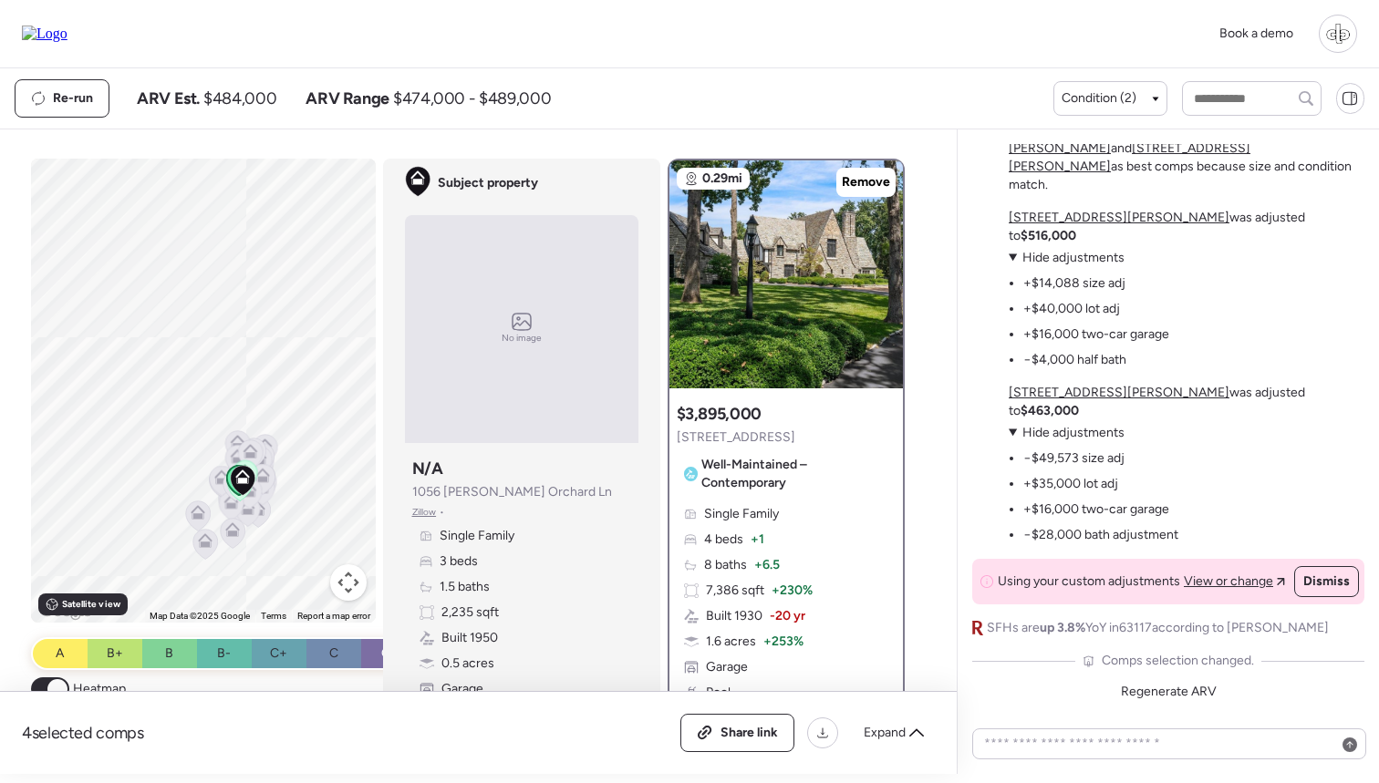
click at [62, 686] on span at bounding box center [57, 689] width 20 height 20
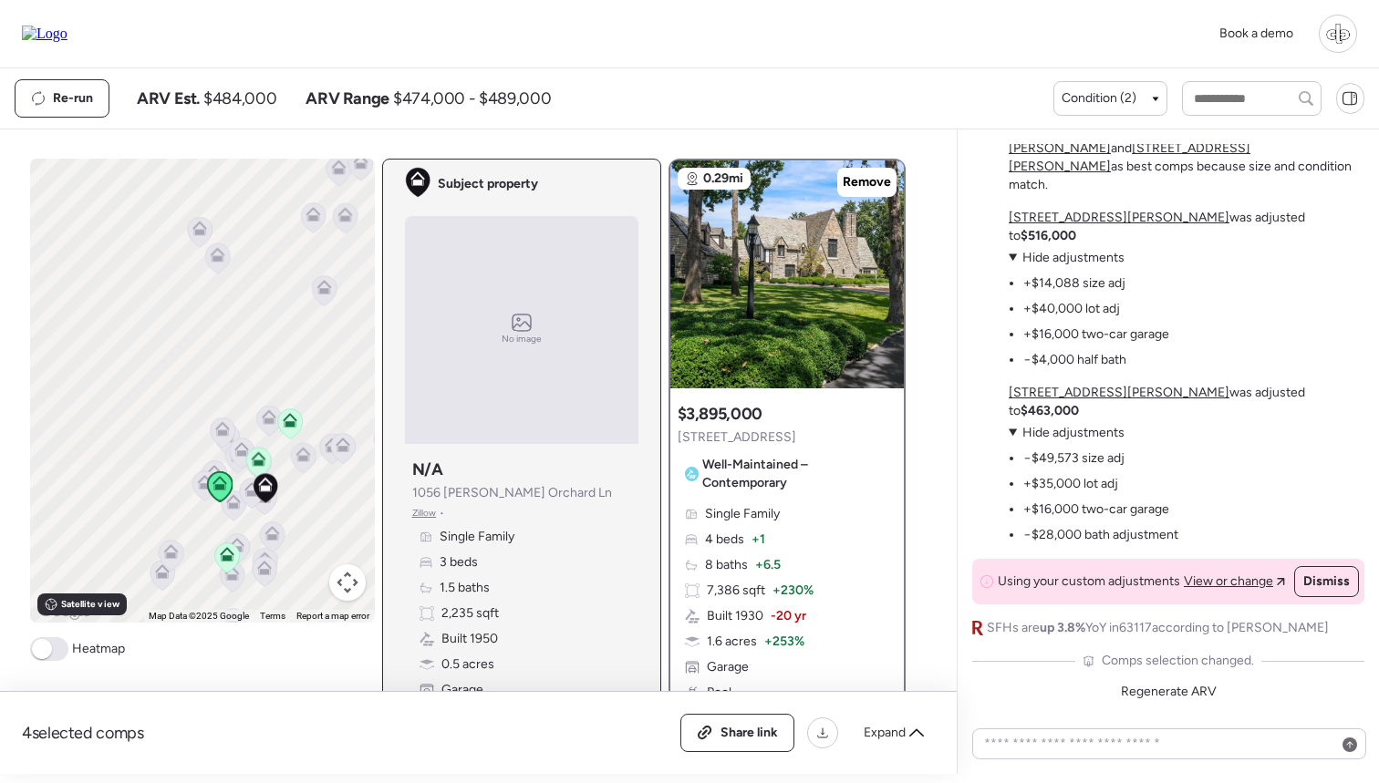
drag, startPoint x: 295, startPoint y: 506, endPoint x: 267, endPoint y: 506, distance: 27.4
click at [267, 506] on div "To navigate, press the arrow keys. To activate drag with keyboard, press Alt + …" at bounding box center [202, 391] width 345 height 464
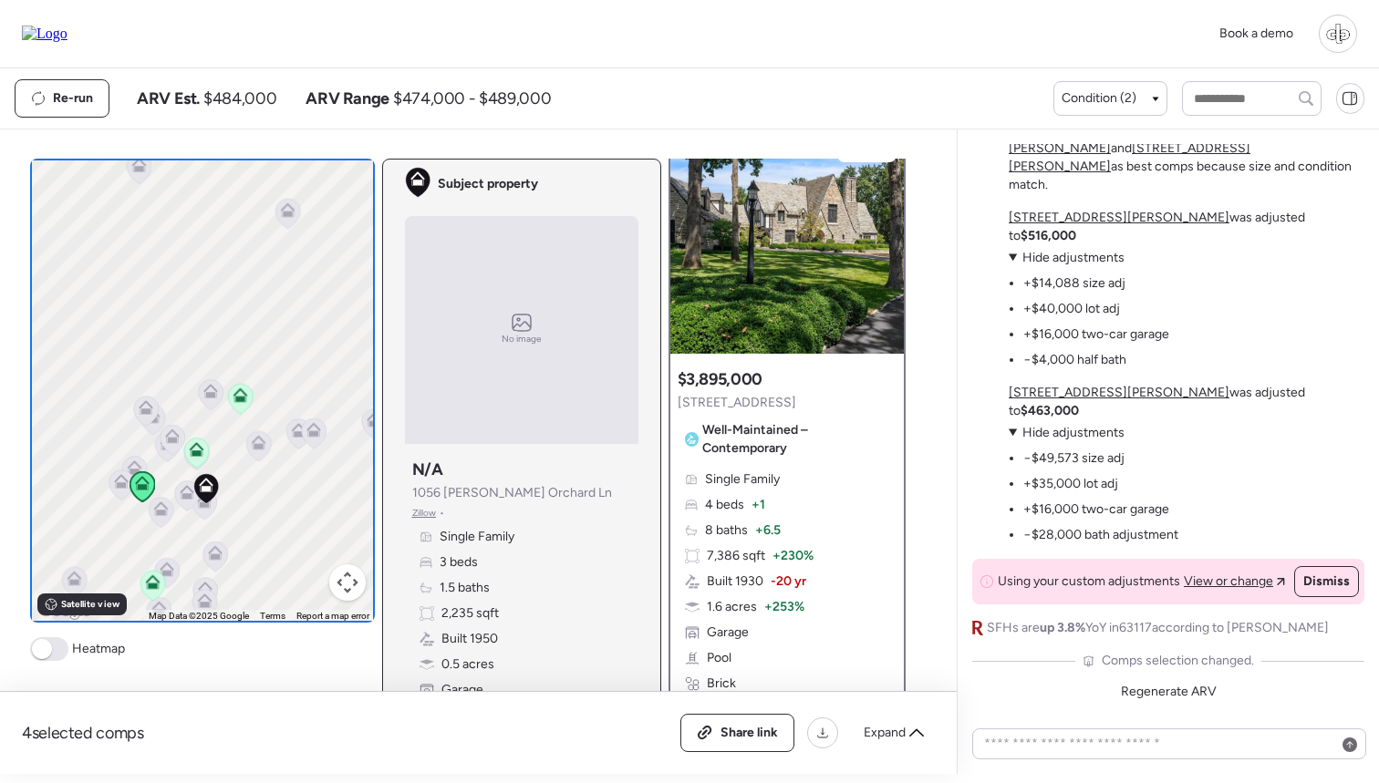
scroll to position [38, 0]
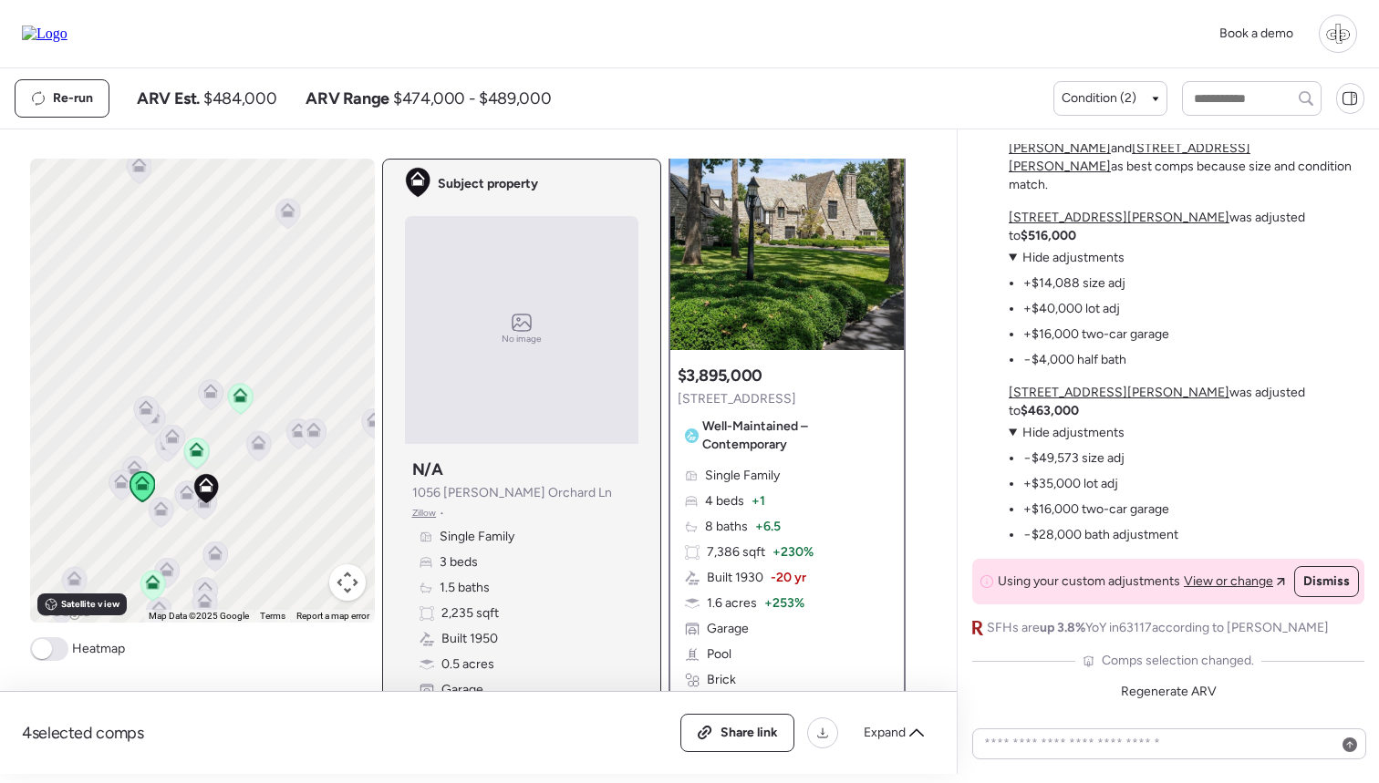
click at [162, 514] on icon at bounding box center [160, 512] width 12 height 5
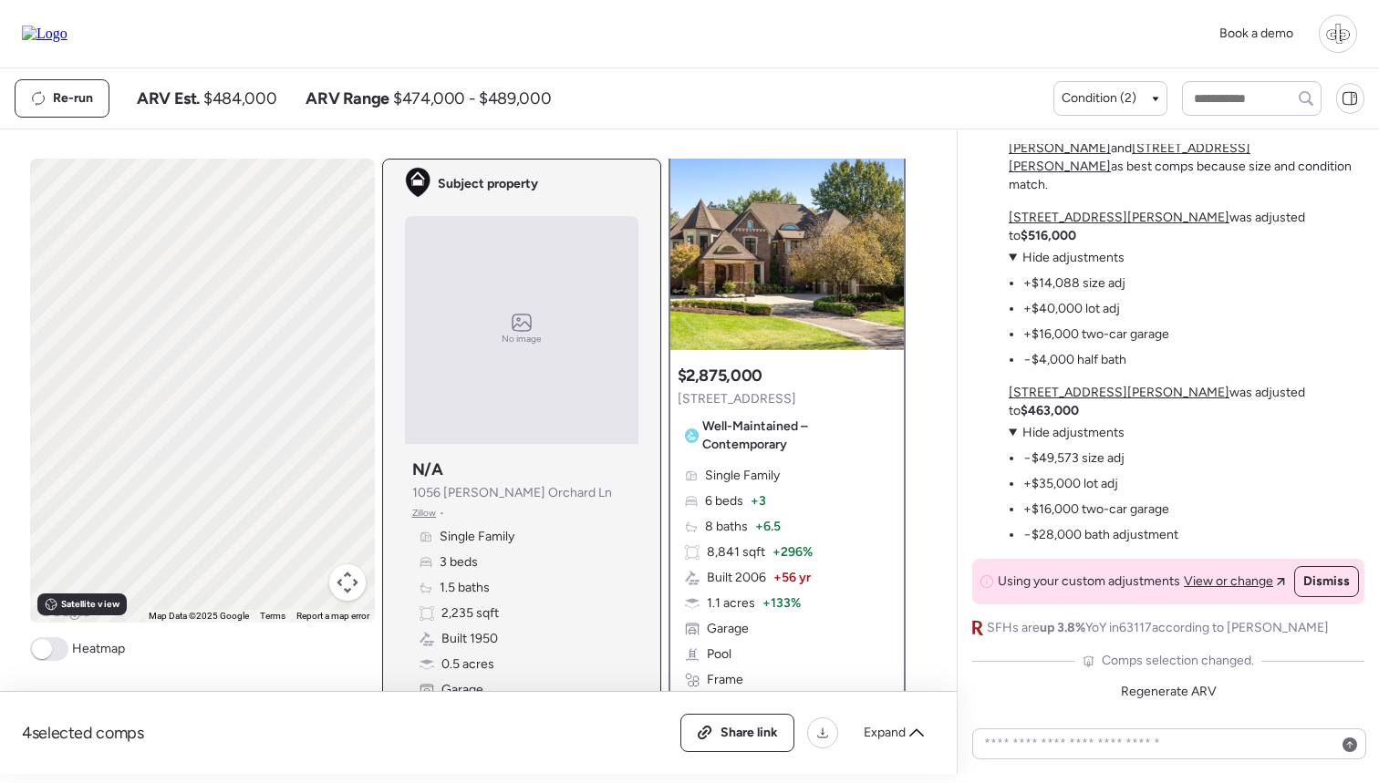
scroll to position [0, 0]
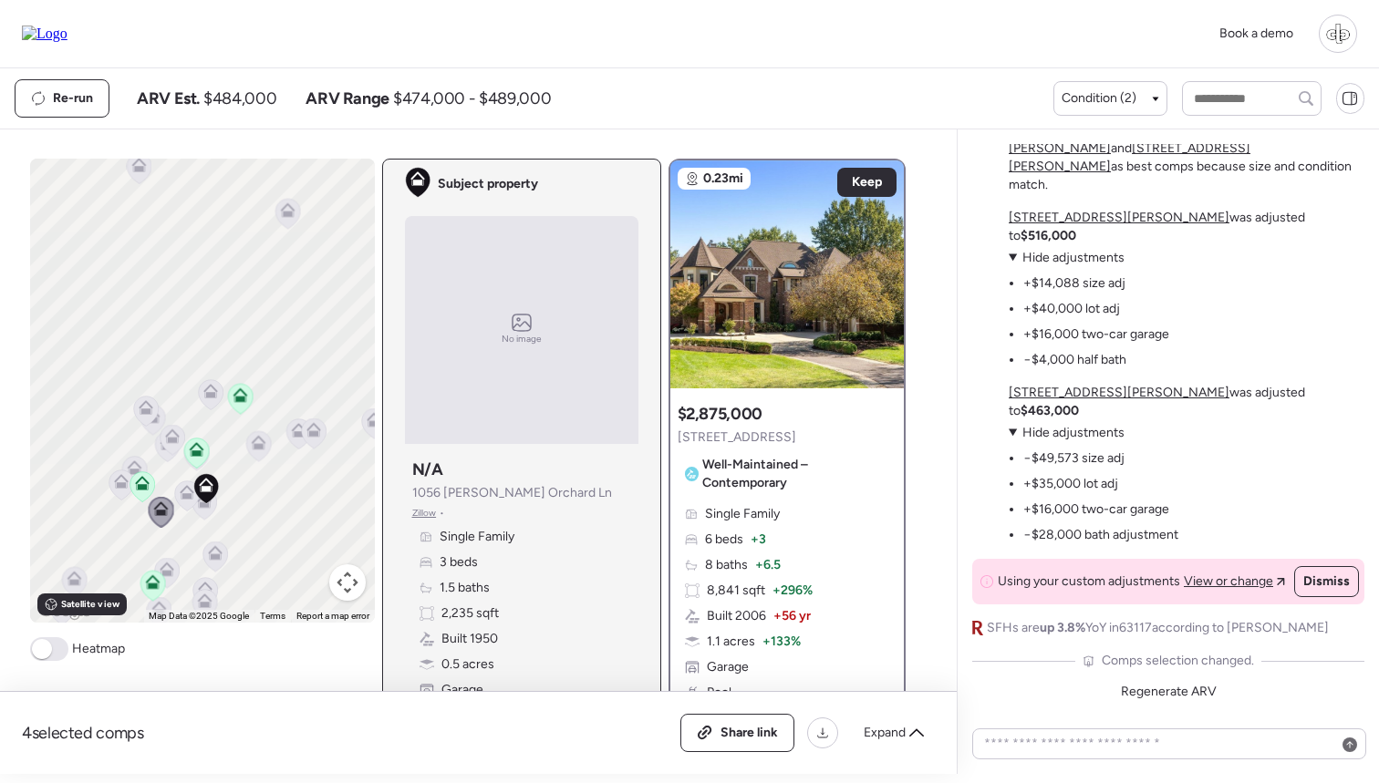
click at [172, 565] on icon at bounding box center [167, 569] width 15 height 15
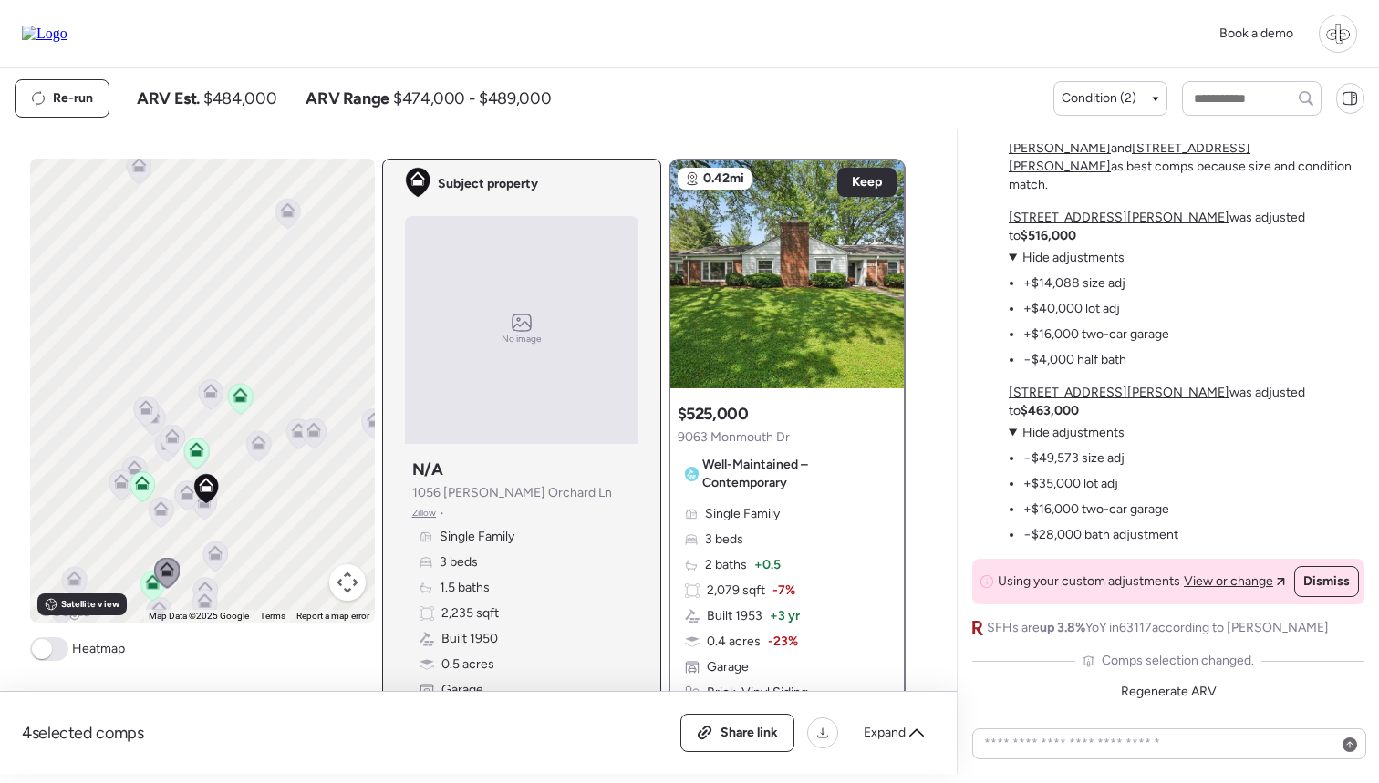
click at [215, 554] on icon at bounding box center [215, 552] width 15 height 15
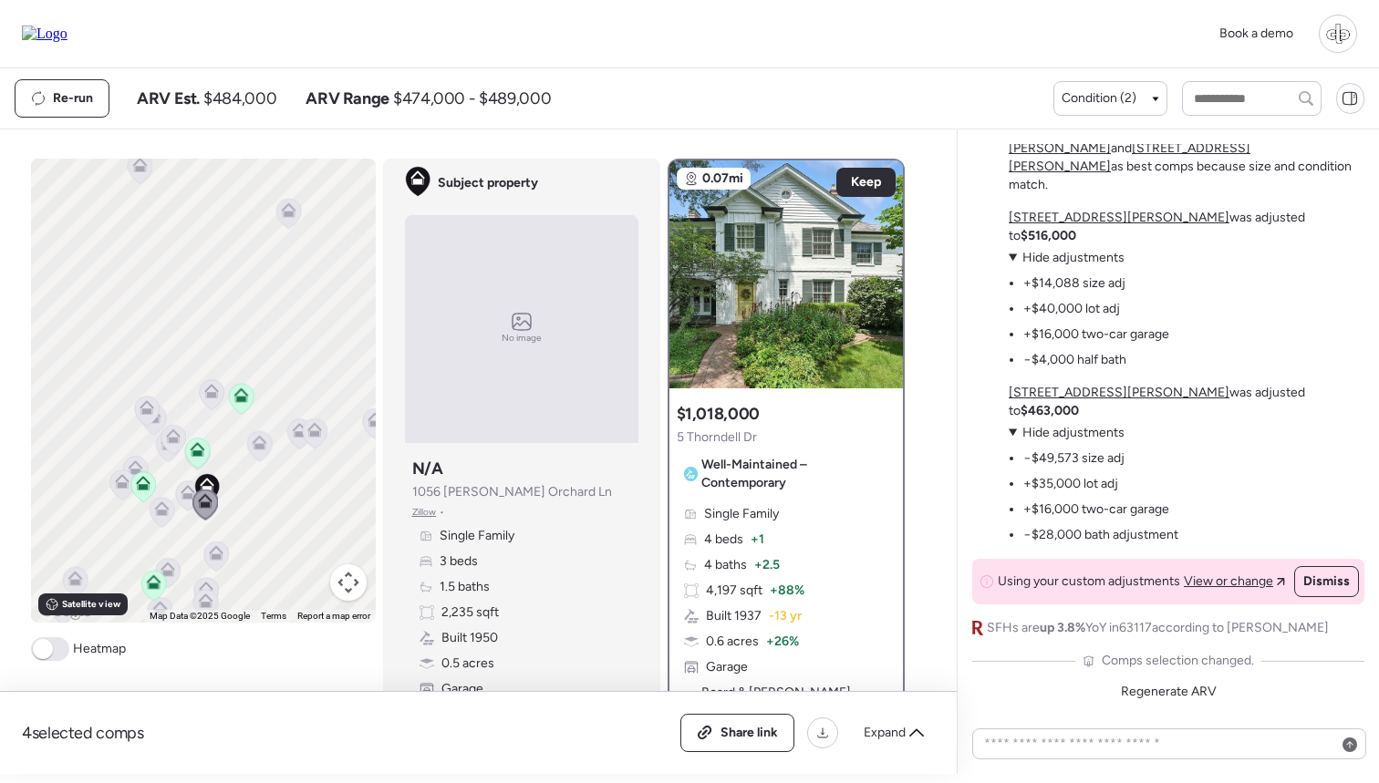
click at [182, 496] on icon at bounding box center [188, 495] width 12 height 5
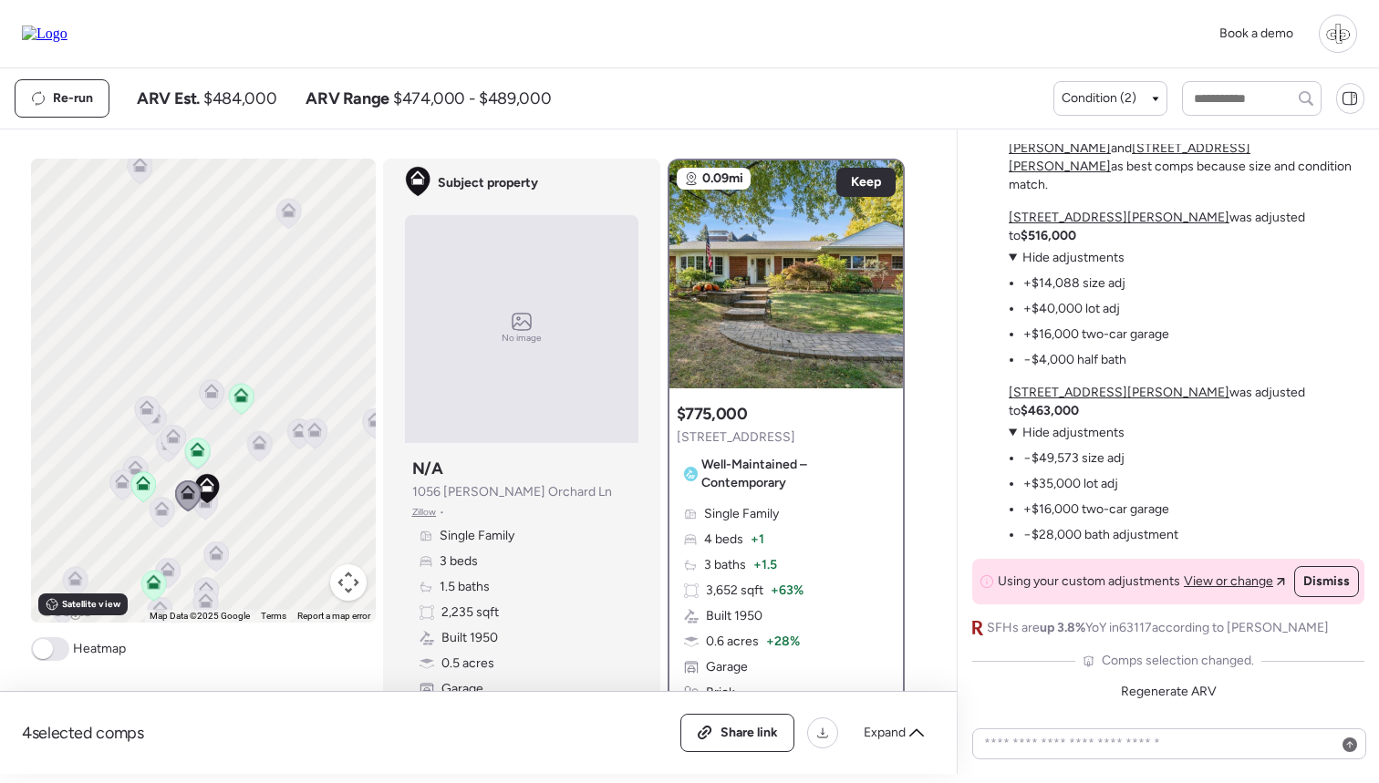
click at [144, 579] on icon at bounding box center [153, 586] width 25 height 30
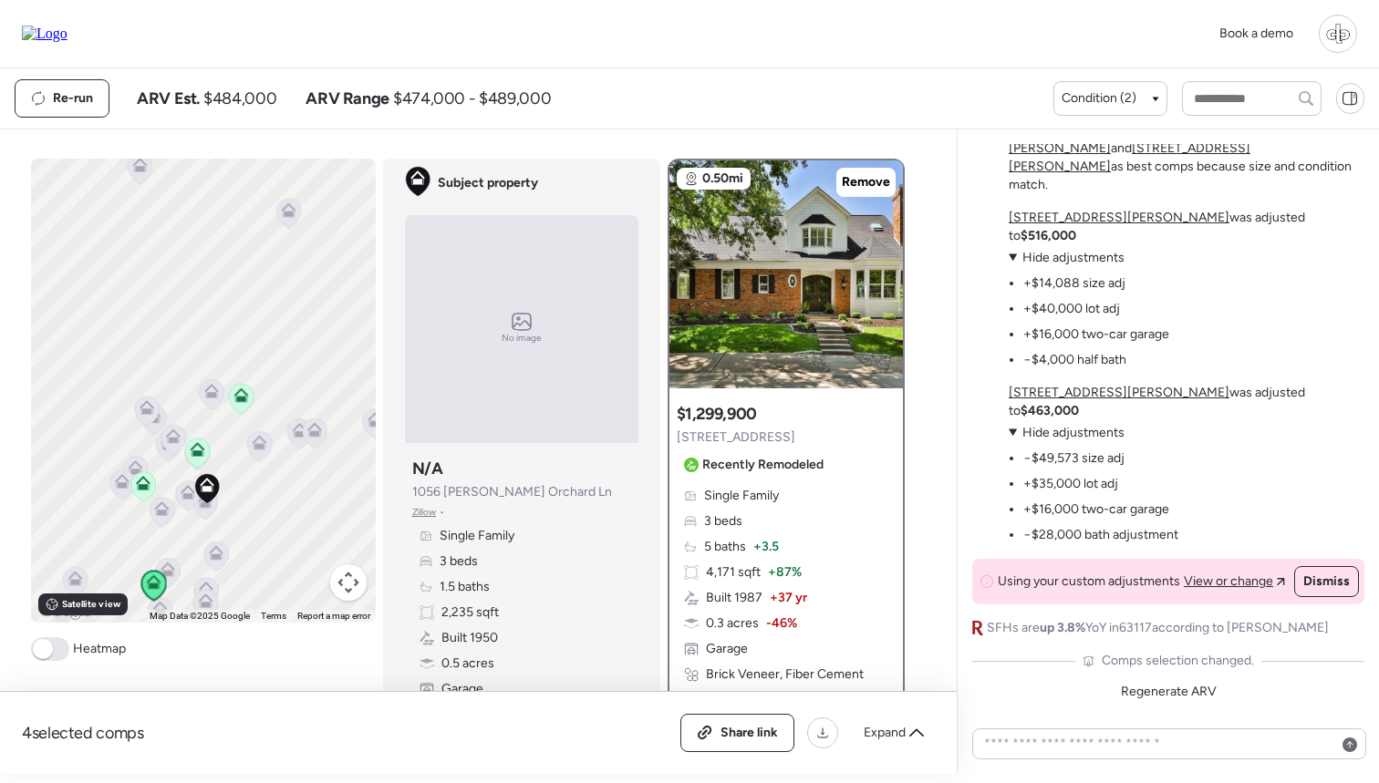
drag, startPoint x: 187, startPoint y: 559, endPoint x: 187, endPoint y: 482, distance: 76.6
click at [187, 481] on div "To navigate, press the arrow keys. To activate drag with keyboard, press Alt + …" at bounding box center [203, 391] width 345 height 464
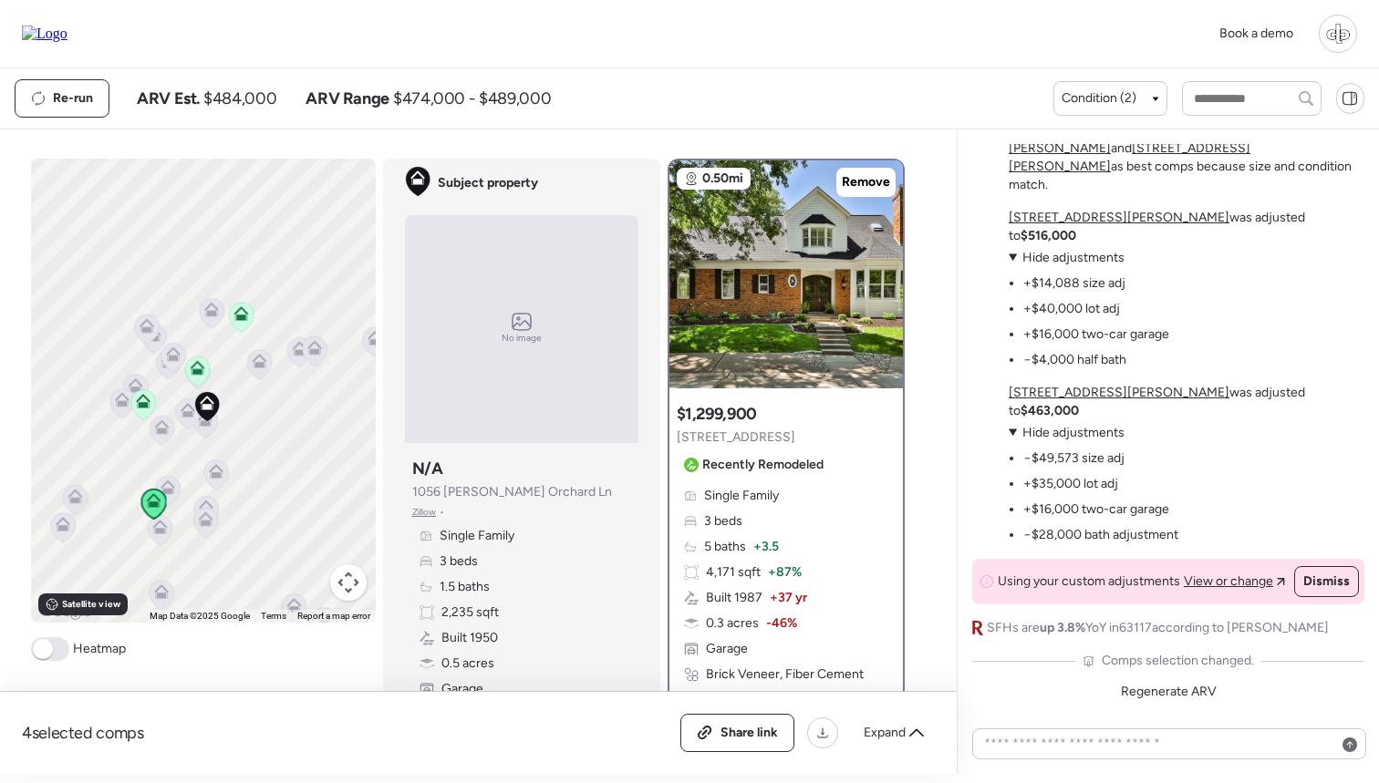
click at [167, 491] on icon at bounding box center [167, 490] width 12 height 5
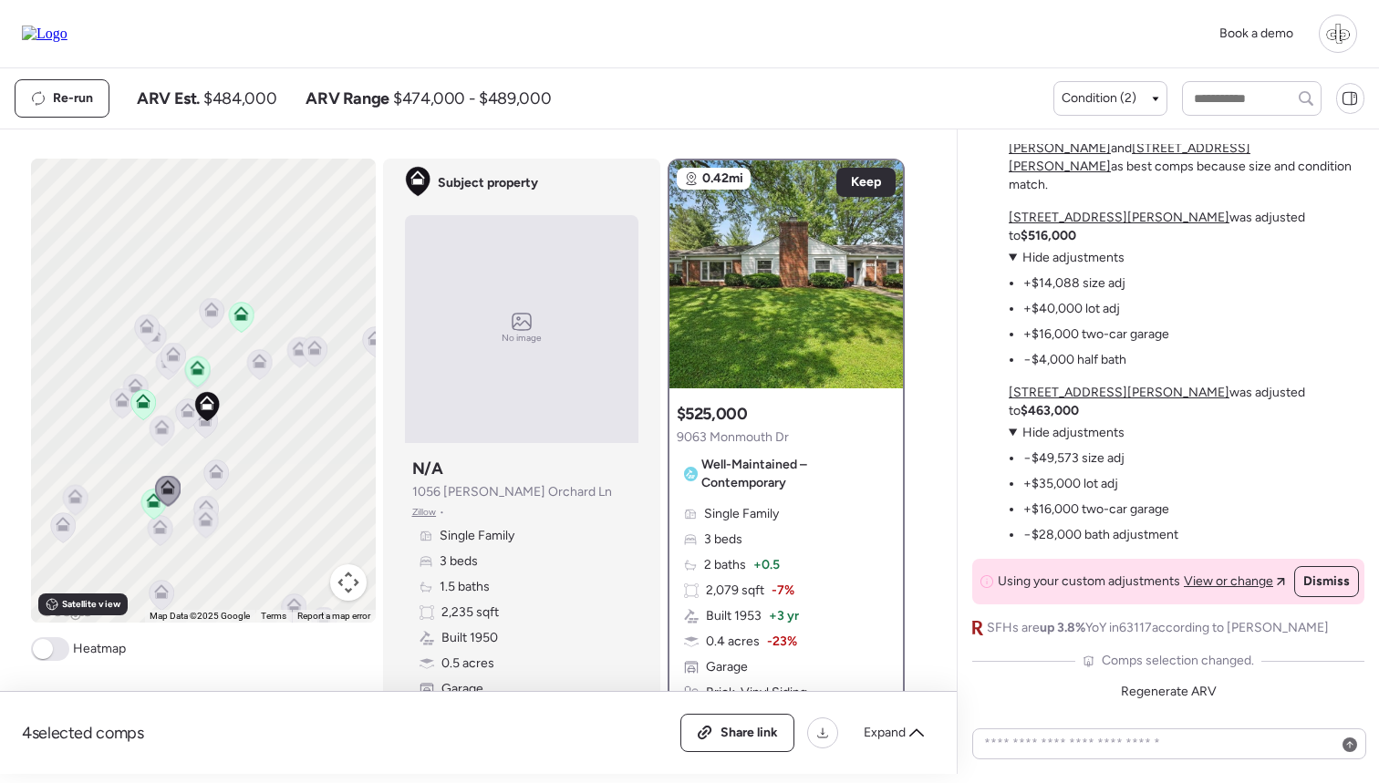
click at [766, 508] on span "Single Family" at bounding box center [741, 514] width 75 height 18
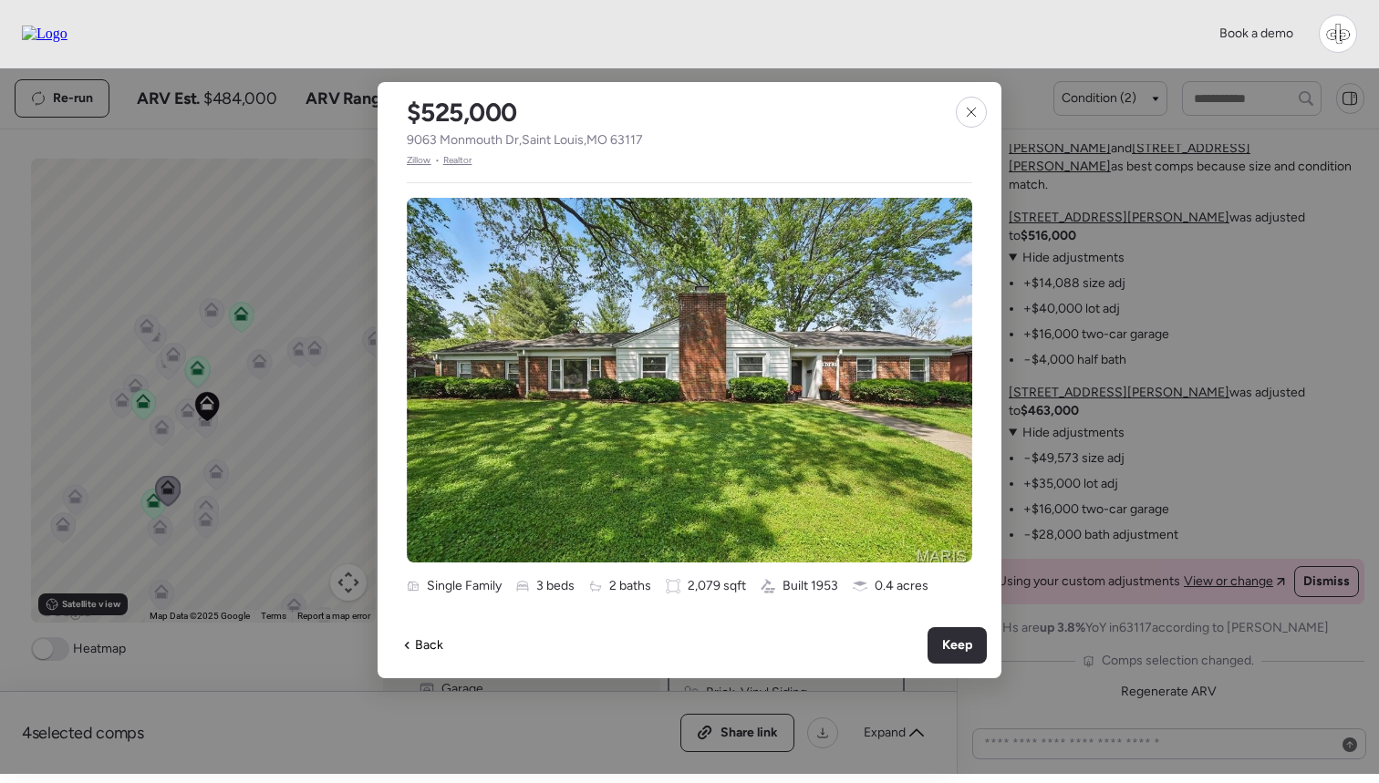
click at [422, 162] on span "Zillow" at bounding box center [419, 160] width 25 height 15
click at [975, 103] on div at bounding box center [971, 112] width 31 height 31
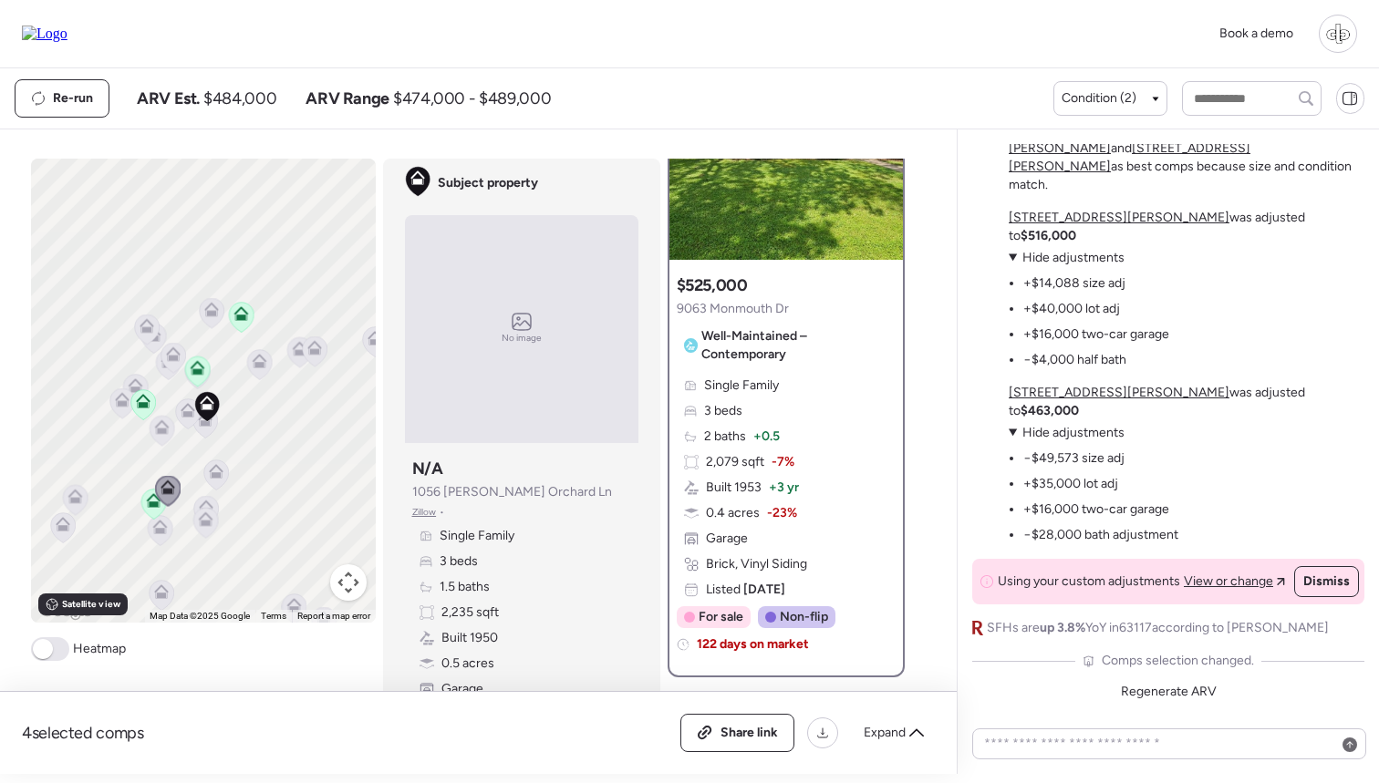
scroll to position [131, 0]
click at [424, 517] on span "Zillow" at bounding box center [424, 512] width 25 height 15
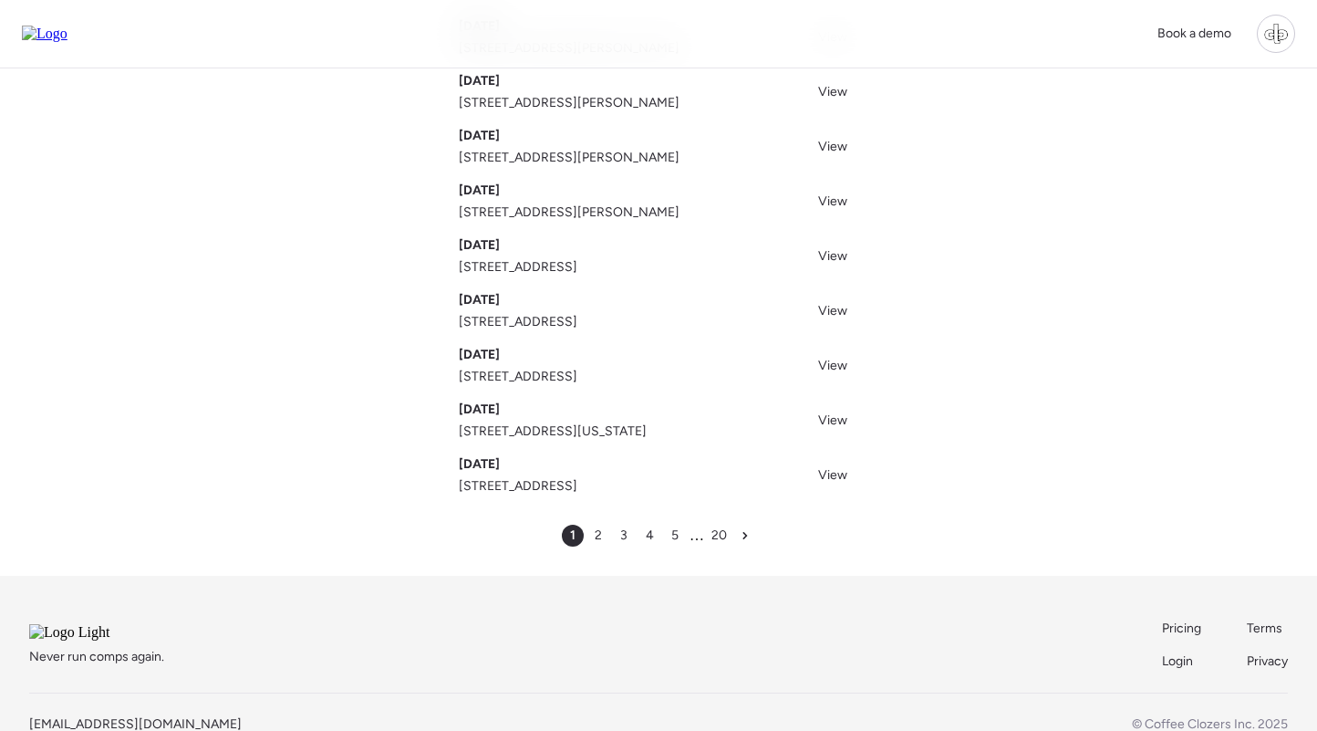
scroll to position [285, 0]
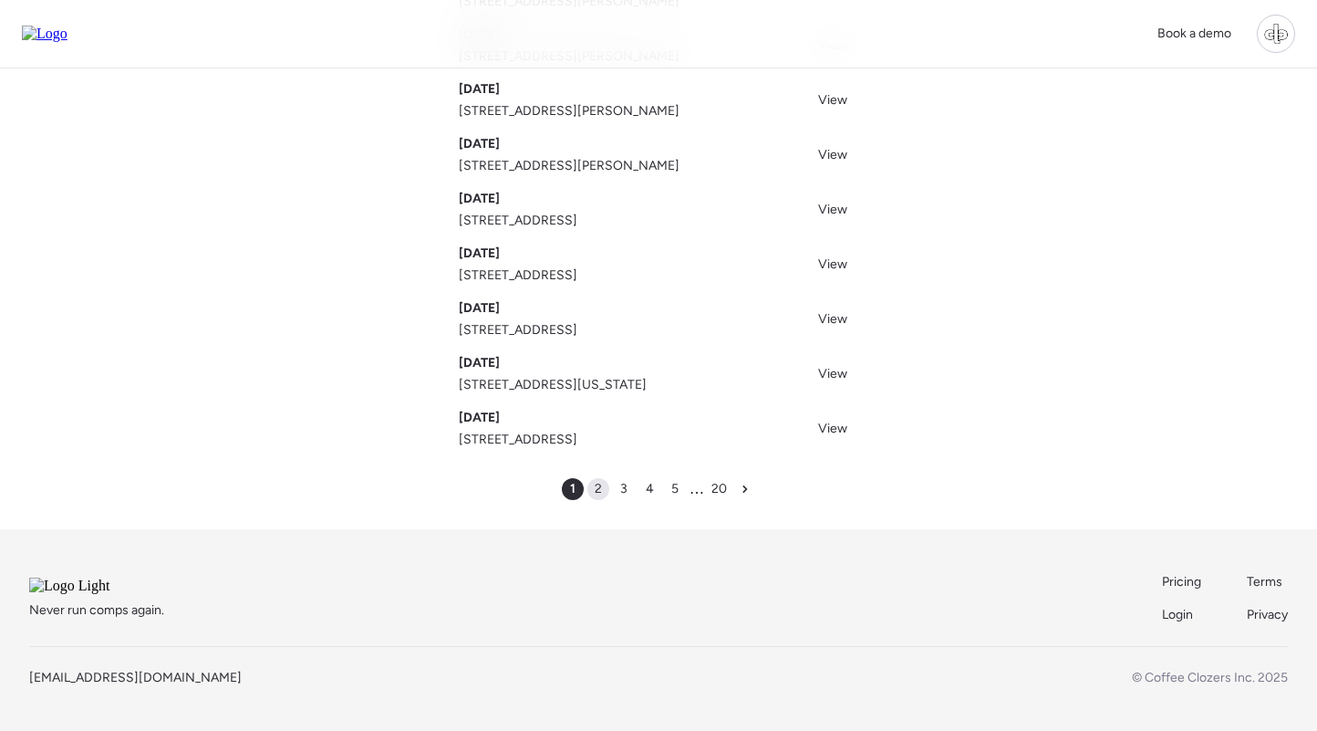
click at [595, 480] on span "2" at bounding box center [598, 489] width 7 height 18
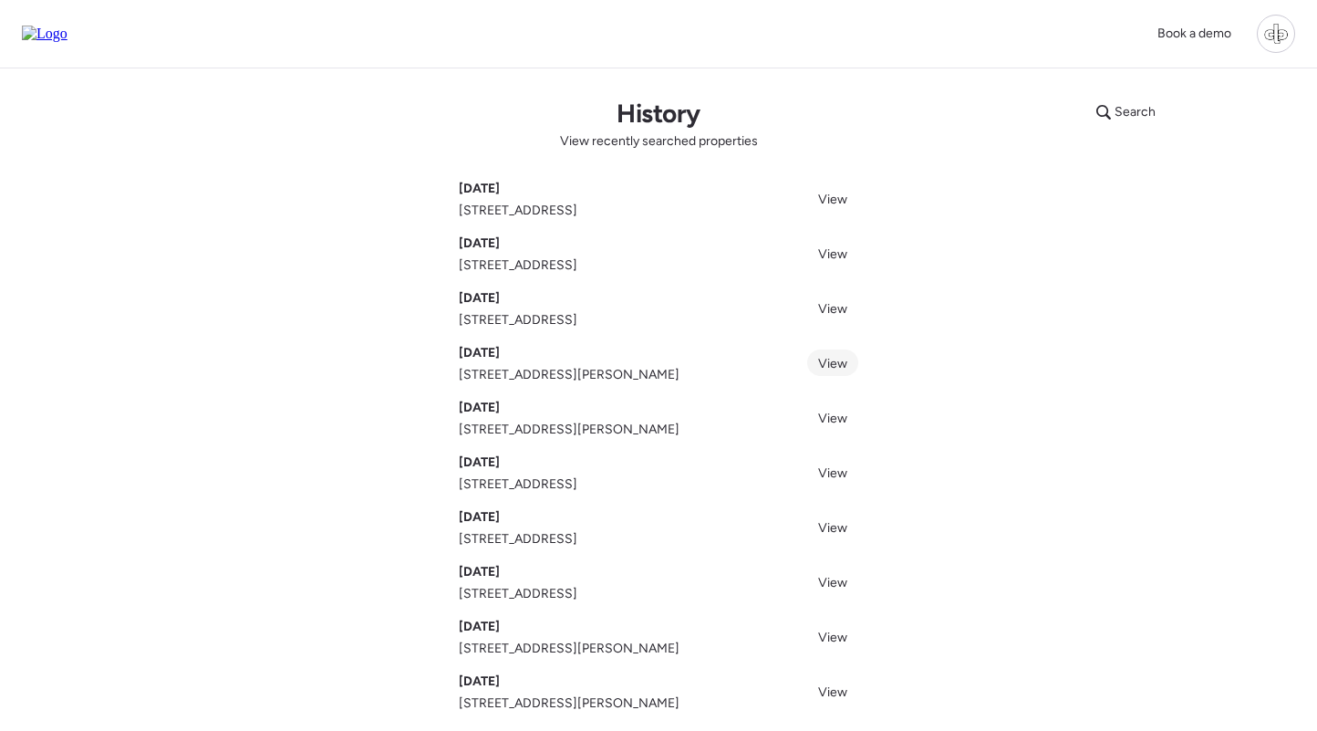
click at [831, 357] on span "View" at bounding box center [832, 364] width 29 height 16
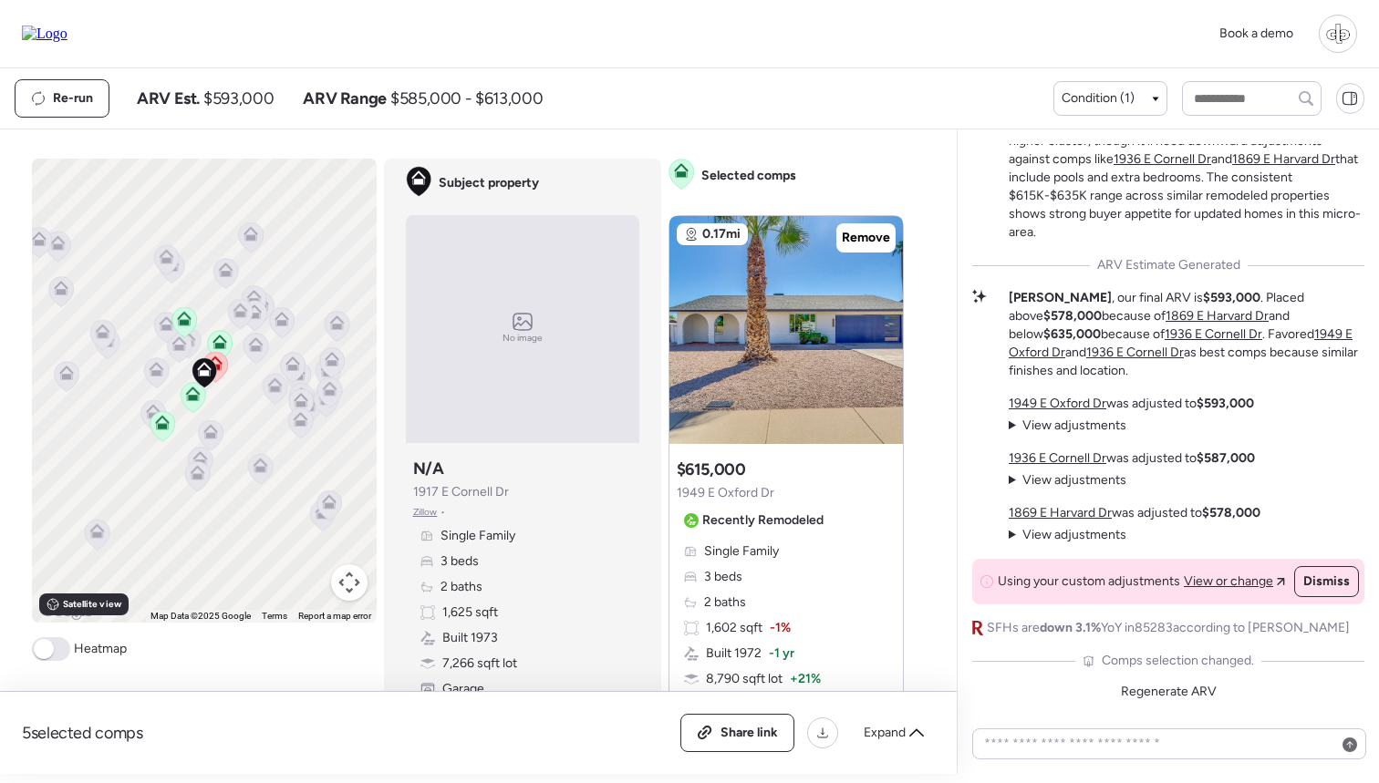
click at [1208, 585] on span "View or change" at bounding box center [1228, 582] width 89 height 18
click at [927, 161] on div "5 selected comps All (5) ARV (5) As-is (0) Share link Expand Comps list To acti…" at bounding box center [474, 452] width 949 height 645
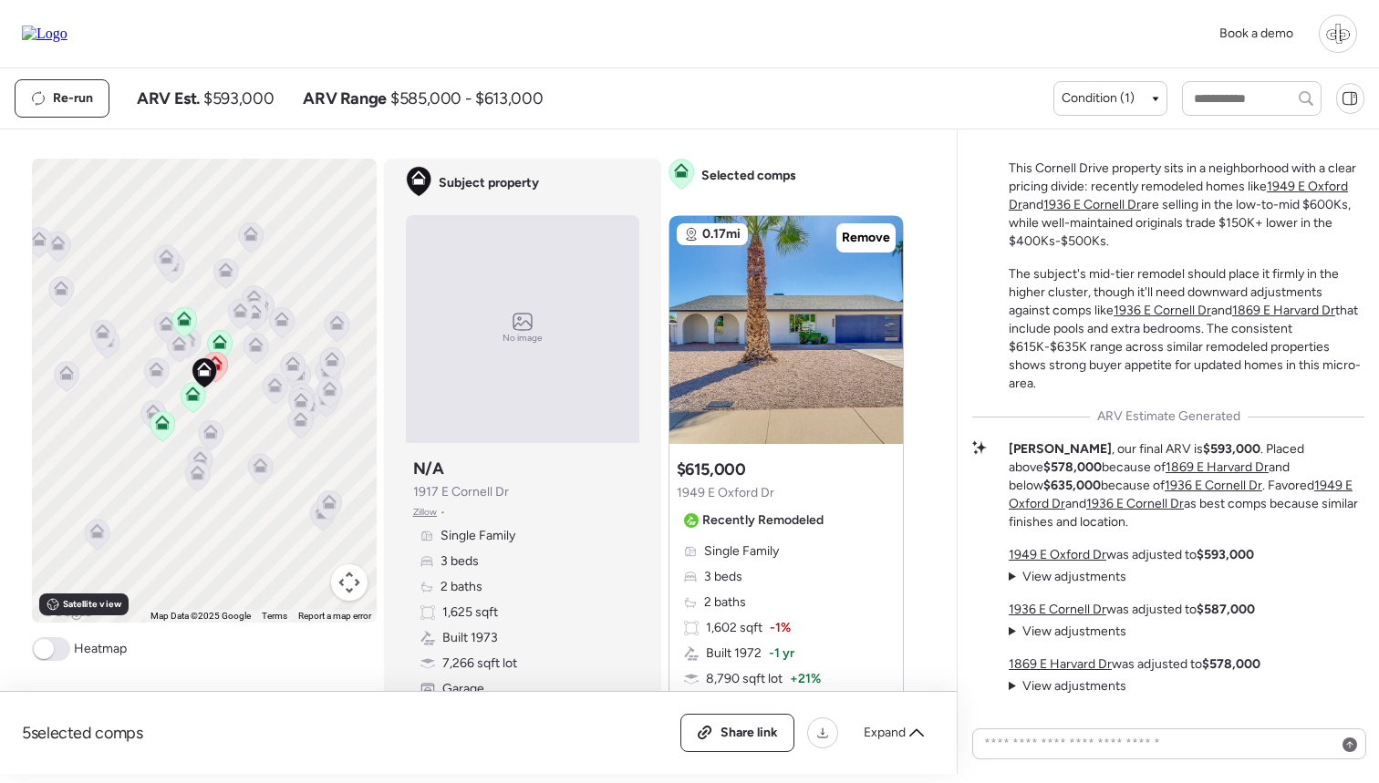
scroll to position [-150, 0]
click at [873, 80] on div "Re-run ARV Est. $593,000 ARV Range $585,000 - $613,000" at bounding box center [534, 98] width 1039 height 38
click at [923, 58] on div "Book a demo" at bounding box center [689, 34] width 1379 height 68
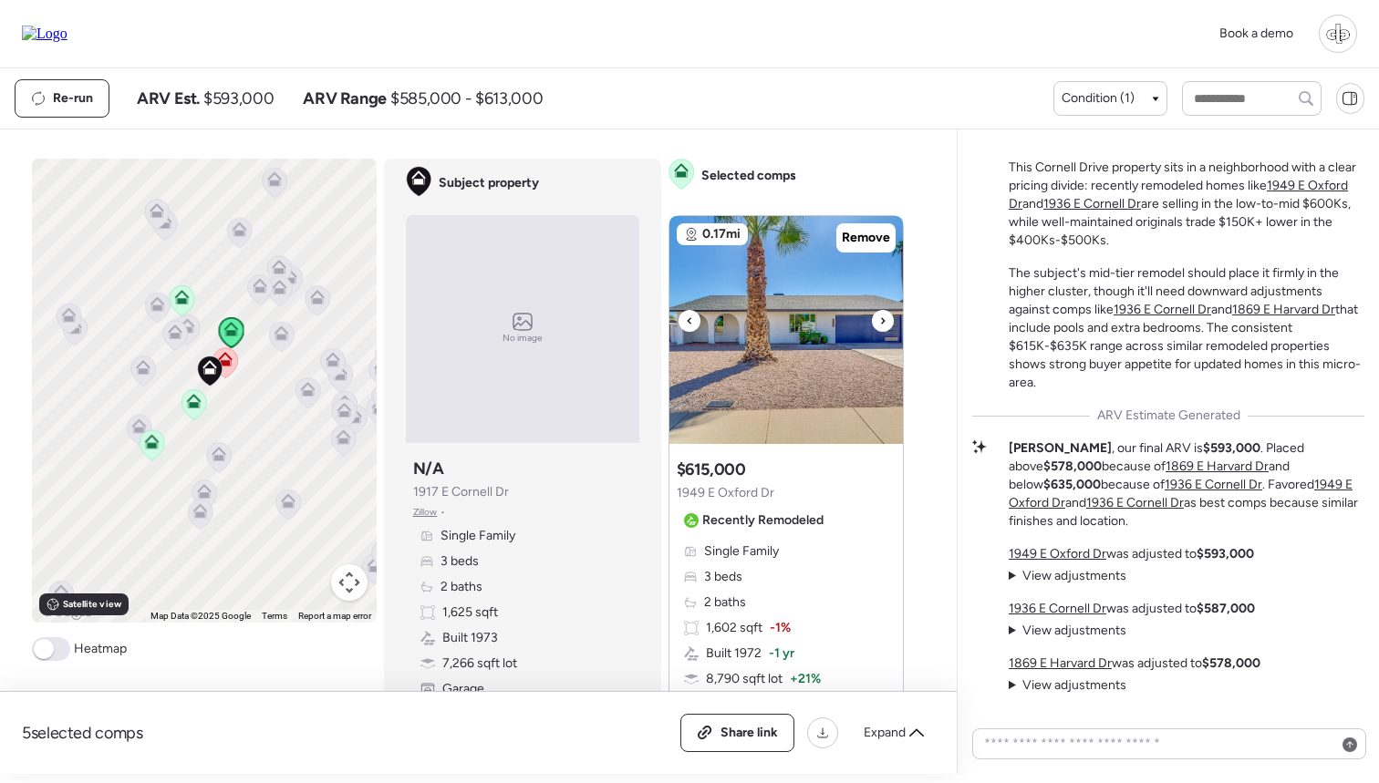
click at [758, 358] on img at bounding box center [785, 330] width 233 height 228
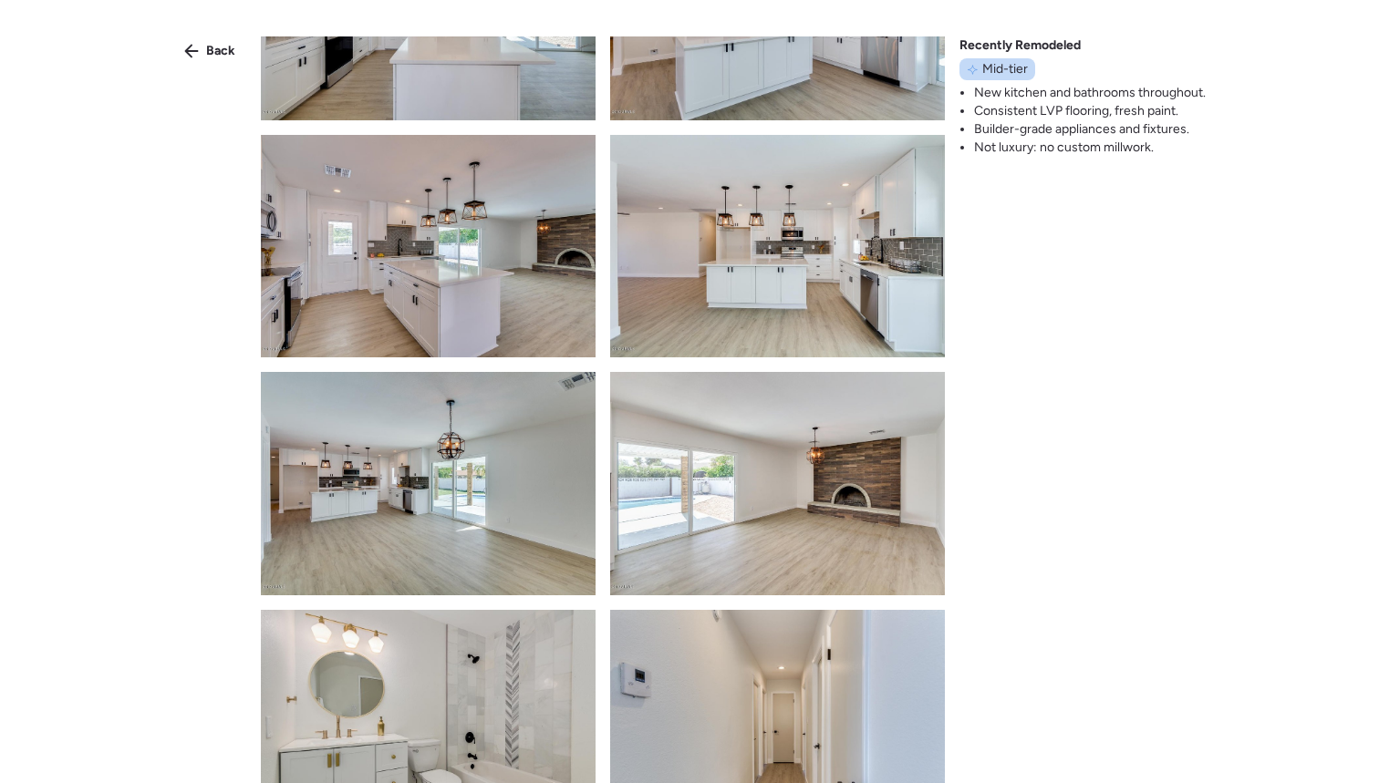
scroll to position [403, 0]
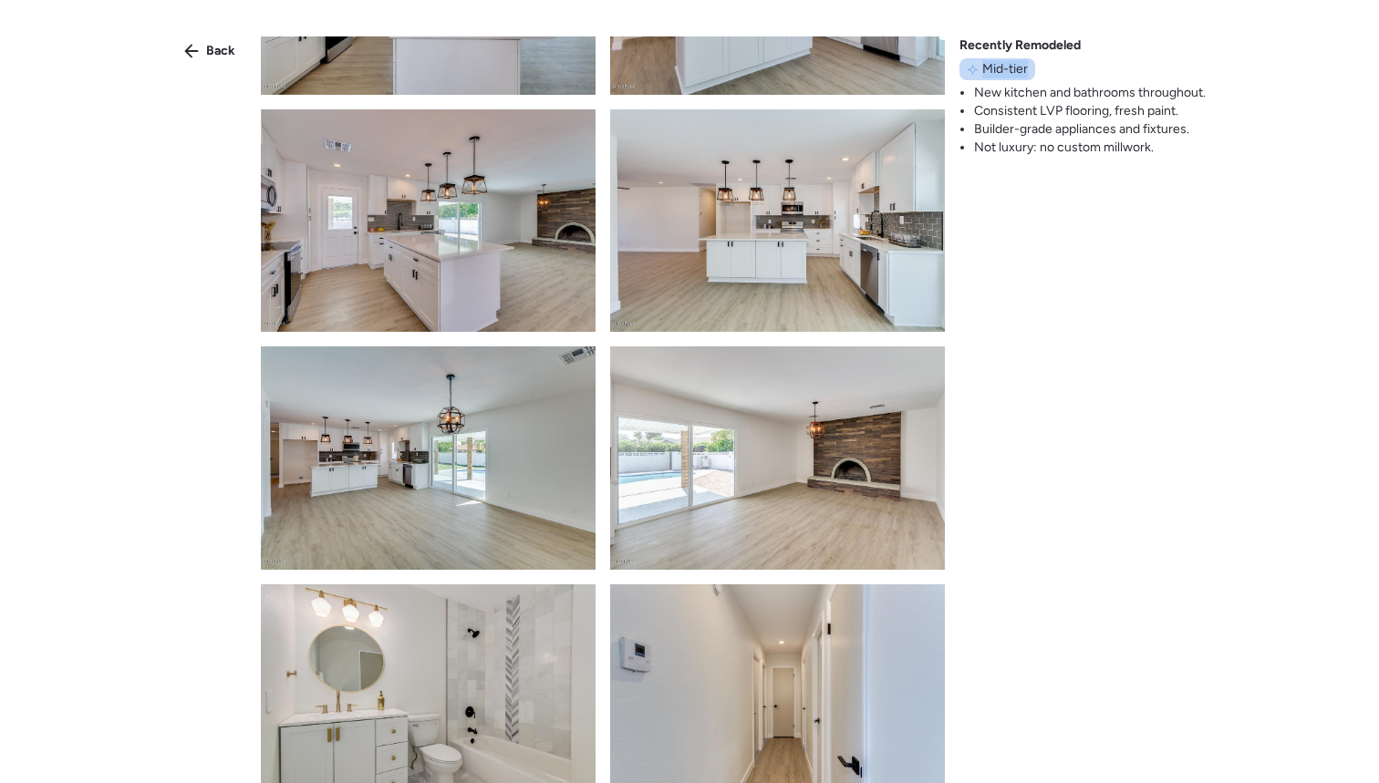
drag, startPoint x: 983, startPoint y: 68, endPoint x: 1028, endPoint y: 71, distance: 44.8
click at [1028, 71] on div "Mid-tier" at bounding box center [998, 69] width 76 height 22
click at [213, 50] on span "Back" at bounding box center [220, 51] width 29 height 18
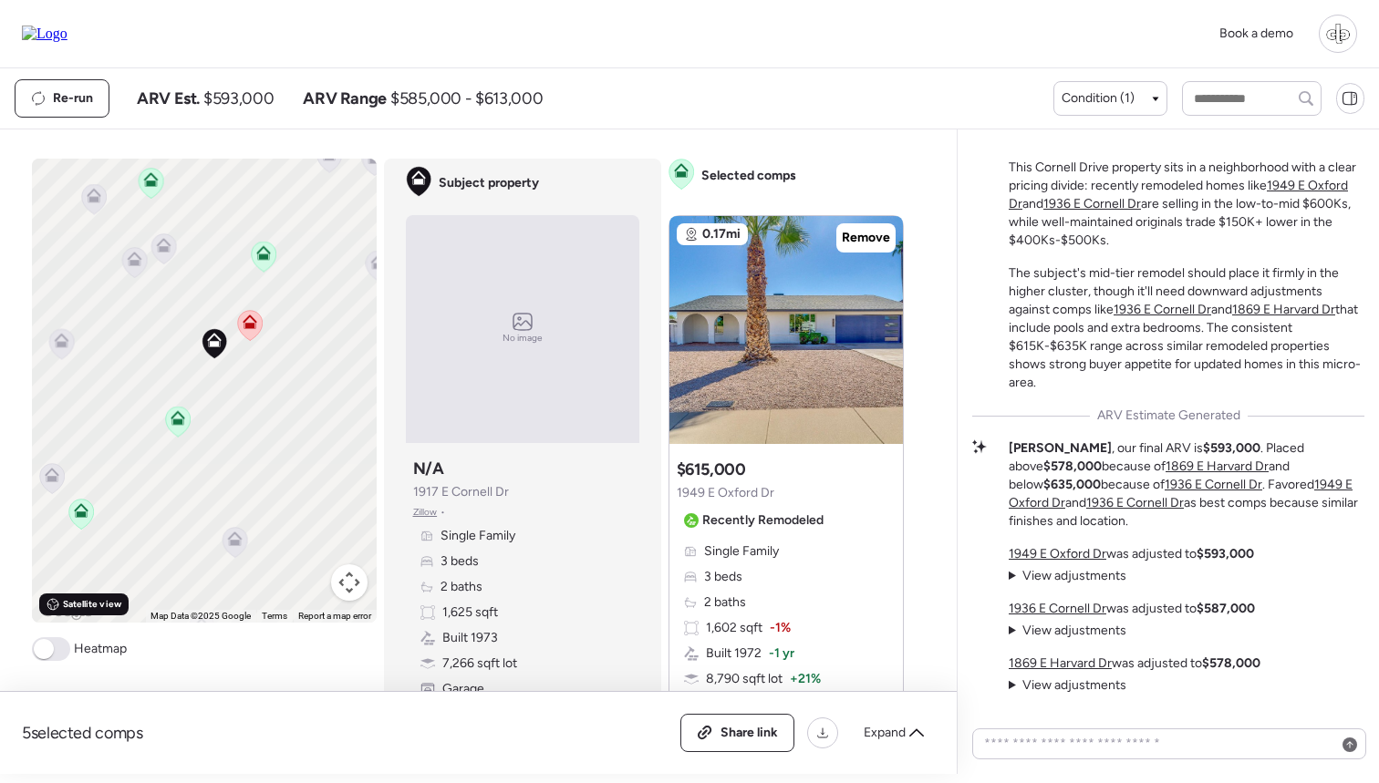
click at [109, 604] on span "Satellite view" at bounding box center [92, 604] width 58 height 15
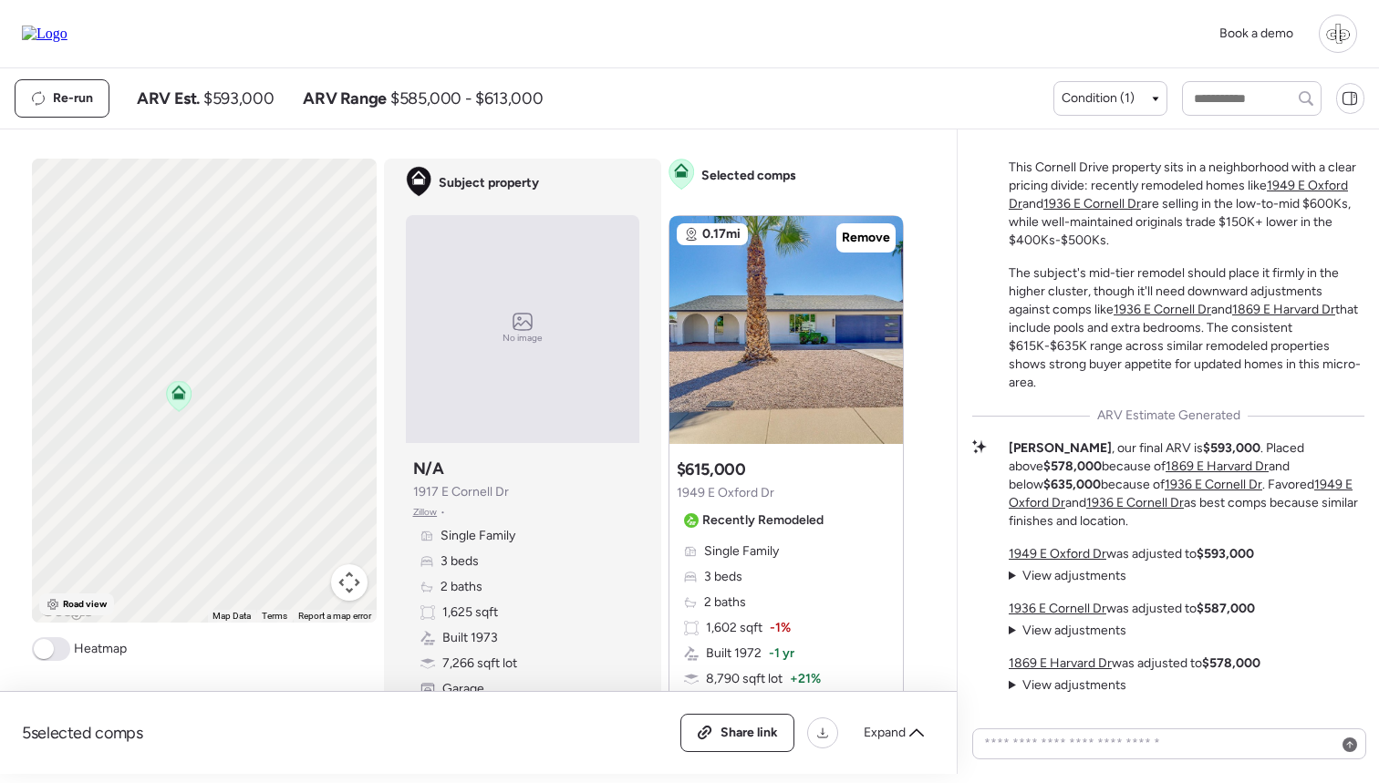
click at [81, 610] on span "Road view" at bounding box center [85, 604] width 45 height 15
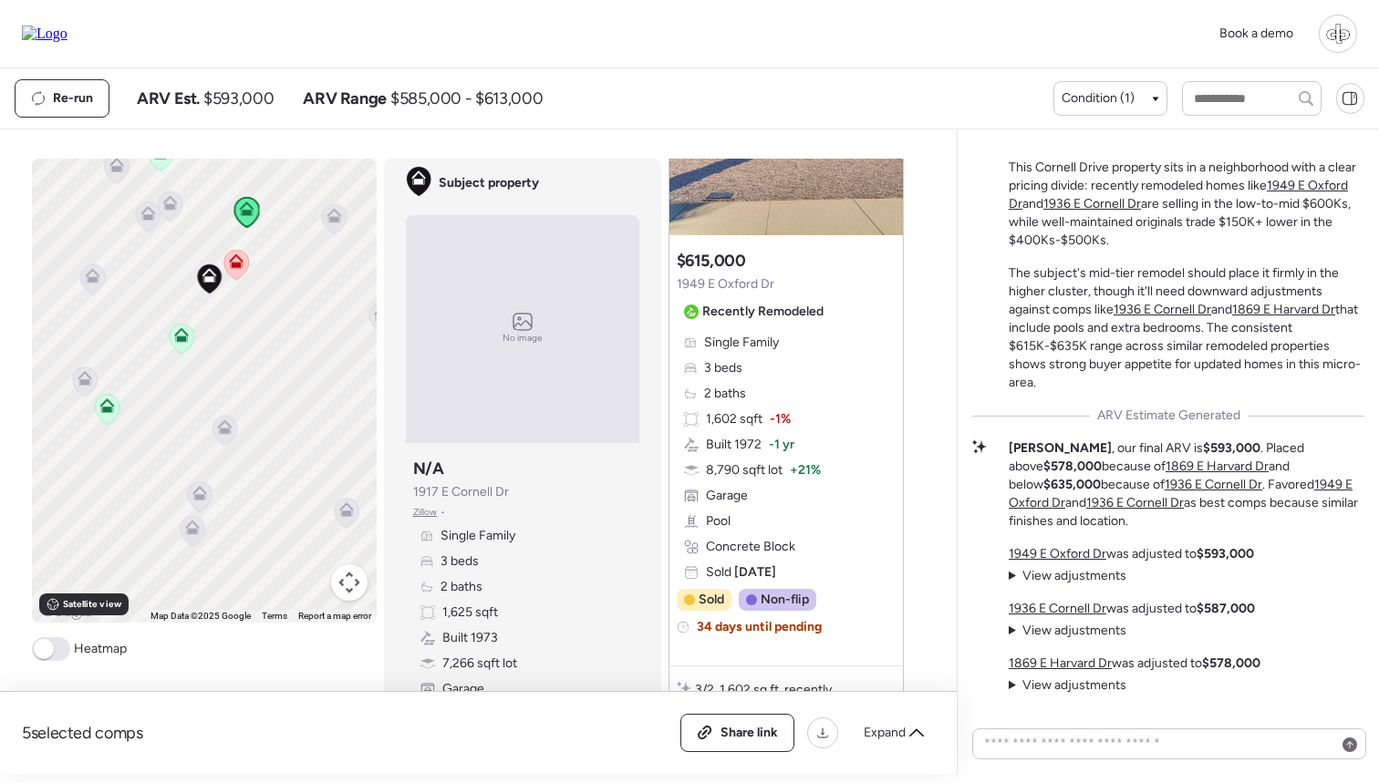
scroll to position [208, 0]
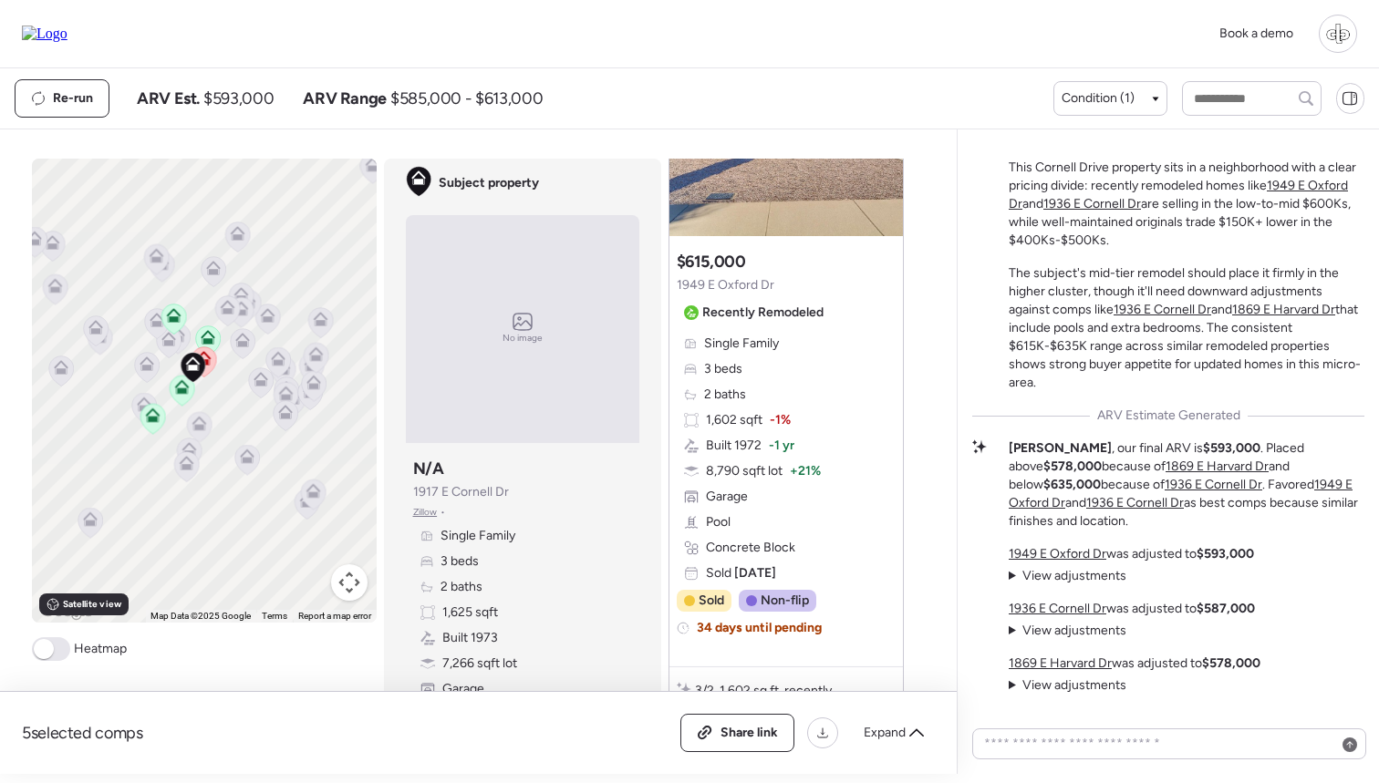
drag, startPoint x: 213, startPoint y: 401, endPoint x: 259, endPoint y: 412, distance: 47.8
click at [259, 411] on div "To activate drag with keyboard, press Alt + Enter. Once in keyboard drag state,…" at bounding box center [204, 391] width 345 height 464
click at [395, 275] on div "Subject property No image Subject property N/A 1917 E Cornell Dr Zillow • Singl…" at bounding box center [522, 449] width 277 height 580
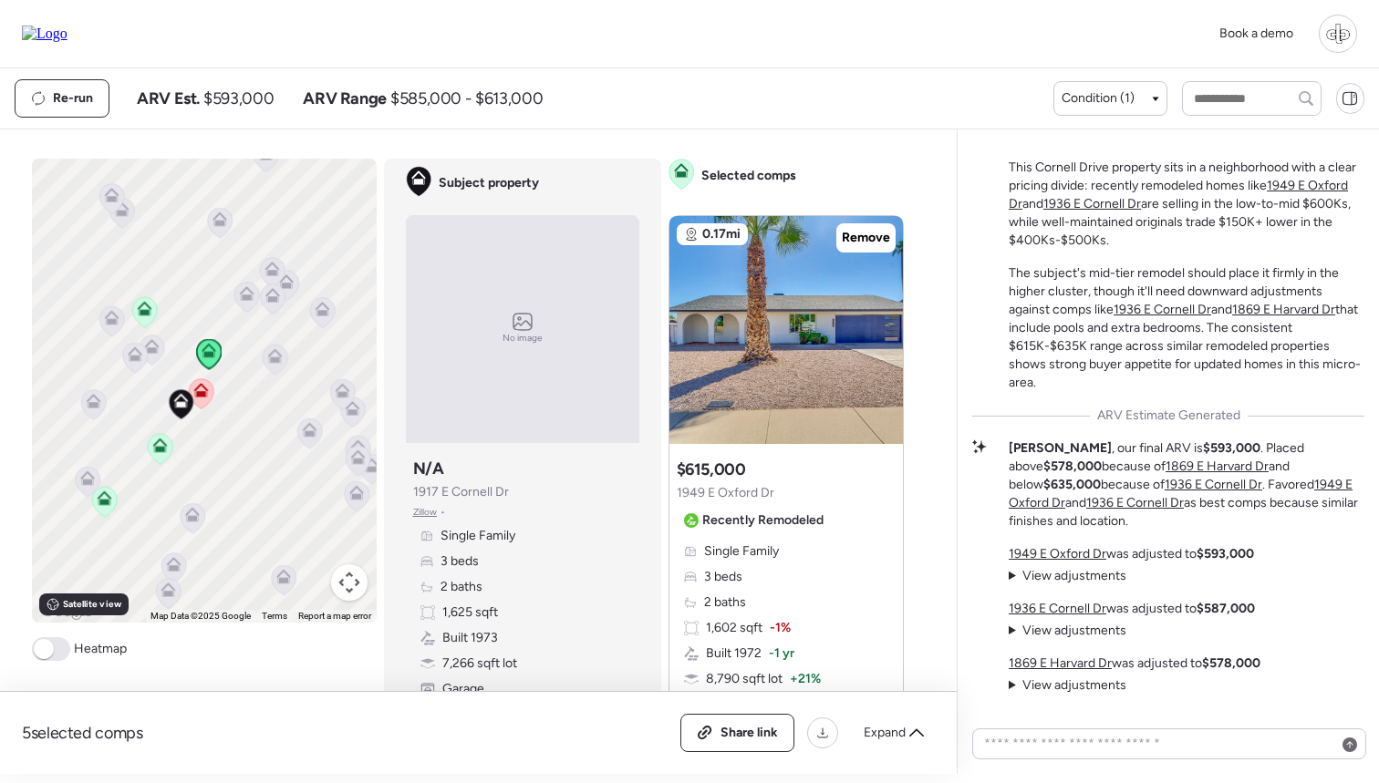
scroll to position [0, 0]
click at [1065, 730] on textarea at bounding box center [1169, 744] width 378 height 26
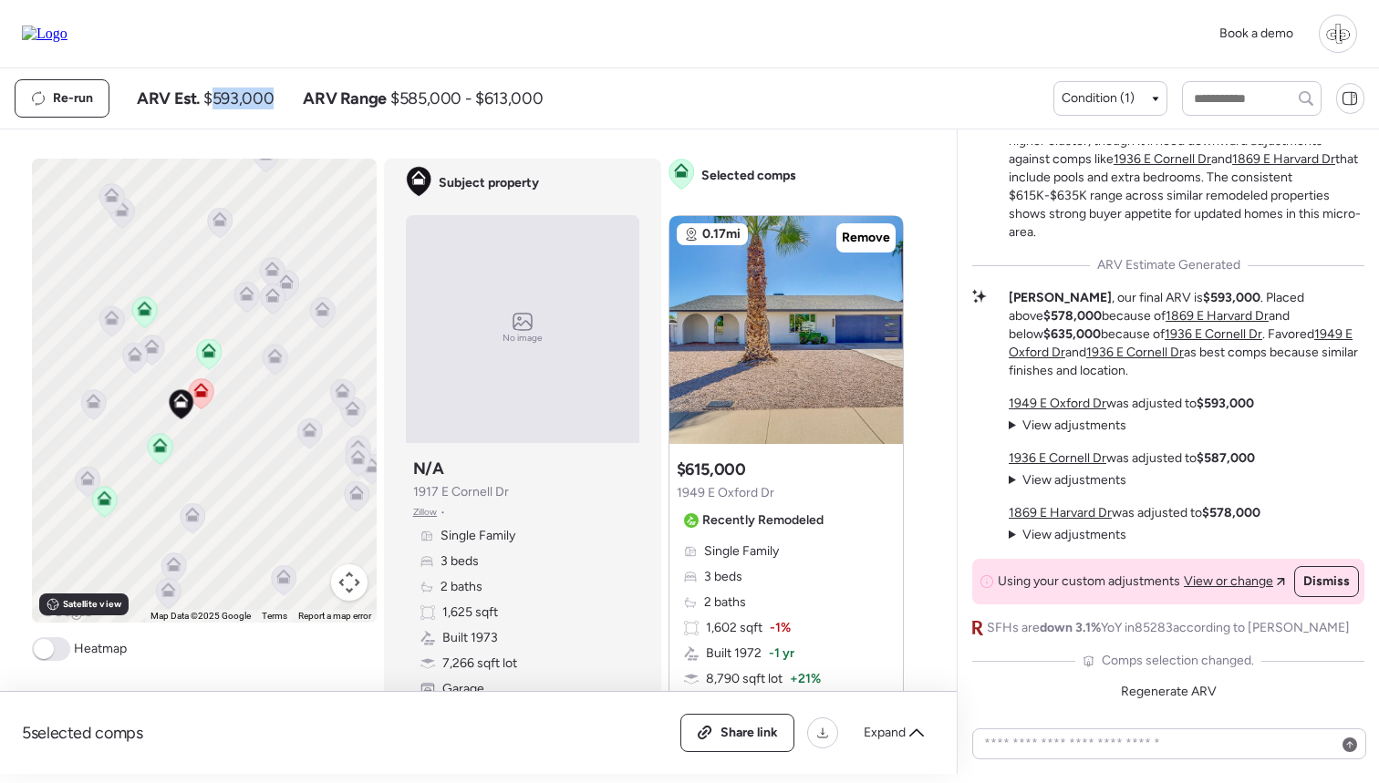
drag, startPoint x: 216, startPoint y: 90, endPoint x: 272, endPoint y: 94, distance: 55.8
click at [273, 94] on span "$593,000" at bounding box center [238, 99] width 70 height 22
click at [272, 94] on span "$593,000" at bounding box center [238, 99] width 70 height 22
drag, startPoint x: 203, startPoint y: 91, endPoint x: 278, endPoint y: 91, distance: 74.8
click at [278, 91] on div "ARV Est. $593,000 ARV Range $585,000 - $613,000" at bounding box center [340, 99] width 406 height 22
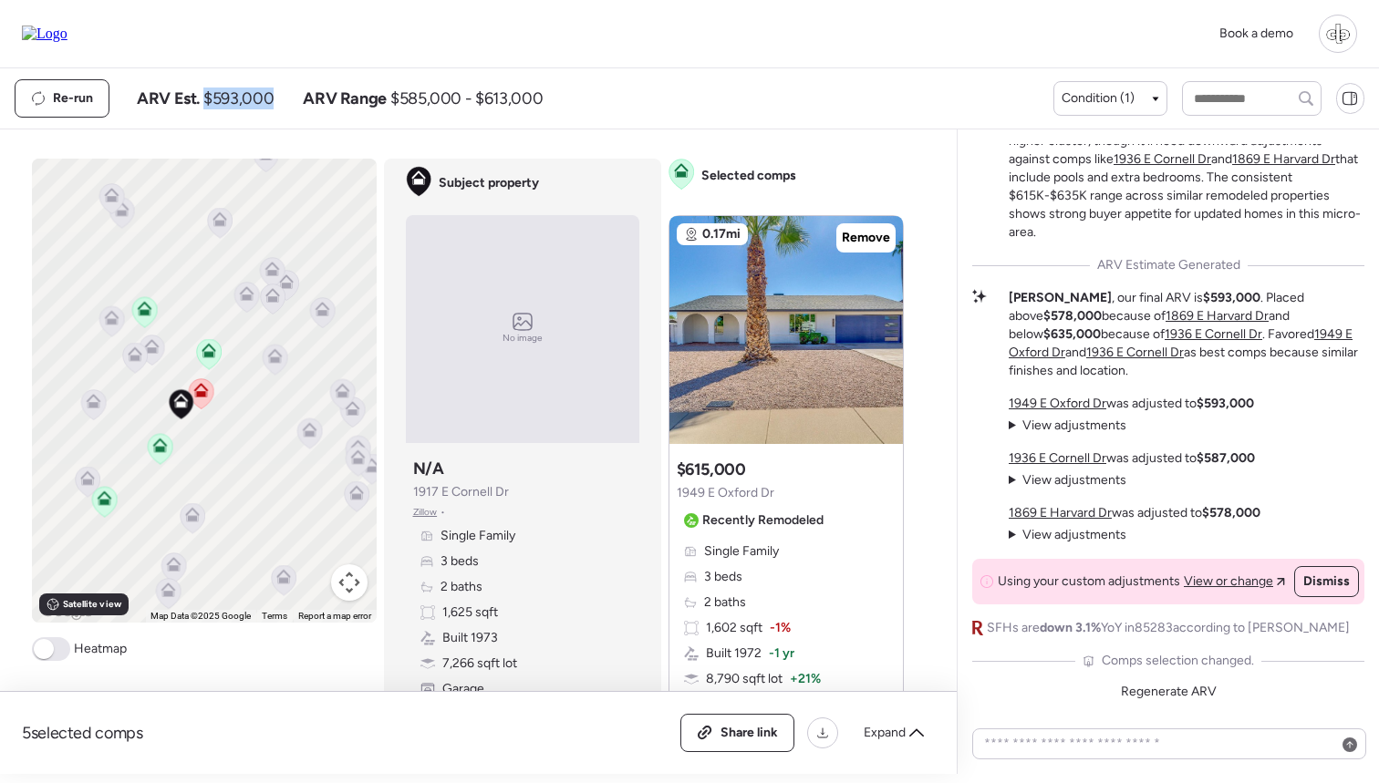
click at [278, 91] on div "ARV Est. $593,000 ARV Range $585,000 - $613,000" at bounding box center [340, 99] width 406 height 22
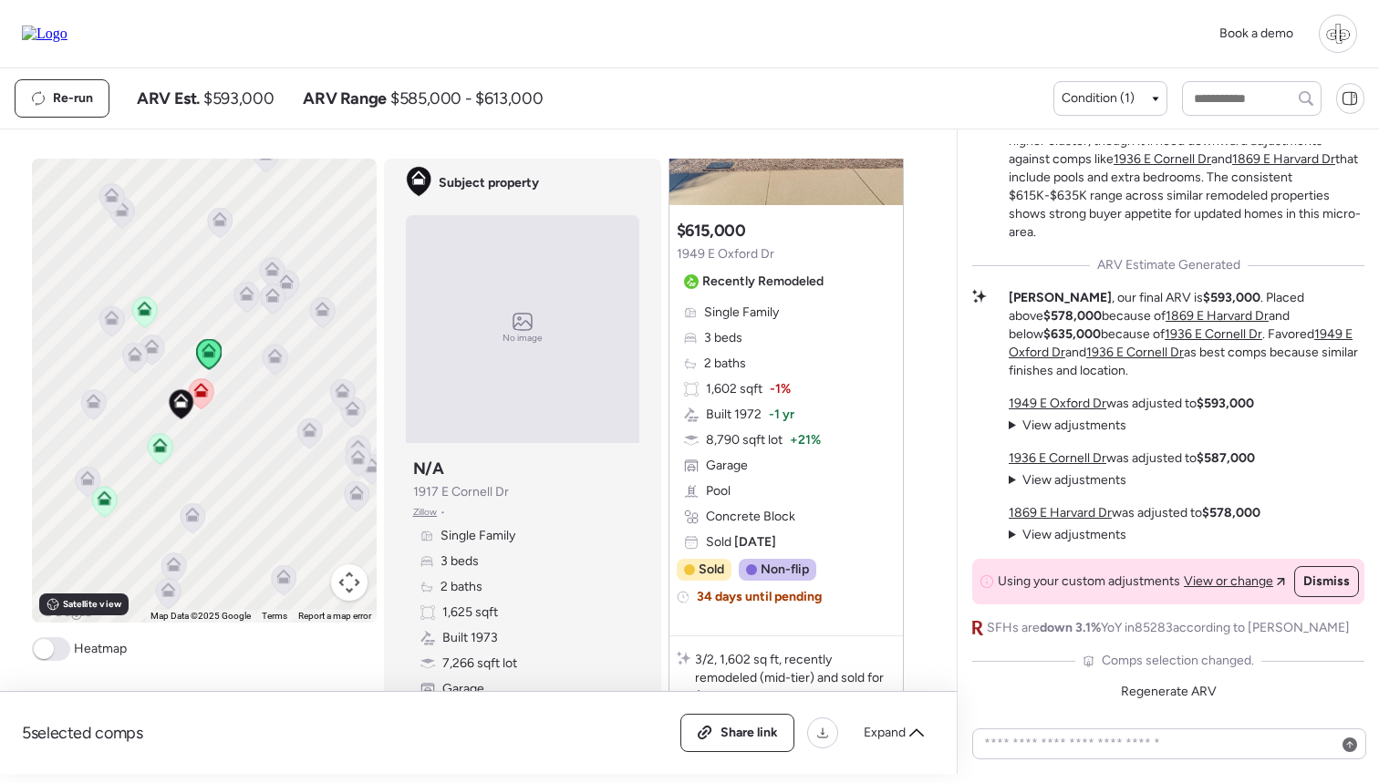
scroll to position [172, 0]
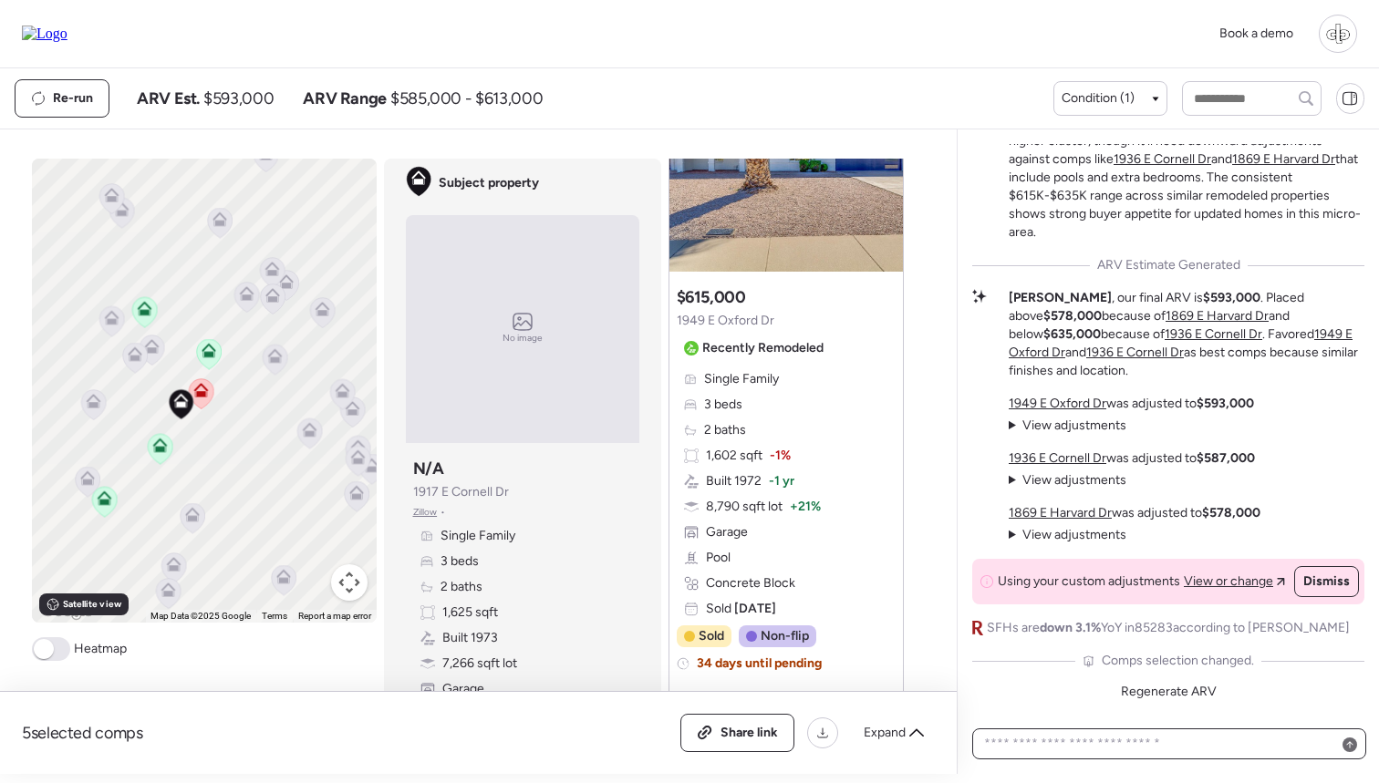
click at [1144, 730] on textarea at bounding box center [1169, 744] width 378 height 26
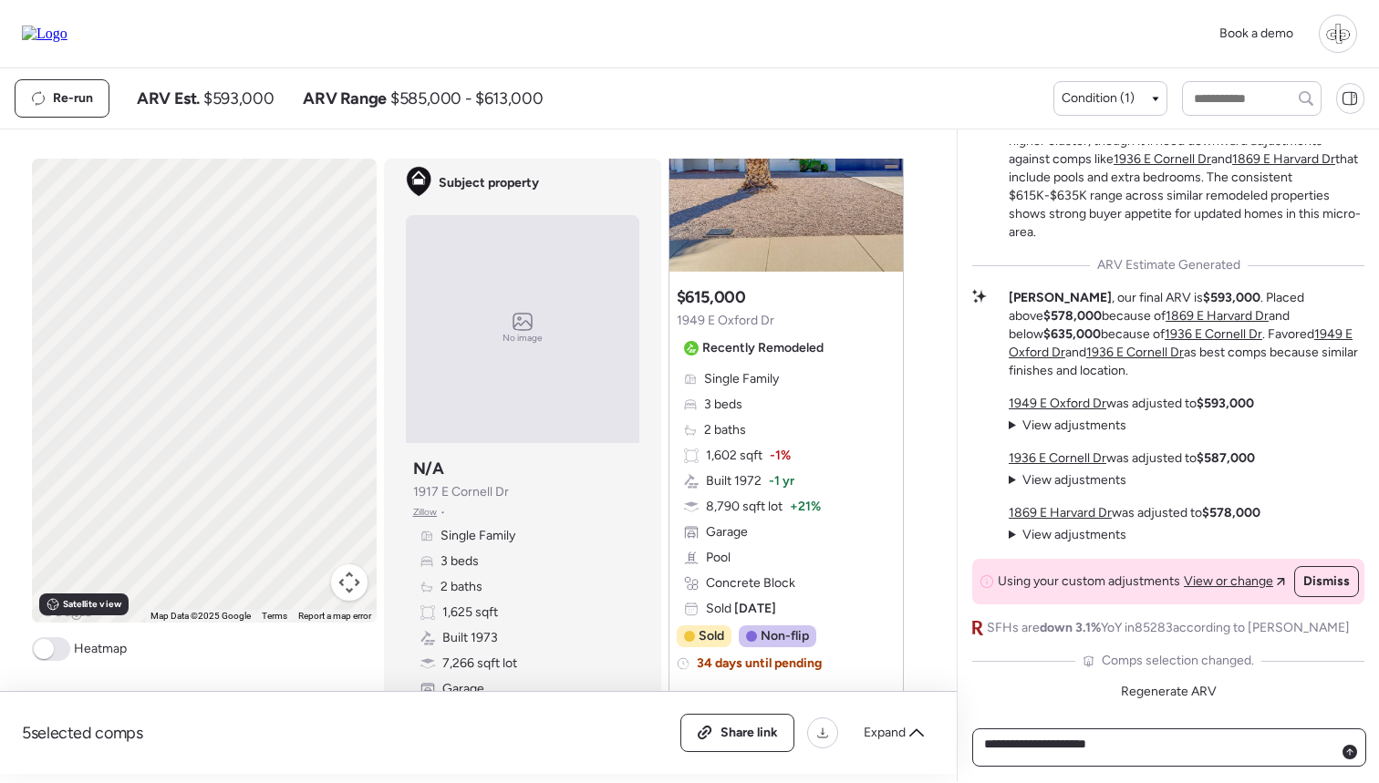
type textarea "**********"
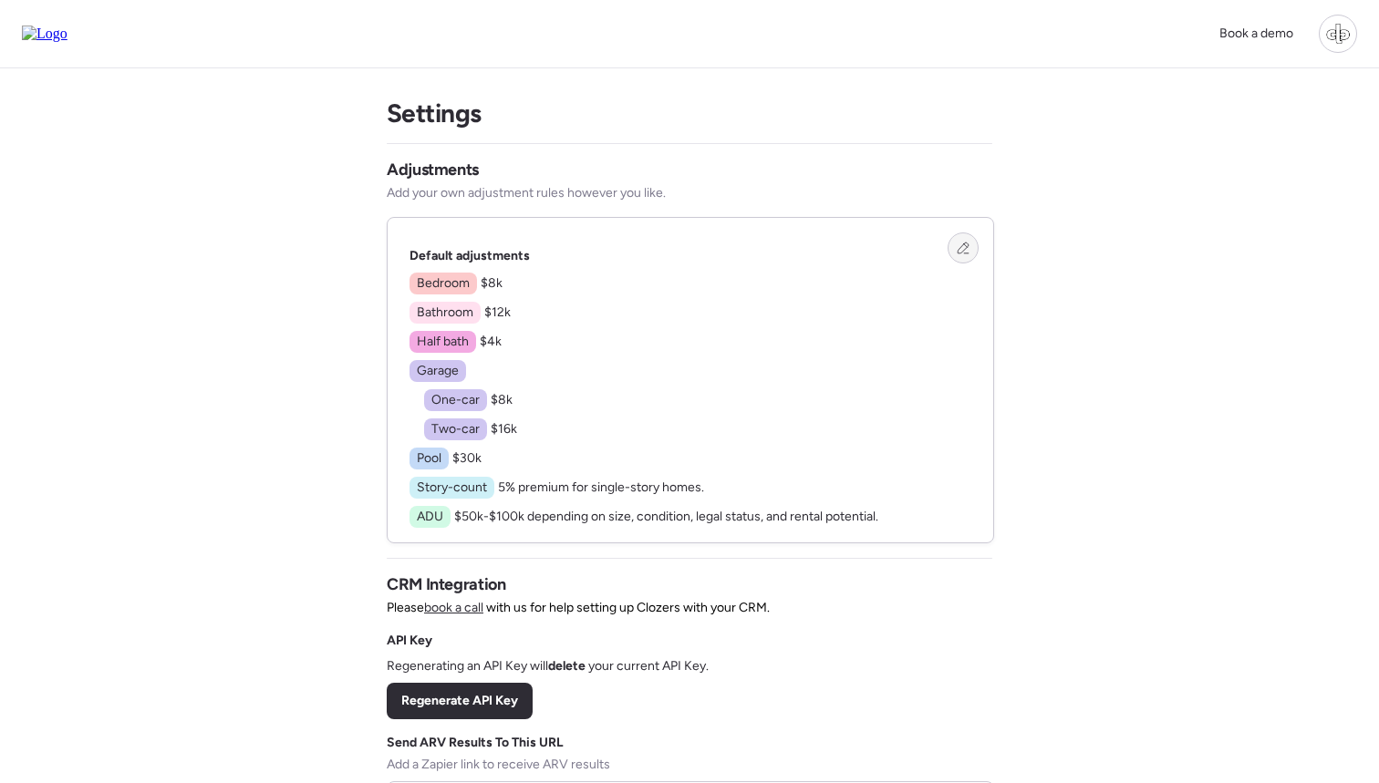
click at [961, 245] on icon at bounding box center [963, 248] width 13 height 13
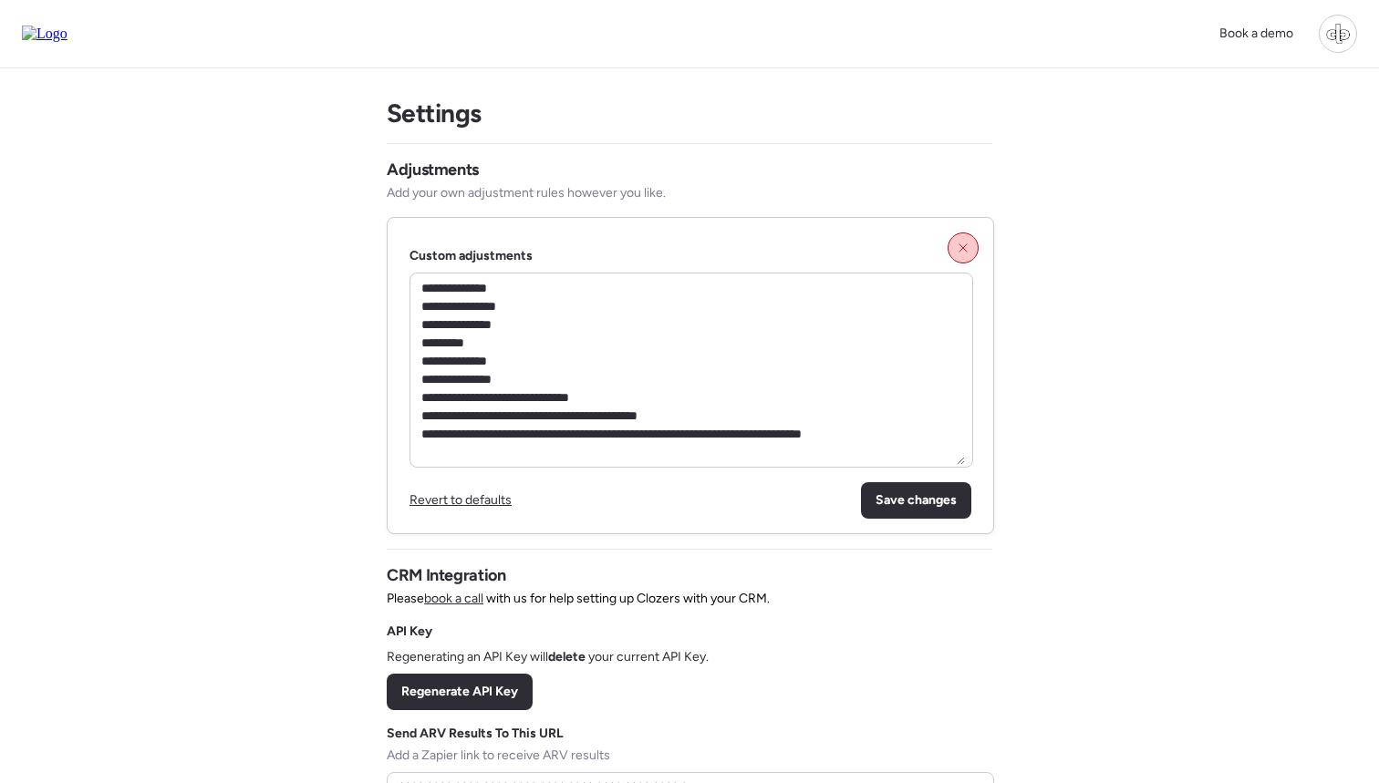
click at [965, 250] on icon at bounding box center [963, 248] width 13 height 13
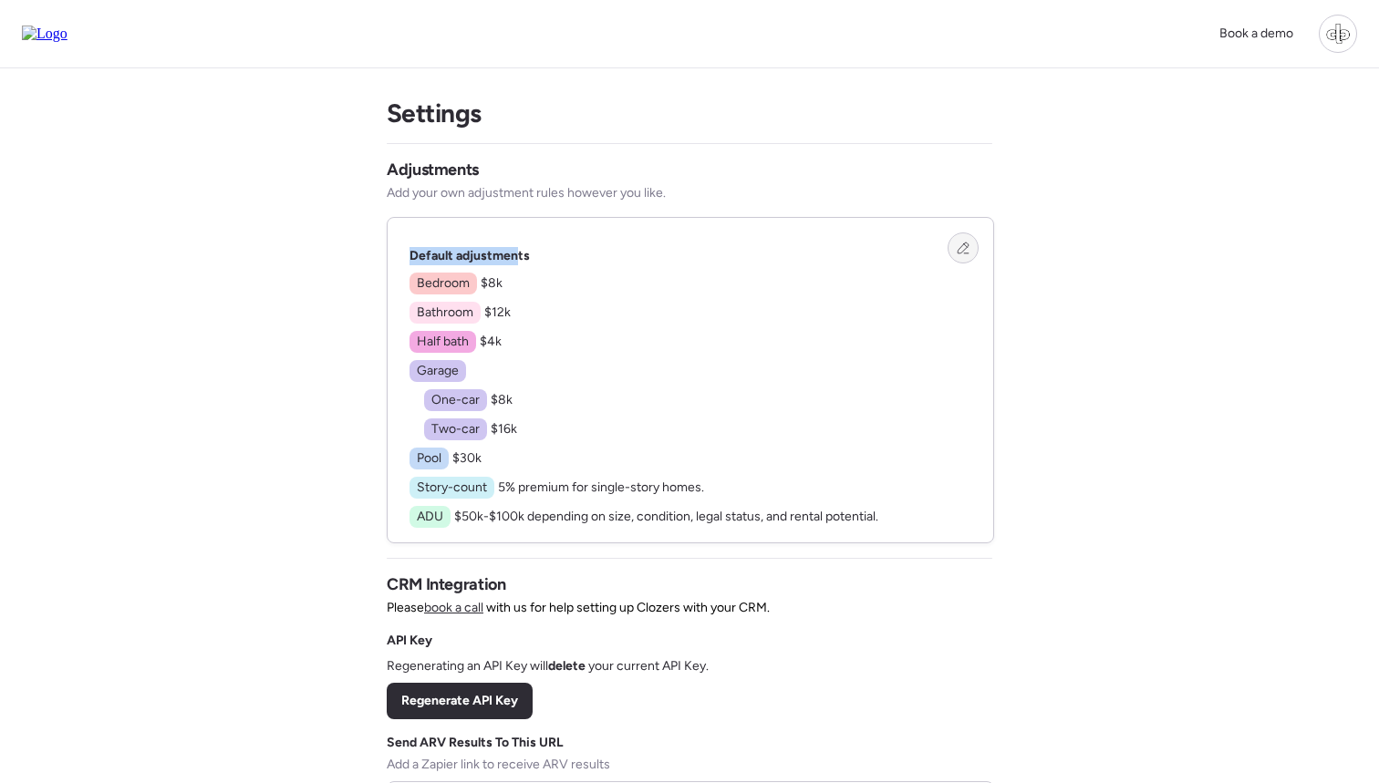
drag, startPoint x: 412, startPoint y: 254, endPoint x: 516, endPoint y: 254, distance: 104.0
click at [516, 254] on span "Default adjustments" at bounding box center [470, 256] width 120 height 16
click at [956, 245] on div at bounding box center [963, 248] width 31 height 31
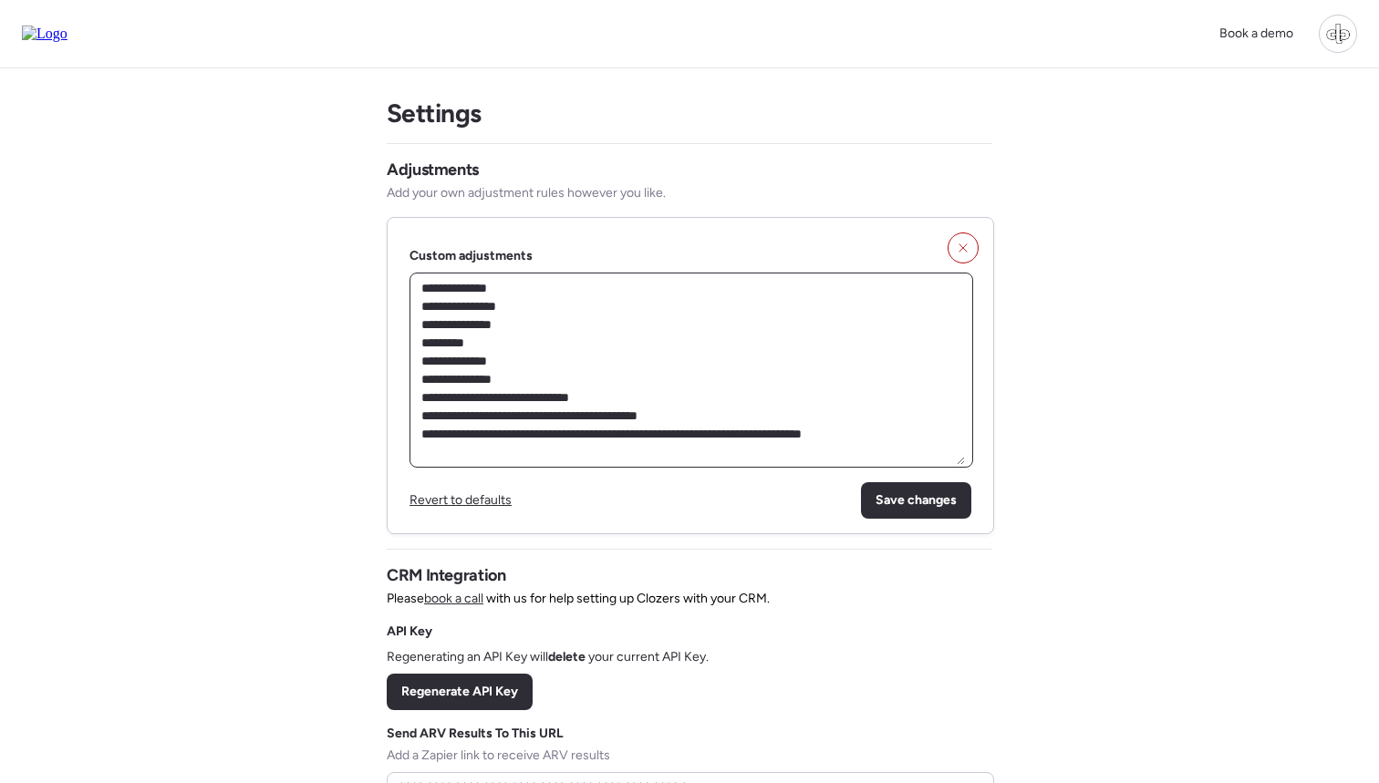
click at [825, 439] on textarea "**********" at bounding box center [691, 370] width 547 height 190
click at [898, 439] on textarea "**********" at bounding box center [691, 370] width 547 height 190
